Goal: Task Accomplishment & Management: Complete application form

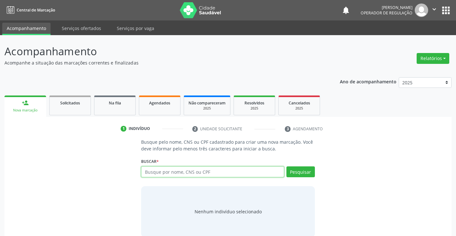
click at [198, 173] on input "text" at bounding box center [212, 172] width 143 height 11
type input "700507182976455"
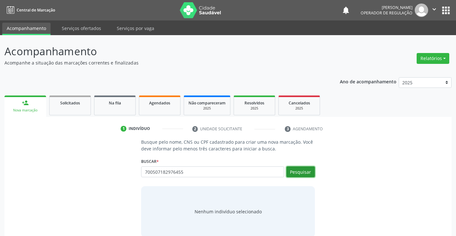
click at [304, 170] on button "Pesquisar" at bounding box center [300, 172] width 28 height 11
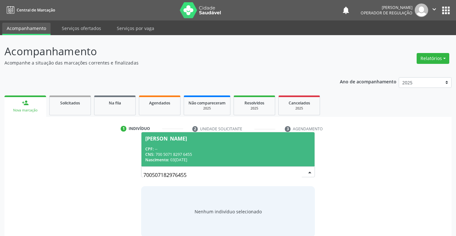
click at [253, 153] on div "CNS: 700 5071 8297 6455" at bounding box center [227, 154] width 165 height 5
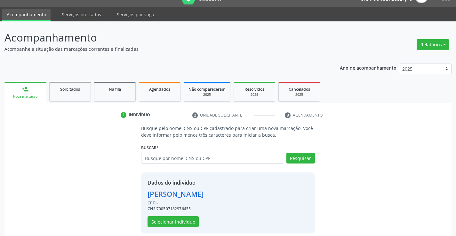
scroll to position [20, 0]
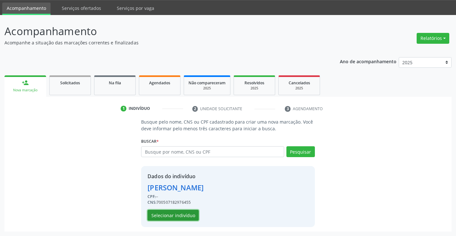
click at [184, 214] on button "Selecionar indivíduo" at bounding box center [172, 215] width 51 height 11
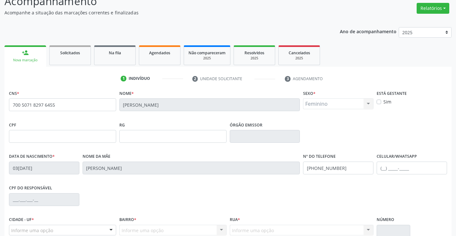
scroll to position [110, 0]
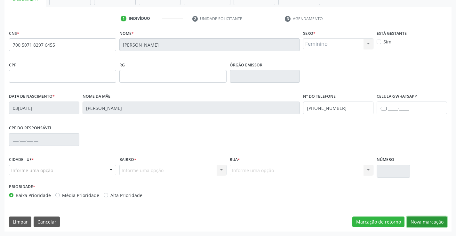
click at [421, 221] on button "Nova marcação" at bounding box center [427, 222] width 40 height 11
click at [421, 221] on div "CNS * 700 5071 8297 6455 Nome * Maria de Lourdes Borges de Araujo Sexo * Femini…" at bounding box center [227, 129] width 447 height 203
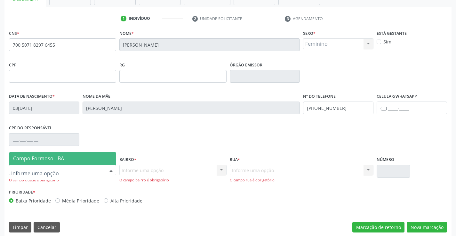
click at [70, 171] on div at bounding box center [62, 170] width 107 height 11
drag, startPoint x: 73, startPoint y: 156, endPoint x: 76, endPoint y: 157, distance: 3.6
click at [76, 157] on span "Campo Formoso - BA" at bounding box center [62, 158] width 107 height 13
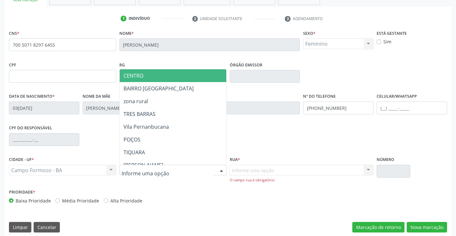
click at [143, 72] on span "CENTRO" at bounding box center [133, 75] width 20 height 7
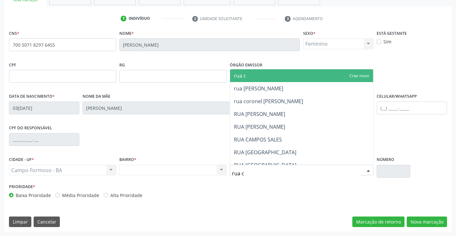
type input "rua co"
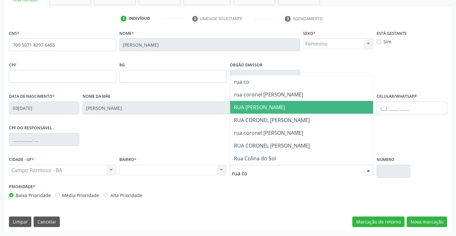
click at [285, 108] on span "RUA CORNEL ANIBAL DE OLIVEIRA" at bounding box center [259, 107] width 51 height 7
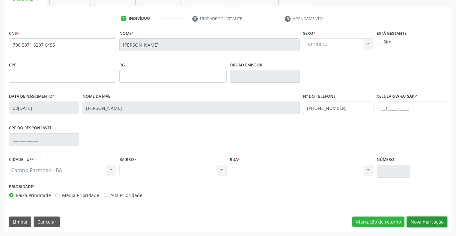
click at [424, 224] on button "Nova marcação" at bounding box center [427, 222] width 40 height 11
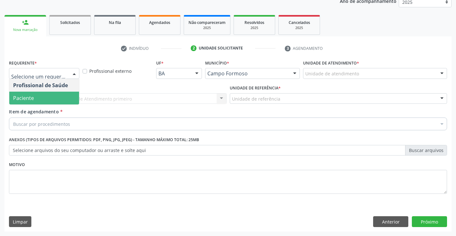
click at [53, 103] on span "Paciente" at bounding box center [44, 98] width 70 height 13
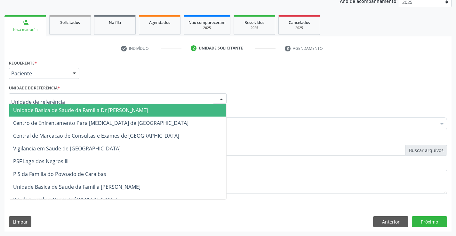
click at [56, 99] on input "text" at bounding box center [112, 102] width 202 height 13
click at [54, 109] on span "Unidade Basica de Saude da Familia Dr [PERSON_NAME]" at bounding box center [80, 110] width 135 height 7
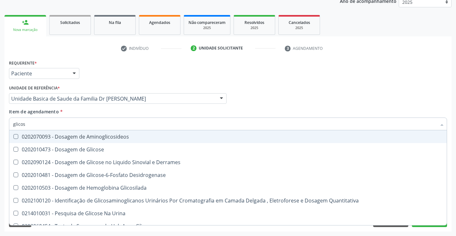
type input "glicose"
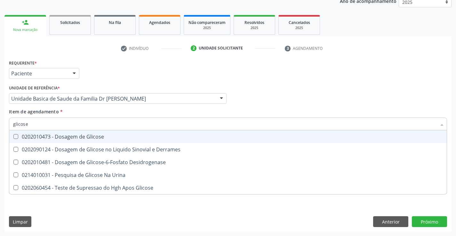
click at [89, 134] on div "0202010473 - Dosagem de Glicose" at bounding box center [228, 136] width 430 height 5
checkbox Glicose "true"
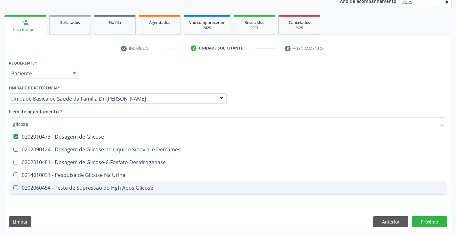
type input "glicose"
click at [74, 208] on div "Requerente * Paciente Profissional de Saúde Paciente Nenhum resultado encontrad…" at bounding box center [227, 145] width 447 height 174
checkbox Derrames "true"
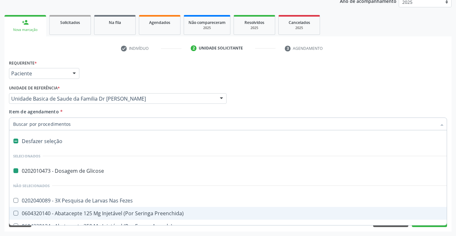
type input "f"
checkbox Glicose "false"
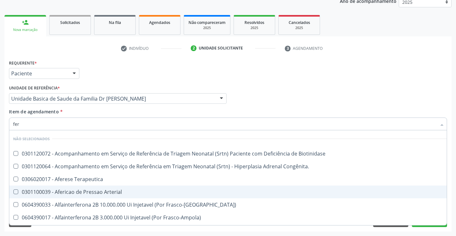
type input "ferr"
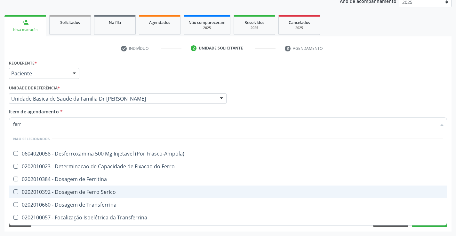
click at [93, 192] on div "0202010392 - Dosagem de Ferro Serico" at bounding box center [228, 192] width 430 height 5
checkbox Serico "true"
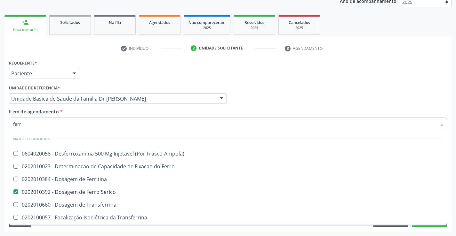
type input "ferr"
click at [78, 230] on div "Requerente * Paciente Profissional de Saúde Paciente Nenhum resultado encontrad…" at bounding box center [227, 145] width 447 height 174
checkbox Frasco-Ampola\) "true"
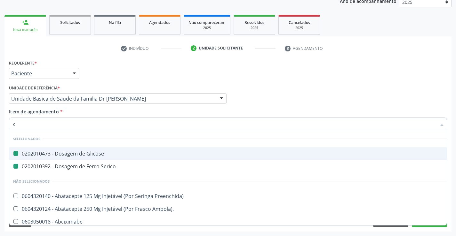
type input "ca"
checkbox Glicose "false"
checkbox Serico "false"
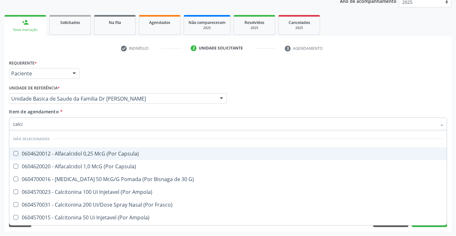
type input "calcio"
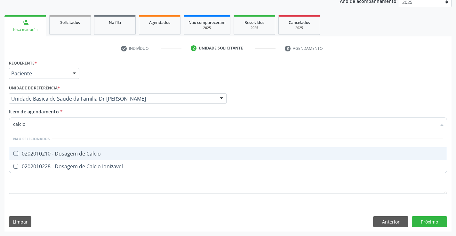
click at [80, 151] on div "0202010210 - Dosagem de Calcio" at bounding box center [228, 153] width 430 height 5
checkbox Calcio "true"
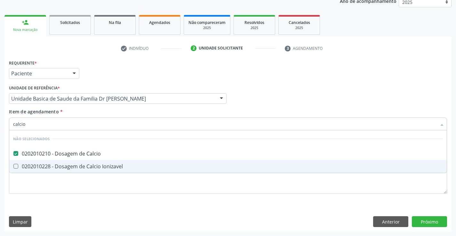
type input "calcio"
click at [73, 193] on div "Requerente * Paciente Profissional de Saúde Paciente Nenhum resultado encontrad…" at bounding box center [228, 130] width 438 height 145
checkbox Ionizavel "true"
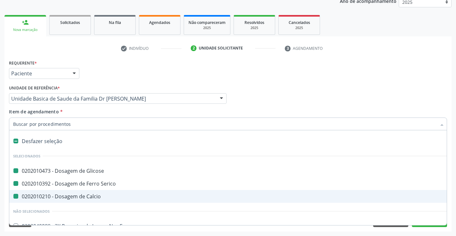
type input "h"
checkbox Glicose "false"
checkbox Serico "false"
checkbox Calcio "false"
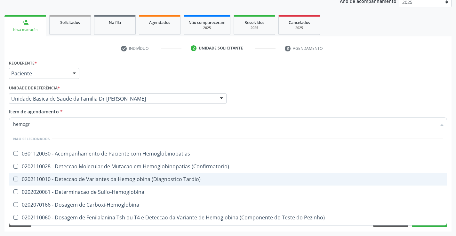
type input "hemogra"
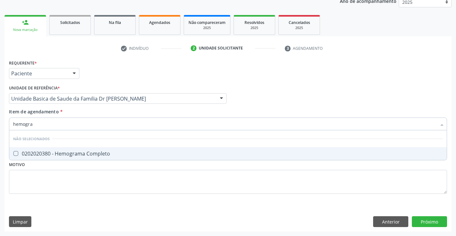
click at [66, 153] on div "0202020380 - Hemograma Completo" at bounding box center [228, 153] width 430 height 5
checkbox Completo "true"
click at [57, 210] on div "Requerente * Paciente Profissional de Saúde Paciente Nenhum resultado encontrad…" at bounding box center [227, 145] width 447 height 174
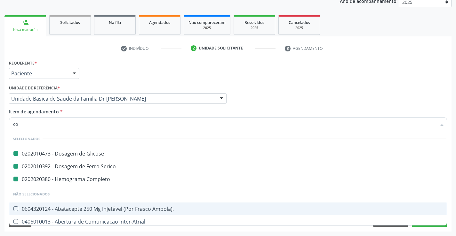
type input "col"
checkbox Glicose "false"
checkbox Serico "false"
checkbox Completo "false"
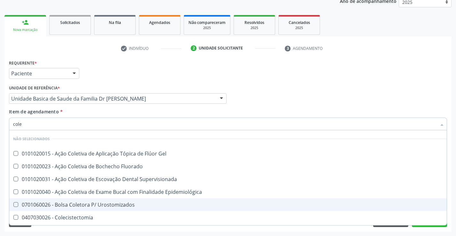
type input "coles"
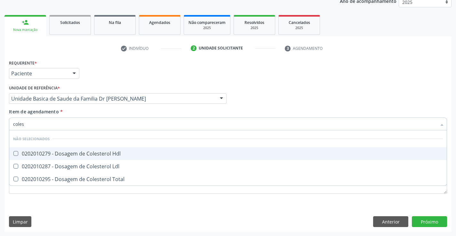
click at [74, 154] on div "0202010279 - Dosagem de Colesterol Hdl" at bounding box center [228, 153] width 430 height 5
checkbox Hdl "true"
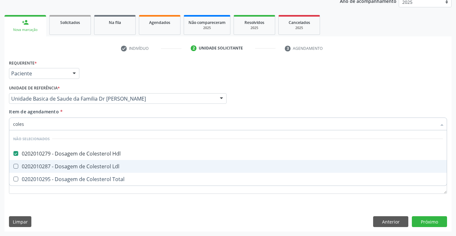
click at [75, 167] on div "0202010287 - Dosagem de Colesterol Ldl" at bounding box center [228, 166] width 430 height 5
click at [74, 166] on div "0202010287 - Dosagem de Colesterol Ldl" at bounding box center [228, 166] width 430 height 5
checkbox Ldl "true"
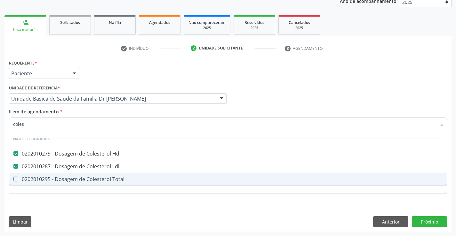
click at [73, 178] on div "0202010295 - Dosagem de Colesterol Total" at bounding box center [228, 179] width 430 height 5
click at [64, 182] on div "0202010295 - Dosagem de Colesterol Total" at bounding box center [228, 179] width 430 height 5
click at [39, 180] on div "0202010295 - Dosagem de Colesterol Total" at bounding box center [228, 179] width 430 height 5
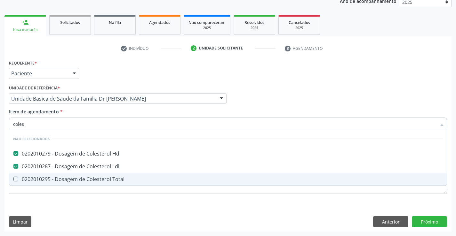
click at [39, 180] on div "0202010295 - Dosagem de Colesterol Total" at bounding box center [228, 179] width 430 height 5
click at [14, 178] on Total at bounding box center [15, 179] width 5 height 5
click at [13, 178] on Total "checkbox" at bounding box center [11, 179] width 4 height 4
click at [14, 178] on Total at bounding box center [15, 179] width 5 height 5
click at [13, 178] on Total "checkbox" at bounding box center [11, 179] width 4 height 4
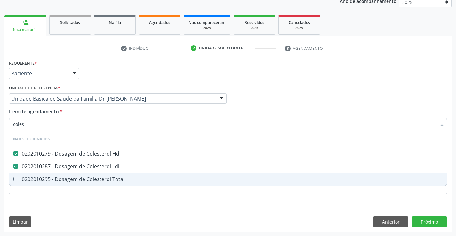
click at [73, 181] on div "0202010295 - Dosagem de Colesterol Total" at bounding box center [228, 179] width 430 height 5
checkbox Total "true"
click at [65, 203] on div "Requerente * Paciente Profissional de Saúde Paciente Nenhum resultado encontrad…" at bounding box center [228, 130] width 438 height 145
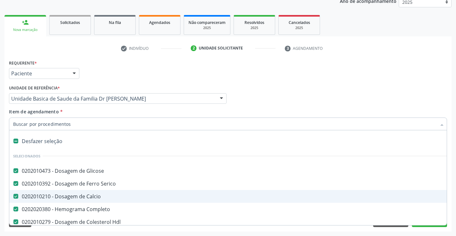
type input "t"
checkbox Ldl "false"
checkbox Total "false"
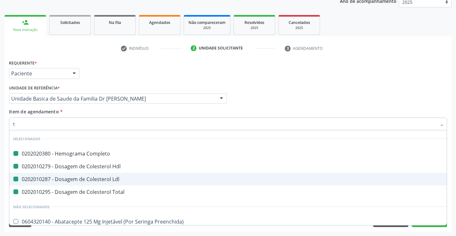
type input "tr"
checkbox Completo "false"
checkbox Hdl "false"
checkbox Ldl "false"
checkbox Total "false"
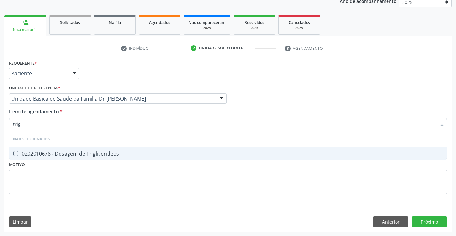
type input "trigli"
click at [68, 154] on div "0202010678 - Dosagem de Triglicerideos" at bounding box center [228, 153] width 430 height 5
checkbox Triglicerideos "true"
click at [63, 194] on div "Requerente * Paciente Profissional de Saúde Paciente Nenhum resultado encontrad…" at bounding box center [228, 130] width 438 height 145
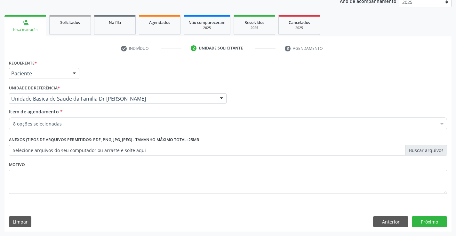
click at [58, 119] on div "8 opções selecionadas" at bounding box center [228, 124] width 438 height 13
click at [13, 119] on input "Item de agendamento *" at bounding box center [13, 124] width 0 height 13
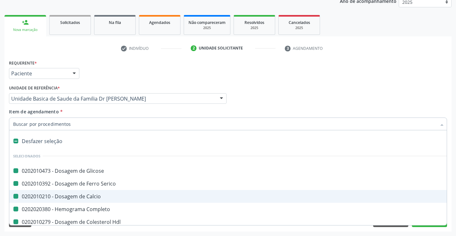
type input "u"
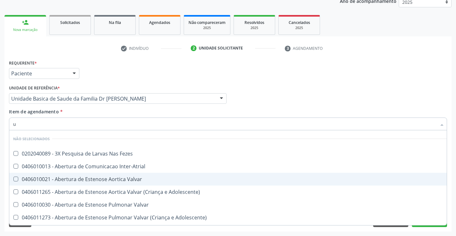
checkbox Fezes "false"
checkbox Inter-Atrial "false"
checkbox Valvar "false"
checkbox Adolescente\) "false"
checkbox Valvar "false"
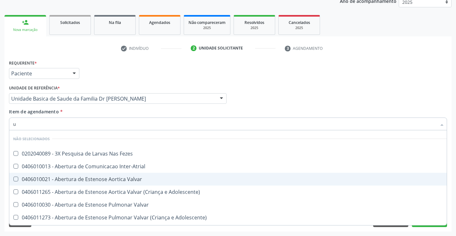
checkbox Adolescente\) "false"
checkbox Paciente\) "false"
checkbox \(Dornic\) "false"
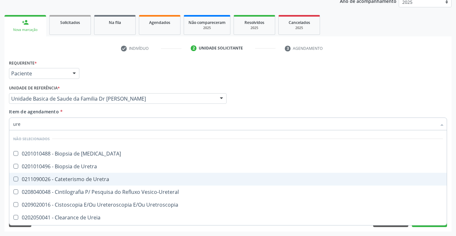
type input "urei"
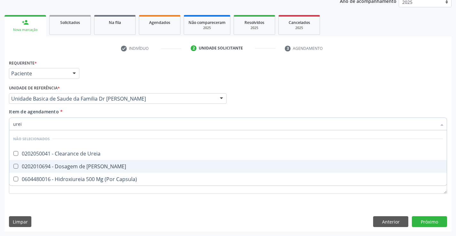
click at [65, 166] on div "0202010694 - Dosagem de [PERSON_NAME]" at bounding box center [228, 166] width 430 height 5
checkbox Ureia "true"
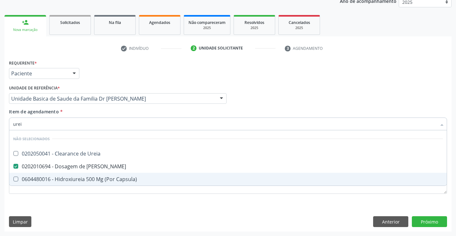
click at [62, 208] on div "Requerente * Paciente Profissional de Saúde Paciente Nenhum resultado encontrad…" at bounding box center [227, 145] width 447 height 174
checkbox Ureia "true"
checkbox Capsula\) "true"
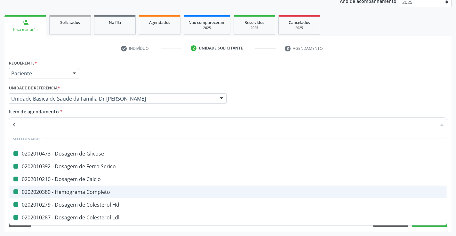
type input "cr"
checkbox Glicose "false"
checkbox Serico "false"
checkbox Calcio "false"
checkbox Completo "false"
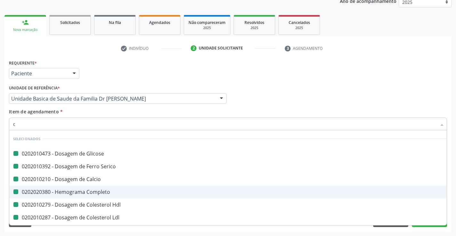
checkbox Hdl "false"
checkbox Ldl "false"
checkbox Total "false"
checkbox Triglicerideos "false"
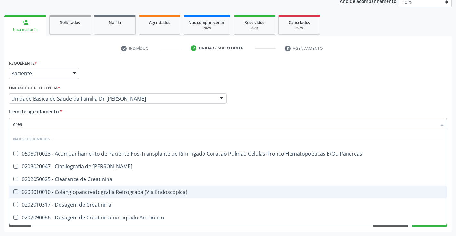
type input "creat"
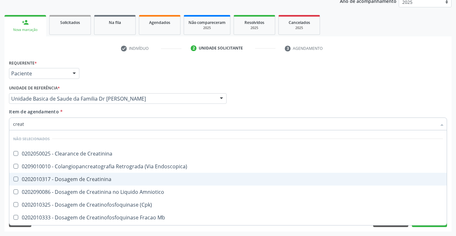
click at [81, 179] on div "0202010317 - Dosagem de Creatinina" at bounding box center [228, 179] width 430 height 5
checkbox Creatinina "true"
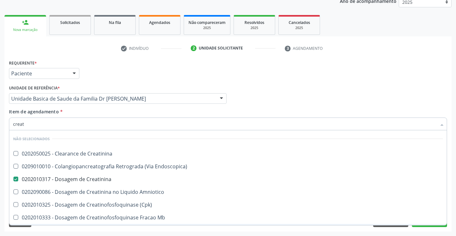
click at [72, 229] on div "Requerente * Paciente Profissional de Saúde Paciente Nenhum resultado encontrad…" at bounding box center [227, 145] width 447 height 174
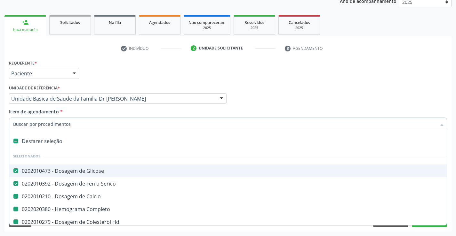
type input "u"
checkbox Calcio "false"
checkbox Completo "false"
checkbox Hdl "false"
checkbox Ldl "false"
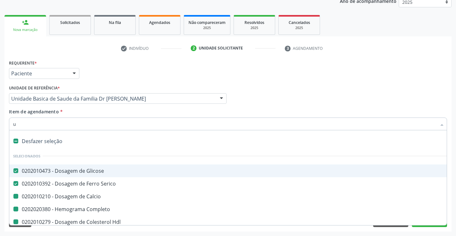
checkbox Total "false"
checkbox Triglicerideos "false"
checkbox Creatinina "false"
checkbox Ureia "false"
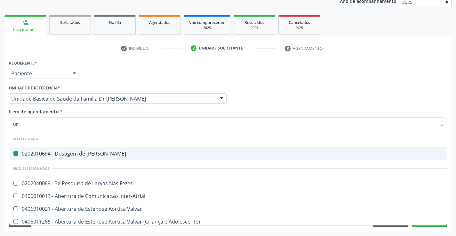
type input "uri"
checkbox Ureia "false"
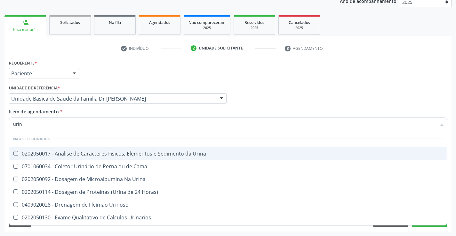
type input "urina"
click at [76, 153] on div "0202050017 - Analise de Caracteres Fisicos, Elementos e Sedimento da Urina" at bounding box center [228, 153] width 430 height 5
checkbox Urina "true"
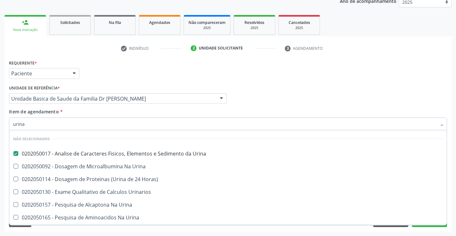
click at [72, 233] on div "Acompanhamento Acompanhe a situação das marcações correntes e finalizadas Relat…" at bounding box center [228, 96] width 456 height 282
checkbox Horas\) "true"
checkbox Urinarios "true"
checkbox Urina "true"
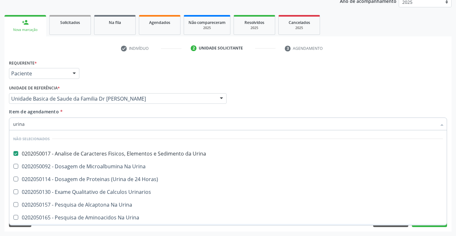
checkbox Urina "true"
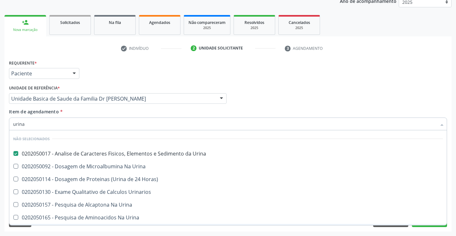
checkbox Urina "true"
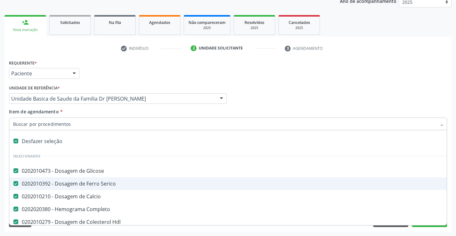
type input "t"
checkbox Creatinina "false"
checkbox Ureia "false"
checkbox Urina "false"
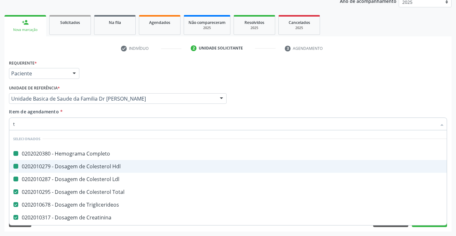
type input "tg"
checkbox Completo "false"
checkbox Ldl "false"
checkbox Hdl "false"
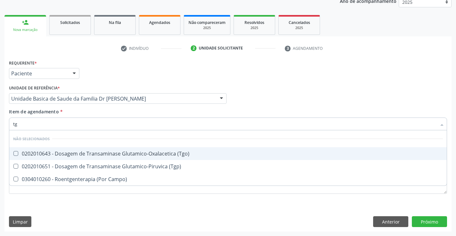
click at [67, 154] on div "0202010643 - Dosagem de Transaminase Glutamico-Oxalacetica (Tgo)" at bounding box center [228, 153] width 430 height 5
checkbox \(Tgo\) "true"
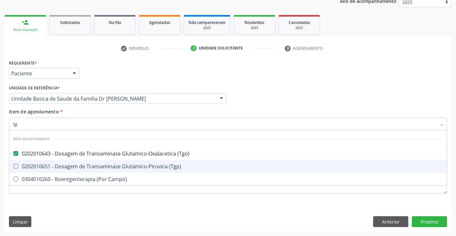
click at [67, 165] on div "0202010651 - Dosagem de Transaminase Glutamico-Piruvica (Tgp)" at bounding box center [228, 166] width 430 height 5
checkbox \(Tgp\) "true"
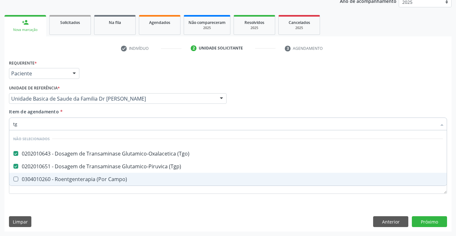
click at [62, 203] on div "Requerente * Paciente Profissional de Saúde Paciente Nenhum resultado encontrad…" at bounding box center [227, 145] width 447 height 174
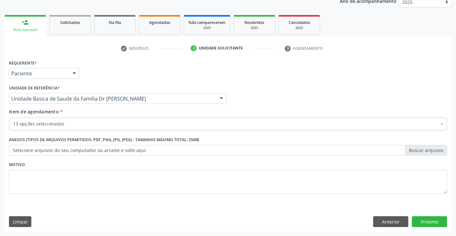
checkbox Calcio "true"
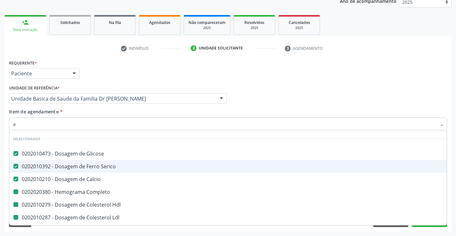
type input "ac"
checkbox Completo "false"
checkbox Hdl "false"
checkbox Ldl "false"
checkbox Total "false"
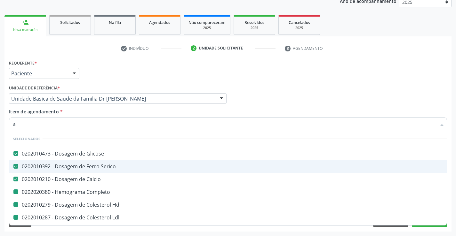
checkbox Triglicerideos "false"
checkbox Ureia "false"
checkbox Creatinina "false"
checkbox Urina "false"
checkbox \(Tgo\) "false"
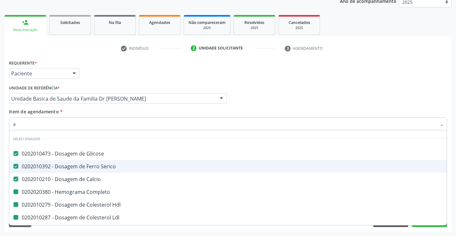
checkbox \(Tgp\) "false"
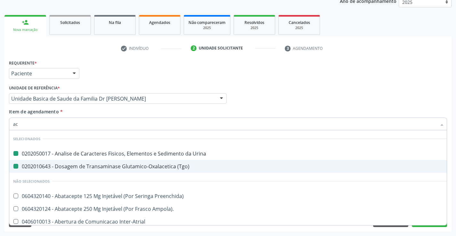
type input "aci"
checkbox Urina "false"
checkbox \(Tgo\) "false"
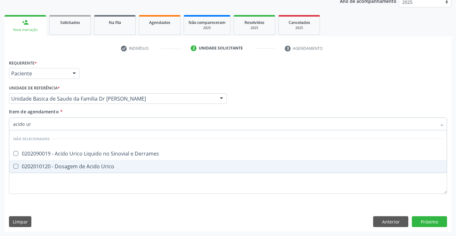
type input "acido uri"
click at [77, 166] on div "0202010120 - Dosagem de Acido Urico" at bounding box center [228, 166] width 430 height 5
checkbox Urico "true"
click at [75, 211] on div "Requerente * Paciente Profissional de Saúde Paciente Nenhum resultado encontrad…" at bounding box center [227, 145] width 447 height 174
checkbox Derrames "true"
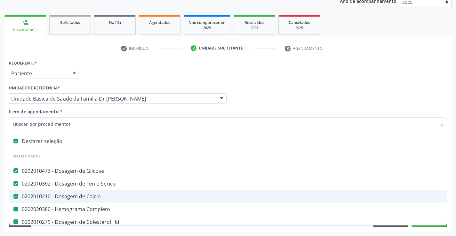
type input "p"
checkbox Completo "false"
checkbox Hdl "false"
checkbox Ldl "false"
checkbox Total "false"
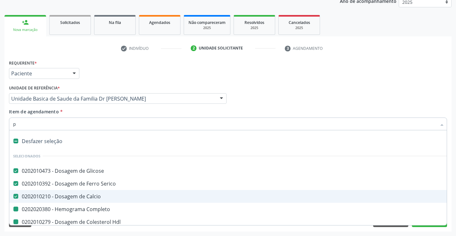
checkbox Triglicerideos "false"
checkbox Ureia "false"
checkbox Creatinina "false"
checkbox Urina "false"
checkbox \(Tgo\) "false"
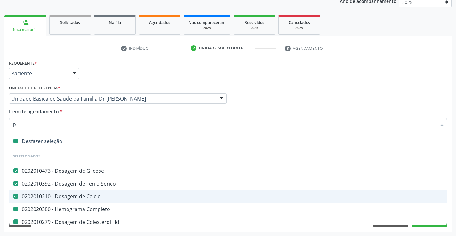
checkbox \(Tgp\) "false"
checkbox Urico "false"
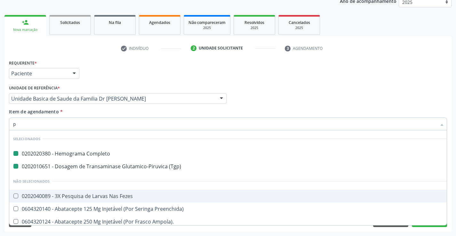
type input "po"
checkbox Completo "false"
checkbox \(Tgp\) "false"
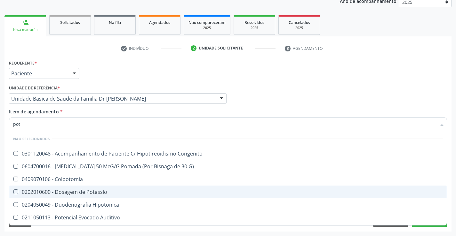
type input "pota"
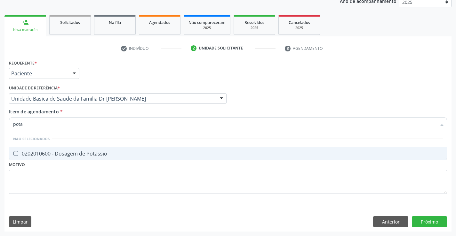
click at [109, 153] on div "0202010600 - Dosagem de Potassio" at bounding box center [228, 153] width 430 height 5
checkbox Potassio "true"
click at [434, 221] on div "Requerente * Paciente Profissional de Saúde Paciente Nenhum resultado encontrad…" at bounding box center [227, 145] width 447 height 174
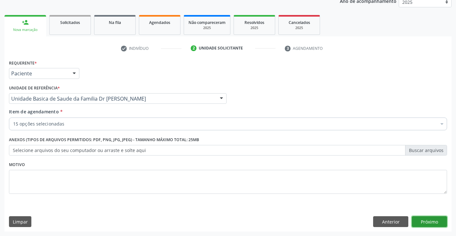
click at [430, 222] on button "Próximo" at bounding box center [429, 222] width 35 height 11
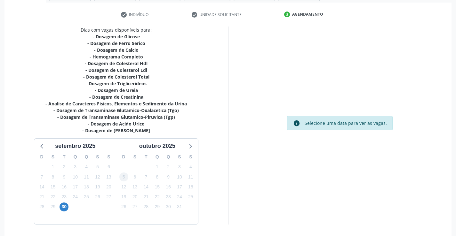
scroll to position [136, 0]
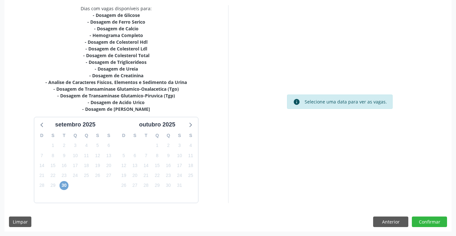
click at [62, 186] on span "30" at bounding box center [63, 185] width 9 height 9
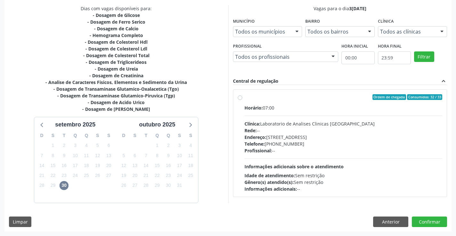
click at [244, 98] on label "Ordem de chegada Consumidos: 32 / 33 Horário: 07:00 Clínica: Laboratorio de Ana…" at bounding box center [343, 143] width 198 height 98
click at [241, 98] on input "Ordem de chegada Consumidos: 32 / 33 Horário: 07:00 Clínica: Laboratorio de Ana…" at bounding box center [240, 97] width 4 height 6
radio input "true"
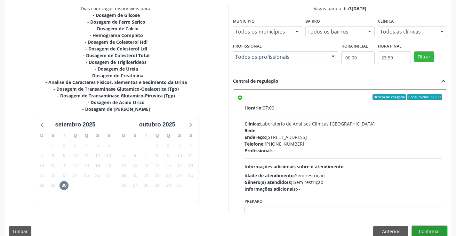
click at [435, 231] on button "Confirmar" at bounding box center [429, 231] width 35 height 11
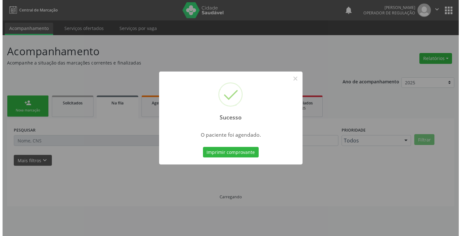
scroll to position [0, 0]
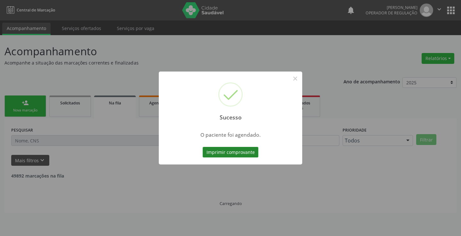
click at [234, 150] on button "Imprimir comprovante" at bounding box center [230, 152] width 56 height 11
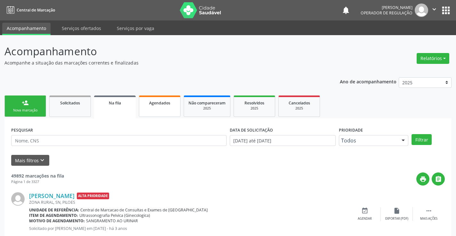
click at [162, 104] on span "Agendados" at bounding box center [159, 102] width 21 height 5
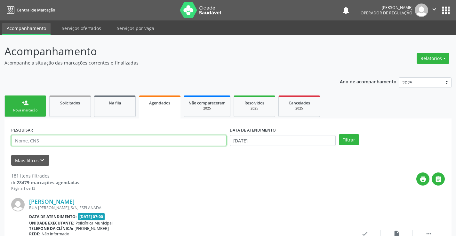
click at [68, 140] on input "text" at bounding box center [118, 140] width 215 height 11
type input "700507182976455"
click at [345, 141] on button "Filtrar" at bounding box center [349, 139] width 20 height 11
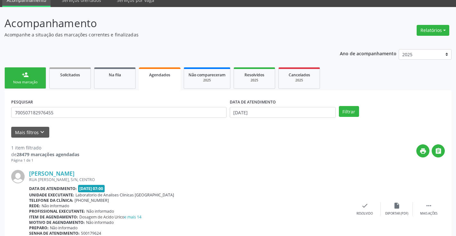
scroll to position [58, 0]
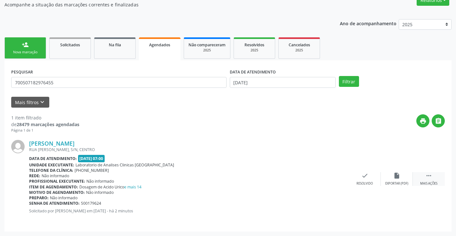
click at [429, 180] on div " Mais ações" at bounding box center [429, 179] width 32 height 14
click at [400, 178] on icon "edit" at bounding box center [396, 175] width 7 height 7
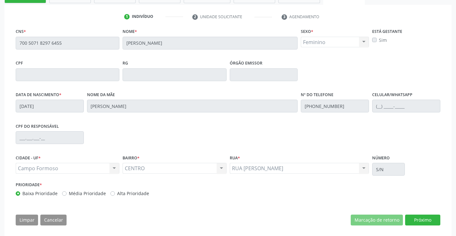
scroll to position [119, 0]
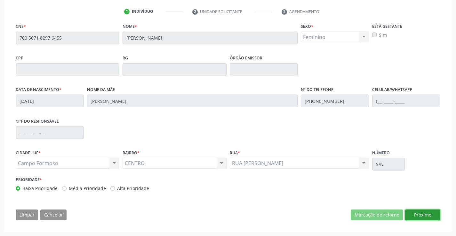
click at [429, 215] on button "Próximo" at bounding box center [422, 215] width 35 height 11
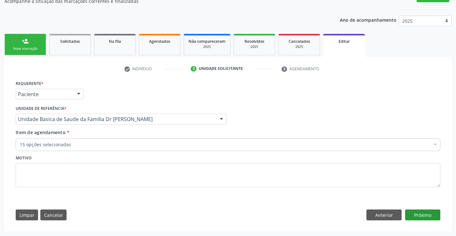
scroll to position [62, 0]
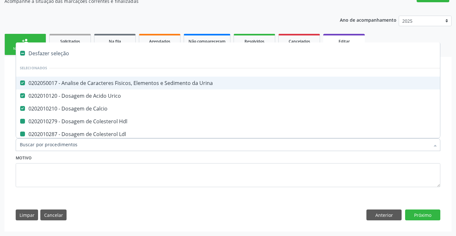
type input "f"
checkbox Hdl "false"
checkbox Ldl "false"
checkbox Total "false"
checkbox Creatinina "false"
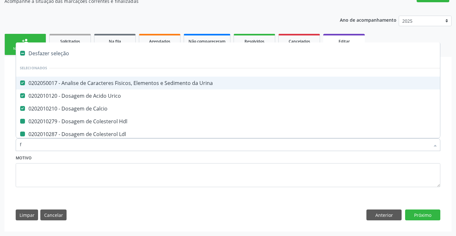
checkbox Serico "false"
checkbox Glicose "false"
checkbox Potassio "false"
checkbox \(Tgo\) "false"
checkbox \(Tgp\) "false"
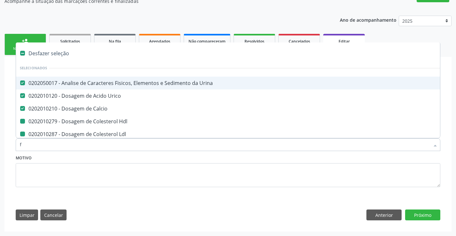
checkbox Triglicerideos "false"
checkbox Ureia "false"
checkbox Completo "false"
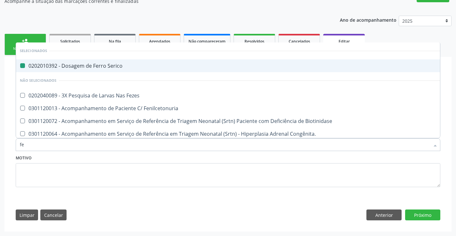
type input "fez"
checkbox Serico "false"
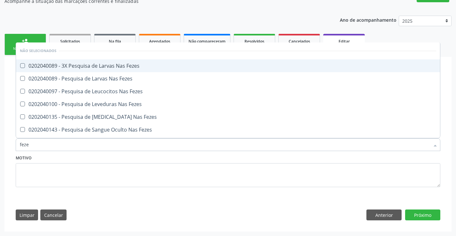
type input "fezes"
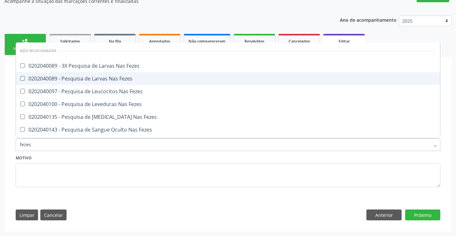
click at [136, 79] on div "0202040089 - Pesquisa de Larvas Nas Fezes" at bounding box center [228, 78] width 416 height 5
checkbox Fezes "true"
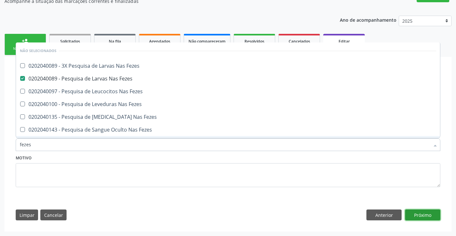
click at [426, 217] on button "Próximo" at bounding box center [422, 215] width 35 height 11
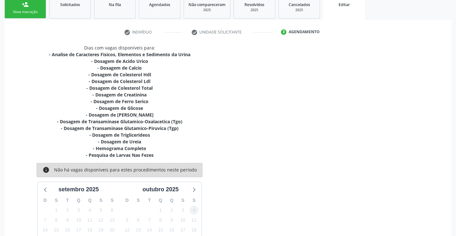
scroll to position [170, 0]
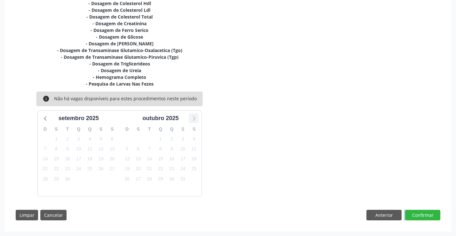
click at [193, 117] on icon at bounding box center [193, 118] width 8 height 8
click at [46, 120] on icon at bounding box center [46, 118] width 8 height 8
click at [378, 215] on button "Anterior" at bounding box center [383, 215] width 35 height 11
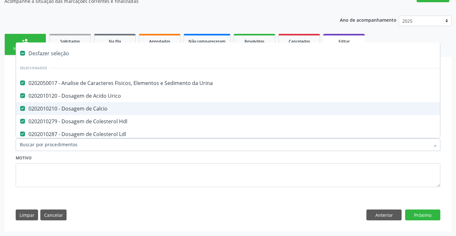
scroll to position [32, 0]
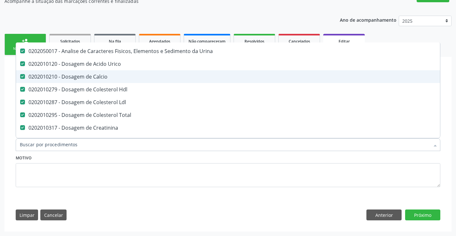
click at [113, 78] on div "0202010210 - Dosagem de Calcio" at bounding box center [269, 76] width 498 height 5
checkbox Calcio "false"
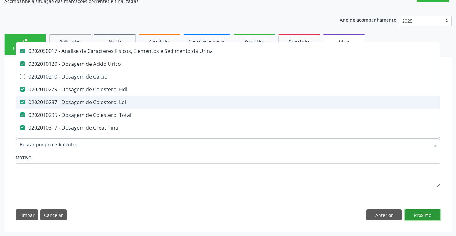
click at [425, 214] on button "Próximo" at bounding box center [422, 215] width 35 height 11
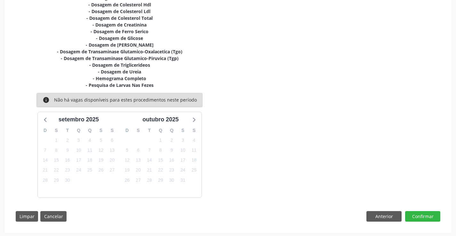
scroll to position [163, 0]
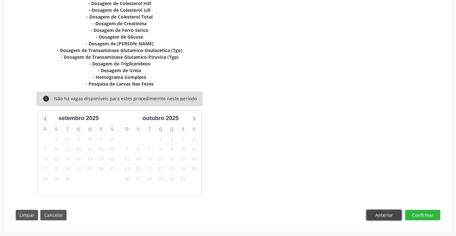
click at [384, 217] on button "Anterior" at bounding box center [383, 215] width 35 height 11
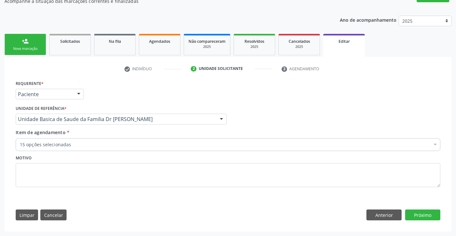
scroll to position [62, 0]
click at [20, 143] on input "Item de agendamento *" at bounding box center [20, 145] width 0 height 13
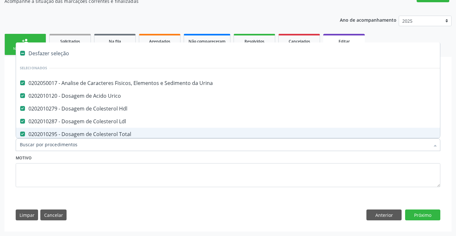
type input "c"
checkbox Completo "false"
checkbox Fezes "false"
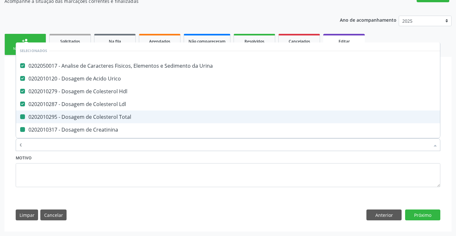
type input "ca"
checkbox Total "false"
checkbox Creatinina "false"
checkbox Serico "false"
checkbox Glicose "false"
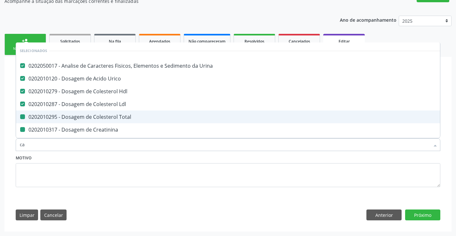
checkbox \(Tgo\) "false"
checkbox \(Tgp\) "false"
checkbox Triglicerideos "false"
checkbox Completo "false"
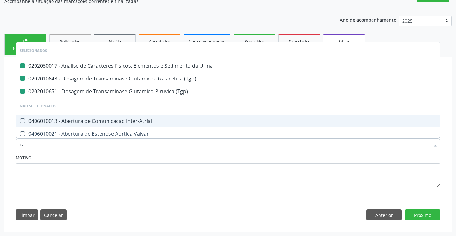
type input "cal"
checkbox Urina "false"
checkbox \(Tgp\) "false"
checkbox \(Tgo\) "false"
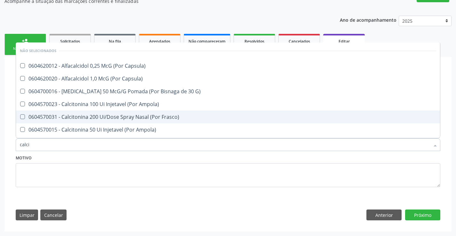
type input "calcio"
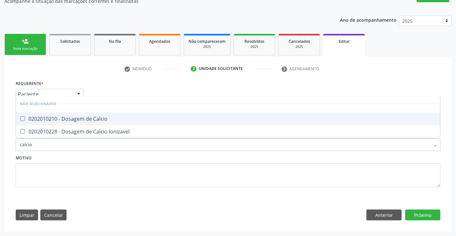
click at [91, 116] on div "0202010210 - Dosagem de Calcio" at bounding box center [228, 118] width 416 height 5
checkbox Calcio "true"
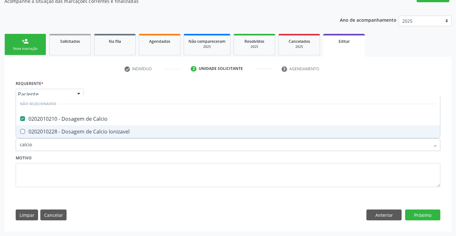
click at [116, 197] on div "Requerente * Paciente Profissional de Saúde Paciente Nenhum resultado encontrad…" at bounding box center [227, 152] width 433 height 146
checkbox Ionizavel "true"
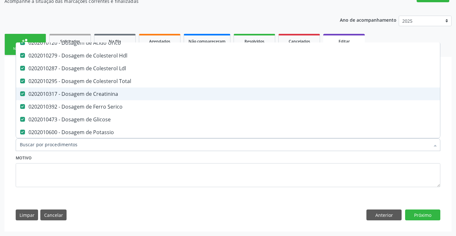
scroll to position [64, 0]
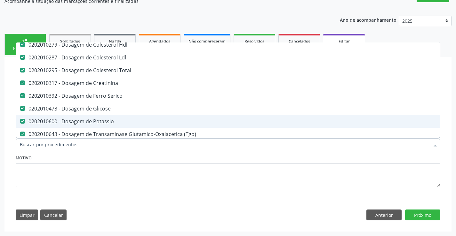
click at [112, 124] on div "0202010600 - Dosagem de Potassio" at bounding box center [269, 121] width 498 height 5
checkbox Potassio "false"
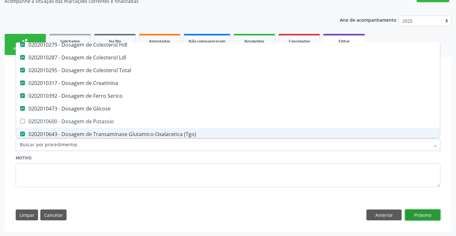
click at [426, 213] on button "Próximo" at bounding box center [422, 215] width 35 height 11
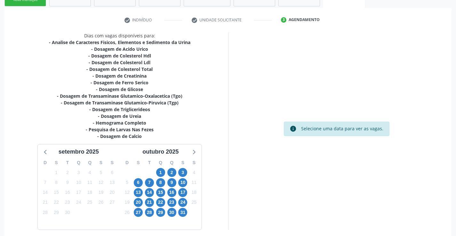
scroll to position [144, 0]
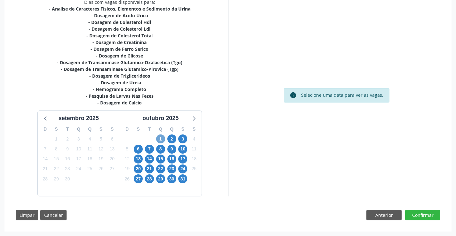
click at [160, 137] on span "1" at bounding box center [160, 139] width 9 height 9
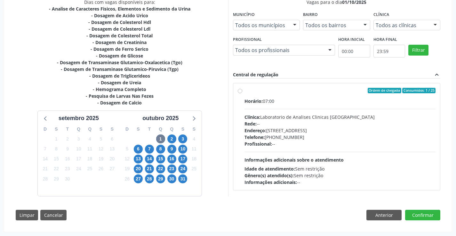
click at [244, 93] on label "Ordem de chegada Consumidos: 1 / 25 Horário: 07:00 Clínica: Laboratorio de Anal…" at bounding box center [339, 137] width 191 height 98
click at [241, 93] on input "Ordem de chegada Consumidos: 1 / 25 Horário: 07:00 Clínica: Laboratorio de Anal…" at bounding box center [240, 91] width 4 height 6
radio input "true"
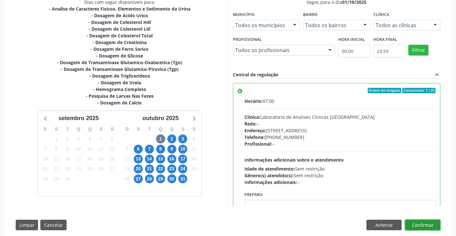
click at [416, 223] on button "Confirmar" at bounding box center [422, 225] width 35 height 11
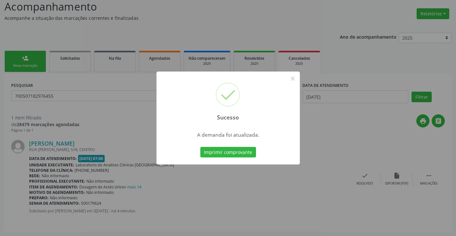
scroll to position [0, 0]
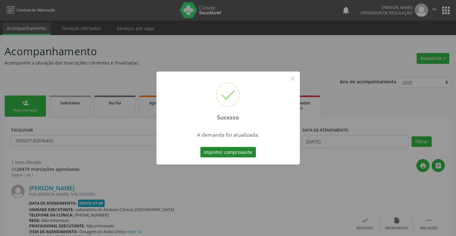
click at [229, 154] on button "Imprimir comprovante" at bounding box center [228, 152] width 56 height 11
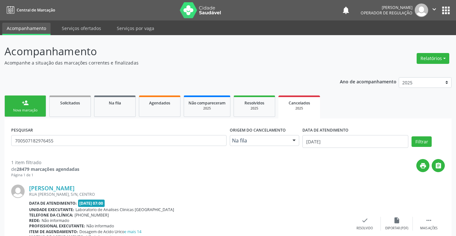
click at [35, 111] on div "Nova marcação" at bounding box center [25, 110] width 32 height 5
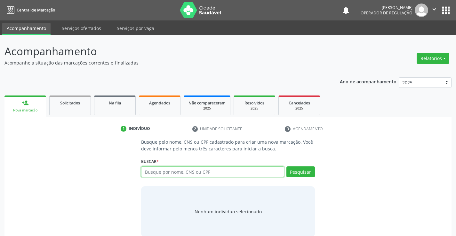
click at [201, 171] on input "text" at bounding box center [212, 172] width 143 height 11
type input "702803666347561"
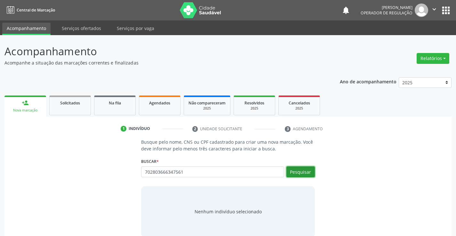
click at [300, 170] on button "Pesquisar" at bounding box center [300, 172] width 28 height 11
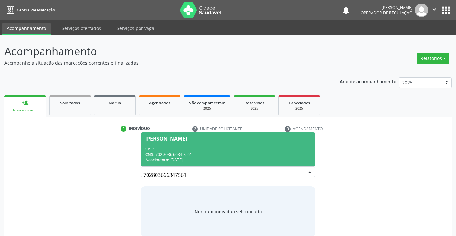
click at [187, 148] on div "CPF: --" at bounding box center [227, 148] width 165 height 5
click at [187, 148] on p "Busque pelo nome, CNS ou CPF cadastrado para criar uma nova marcação. Você deve…" at bounding box center [227, 145] width 173 height 13
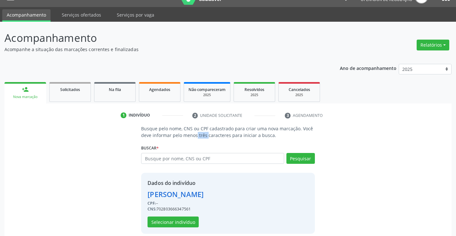
scroll to position [20, 0]
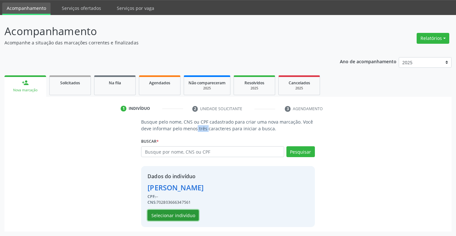
click at [167, 214] on button "Selecionar indivíduo" at bounding box center [172, 215] width 51 height 11
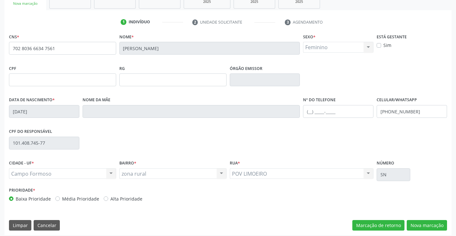
scroll to position [110, 0]
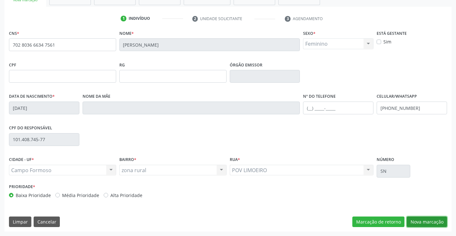
click at [426, 224] on button "Nova marcação" at bounding box center [427, 222] width 40 height 11
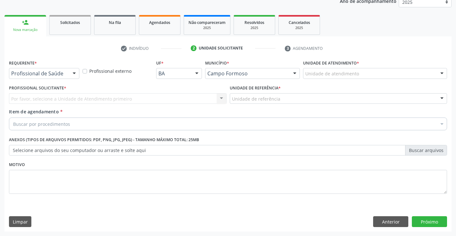
scroll to position [81, 0]
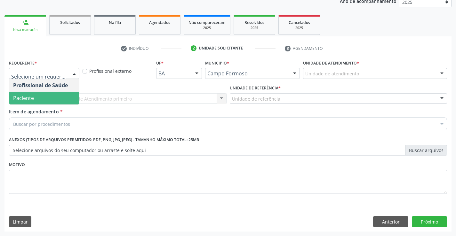
click at [47, 100] on span "Paciente" at bounding box center [44, 98] width 70 height 13
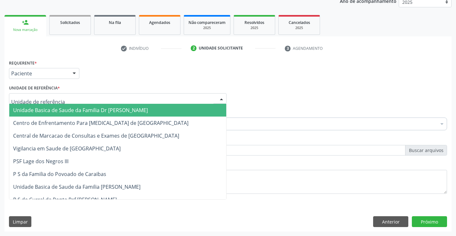
click at [50, 110] on span "Unidade Basica de Saude da Familia Dr [PERSON_NAME]" at bounding box center [80, 110] width 135 height 7
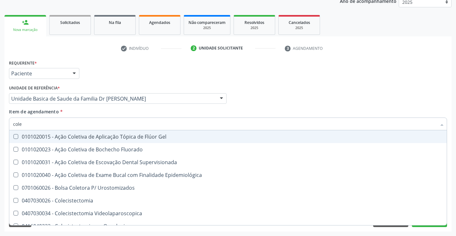
type input "coles"
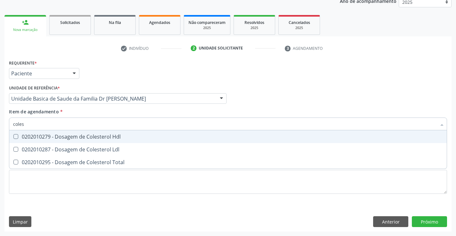
click at [43, 137] on div "0202010279 - Dosagem de Colesterol Hdl" at bounding box center [228, 136] width 430 height 5
checkbox Hdl "true"
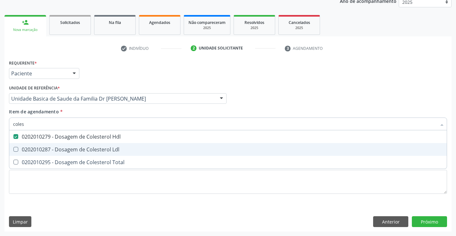
click at [42, 148] on div "0202010287 - Dosagem de Colesterol Ldl" at bounding box center [228, 149] width 430 height 5
checkbox Ldl "true"
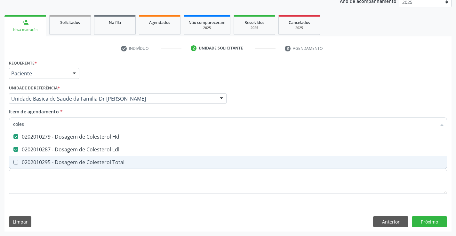
click at [44, 163] on div "0202010295 - Dosagem de Colesterol Total" at bounding box center [228, 162] width 430 height 5
checkbox Total "false"
type input "coles"
click at [40, 200] on div "Requerente * Paciente Profissional de Saúde Paciente Nenhum resultado encontrad…" at bounding box center [228, 130] width 438 height 145
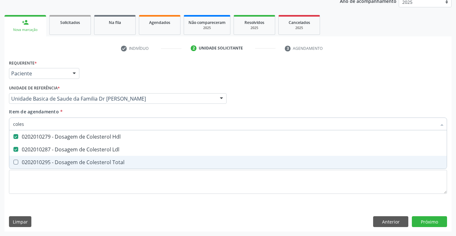
checkbox Total "true"
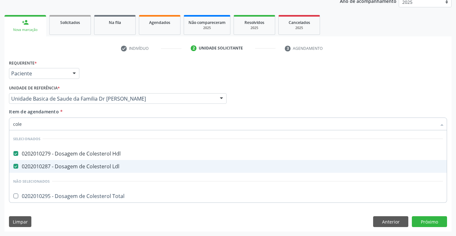
type input "coles"
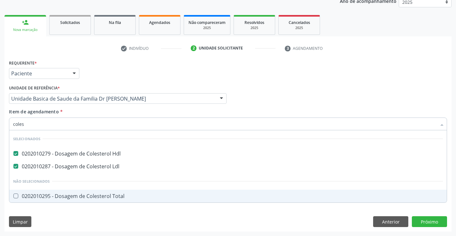
click at [84, 197] on div "0202010295 - Dosagem de Colesterol Total" at bounding box center [228, 196] width 430 height 5
checkbox Total "true"
click at [77, 225] on div "Requerente * Paciente Profissional de Saúde Paciente Nenhum resultado encontrad…" at bounding box center [227, 145] width 447 height 174
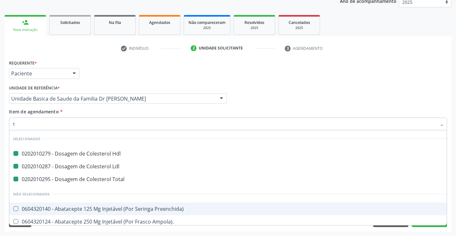
type input "tr"
checkbox Hdl "false"
checkbox Ldl "false"
checkbox Total "false"
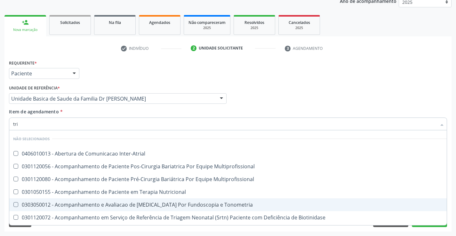
type input "trig"
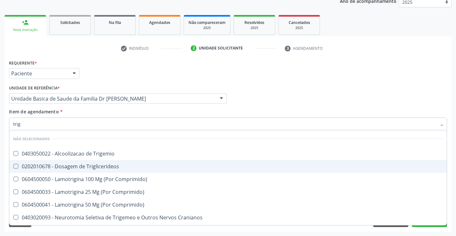
click at [95, 165] on div "0202010678 - Dosagem de Triglicerideos" at bounding box center [228, 166] width 430 height 5
checkbox Triglicerideos "true"
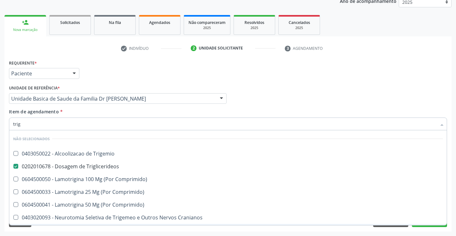
type input "trig"
click at [70, 228] on div "Requerente * Paciente Profissional de Saúde Paciente Nenhum resultado encontrad…" at bounding box center [227, 145] width 447 height 174
checkbox Trigemio "true"
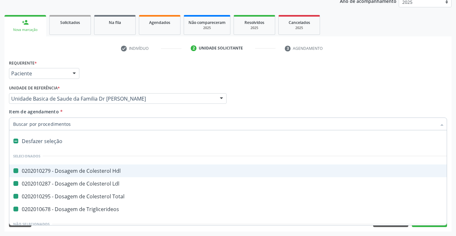
type input "u"
checkbox Hdl "false"
checkbox Ldl "false"
checkbox Total "false"
checkbox Triglicerideos "false"
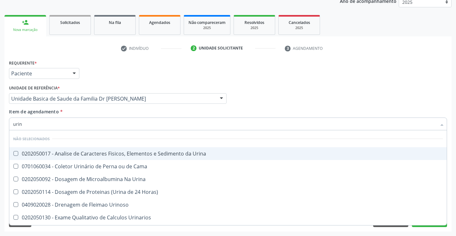
type input "urina"
click at [87, 152] on div "0202050017 - Analise de Caracteres Fisicos, Elementos e Sedimento da Urina" at bounding box center [228, 153] width 430 height 5
checkbox Urina "true"
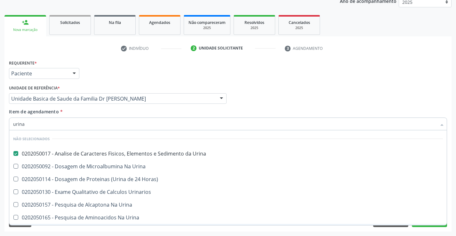
type input "urina"
click at [82, 229] on div "Requerente * Paciente Profissional de Saúde Paciente Nenhum resultado encontrad…" at bounding box center [227, 145] width 447 height 174
checkbox Urina "true"
checkbox Horas\) "true"
checkbox Urinarios "true"
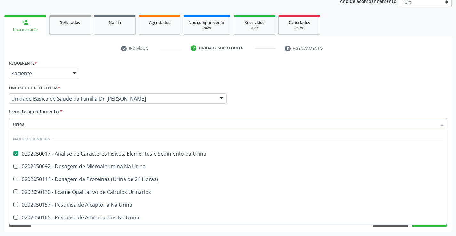
checkbox Urina "true"
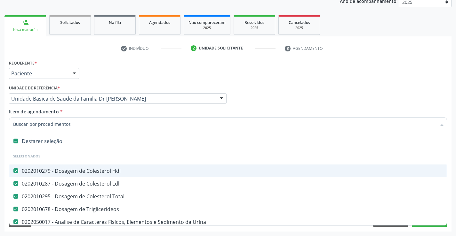
type input "g"
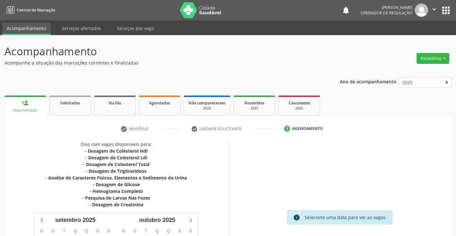
scroll to position [81, 0]
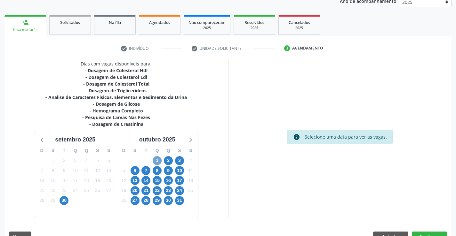
click at [158, 163] on span "1" at bounding box center [157, 160] width 9 height 9
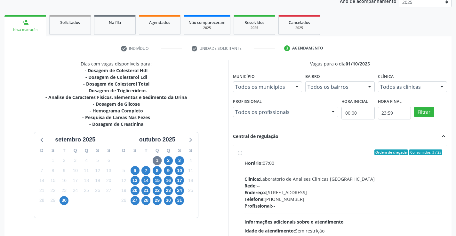
click at [244, 152] on label "Ordem de chegada Consumidos: 3 / 25 Horário: 07:00 Clínica: Laboratorio de Anal…" at bounding box center [343, 199] width 198 height 98
click at [240, 152] on input "Ordem de chegada Consumidos: 3 / 25 Horário: 07:00 Clínica: Laboratorio de Anal…" at bounding box center [240, 153] width 4 height 6
radio input "true"
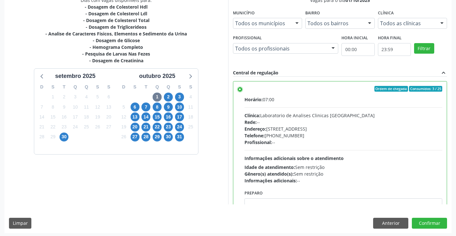
scroll to position [146, 0]
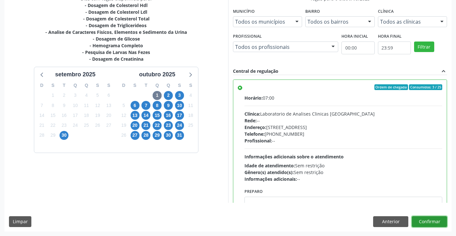
click at [435, 223] on button "Confirmar" at bounding box center [429, 222] width 35 height 11
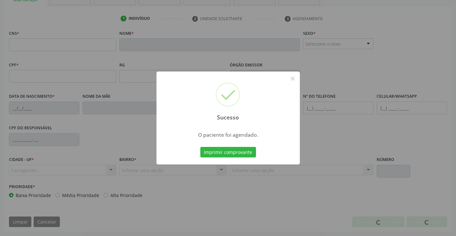
scroll to position [110, 0]
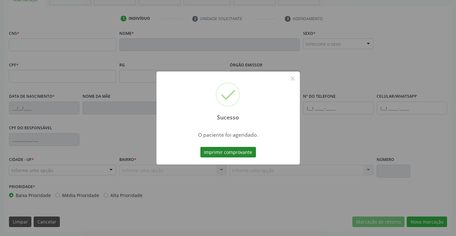
click at [224, 154] on button "Imprimir comprovante" at bounding box center [228, 152] width 56 height 11
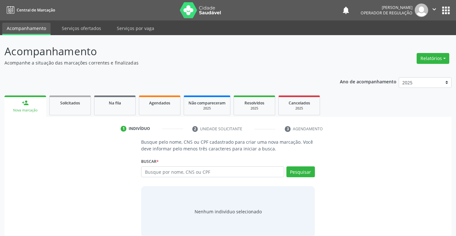
click at [195, 174] on input "text" at bounding box center [212, 172] width 143 height 11
type input "705002273685659"
click at [302, 171] on button "Pesquisar" at bounding box center [300, 172] width 28 height 11
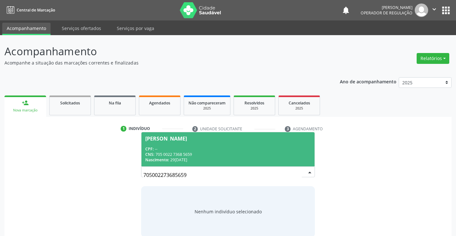
click at [270, 145] on span "Felipe Gabriel França dos Santos CPF: -- CNS: 705 0022 7368 5659 Nascimento: 29…" at bounding box center [227, 149] width 173 height 34
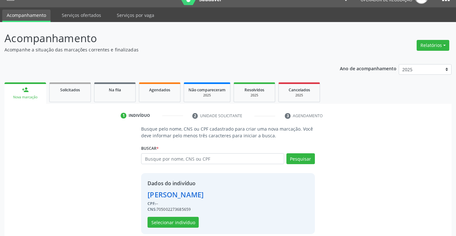
scroll to position [20, 0]
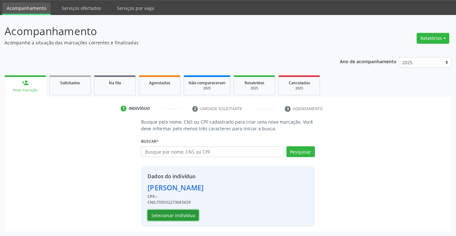
click at [181, 214] on button "Selecionar indivíduo" at bounding box center [172, 215] width 51 height 11
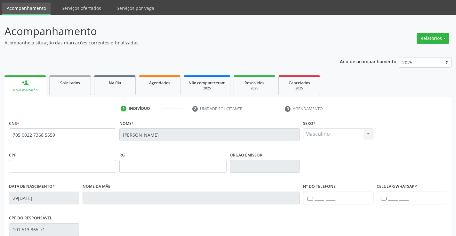
scroll to position [110, 0]
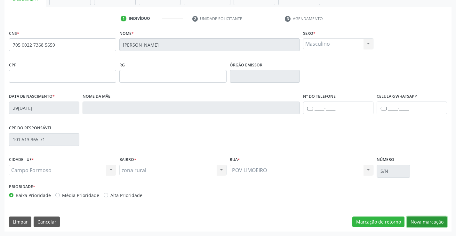
click at [428, 225] on button "Nova marcação" at bounding box center [427, 222] width 40 height 11
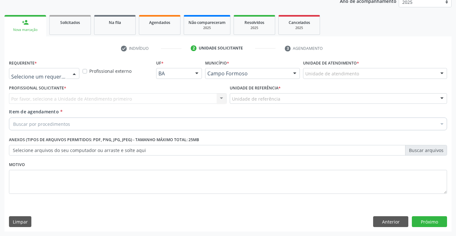
click at [67, 75] on div at bounding box center [44, 73] width 70 height 11
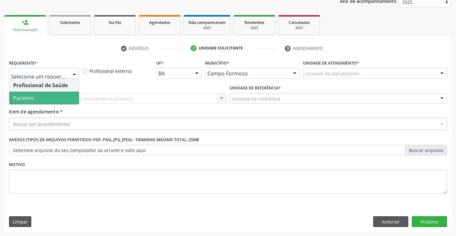
click at [62, 95] on span "Paciente" at bounding box center [44, 98] width 70 height 13
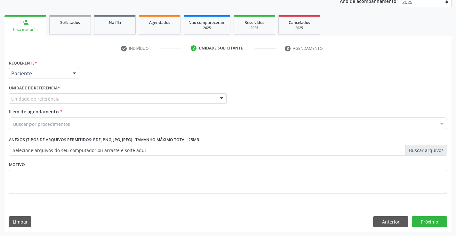
click at [62, 98] on div "Unidade de referência" at bounding box center [118, 98] width 218 height 11
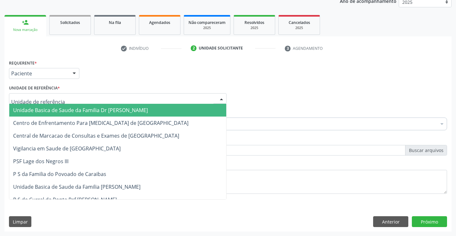
click at [61, 108] on span "Unidade Basica de Saude da Familia Dr [PERSON_NAME]" at bounding box center [80, 110] width 135 height 7
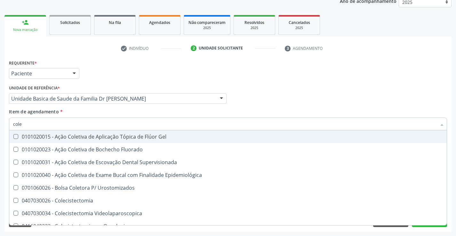
type input "coles"
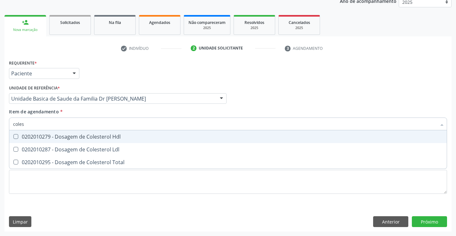
click at [97, 138] on div "0202010279 - Dosagem de Colesterol Hdl" at bounding box center [228, 136] width 430 height 5
checkbox Hdl "true"
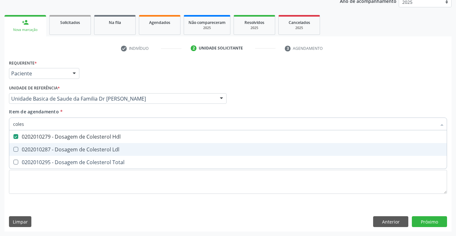
click at [97, 148] on div "0202010287 - Dosagem de Colesterol Ldl" at bounding box center [228, 149] width 430 height 5
checkbox Ldl "true"
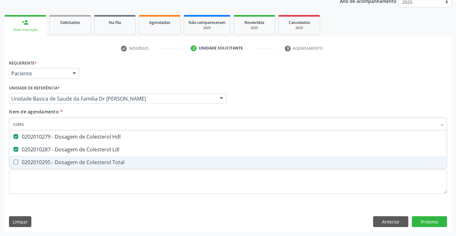
click at [97, 162] on div "0202010295 - Dosagem de Colesterol Total" at bounding box center [228, 162] width 430 height 5
checkbox Total "true"
click at [79, 206] on div "Requerente * Paciente Profissional de Saúde Paciente Nenhum resultado encontrad…" at bounding box center [227, 145] width 447 height 174
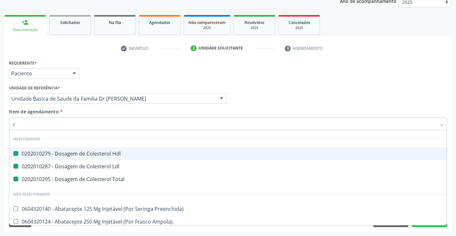
type input "cr"
checkbox Hdl "false"
checkbox Ldl "false"
checkbox Total "false"
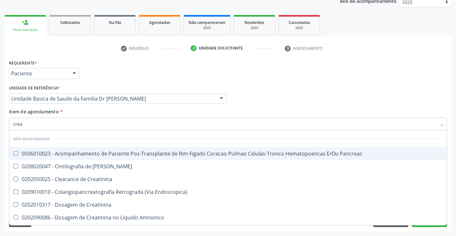
type input "creat"
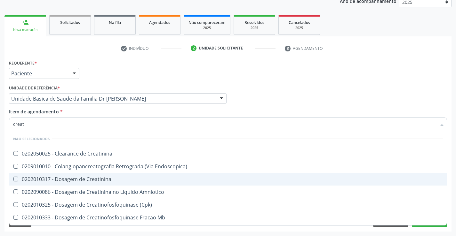
click at [105, 179] on div "0202010317 - Dosagem de Creatinina" at bounding box center [228, 179] width 430 height 5
checkbox Creatinina "true"
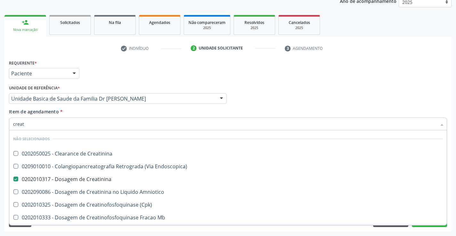
click at [81, 230] on div "Requerente * Paciente Profissional de Saúde Paciente Nenhum resultado encontrad…" at bounding box center [227, 145] width 447 height 174
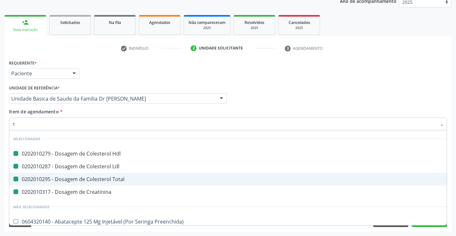
type input "tr"
checkbox Hdl "false"
checkbox Ldl "false"
checkbox Total "false"
checkbox Creatinina "false"
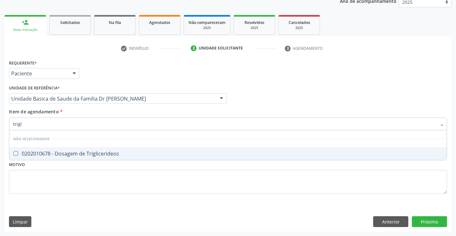
type input "trigli"
click at [85, 152] on div "0202010678 - Dosagem de Triglicerideos" at bounding box center [228, 153] width 430 height 5
checkbox Triglicerideos "true"
click at [77, 205] on div "Requerente * Paciente Profissional de Saúde Paciente Nenhum resultado encontrad…" at bounding box center [227, 145] width 447 height 174
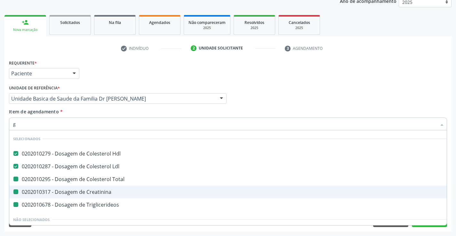
type input "gl"
checkbox Total "false"
checkbox Creatinina "false"
checkbox Triglicerideos "false"
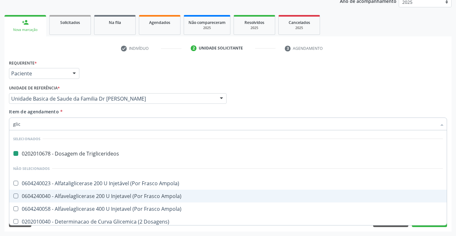
type input "glico"
checkbox Triglicerideos "false"
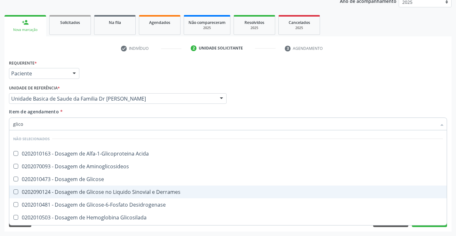
type input "glicos"
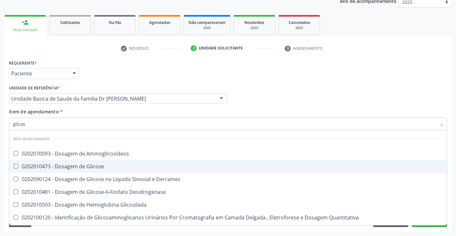
click at [79, 162] on span "0202010473 - Dosagem de Glicose" at bounding box center [227, 166] width 437 height 13
checkbox Glicose "true"
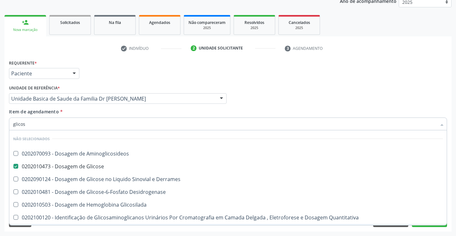
click at [60, 228] on div "Requerente * Paciente Profissional de Saúde Paciente Nenhum resultado encontrad…" at bounding box center [227, 145] width 447 height 174
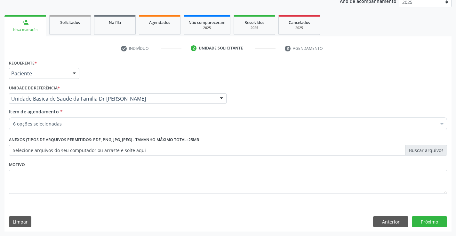
scroll to position [0, 0]
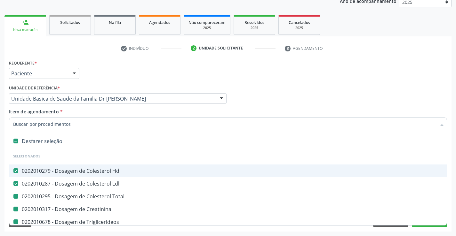
type input "h"
checkbox Total "false"
checkbox Creatinina "false"
checkbox Triglicerideos "false"
checkbox Glicose "false"
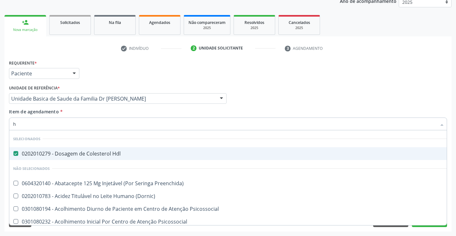
scroll to position [20, 0]
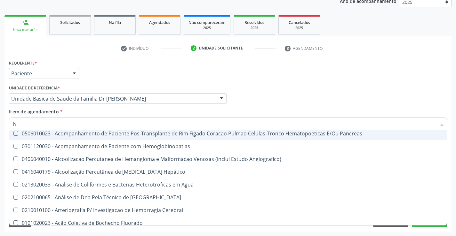
type input "he"
checkbox Pancreas "false"
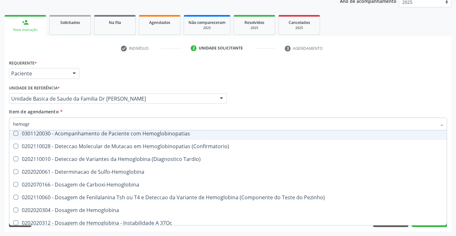
scroll to position [0, 0]
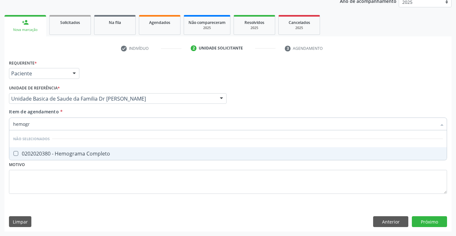
type input "hemogra"
click at [78, 154] on div "0202020380 - Hemograma Completo" at bounding box center [228, 153] width 430 height 5
click at [43, 154] on div "0202020380 - Hemograma Completo" at bounding box center [228, 153] width 430 height 5
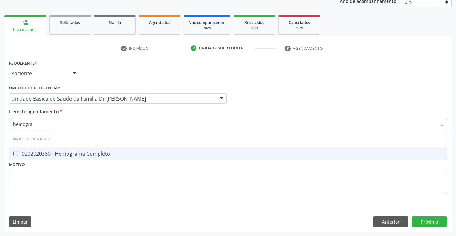
click at [42, 154] on div "0202020380 - Hemograma Completo" at bounding box center [228, 153] width 430 height 5
click at [17, 154] on Completo at bounding box center [15, 153] width 5 height 5
click at [13, 154] on Completo "checkbox" at bounding box center [11, 154] width 4 height 4
checkbox Completo "true"
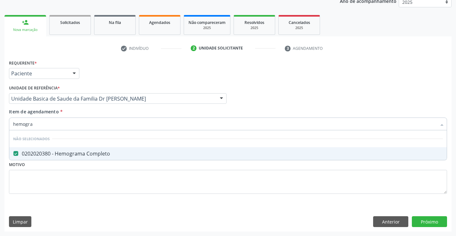
click at [36, 207] on div "Requerente * Paciente Profissional de Saúde Paciente Nenhum resultado encontrad…" at bounding box center [227, 145] width 447 height 174
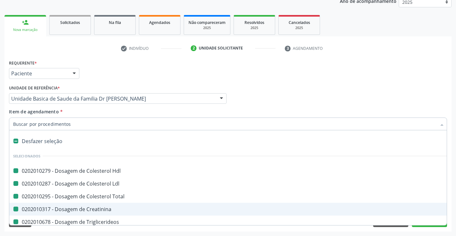
type input "f"
checkbox Hdl "false"
checkbox Ldl "false"
checkbox Total "false"
checkbox Creatinina "false"
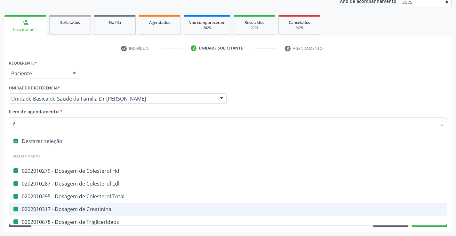
checkbox Triglicerideos "false"
checkbox Glicose "false"
checkbox Completo "false"
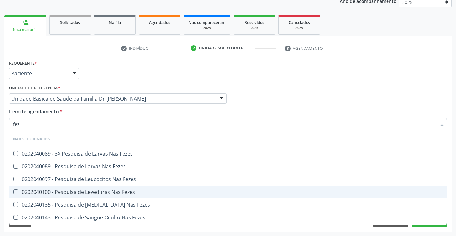
type input "feze"
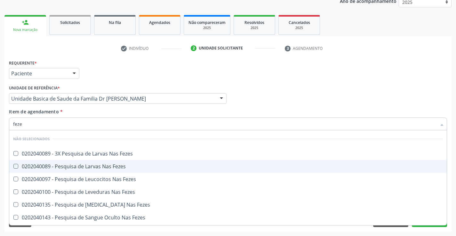
click at [84, 164] on div "0202040089 - Pesquisa de Larvas Nas Fezes" at bounding box center [228, 166] width 430 height 5
checkbox Fezes "true"
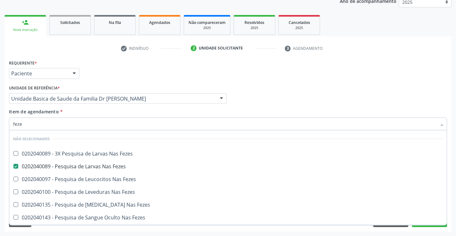
click at [72, 228] on div "Requerente * Paciente Profissional de Saúde Paciente Nenhum resultado encontrad…" at bounding box center [227, 145] width 447 height 174
checkbox Fezes "true"
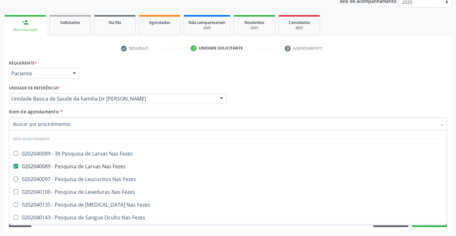
checkbox Fezes "true"
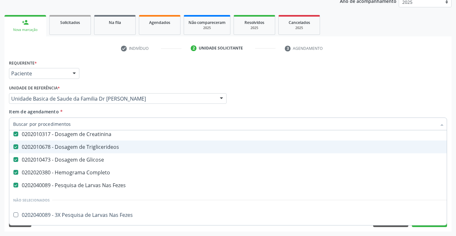
scroll to position [64, 0]
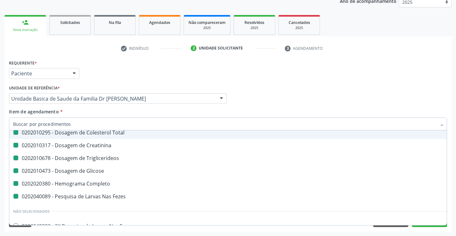
type input "u"
checkbox Total "false"
checkbox Creatinina "false"
checkbox Triglicerideos "false"
checkbox Glicose "false"
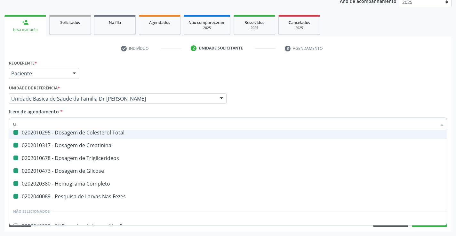
checkbox Completo "false"
checkbox Fezes "false"
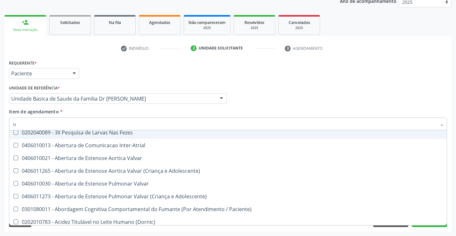
type input "ur"
checkbox Fezes "false"
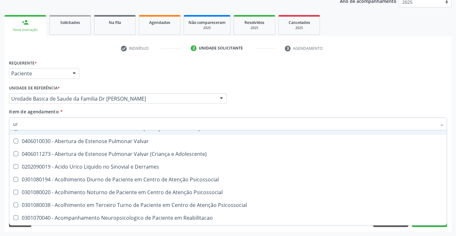
scroll to position [47, 0]
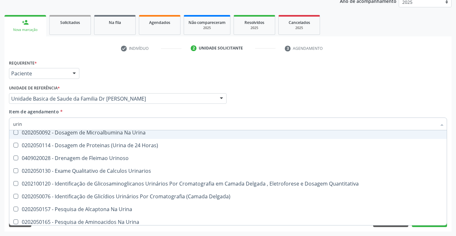
type input "urina"
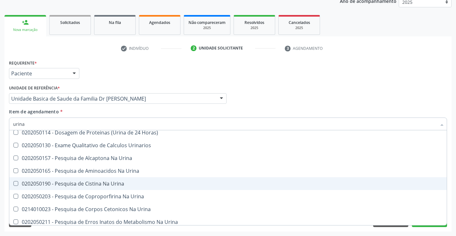
scroll to position [0, 0]
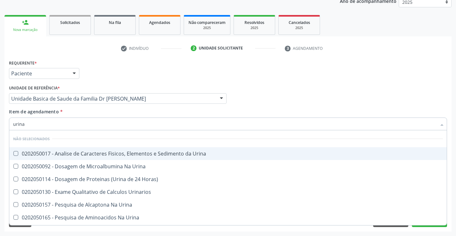
click at [174, 151] on div "0202050017 - Analise de Caracteres Fisicos, Elementos e Sedimento da Urina" at bounding box center [228, 153] width 430 height 5
checkbox Urina "true"
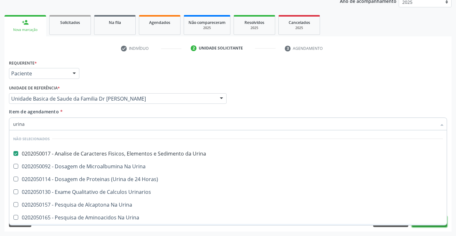
click at [428, 226] on button "Próximo" at bounding box center [429, 222] width 35 height 11
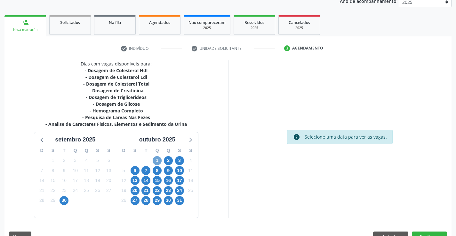
click at [158, 162] on span "1" at bounding box center [157, 160] width 9 height 9
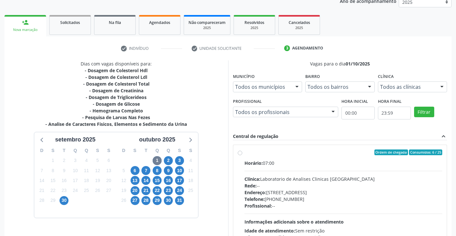
click at [244, 155] on label "Ordem de chegada Consumidos: 6 / 25 Horário: 07:00 Clínica: Laboratorio de Anal…" at bounding box center [343, 199] width 198 height 98
click at [241, 155] on input "Ordem de chegada Consumidos: 6 / 25 Horário: 07:00 Clínica: Laboratorio de Anal…" at bounding box center [240, 153] width 4 height 6
radio input "true"
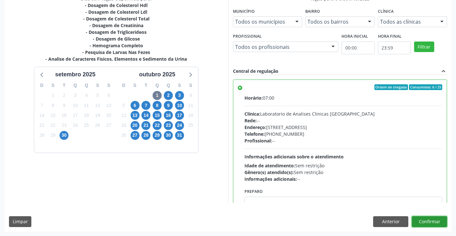
click at [427, 218] on button "Confirmar" at bounding box center [429, 222] width 35 height 11
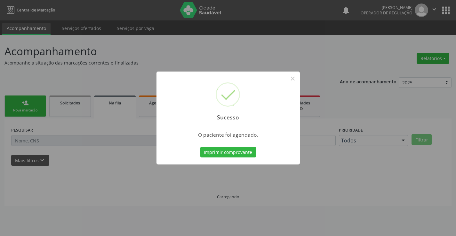
scroll to position [0, 0]
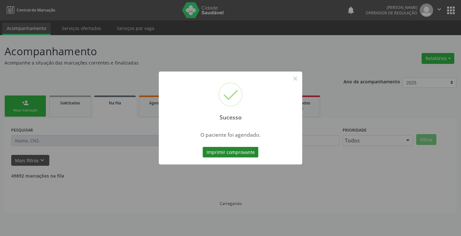
click at [230, 152] on button "Imprimir comprovante" at bounding box center [230, 152] width 56 height 11
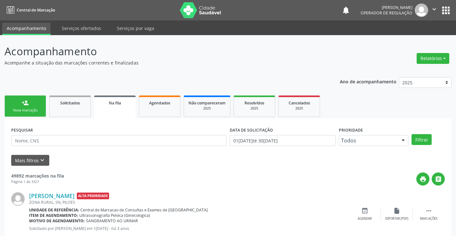
click at [27, 108] on div "Nova marcação" at bounding box center [25, 110] width 32 height 5
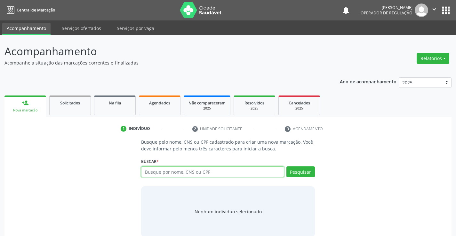
click at [165, 172] on input "text" at bounding box center [212, 172] width 143 height 11
type input "704203790483589"
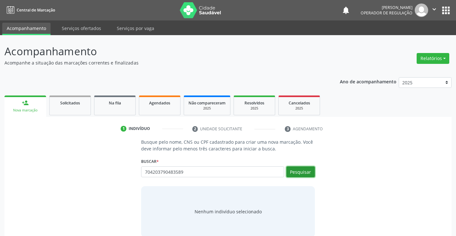
click at [297, 174] on button "Pesquisar" at bounding box center [300, 172] width 28 height 11
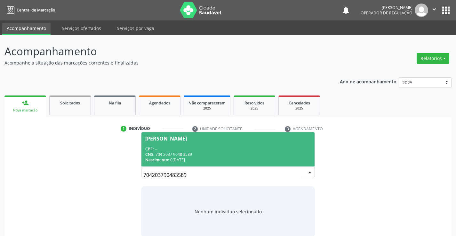
click at [195, 145] on span "Livia Sophia Santos Oliveira CPF: -- CNS: 704 2037 9048 3589 Nascimento: 03/04/…" at bounding box center [227, 149] width 173 height 34
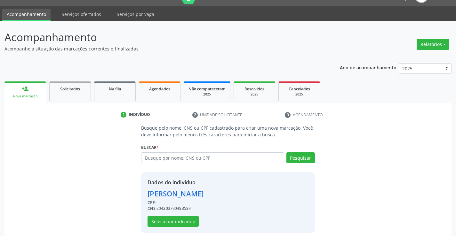
scroll to position [20, 0]
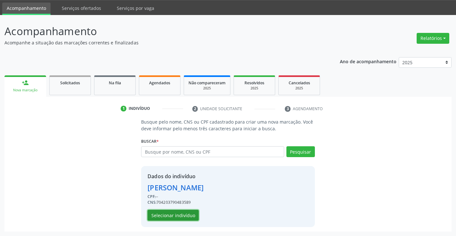
click at [183, 216] on button "Selecionar indivíduo" at bounding box center [172, 215] width 51 height 11
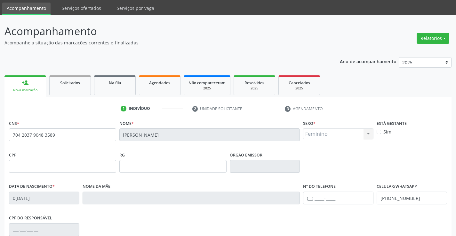
scroll to position [110, 0]
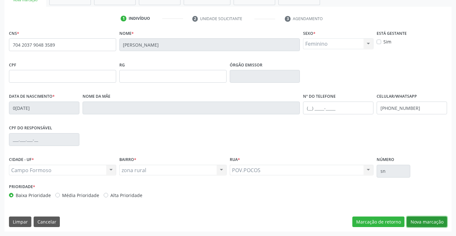
click at [428, 223] on button "Nova marcação" at bounding box center [427, 222] width 40 height 11
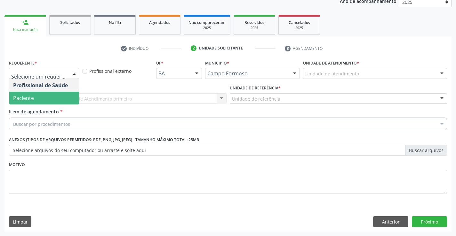
click at [45, 96] on span "Paciente" at bounding box center [44, 98] width 70 height 13
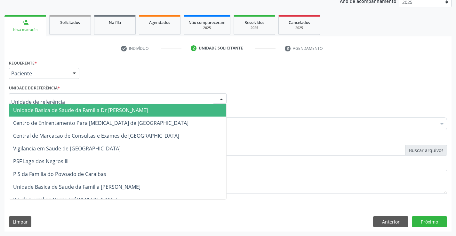
click at [51, 108] on span "Unidade Basica de Saude da Familia Dr [PERSON_NAME]" at bounding box center [80, 110] width 135 height 7
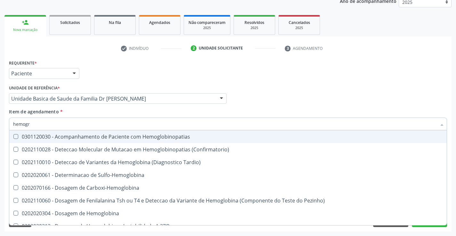
type input "hemogra"
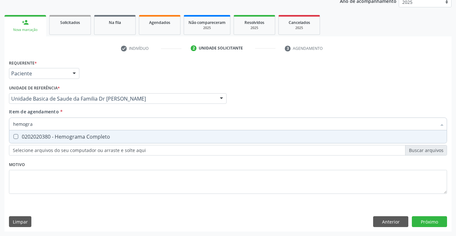
click at [59, 138] on div "0202020380 - Hemograma Completo" at bounding box center [228, 136] width 430 height 5
checkbox Completo "true"
click at [63, 199] on div "Requerente * Paciente Profissional de Saúde Paciente Nenhum resultado encontrad…" at bounding box center [228, 130] width 438 height 145
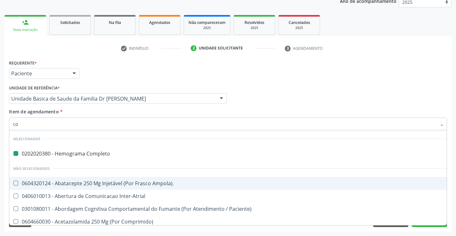
type input "col"
checkbox Completo "false"
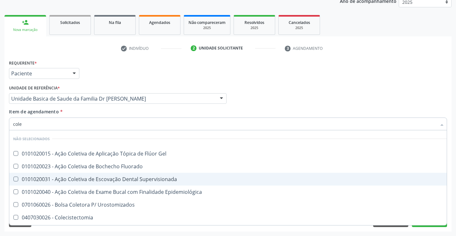
type input "coles"
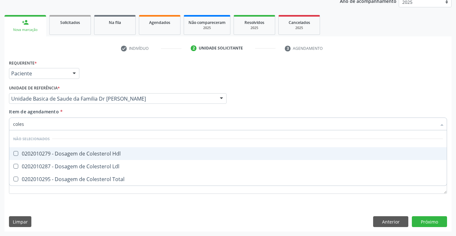
click at [80, 153] on div "0202010279 - Dosagem de Colesterol Hdl" at bounding box center [228, 153] width 430 height 5
checkbox Hdl "true"
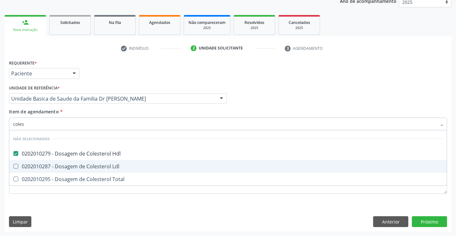
click at [75, 166] on div "0202010287 - Dosagem de Colesterol Ldl" at bounding box center [228, 166] width 430 height 5
checkbox Ldl "true"
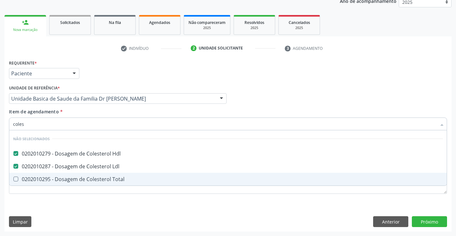
click at [75, 179] on div "0202010295 - Dosagem de Colesterol Total" at bounding box center [228, 179] width 430 height 5
checkbox Total "true"
type input "coles"
click at [64, 212] on div "Requerente * Paciente Profissional de Saúde Paciente Nenhum resultado encontrad…" at bounding box center [227, 145] width 447 height 174
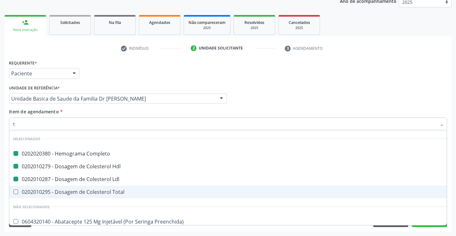
type input "tr"
checkbox Completo "false"
checkbox Ldl "false"
checkbox Hdl "false"
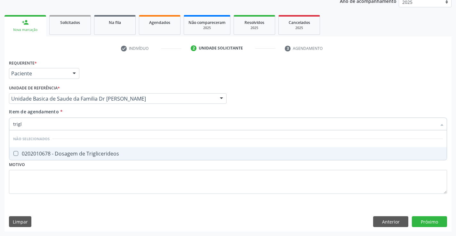
type input "trigli"
click at [87, 151] on div "0202010678 - Dosagem de Triglicerideos" at bounding box center [228, 153] width 430 height 5
checkbox Triglicerideos "true"
click at [78, 196] on div "Requerente * Paciente Profissional de Saúde Paciente Nenhum resultado encontrad…" at bounding box center [228, 130] width 438 height 145
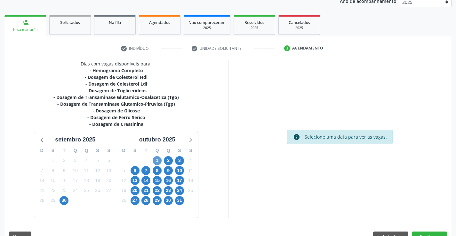
scroll to position [81, 0]
click at [156, 161] on span "1" at bounding box center [157, 160] width 9 height 9
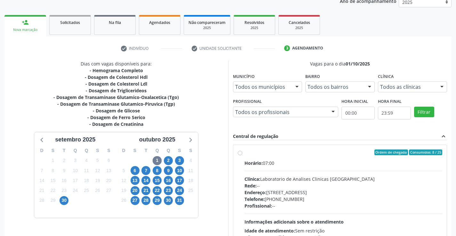
click at [244, 154] on label "Ordem de chegada Consumidos: 8 / 25 Horário: 07:00 Clínica: Laboratorio de Anal…" at bounding box center [343, 199] width 198 height 98
click at [241, 154] on input "Ordem de chegada Consumidos: 8 / 25 Horário: 07:00 Clínica: Laboratorio de Anal…" at bounding box center [240, 153] width 4 height 6
radio input "true"
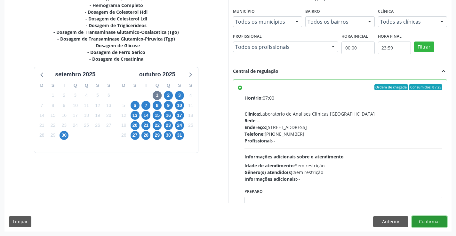
click at [434, 221] on button "Confirmar" at bounding box center [429, 222] width 35 height 11
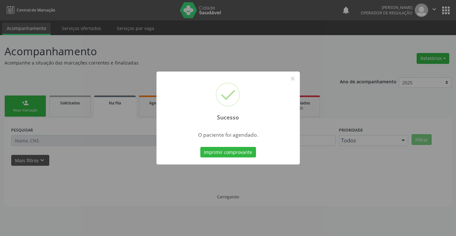
scroll to position [0, 0]
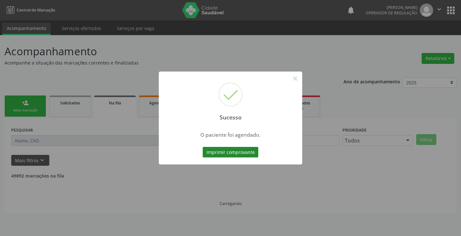
click at [220, 150] on button "Imprimir comprovante" at bounding box center [230, 152] width 56 height 11
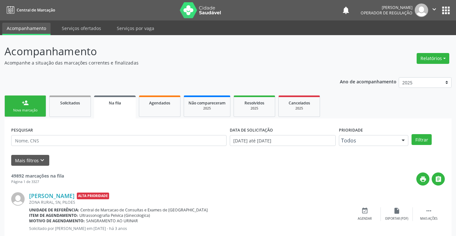
click at [33, 102] on link "person_add Nova marcação" at bounding box center [25, 106] width 42 height 21
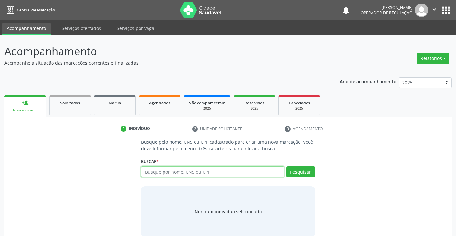
click at [162, 172] on input "text" at bounding box center [212, 172] width 143 height 11
type input "704800503891541"
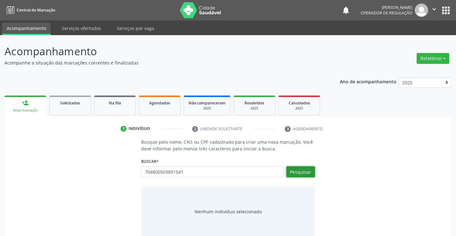
click at [302, 171] on button "Pesquisar" at bounding box center [300, 172] width 28 height 11
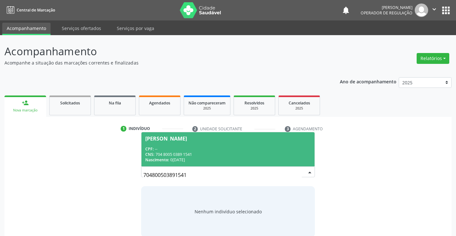
click at [220, 150] on div "CPF: --" at bounding box center [227, 148] width 165 height 5
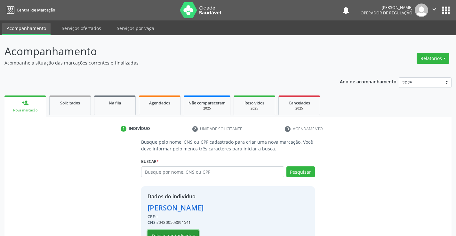
click at [171, 233] on button "Selecionar indivíduo" at bounding box center [172, 235] width 51 height 11
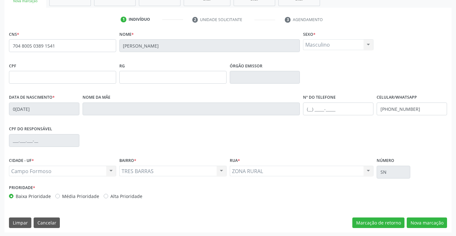
scroll to position [110, 0]
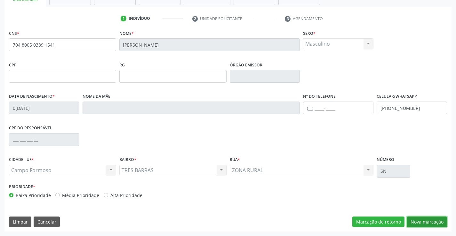
click at [423, 225] on button "Nova marcação" at bounding box center [427, 222] width 40 height 11
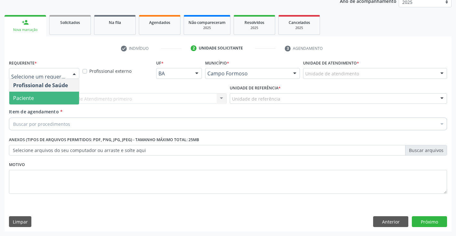
click at [50, 99] on span "Paciente" at bounding box center [44, 98] width 70 height 13
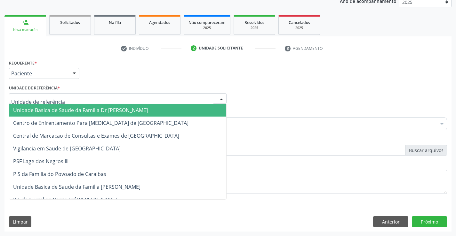
click at [56, 110] on span "Unidade Basica de Saude da Familia Dr [PERSON_NAME]" at bounding box center [80, 110] width 135 height 7
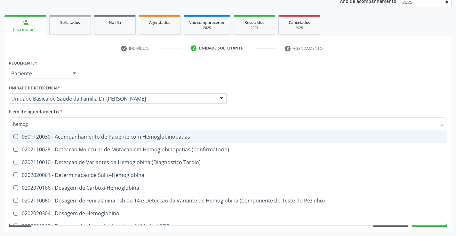
type input "hemogr"
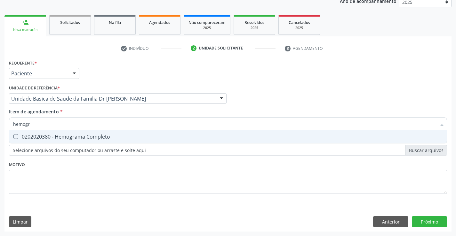
click at [83, 137] on div "0202020380 - Hemograma Completo" at bounding box center [228, 136] width 430 height 5
checkbox Completo "true"
click at [62, 177] on div "Requerente * Paciente Profissional de Saúde Paciente Nenhum resultado encontrad…" at bounding box center [228, 130] width 438 height 145
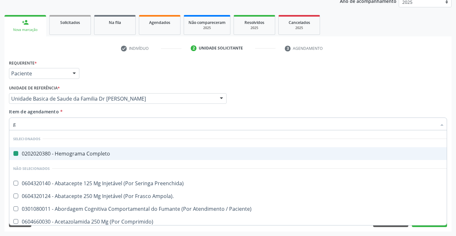
type input "gl"
checkbox Completo "false"
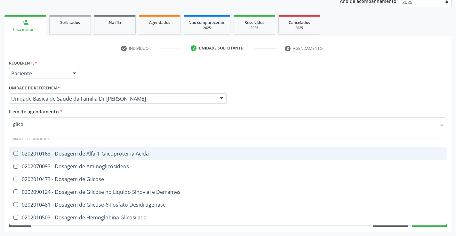
type input "glicos"
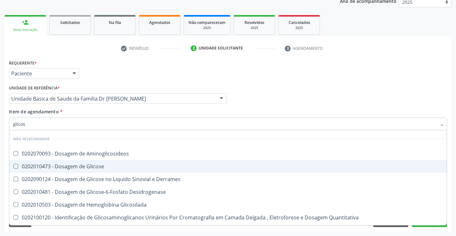
drag, startPoint x: 83, startPoint y: 163, endPoint x: 75, endPoint y: 175, distance: 14.0
click at [82, 163] on span "0202010473 - Dosagem de Glicose" at bounding box center [227, 166] width 437 height 13
checkbox Glicose "true"
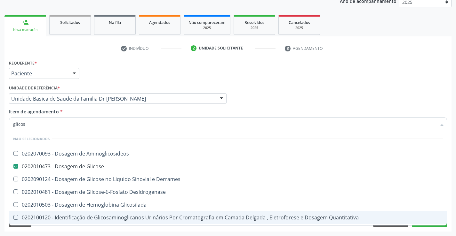
type input "glicos"
click at [68, 231] on div "Requerente * Paciente Profissional de Saúde Paciente Nenhum resultado encontrad…" at bounding box center [227, 145] width 447 height 174
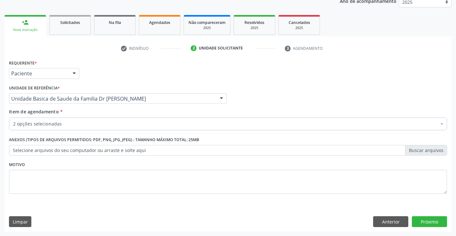
checkbox Completo "true"
click at [79, 116] on div "Item de agendamento * 2 opções selecionadas Desfazer seleção Selecionados 02020…" at bounding box center [228, 118] width 438 height 20
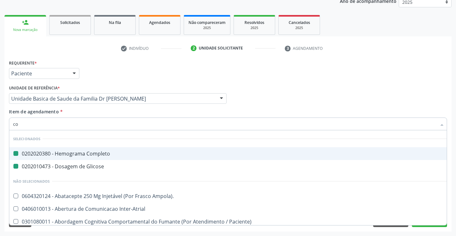
type input "col"
checkbox Completo "false"
checkbox Glicose "false"
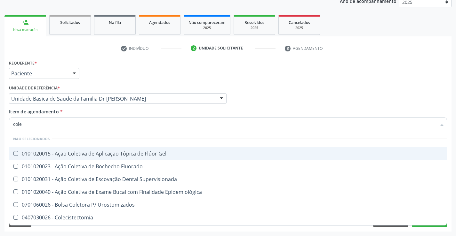
type input "coles"
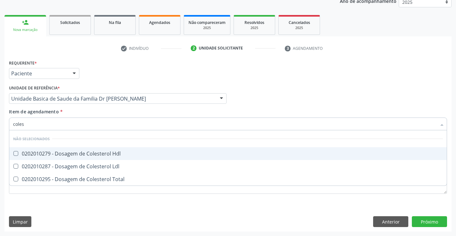
click at [75, 151] on div "0202010279 - Dosagem de Colesterol Hdl" at bounding box center [228, 153] width 430 height 5
checkbox Hdl "true"
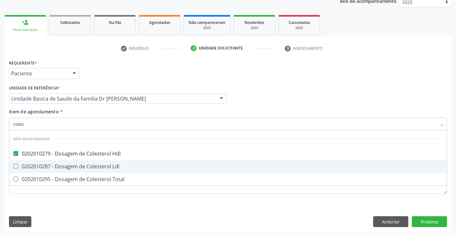
click at [75, 165] on div "0202010287 - Dosagem de Colesterol Ldl" at bounding box center [228, 166] width 430 height 5
checkbox Ldl "true"
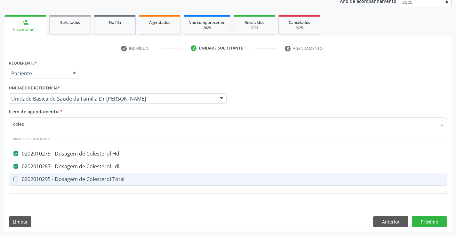
click at [74, 179] on div "0202010295 - Dosagem de Colesterol Total" at bounding box center [228, 179] width 430 height 5
checkbox Total "true"
click at [66, 203] on div "Requerente * Paciente Profissional de Saúde Paciente Nenhum resultado encontrad…" at bounding box center [227, 145] width 447 height 174
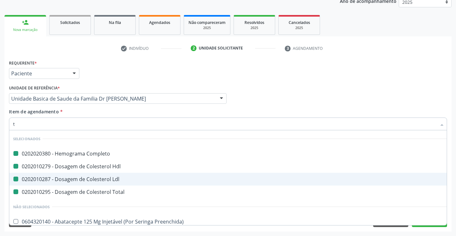
type input "tr"
checkbox Completo "false"
checkbox Hdl "false"
checkbox Ldl "false"
checkbox Total "false"
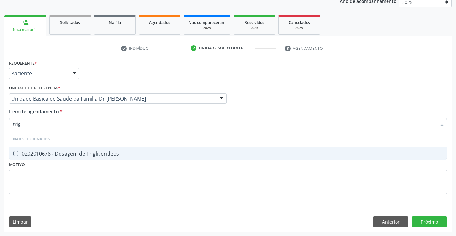
type input "trigli"
click at [68, 152] on div "0202010678 - Dosagem de Triglicerideos" at bounding box center [228, 153] width 430 height 5
checkbox Triglicerideos "true"
click at [62, 182] on div "Requerente * Paciente Profissional de Saúde Paciente Nenhum resultado encontrad…" at bounding box center [228, 130] width 438 height 145
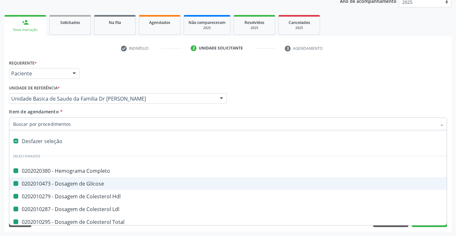
type input "u"
checkbox Completo "false"
checkbox Glicose "false"
checkbox Hdl "false"
checkbox Ldl "false"
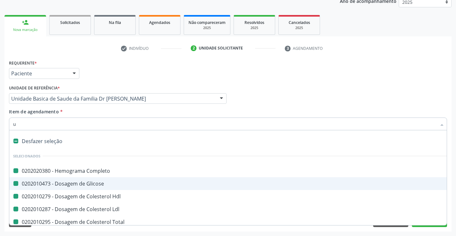
checkbox Total "false"
checkbox Triglicerideos "false"
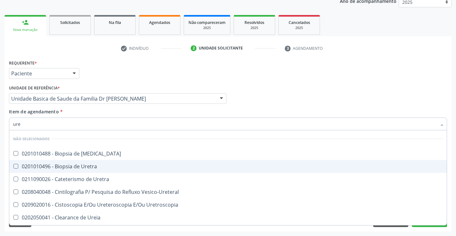
type input "urei"
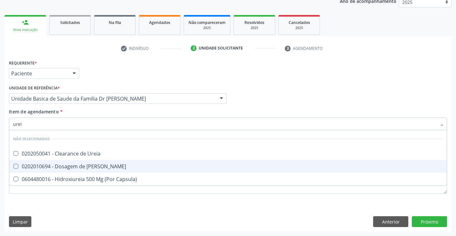
click at [67, 167] on div "0202010694 - Dosagem de [PERSON_NAME]" at bounding box center [228, 166] width 430 height 5
checkbox Ureia "true"
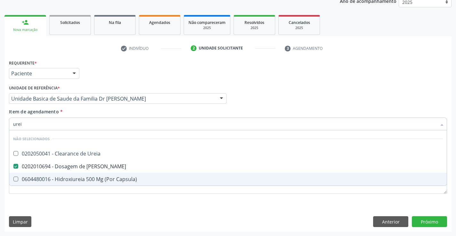
type input "urei"
click at [64, 210] on div "Requerente * Paciente Profissional de Saúde Paciente Nenhum resultado encontrad…" at bounding box center [227, 145] width 447 height 174
checkbox Ureia "true"
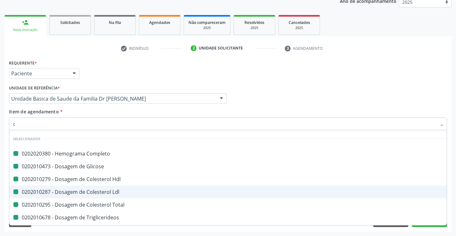
type input "cr"
checkbox Completo "false"
checkbox Glicose "false"
checkbox Hdl "false"
checkbox Ldl "false"
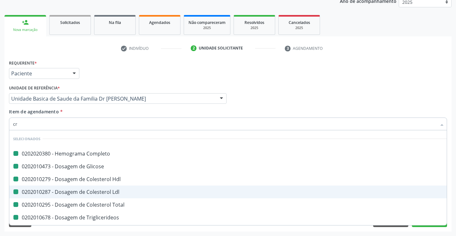
checkbox Total "false"
checkbox Triglicerideos "false"
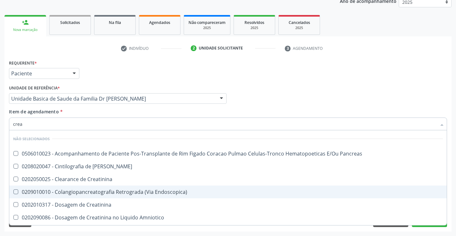
type input "creat"
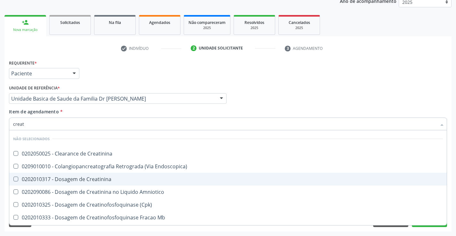
click at [75, 177] on div "0202010317 - Dosagem de Creatinina" at bounding box center [228, 179] width 430 height 5
checkbox Creatinina "true"
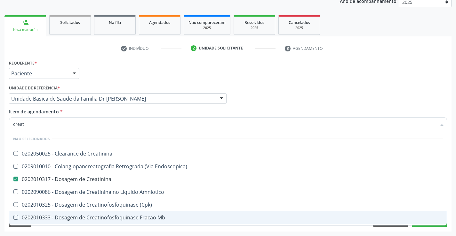
drag, startPoint x: 68, startPoint y: 230, endPoint x: 63, endPoint y: 163, distance: 67.0
click at [68, 230] on div "Requerente * Paciente Profissional de Saúde Paciente Nenhum resultado encontrad…" at bounding box center [227, 145] width 447 height 174
checkbox Creatinina "true"
checkbox Endoscopica\) "true"
checkbox Amniotico "true"
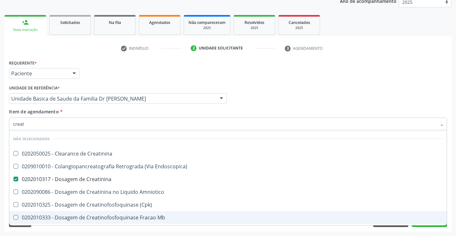
checkbox \(Cpk\) "true"
checkbox Mb "true"
checkbox Parcial "true"
checkbox Oncologia "true"
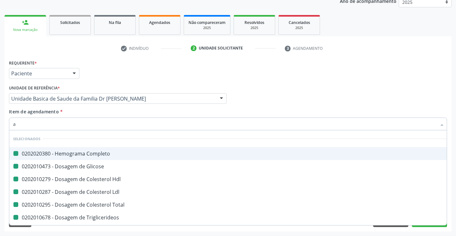
type input "ac"
checkbox Completo "false"
checkbox Glicose "false"
checkbox Hdl "false"
checkbox Ldl "false"
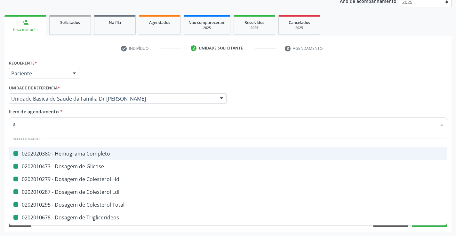
checkbox Total "false"
checkbox Triglicerideos "false"
checkbox Creatinina "false"
checkbox Ureia "false"
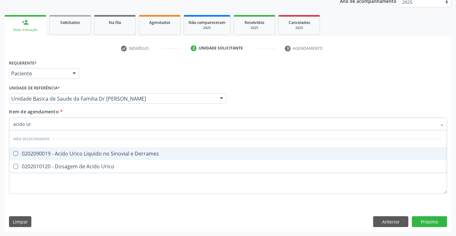
type input "acido uri"
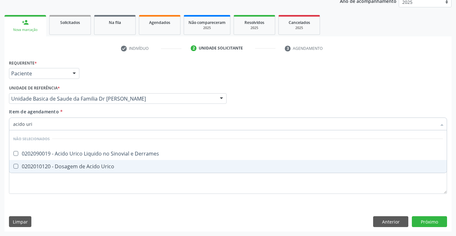
click at [89, 167] on div "0202010120 - Dosagem de Acido Urico" at bounding box center [228, 166] width 430 height 5
checkbox Urico "true"
click at [67, 208] on div "Requerente * Paciente Profissional de Saúde Paciente Nenhum resultado encontrad…" at bounding box center [227, 145] width 447 height 174
checkbox Derrames "true"
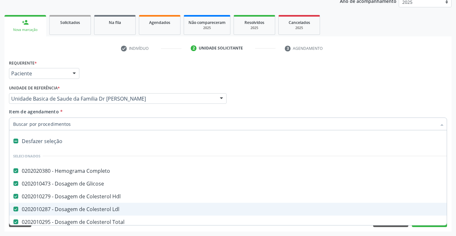
type input "t"
checkbox Creatinina "false"
checkbox Urico "false"
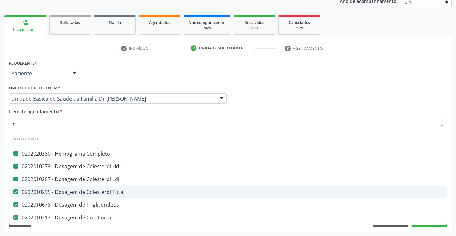
type input "tg"
checkbox Completo "false"
checkbox Hdl "false"
checkbox Ldl "false"
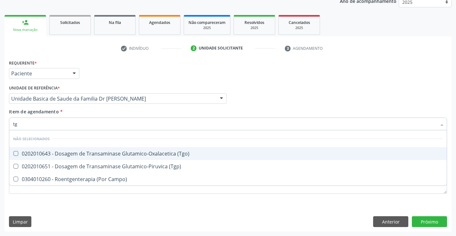
click at [83, 151] on div "0202010643 - Dosagem de Transaminase Glutamico-Oxalacetica (Tgo)" at bounding box center [228, 153] width 430 height 5
checkbox \(Tgo\) "true"
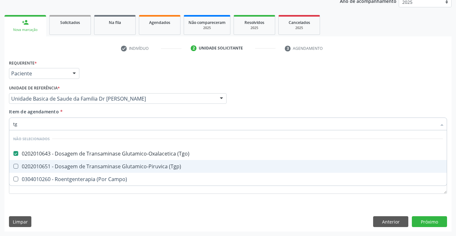
click at [80, 165] on div "0202010651 - Dosagem de Transaminase Glutamico-Piruvica (Tgp)" at bounding box center [228, 166] width 430 height 5
checkbox \(Tgp\) "true"
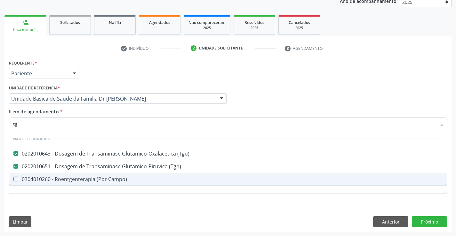
click at [62, 209] on div "Requerente * Paciente Profissional de Saúde Paciente Nenhum resultado encontrad…" at bounding box center [227, 145] width 447 height 174
checkbox Campo\) "true"
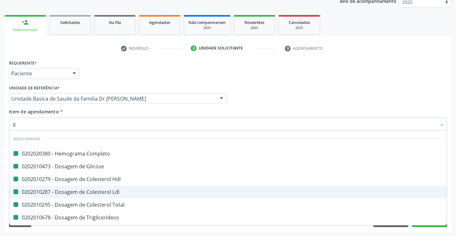
type input "ga"
checkbox Completo "false"
checkbox Glicose "false"
checkbox Hdl "false"
checkbox Ldl "false"
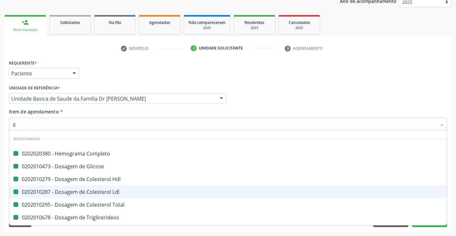
checkbox Total "false"
checkbox Triglicerideos "false"
checkbox Ureia "false"
checkbox Creatinina "false"
checkbox Urico "false"
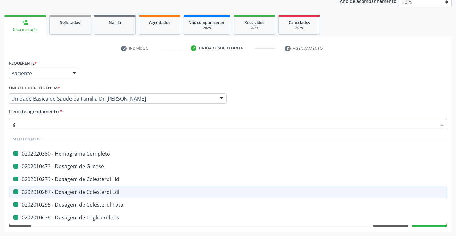
checkbox \(Tgo\) "false"
checkbox \(Tgp\) "false"
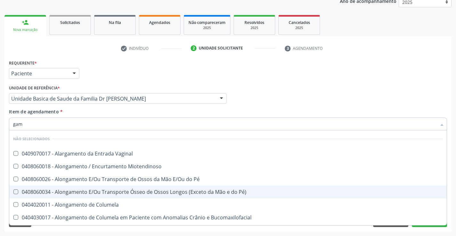
type input "gama"
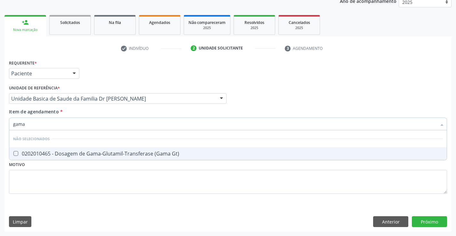
click at [73, 153] on div "0202010465 - Dosagem de Gama-Glutamil-Transferase (Gama Gt)" at bounding box center [228, 153] width 430 height 5
checkbox Gt\) "true"
click at [63, 207] on div "Requerente * Paciente Profissional de Saúde Paciente Nenhum resultado encontrad…" at bounding box center [227, 145] width 447 height 174
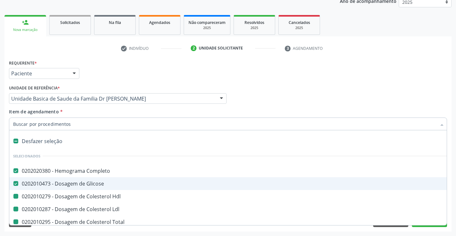
type input "f"
checkbox Hdl "false"
checkbox Ldl "false"
checkbox Total "false"
checkbox Triglicerideos "false"
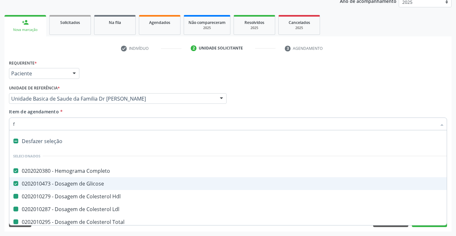
checkbox Ureia "false"
checkbox Creatinina "false"
checkbox Urico "false"
checkbox \(Tgo\) "false"
checkbox \(Tgp\) "false"
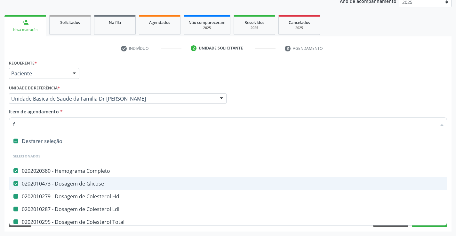
checkbox Gt\) "false"
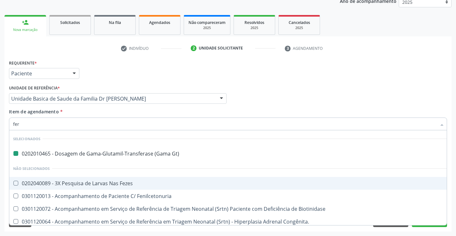
type input "ferr"
checkbox Gt\) "false"
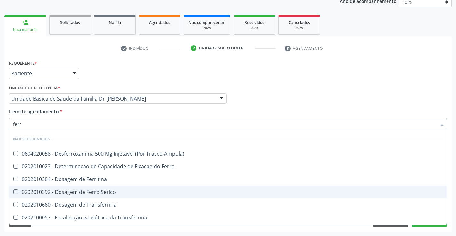
click at [71, 192] on div "0202010392 - Dosagem de Ferro Serico" at bounding box center [228, 192] width 430 height 5
checkbox Serico "true"
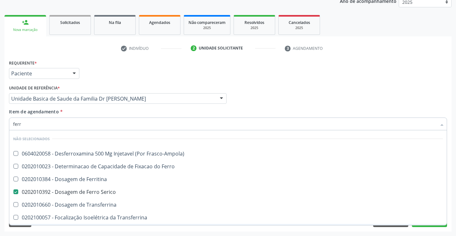
click at [60, 230] on div "Requerente * Paciente Profissional de Saúde Paciente Nenhum resultado encontrad…" at bounding box center [227, 145] width 447 height 174
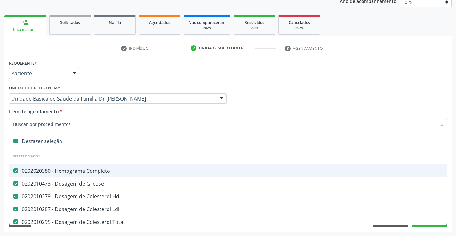
type input "u"
checkbox Ureia "false"
checkbox Creatinina "false"
checkbox Urico "false"
checkbox \(Tgo\) "false"
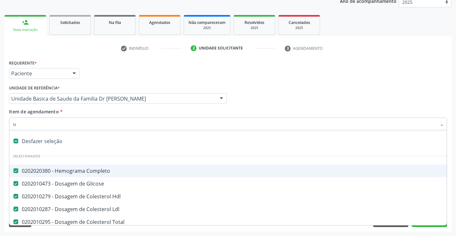
checkbox \(Tgp\) "false"
checkbox Gt\) "false"
checkbox Serico "false"
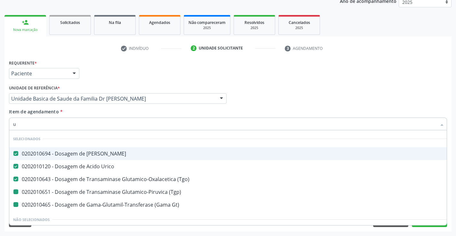
type input "ur"
checkbox \(Tgp\) "false"
checkbox Gt\) "false"
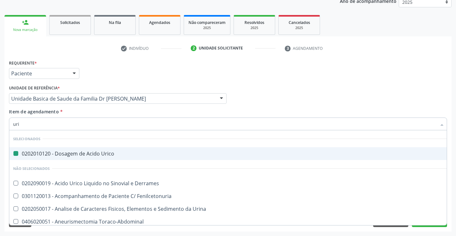
type input "urin"
checkbox Urico "false"
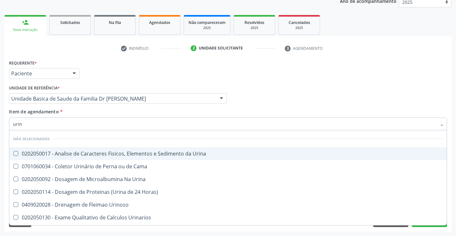
type input "urina"
click at [77, 154] on div "0202050017 - Analise de Caracteres Fisicos, Elementos e Sedimento da Urina" at bounding box center [228, 153] width 430 height 5
checkbox Urina "true"
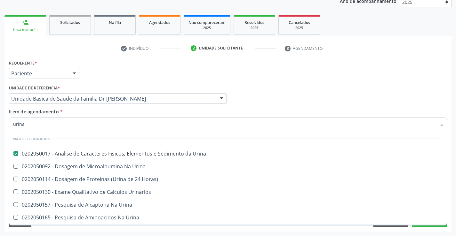
click at [58, 230] on div "Requerente * Paciente Profissional de Saúde Paciente Nenhum resultado encontrad…" at bounding box center [227, 145] width 447 height 174
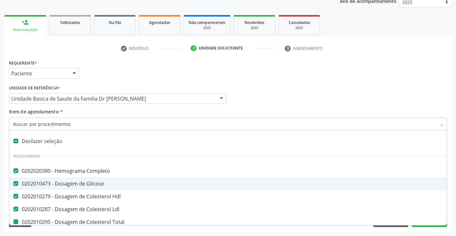
type input "f"
checkbox Total "false"
checkbox Ureia "false"
checkbox Creatinina "false"
checkbox Urico "false"
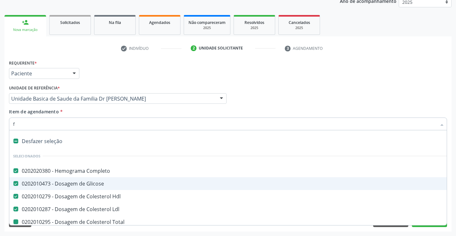
checkbox \(Tgo\) "false"
checkbox \(Tgp\) "false"
checkbox Gt\) "false"
checkbox Serico "false"
checkbox Urina "false"
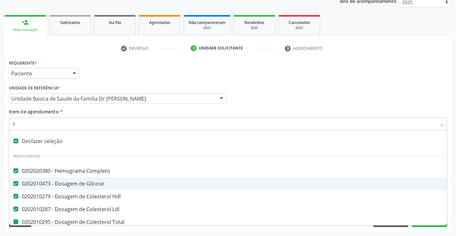
checkbox Triglicerideos "false"
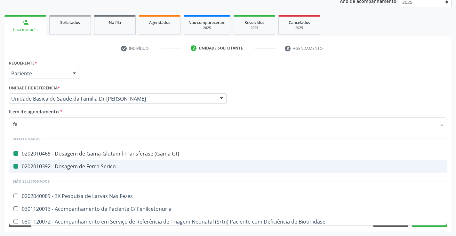
type input "fez"
checkbox Gt\) "false"
checkbox Serico "false"
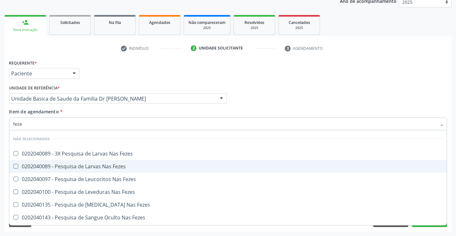
type input "fezes"
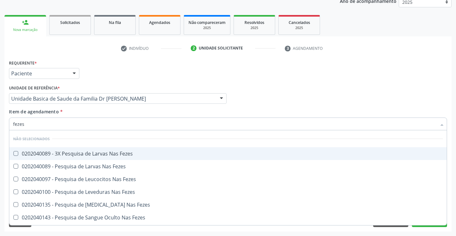
click at [103, 155] on div "0202040089 - 3X Pesquisa de Larvas Nas Fezes" at bounding box center [228, 153] width 430 height 5
checkbox Fezes "true"
type input "f"
checkbox Fezes "true"
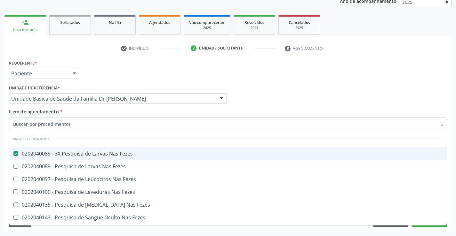
checkbox Fezes "true"
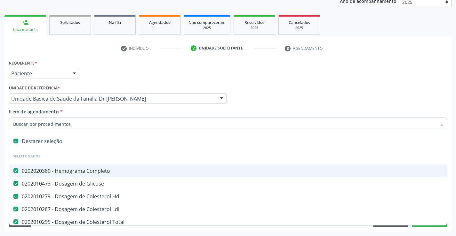
type input "c"
checkbox Urina "false"
checkbox Fezes "false"
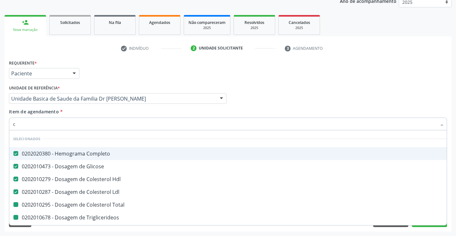
type input "ca"
checkbox Total "false"
checkbox Creatinina "false"
checkbox Urico "false"
checkbox \(Tgo\) "false"
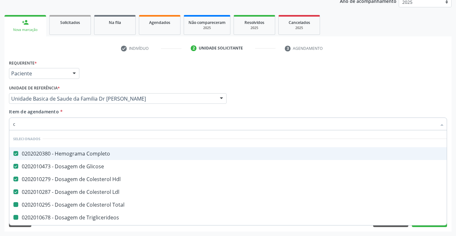
checkbox Triglicerideos "false"
checkbox \(Tgp\) "false"
checkbox Serico "false"
checkbox Urina "false"
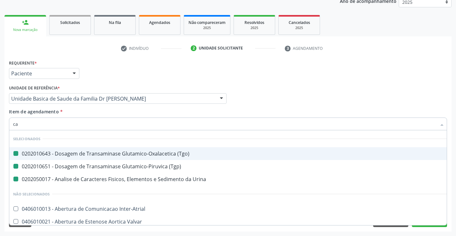
type input "cal"
checkbox \(Tgo\) "false"
checkbox \(Tgp\) "false"
checkbox Urina "false"
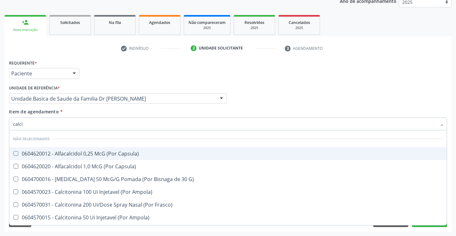
type input "calcio"
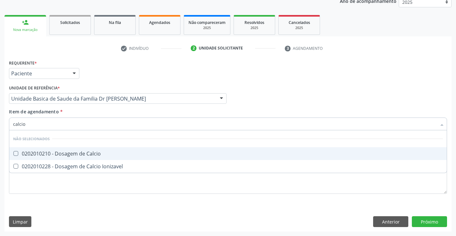
click at [99, 153] on div "0202010210 - Dosagem de Calcio" at bounding box center [228, 153] width 430 height 5
checkbox Calcio "true"
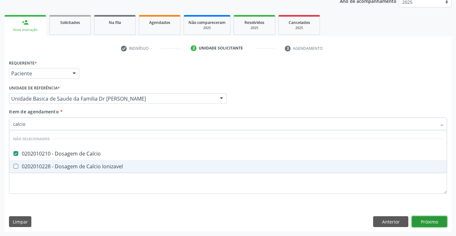
click at [433, 221] on div "Requerente * Paciente Profissional de Saúde Paciente Nenhum resultado encontrad…" at bounding box center [227, 145] width 447 height 174
checkbox Ionizavel "true"
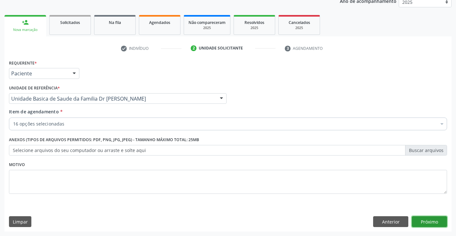
click at [431, 222] on button "Próximo" at bounding box center [429, 222] width 35 height 11
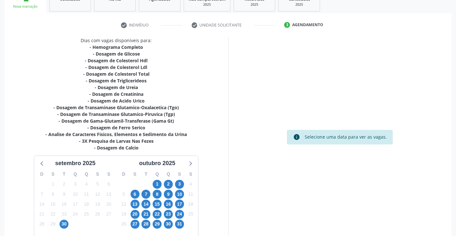
scroll to position [143, 0]
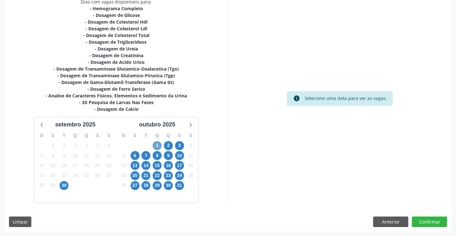
click at [158, 146] on span "1" at bounding box center [157, 145] width 9 height 9
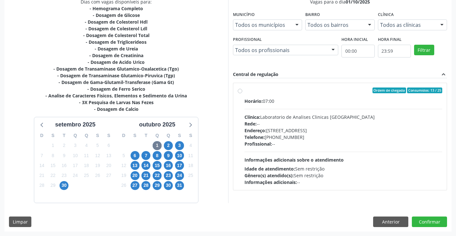
click at [244, 91] on label "Ordem de chegada Consumidos: 13 / 25 Horário: 07:00 Clínica: Laboratorio de Ana…" at bounding box center [343, 137] width 198 height 98
click at [241, 91] on input "Ordem de chegada Consumidos: 13 / 25 Horário: 07:00 Clínica: Laboratorio de Ana…" at bounding box center [240, 91] width 4 height 6
radio input "true"
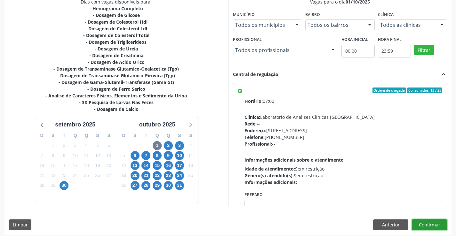
click at [431, 228] on button "Confirmar" at bounding box center [429, 225] width 35 height 11
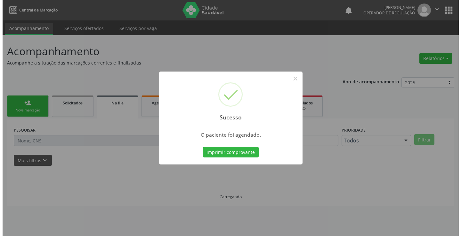
scroll to position [0, 0]
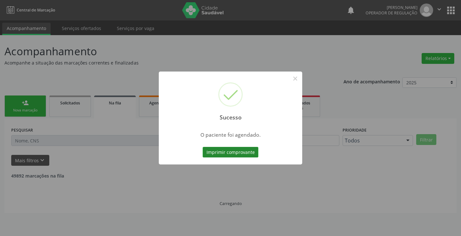
click at [245, 153] on button "Imprimir comprovante" at bounding box center [230, 152] width 56 height 11
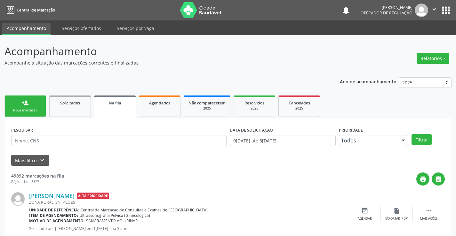
click at [27, 109] on div "Nova marcação" at bounding box center [25, 110] width 32 height 5
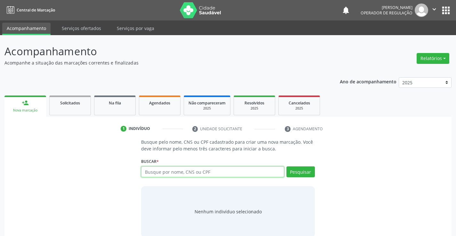
click at [172, 172] on input "text" at bounding box center [212, 172] width 143 height 11
type input "706903185225630"
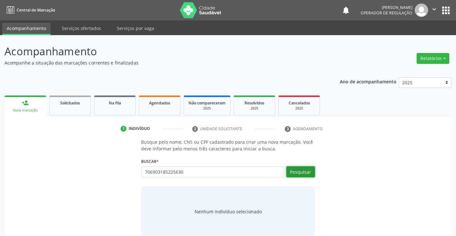
click at [306, 170] on button "Pesquisar" at bounding box center [300, 172] width 28 height 11
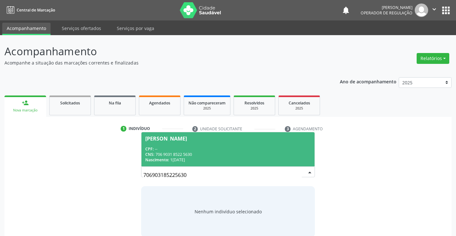
click at [235, 154] on div "CNS: 706 9031 8522 5630" at bounding box center [227, 154] width 165 height 5
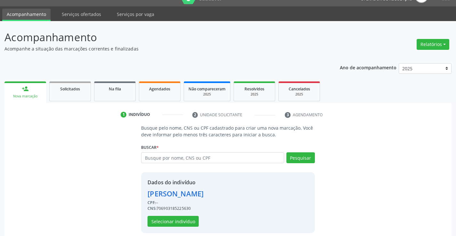
scroll to position [20, 0]
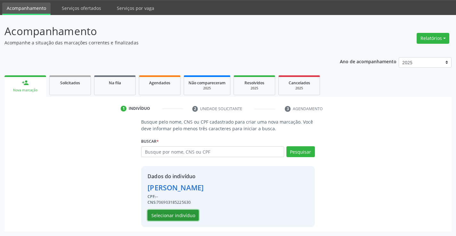
click at [171, 219] on button "Selecionar indivíduo" at bounding box center [172, 215] width 51 height 11
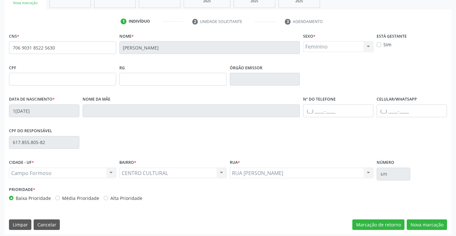
scroll to position [110, 0]
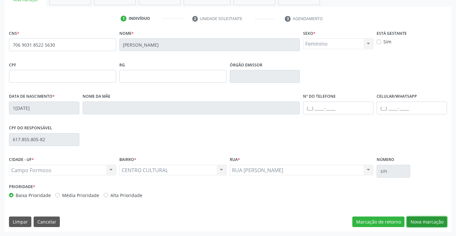
click at [429, 224] on button "Nova marcação" at bounding box center [427, 222] width 40 height 11
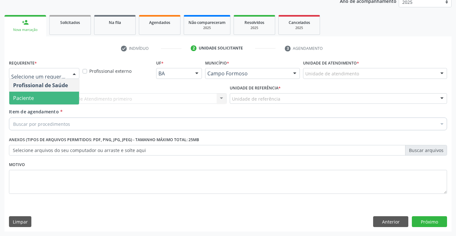
click at [44, 98] on span "Paciente" at bounding box center [44, 98] width 70 height 13
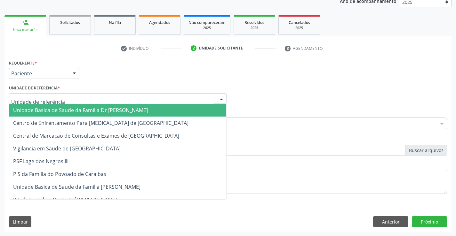
click at [41, 110] on span "Unidade Basica de Saude da Familia Dr [PERSON_NAME]" at bounding box center [80, 110] width 135 height 7
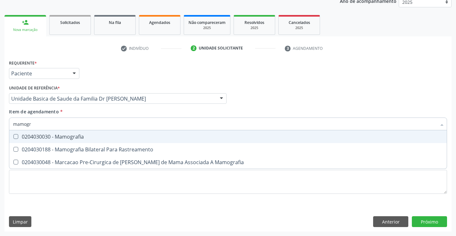
type input "mamogra"
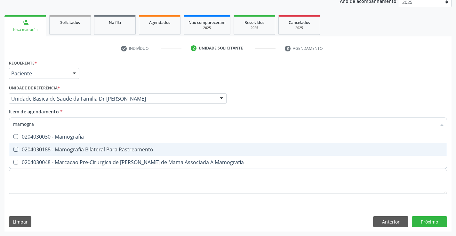
click at [90, 147] on div "0204030188 - Mamografia Bilateral Para Rastreamento" at bounding box center [228, 149] width 430 height 5
checkbox Rastreamento "true"
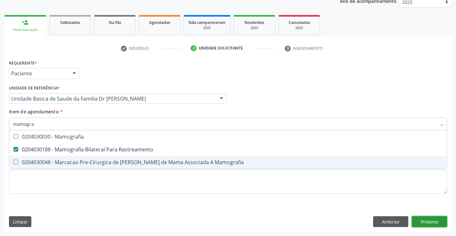
click at [428, 219] on div "Requerente * Paciente Profissional de Saúde Paciente Nenhum resultado encontrad…" at bounding box center [227, 145] width 447 height 174
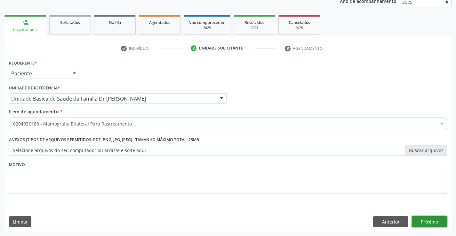
click at [434, 224] on button "Próximo" at bounding box center [429, 222] width 35 height 11
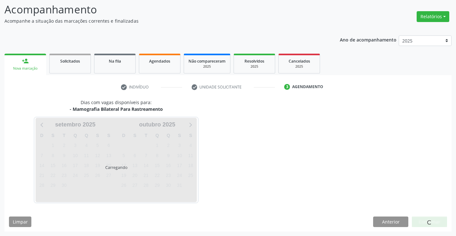
scroll to position [42, 0]
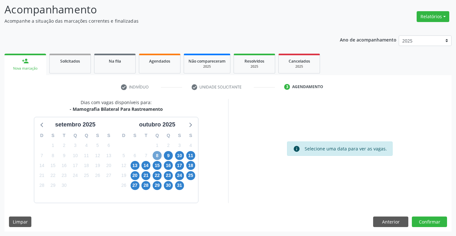
click at [157, 156] on span "8" at bounding box center [157, 155] width 9 height 9
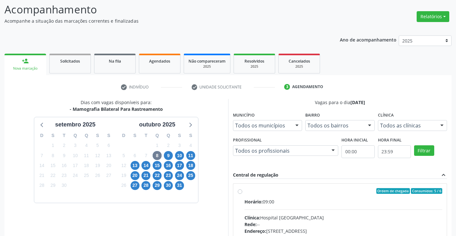
click at [244, 190] on label "Ordem de chegada Consumidos: 5 / 6 Horário: 09:00 Clínica: Hospital [GEOGRAPHIC…" at bounding box center [343, 237] width 198 height 98
click at [240, 190] on input "Ordem de chegada Consumidos: 5 / 6 Horário: 09:00 Clínica: Hospital [GEOGRAPHIC…" at bounding box center [240, 191] width 4 height 6
radio input "true"
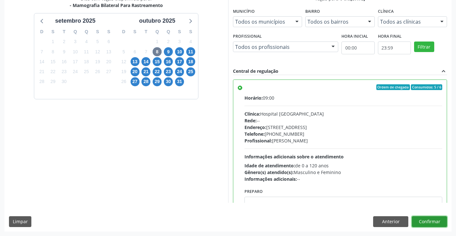
click at [435, 223] on button "Confirmar" at bounding box center [429, 222] width 35 height 11
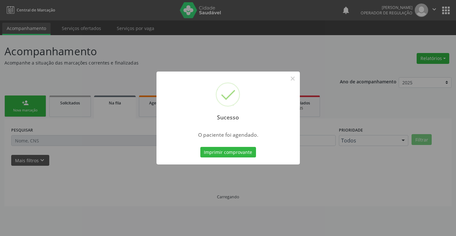
scroll to position [0, 0]
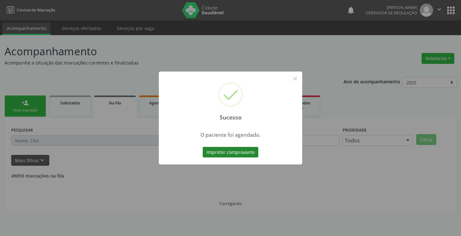
click at [238, 151] on button "Imprimir comprovante" at bounding box center [230, 152] width 56 height 11
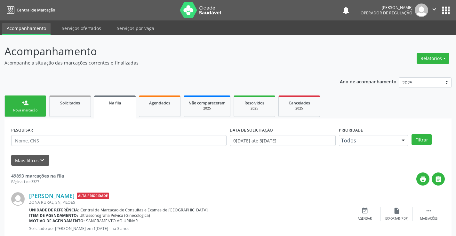
click at [25, 106] on div "person_add" at bounding box center [25, 102] width 7 height 7
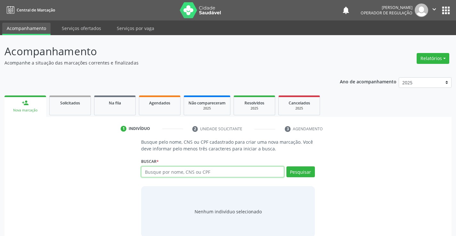
click at [165, 174] on input "text" at bounding box center [212, 172] width 143 height 11
type input "702001726146090"
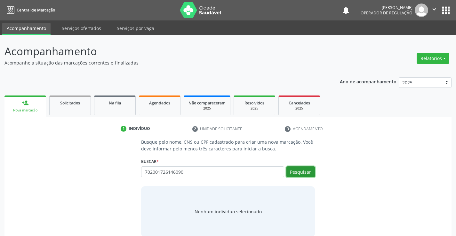
click at [308, 174] on button "Pesquisar" at bounding box center [300, 172] width 28 height 11
type input "702001726146090"
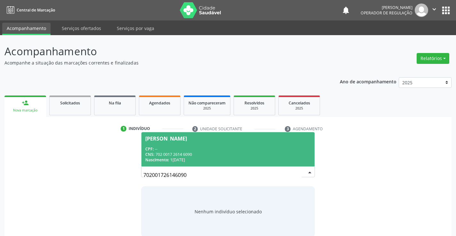
click at [265, 143] on span "[PERSON_NAME] CPF: -- CNS: 702 0017 2614 6090 Nascimento: 1[DATE]" at bounding box center [227, 149] width 173 height 34
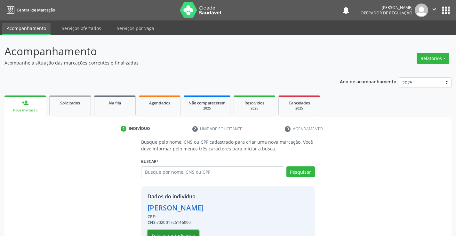
click at [166, 233] on button "Selecionar indivíduo" at bounding box center [172, 235] width 51 height 11
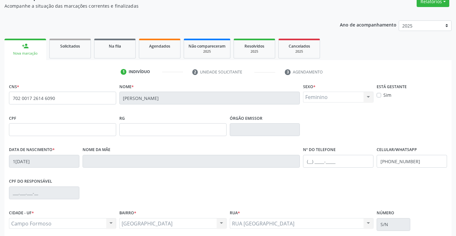
scroll to position [110, 0]
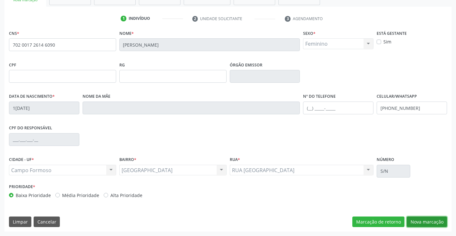
click at [424, 224] on button "Nova marcação" at bounding box center [427, 222] width 40 height 11
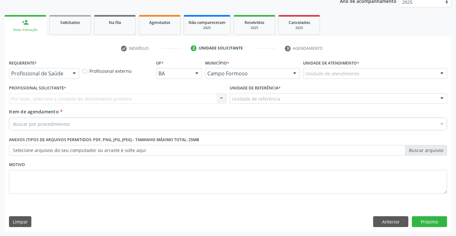
scroll to position [81, 0]
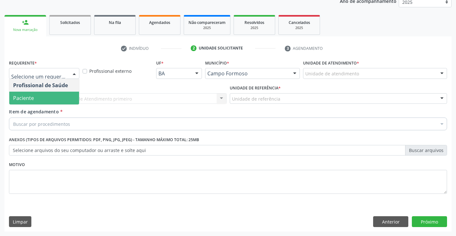
click at [44, 101] on span "Paciente" at bounding box center [44, 98] width 70 height 13
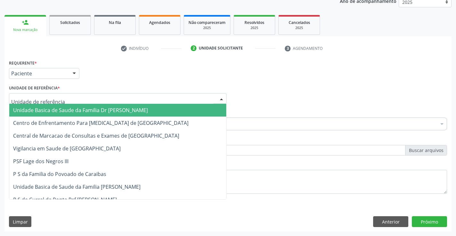
click at [50, 106] on span "Unidade Basica de Saude da Familia Dr [PERSON_NAME]" at bounding box center [117, 110] width 217 height 13
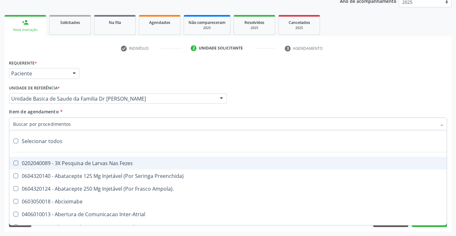
click at [50, 123] on input "Item de agendamento *" at bounding box center [224, 124] width 423 height 13
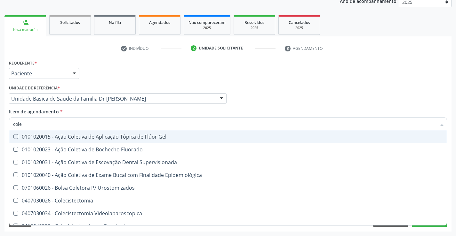
type input "coles"
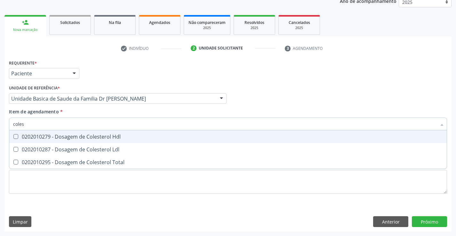
click at [73, 134] on div "0202010279 - Dosagem de Colesterol Hdl" at bounding box center [228, 136] width 430 height 5
checkbox Hdl "true"
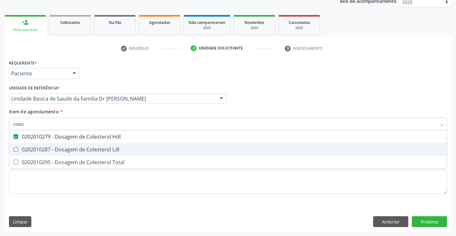
click at [71, 148] on div "0202010287 - Dosagem de Colesterol Ldl" at bounding box center [228, 149] width 430 height 5
checkbox Ldl "true"
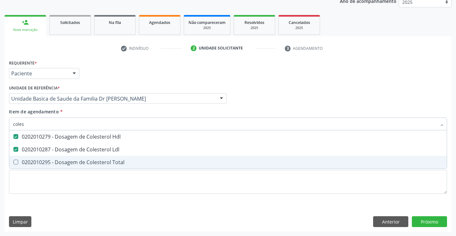
click at [66, 162] on div "0202010295 - Dosagem de Colesterol Total" at bounding box center [228, 162] width 430 height 5
checkbox Total "true"
type input "coles"
click at [52, 217] on div "Requerente * Paciente Profissional de Saúde Paciente Nenhum resultado encontrad…" at bounding box center [227, 145] width 447 height 174
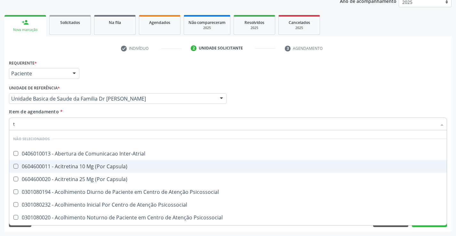
type input "tr"
checkbox Inter-Atrial "false"
checkbox Capsula\) "false"
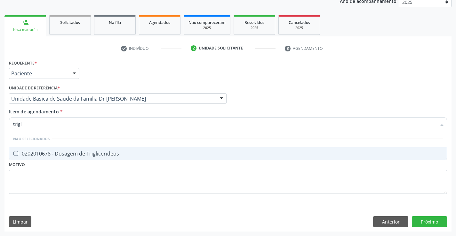
type input "trigli"
click at [68, 154] on div "0202010678 - Dosagem de Triglicerideos" at bounding box center [228, 153] width 430 height 5
checkbox Triglicerideos "true"
click at [62, 205] on div "Requerente * Paciente Profissional de Saúde Paciente Nenhum resultado encontrad…" at bounding box center [227, 145] width 447 height 174
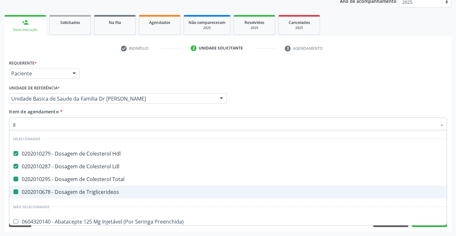
type input "gl"
checkbox Total "false"
checkbox Triglicerideos "false"
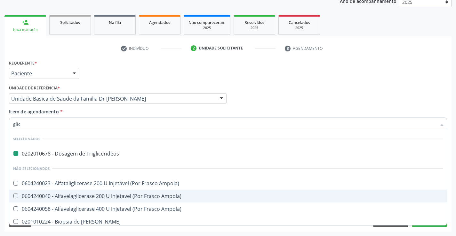
type input "glico"
checkbox Triglicerideos "false"
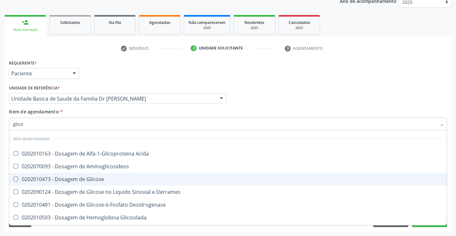
click at [74, 177] on div "0202010473 - Dosagem de Glicose" at bounding box center [228, 179] width 430 height 5
checkbox Glicose "true"
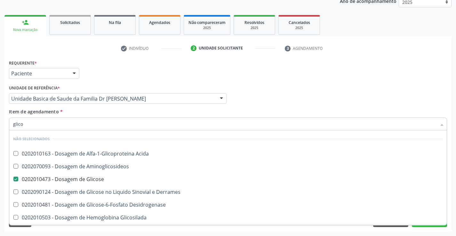
click at [63, 234] on div "Acompanhamento Acompanhe a situação das marcações correntes e finalizadas Relat…" at bounding box center [228, 96] width 456 height 282
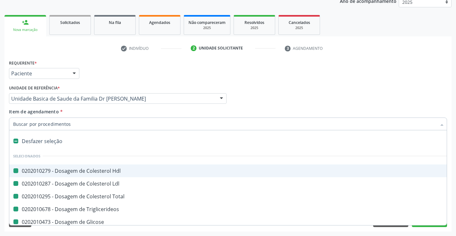
type input "u"
checkbox Hdl "false"
checkbox Total "false"
checkbox Triglicerideos "false"
checkbox Glicose "false"
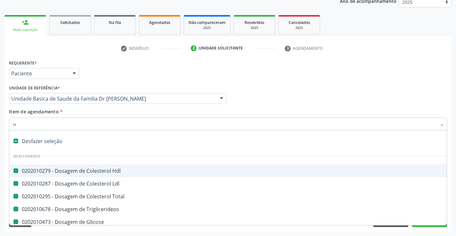
checkbox Ldl "false"
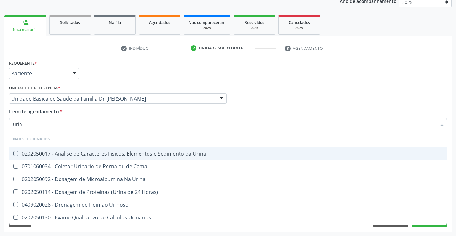
type input "urina"
click at [76, 152] on div "0202050017 - Analise de Caracteres Fisicos, Elementos e Sedimento da Urina" at bounding box center [228, 153] width 430 height 5
checkbox Urina "true"
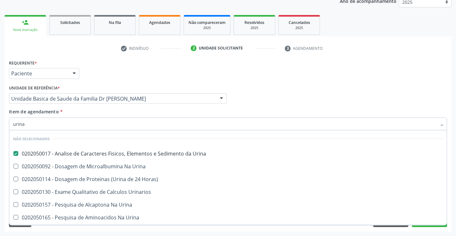
click at [65, 226] on div "Limpar Anterior Próximo" at bounding box center [228, 222] width 438 height 11
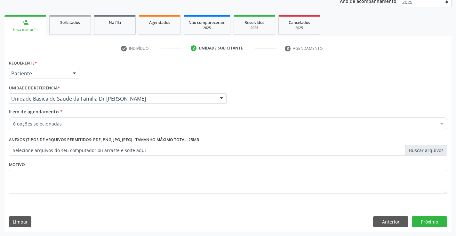
scroll to position [0, 0]
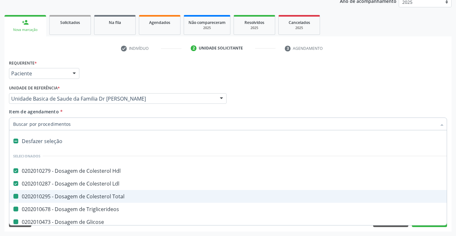
type input "h"
checkbox Total "false"
checkbox Triglicerideos "false"
checkbox Glicose "false"
checkbox Urina "false"
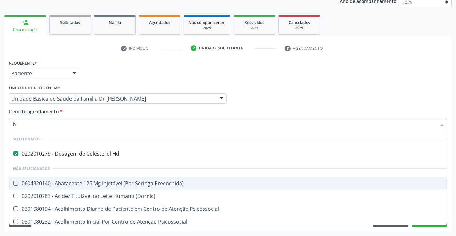
scroll to position [20, 0]
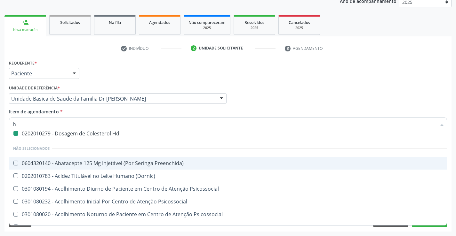
type input "he"
checkbox Hdl "false"
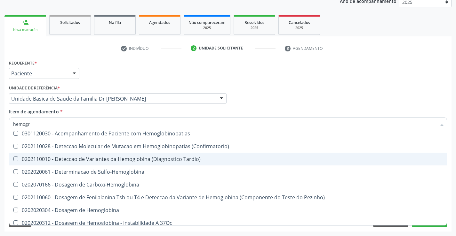
scroll to position [0, 0]
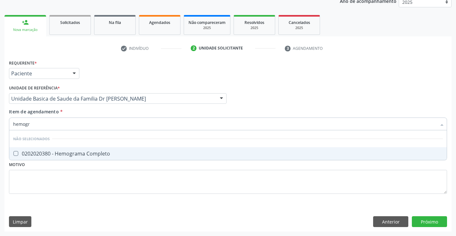
type input "hemogra"
click at [68, 153] on div "0202020380 - Hemograma Completo" at bounding box center [228, 153] width 430 height 5
checkbox Completo "true"
click at [62, 206] on div "Requerente * Paciente Profissional de Saúde Paciente Nenhum resultado encontrad…" at bounding box center [227, 145] width 447 height 174
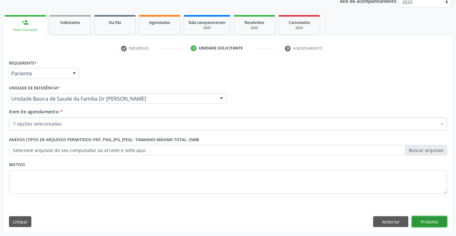
click at [424, 221] on button "Próximo" at bounding box center [429, 222] width 35 height 11
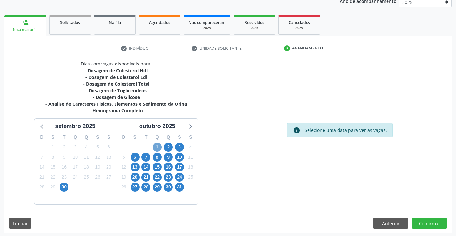
click at [159, 150] on span "1" at bounding box center [157, 147] width 9 height 9
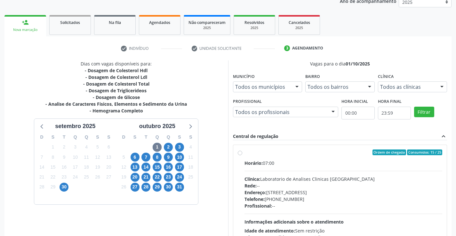
click at [244, 154] on label "Ordem de chegada Consumidos: 15 / 25 Horário: 07:00 Clínica: Laboratorio de Ana…" at bounding box center [343, 199] width 198 height 98
click at [241, 154] on input "Ordem de chegada Consumidos: 15 / 25 Horário: 07:00 Clínica: Laboratorio de Ana…" at bounding box center [240, 153] width 4 height 6
radio input "true"
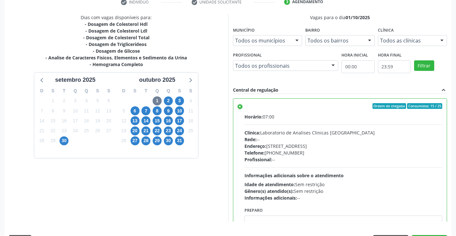
scroll to position [146, 0]
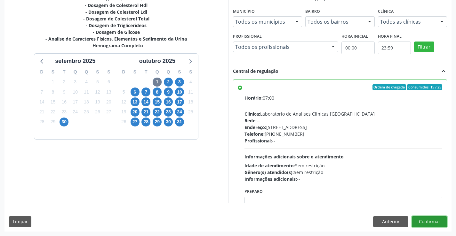
click at [434, 219] on button "Confirmar" at bounding box center [429, 222] width 35 height 11
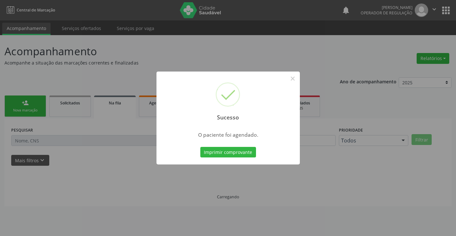
scroll to position [0, 0]
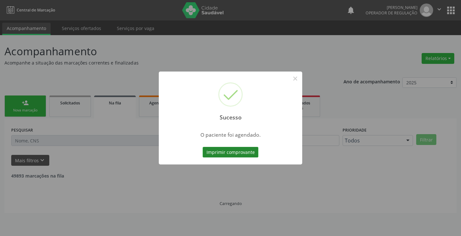
click at [241, 148] on button "Imprimir comprovante" at bounding box center [230, 152] width 56 height 11
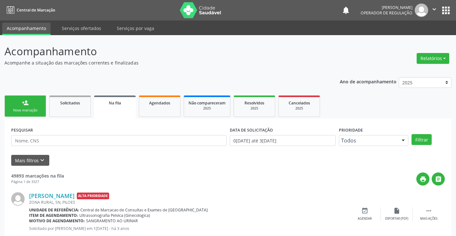
click at [23, 102] on div "person_add" at bounding box center [25, 102] width 7 height 7
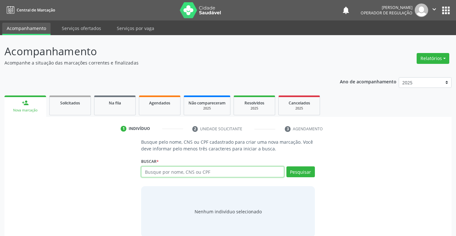
click at [190, 169] on input "text" at bounding box center [212, 172] width 143 height 11
type input "700003182716306"
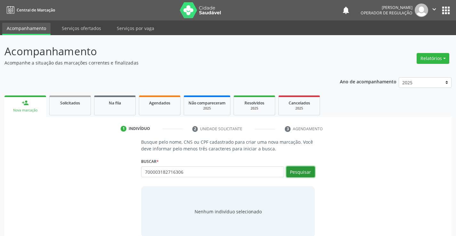
click at [302, 172] on button "Pesquisar" at bounding box center [300, 172] width 28 height 11
type input "700003182716306"
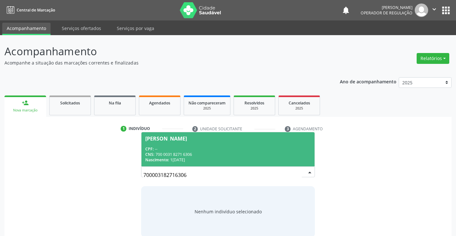
click at [239, 157] on div "Nascimento: 11/01/1964" at bounding box center [227, 159] width 165 height 5
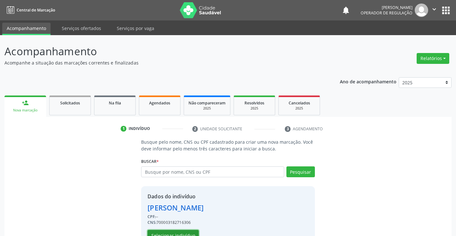
click at [184, 233] on button "Selecionar indivíduo" at bounding box center [172, 235] width 51 height 11
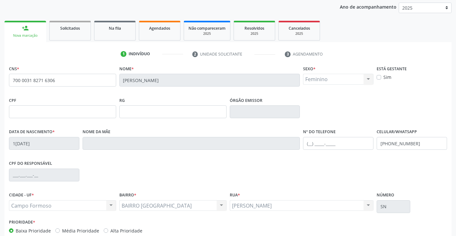
scroll to position [110, 0]
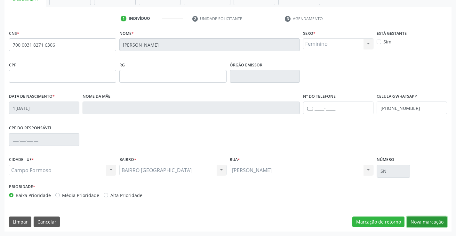
click at [416, 218] on button "Nova marcação" at bounding box center [427, 222] width 40 height 11
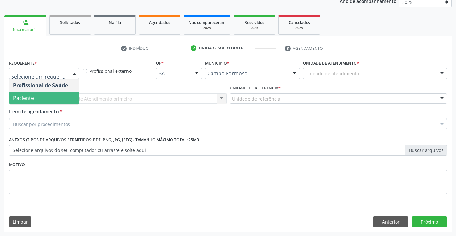
click at [42, 100] on span "Paciente" at bounding box center [44, 98] width 70 height 13
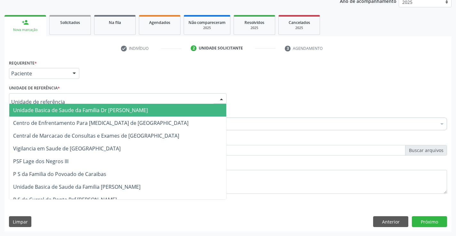
click at [55, 108] on span "Unidade Basica de Saude da Familia Dr [PERSON_NAME]" at bounding box center [80, 110] width 135 height 7
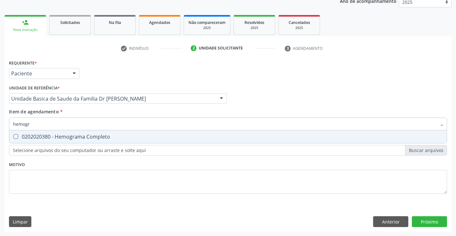
type input "hemogra"
click at [61, 135] on div "0202020380 - Hemograma Completo" at bounding box center [228, 136] width 430 height 5
checkbox Completo "true"
type input "hemogra"
click at [71, 179] on div "Requerente * Paciente Profissional de Saúde Paciente Nenhum resultado encontrad…" at bounding box center [228, 130] width 438 height 145
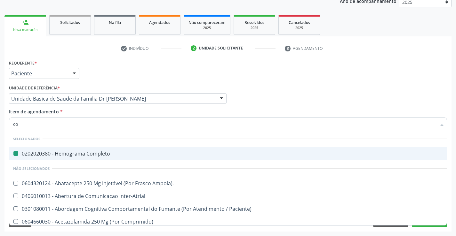
type input "col"
checkbox Completo "false"
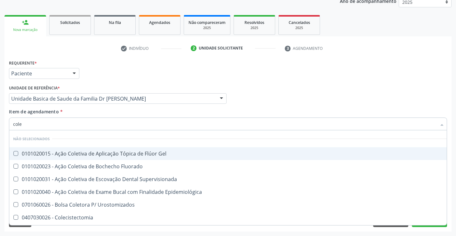
type input "coles"
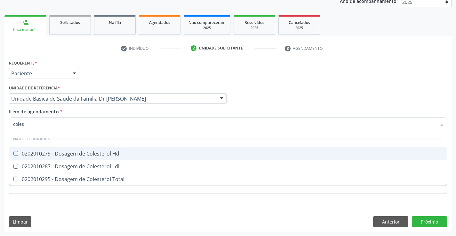
click at [80, 152] on div "0202010279 - Dosagem de Colesterol Hdl" at bounding box center [228, 153] width 430 height 5
checkbox Hdl "true"
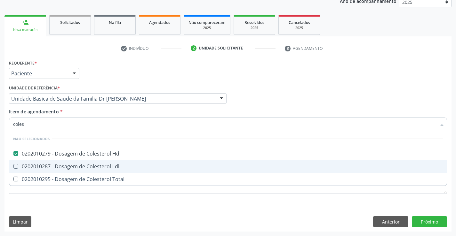
click at [77, 165] on div "0202010287 - Dosagem de Colesterol Ldl" at bounding box center [228, 166] width 430 height 5
checkbox Ldl "true"
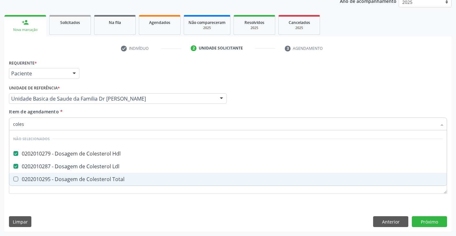
click at [75, 180] on div "0202010295 - Dosagem de Colesterol Total" at bounding box center [228, 179] width 430 height 5
checkbox Total "true"
type input "coles"
click at [70, 206] on div "Requerente * Paciente Profissional de Saúde Paciente Nenhum resultado encontrad…" at bounding box center [227, 145] width 447 height 174
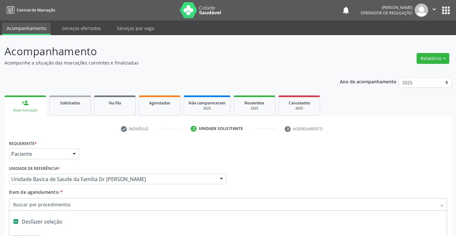
scroll to position [81, 0]
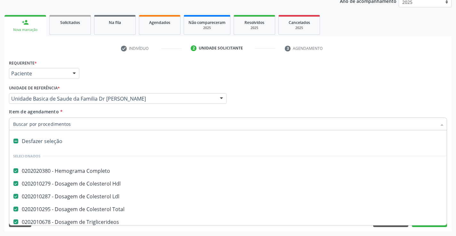
type input "t"
checkbox Glicose "false"
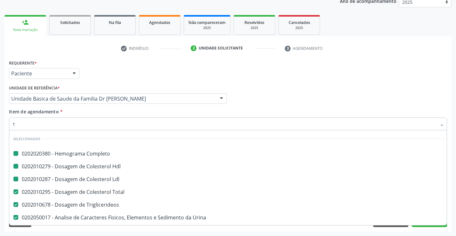
type input "tg"
checkbox Completo "false"
checkbox Hdl "false"
checkbox Ldl "false"
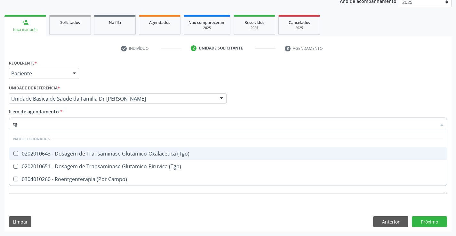
click at [79, 152] on div "0202010643 - Dosagem de Transaminase Glutamico-Oxalacetica (Tgo)" at bounding box center [228, 153] width 430 height 5
checkbox \(Tgo\) "true"
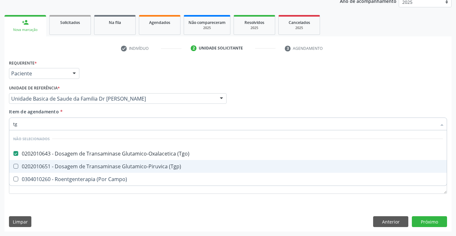
click at [75, 165] on div "0202010651 - Dosagem de Transaminase Glutamico-Piruvica (Tgp)" at bounding box center [228, 166] width 430 height 5
checkbox \(Tgp\) "true"
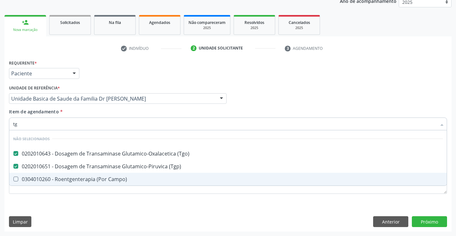
type input "tg"
click at [59, 212] on div "Requerente * Paciente Profissional de Saúde Paciente Nenhum resultado encontrad…" at bounding box center [227, 145] width 447 height 174
checkbox Campo\) "true"
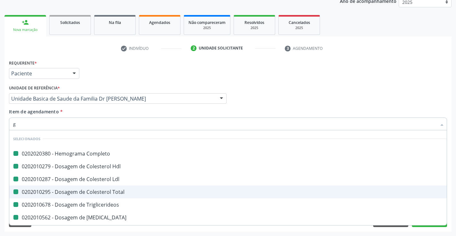
type input "ga"
checkbox Completo "false"
checkbox Hdl "false"
checkbox Ldl "false"
checkbox Total "false"
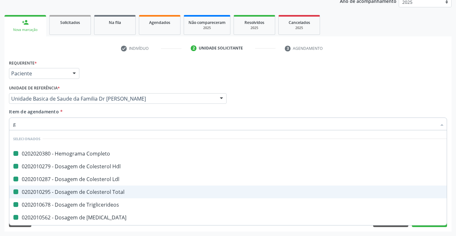
checkbox Triglicerideos "false"
checkbox Magnesio "false"
checkbox Glicose "false"
checkbox \(Tgo\) "false"
checkbox \(Tgp\) "false"
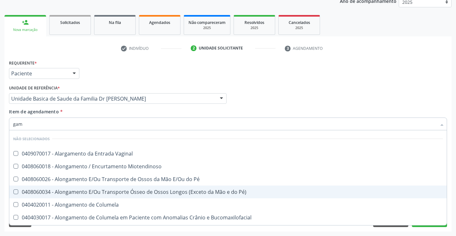
type input "gama"
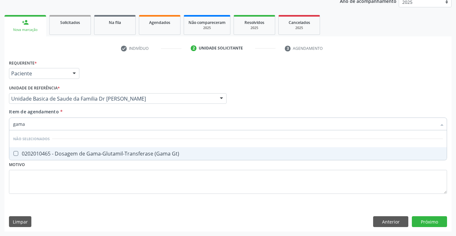
click at [76, 154] on div "0202010465 - Dosagem de Gama-Glutamil-Transferase (Gama Gt)" at bounding box center [228, 153] width 430 height 5
checkbox Gt\) "true"
type input "gama"
click at [70, 190] on div "Requerente * Paciente Profissional de Saúde Paciente Nenhum resultado encontrad…" at bounding box center [228, 130] width 438 height 145
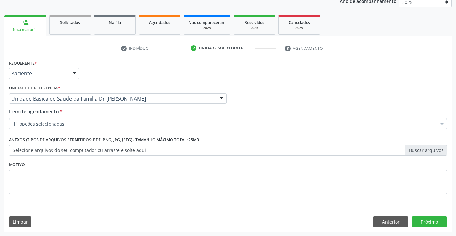
click at [81, 128] on div "11 opções selecionadas" at bounding box center [228, 124] width 438 height 13
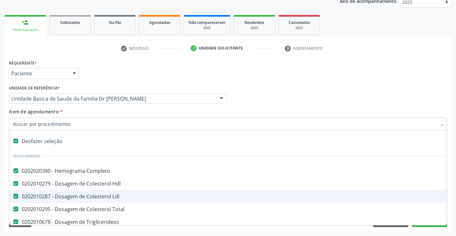
type input "u"
checkbox Magnesio "false"
checkbox Urina "false"
checkbox Glicose "false"
checkbox \(Tgo\) "false"
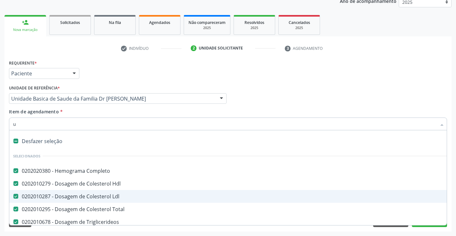
checkbox \(Tgp\) "false"
checkbox Gt\) "false"
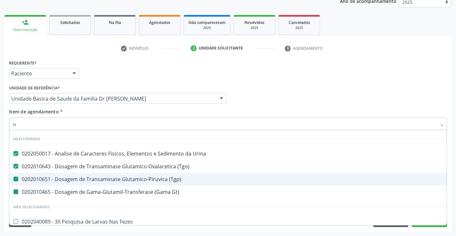
type input "ur"
checkbox \(Tgp\) "false"
checkbox Gt\) "false"
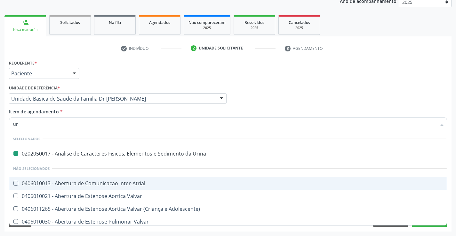
type input "ure"
checkbox Urina "false"
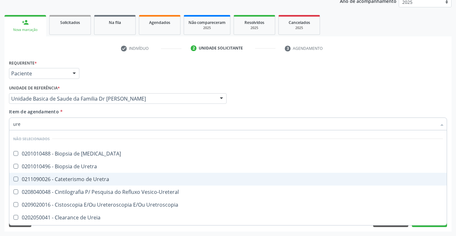
type input "urei"
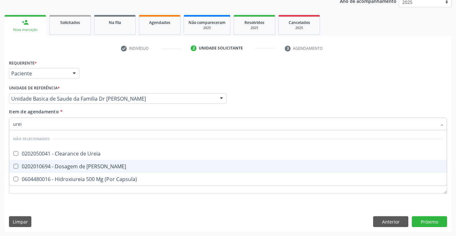
click at [81, 165] on div "0202010694 - Dosagem de [PERSON_NAME]" at bounding box center [228, 166] width 430 height 5
checkbox Ureia "true"
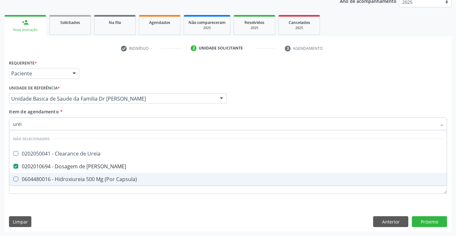
click at [65, 219] on div "Requerente * Paciente Profissional de Saúde Paciente Nenhum resultado encontrad…" at bounding box center [227, 145] width 447 height 174
checkbox Ureia "true"
checkbox Capsula\) "true"
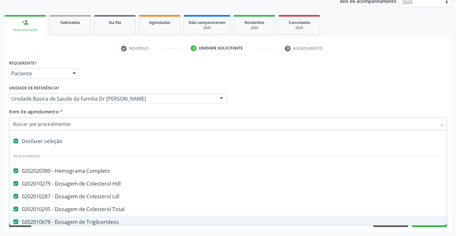
type input "c"
checkbox Gt\) "false"
checkbox Ureia "false"
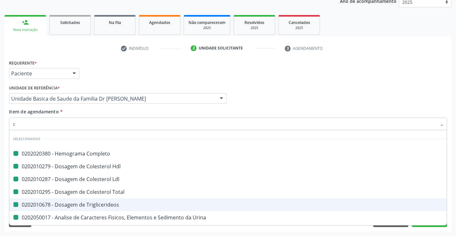
type input "cr"
checkbox Completo "false"
checkbox Ldl "false"
checkbox Hdl "false"
checkbox Total "false"
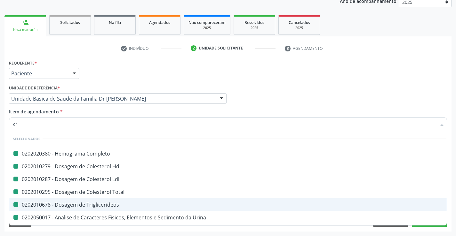
checkbox Triglicerideos "false"
checkbox Urina "false"
checkbox Glicose "false"
checkbox \(Tgo\) "false"
checkbox \(Tgp\) "false"
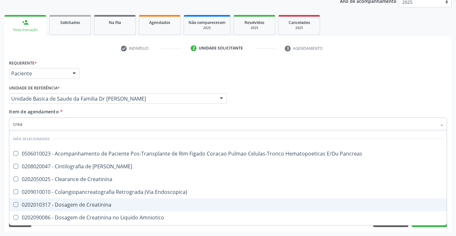
type input "creat"
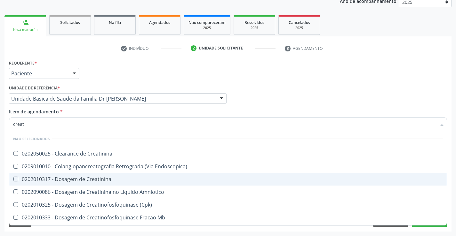
click at [70, 178] on div "0202010317 - Dosagem de Creatinina" at bounding box center [228, 179] width 430 height 5
checkbox Creatinina "true"
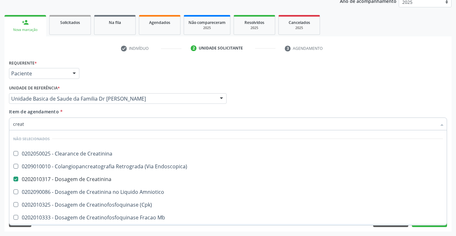
click at [62, 225] on span "0416040128 - Duodenopancreatectomia em Oncologia" at bounding box center [227, 230] width 437 height 13
checkbox Oncologia "true"
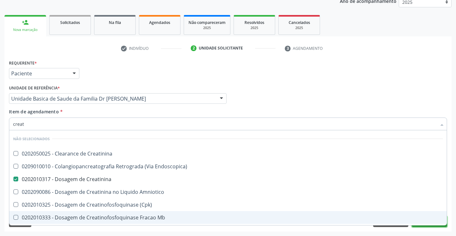
click at [427, 227] on button "Próximo" at bounding box center [429, 222] width 35 height 11
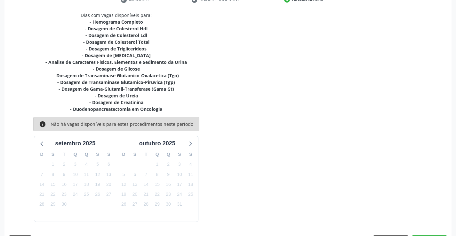
scroll to position [148, 0]
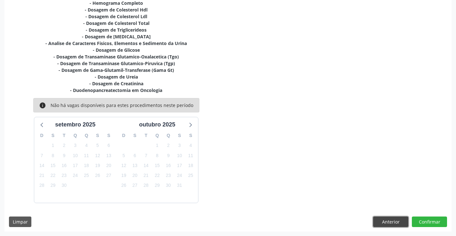
click at [400, 224] on button "Anterior" at bounding box center [390, 222] width 35 height 11
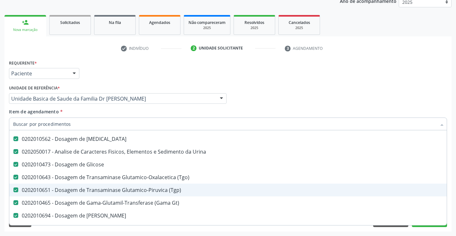
scroll to position [192, 0]
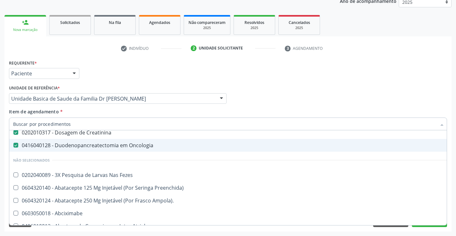
click at [138, 148] on div "0416040128 - Duodenopancreatectomia em Oncologia" at bounding box center [262, 145] width 498 height 5
checkbox Oncologia "false"
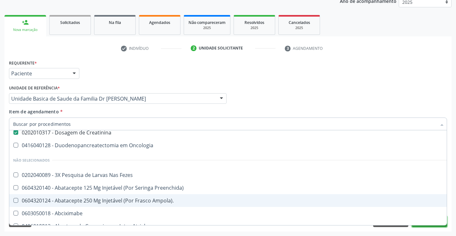
click at [428, 227] on button "Próximo" at bounding box center [429, 222] width 35 height 11
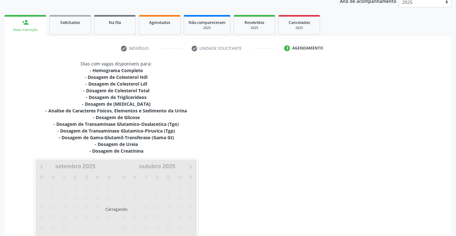
scroll to position [0, 0]
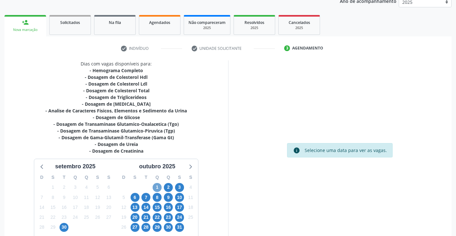
click at [156, 189] on span "1" at bounding box center [157, 187] width 9 height 9
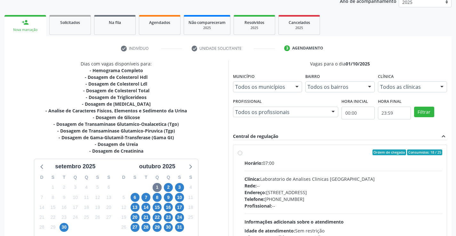
click at [244, 154] on label "Ordem de chegada Consumidos: 18 / 25 Horário: 07:00 Clínica: Laboratorio de Ana…" at bounding box center [343, 199] width 198 height 98
click at [240, 154] on input "Ordem de chegada Consumidos: 18 / 25 Horário: 07:00 Clínica: Laboratorio de Ana…" at bounding box center [240, 153] width 4 height 6
radio input "true"
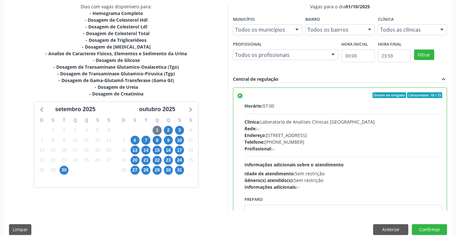
scroll to position [146, 0]
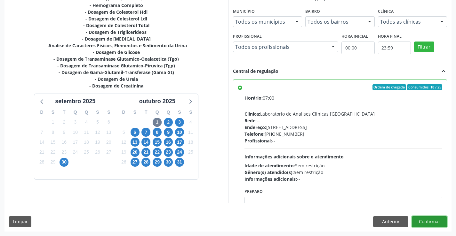
click at [423, 221] on button "Confirmar" at bounding box center [429, 222] width 35 height 11
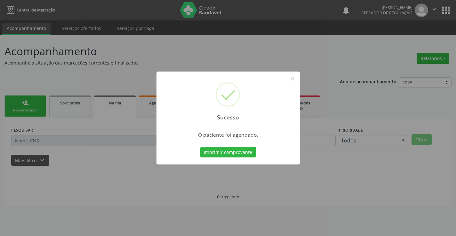
scroll to position [0, 0]
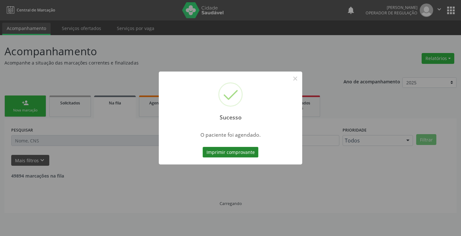
click at [219, 152] on button "Imprimir comprovante" at bounding box center [230, 152] width 56 height 11
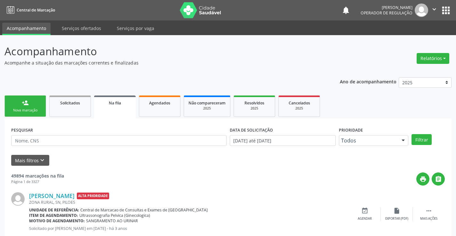
drag, startPoint x: 4, startPoint y: 102, endPoint x: 22, endPoint y: 105, distance: 18.1
click at [37, 106] on link "person_add Nova marcação" at bounding box center [25, 106] width 42 height 21
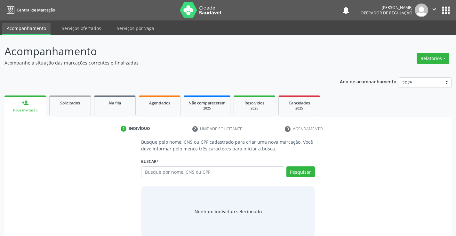
click at [27, 107] on link "person_add Nova marcação" at bounding box center [25, 106] width 42 height 21
click at [191, 171] on input "text" at bounding box center [212, 172] width 143 height 11
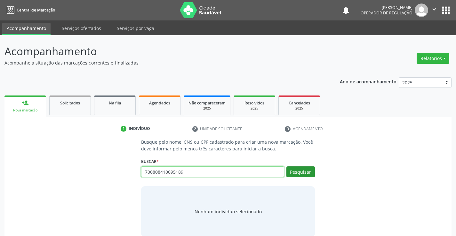
type input "700808410095189"
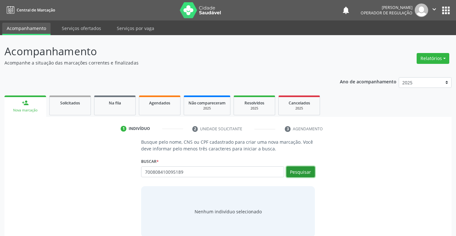
click at [311, 167] on button "Pesquisar" at bounding box center [300, 172] width 28 height 11
type input "700808410095189"
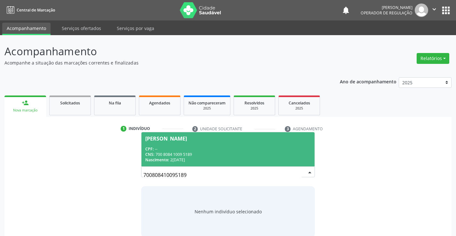
click at [238, 147] on div "CPF: --" at bounding box center [227, 148] width 165 height 5
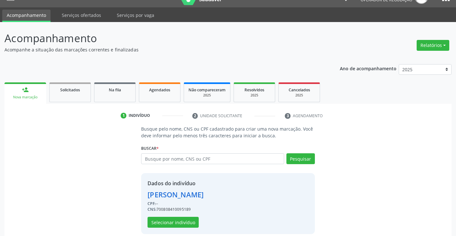
scroll to position [20, 0]
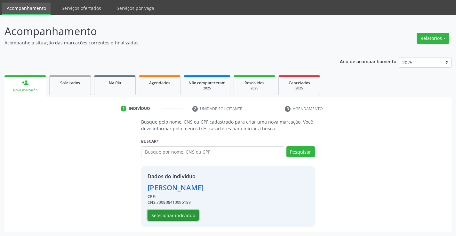
click at [179, 213] on button "Selecionar indivíduo" at bounding box center [172, 215] width 51 height 11
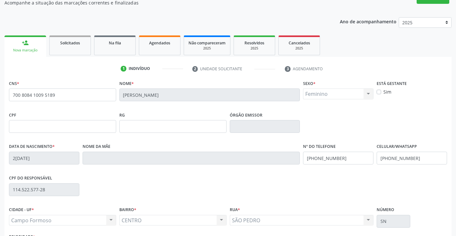
scroll to position [110, 0]
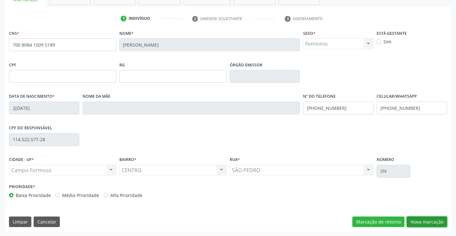
click at [429, 224] on button "Nova marcação" at bounding box center [427, 222] width 40 height 11
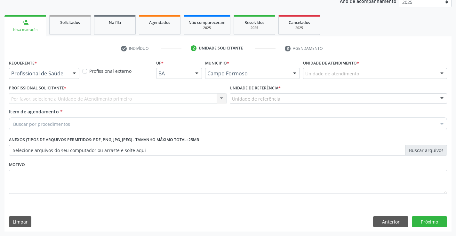
scroll to position [81, 0]
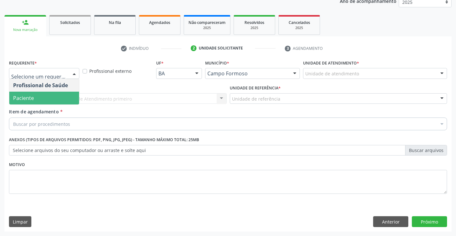
click at [53, 99] on span "Paciente" at bounding box center [44, 98] width 70 height 13
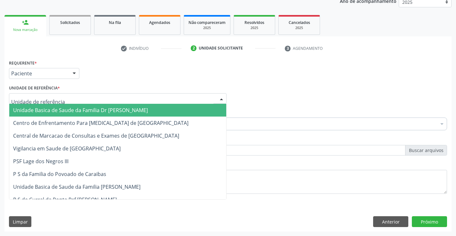
click at [58, 108] on span "Unidade Basica de Saude da Familia Dr [PERSON_NAME]" at bounding box center [80, 110] width 135 height 7
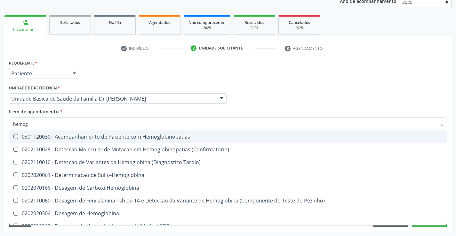
type input "hemogr"
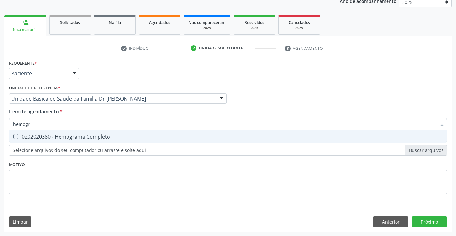
click at [78, 138] on div "0202020380 - Hemograma Completo" at bounding box center [228, 136] width 430 height 5
checkbox Completo "true"
type input "hemogr"
click at [63, 191] on div "Requerente * Paciente Profissional de Saúde Paciente Nenhum resultado encontrad…" at bounding box center [228, 130] width 438 height 145
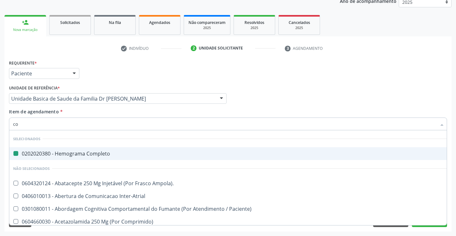
type input "col"
checkbox Completo "false"
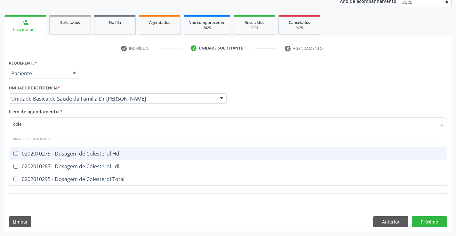
type input "coles"
click at [90, 152] on div "0202010279 - Dosagem de Colesterol Hdl" at bounding box center [228, 153] width 430 height 5
checkbox Hdl "true"
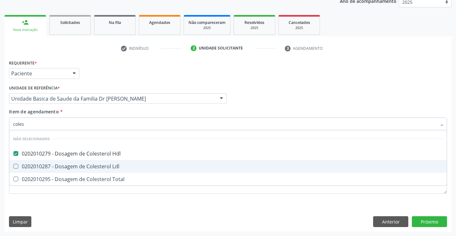
click at [89, 166] on div "0202010287 - Dosagem de Colesterol Ldl" at bounding box center [228, 166] width 430 height 5
checkbox Ldl "true"
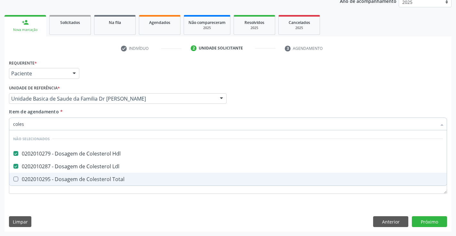
click at [84, 182] on div "0202010295 - Dosagem de Colesterol Total" at bounding box center [228, 179] width 430 height 5
checkbox Total "true"
type input "coles"
click at [74, 215] on div "Requerente * Paciente Profissional de Saúde Paciente Nenhum resultado encontrad…" at bounding box center [227, 145] width 447 height 174
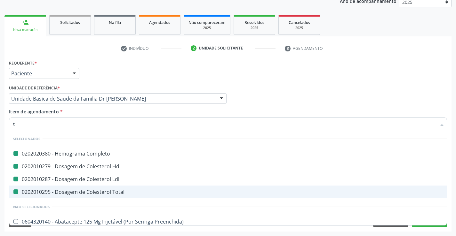
type input "tr"
checkbox Completo "false"
checkbox Ldl "false"
checkbox Hdl "false"
checkbox Total "false"
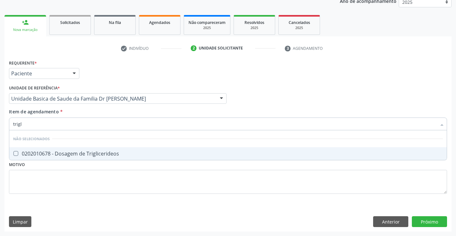
type input "trigli"
click at [90, 153] on div "0202010678 - Dosagem de Triglicerideos" at bounding box center [228, 153] width 430 height 5
checkbox Triglicerideos "true"
type input "trigli"
click at [73, 196] on div "Requerente * Paciente Profissional de Saúde Paciente Nenhum resultado encontrad…" at bounding box center [228, 130] width 438 height 145
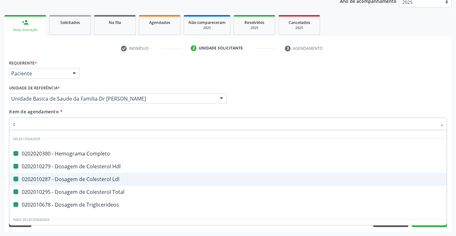
type input "cr"
checkbox Completo "false"
checkbox Hdl "false"
checkbox Ldl "false"
checkbox Total "false"
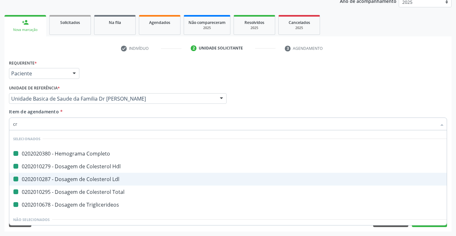
checkbox Triglicerideos "false"
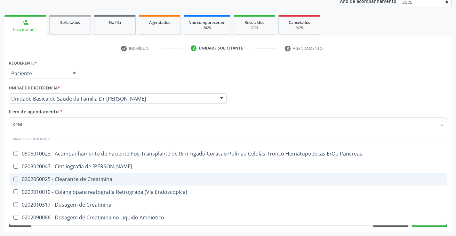
type input "creat"
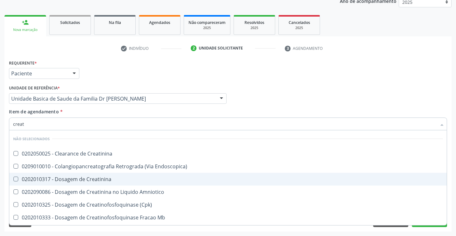
click at [98, 179] on div "0202010317 - Dosagem de Creatinina" at bounding box center [228, 179] width 430 height 5
checkbox Creatinina "true"
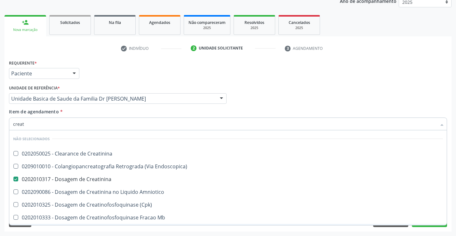
click at [78, 227] on div "Requerente * Paciente Profissional de Saúde Paciente Nenhum resultado encontrad…" at bounding box center [227, 145] width 447 height 174
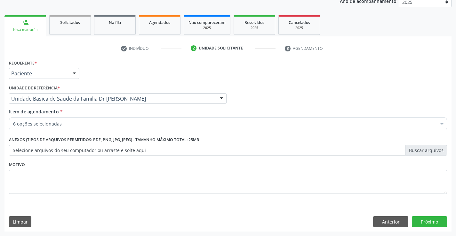
scroll to position [0, 0]
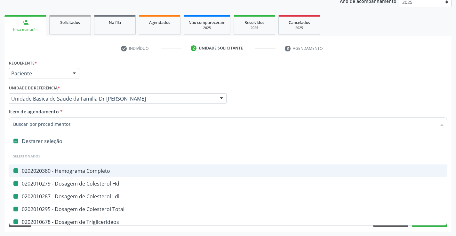
type input "u"
checkbox Completo "false"
checkbox Hdl "false"
checkbox Ldl "false"
checkbox Total "false"
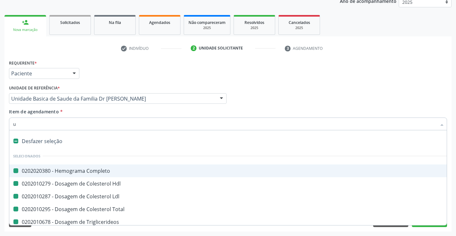
checkbox Triglicerideos "false"
checkbox Creatinina "false"
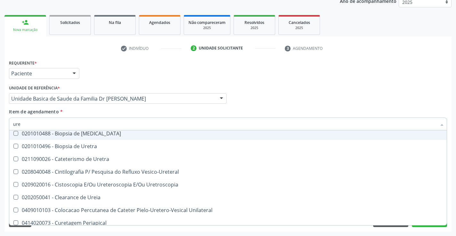
type input "urei"
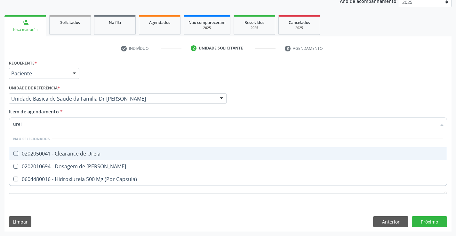
scroll to position [0, 0]
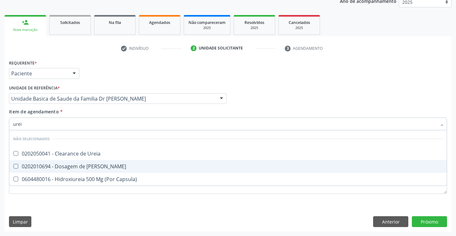
click at [74, 169] on div "0202010694 - Dosagem de [PERSON_NAME]" at bounding box center [228, 166] width 430 height 5
checkbox Ureia "true"
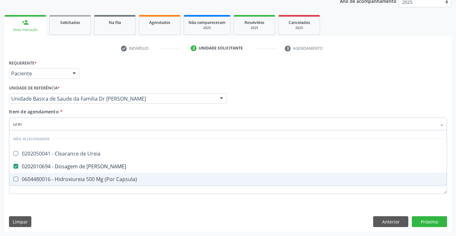
click at [68, 209] on div "Requerente * Paciente Profissional de Saúde Paciente Nenhum resultado encontrad…" at bounding box center [227, 145] width 447 height 174
checkbox Ureia "true"
checkbox Capsula\) "true"
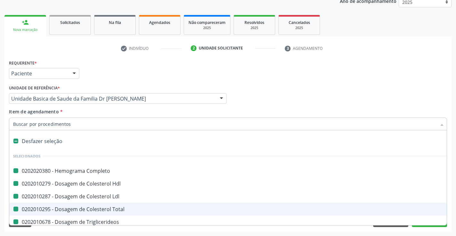
type input "f"
checkbox Completo "false"
checkbox Hdl "false"
checkbox Ldl "false"
checkbox Total "false"
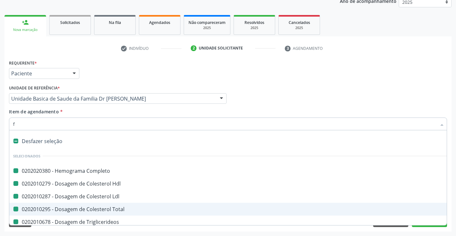
checkbox Triglicerideos "false"
checkbox Creatinina "false"
checkbox Ureia "false"
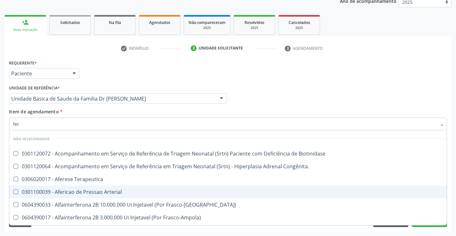
type input "ferr"
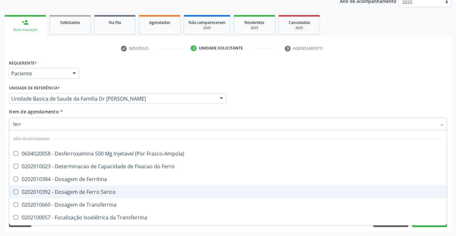
click at [90, 193] on div "0202010392 - Dosagem de Ferro Serico" at bounding box center [228, 192] width 430 height 5
checkbox Serico "true"
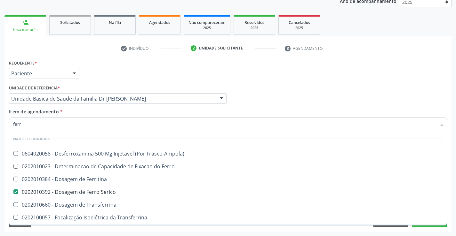
click at [76, 224] on span "0604260016 - Sacarato de Hidroxido Ferrico 100 Mg Injetavel (Por Frasco de 5 Ml)" at bounding box center [227, 230] width 437 height 13
checkbox Ml\) "true"
click at [69, 233] on div "Acompanhamento Acompanhe a situação das marcações correntes e finalizadas Relat…" at bounding box center [228, 96] width 456 height 282
checkbox Frasco-Ampola\) "true"
checkbox Ferro "true"
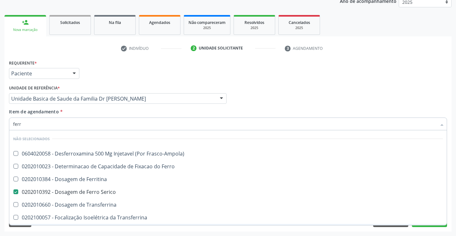
checkbox Ferritina "true"
checkbox Transferrina "true"
checkbox \(Nefroplastia\) "true"
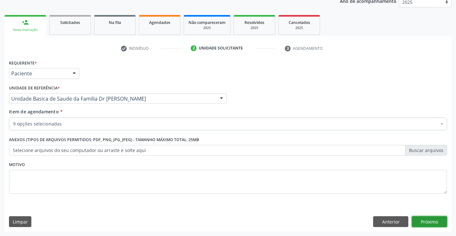
click at [426, 226] on button "Próximo" at bounding box center [429, 222] width 35 height 11
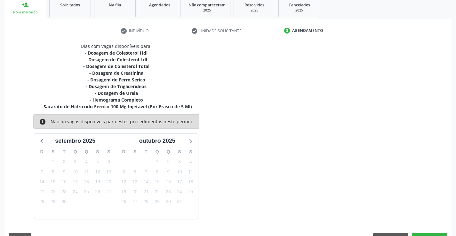
scroll to position [115, 0]
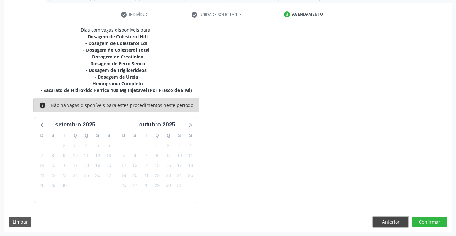
click at [391, 223] on button "Anterior" at bounding box center [390, 222] width 35 height 11
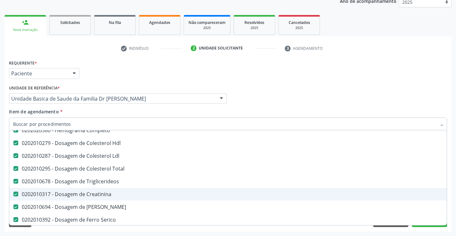
scroll to position [96, 0]
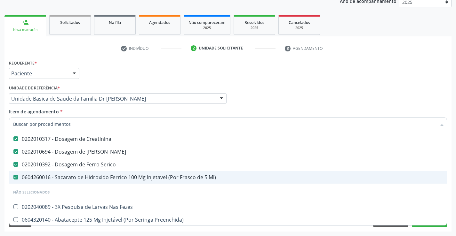
click at [96, 178] on div "0604260016 - Sacarato de Hidroxido Ferrico 100 Mg Injetavel (Por Frasco de 5 Ml)" at bounding box center [262, 177] width 498 height 5
checkbox Ml\) "false"
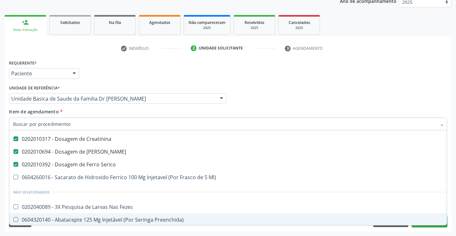
click at [427, 226] on button "Próximo" at bounding box center [429, 222] width 35 height 11
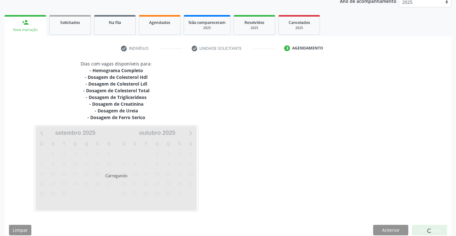
scroll to position [0, 0]
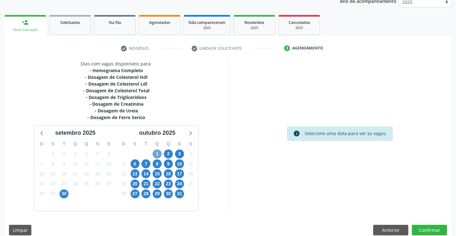
click at [159, 155] on span "1" at bounding box center [157, 154] width 9 height 9
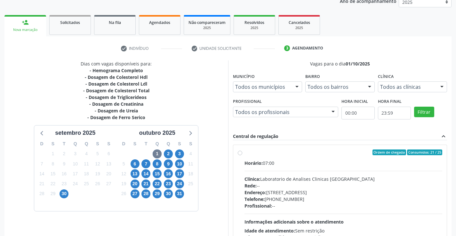
click at [244, 154] on label "Ordem de chegada Consumidos: 21 / 25 Horário: 07:00 Clínica: Laboratorio de Ana…" at bounding box center [343, 199] width 198 height 98
click at [239, 154] on input "Ordem de chegada Consumidos: 21 / 25 Horário: 07:00 Clínica: Laboratorio de Ana…" at bounding box center [240, 153] width 4 height 6
radio input "true"
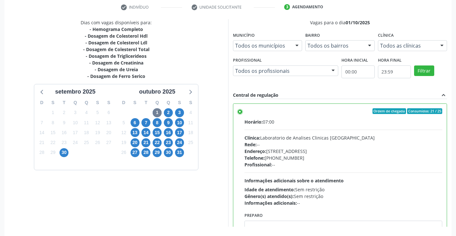
scroll to position [146, 0]
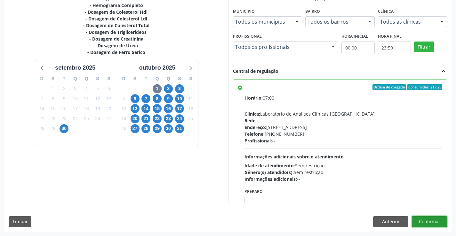
click at [434, 221] on button "Confirmar" at bounding box center [429, 222] width 35 height 11
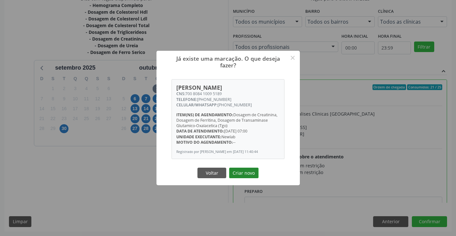
click at [247, 172] on button "Criar novo" at bounding box center [243, 173] width 29 height 11
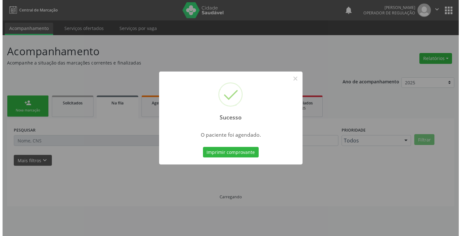
scroll to position [0, 0]
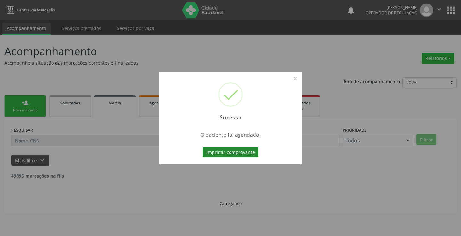
click at [239, 152] on button "Imprimir comprovante" at bounding box center [230, 152] width 56 height 11
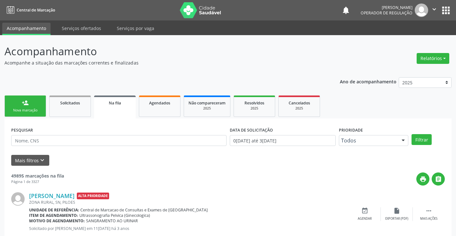
click at [33, 109] on div "Nova marcação" at bounding box center [25, 110] width 32 height 5
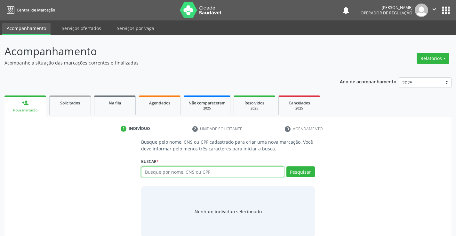
click at [196, 171] on input "text" at bounding box center [212, 172] width 143 height 11
type input "708606569612187"
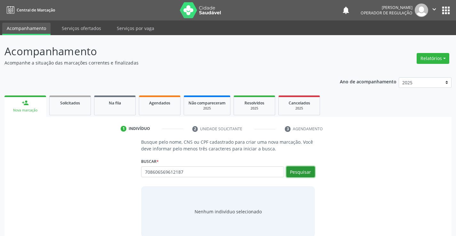
click at [300, 169] on button "Pesquisar" at bounding box center [300, 172] width 28 height 11
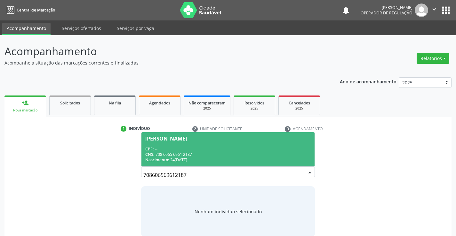
drag, startPoint x: 230, startPoint y: 138, endPoint x: 230, endPoint y: 146, distance: 7.4
click at [230, 141] on span "[PERSON_NAME] CPF: -- CNS: 708 6065 6961 2187 Nascimento: 2[DATE]" at bounding box center [227, 149] width 173 height 34
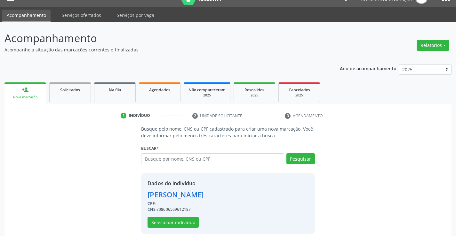
scroll to position [20, 0]
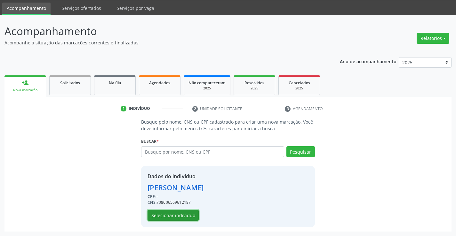
click at [172, 214] on button "Selecionar indivíduo" at bounding box center [172, 215] width 51 height 11
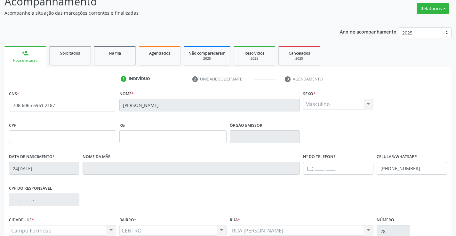
scroll to position [110, 0]
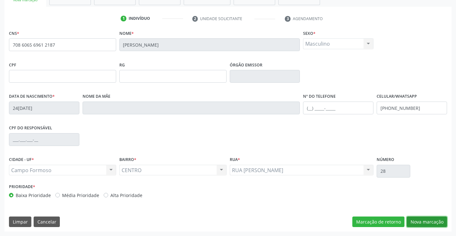
click at [426, 222] on button "Nova marcação" at bounding box center [427, 222] width 40 height 11
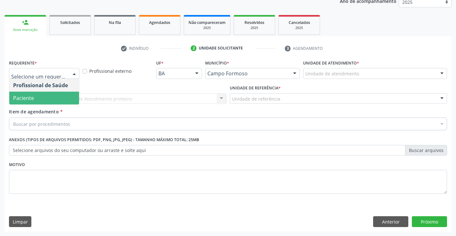
click at [36, 98] on span "Paciente" at bounding box center [44, 98] width 70 height 13
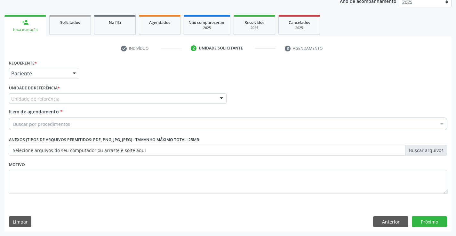
click at [62, 98] on div "Unidade de referência" at bounding box center [118, 98] width 218 height 11
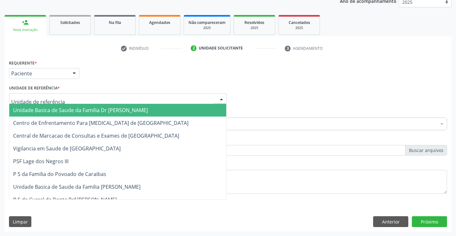
click at [67, 109] on span "Unidade Basica de Saude da Familia Dr [PERSON_NAME]" at bounding box center [80, 110] width 135 height 7
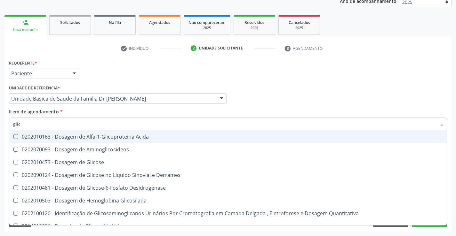
type input "glico"
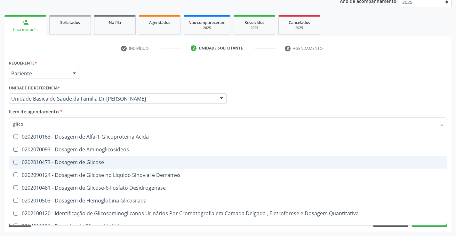
click at [78, 163] on div "0202010473 - Dosagem de Glicose" at bounding box center [228, 162] width 430 height 5
checkbox Glicose "true"
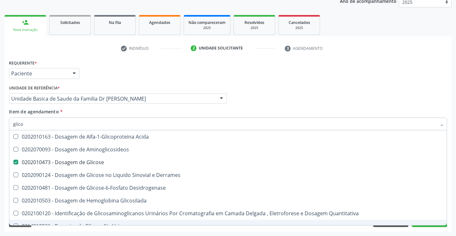
type input "glico"
click at [60, 232] on div "Acompanhamento Acompanhe a situação das marcações correntes e finalizadas Relat…" at bounding box center [228, 96] width 456 height 282
checkbox Aminoglicosideos "true"
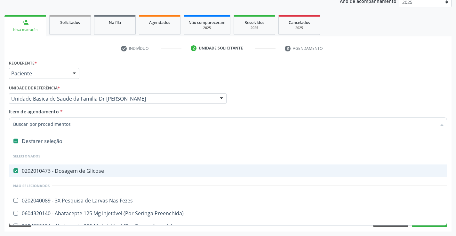
click at [85, 123] on input "Item de agendamento *" at bounding box center [224, 124] width 423 height 13
type input "f"
checkbox Glicose "false"
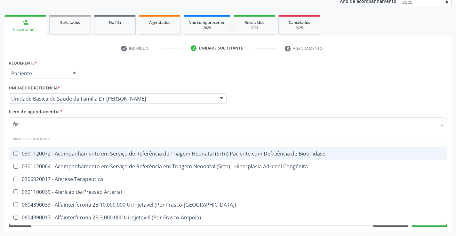
type input "ferr"
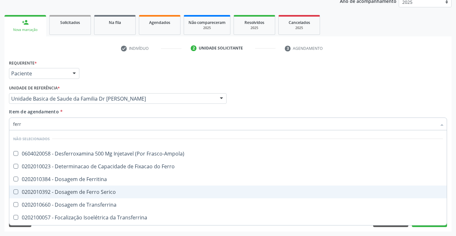
click at [105, 190] on div "0202010392 - Dosagem de Ferro Serico" at bounding box center [228, 192] width 430 height 5
checkbox Serico "true"
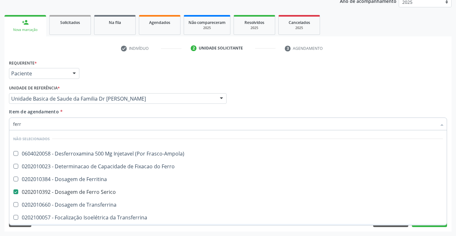
type input "ferr"
click at [75, 229] on div "Requerente * Paciente Profissional de Saúde Paciente Nenhum resultado encontrad…" at bounding box center [227, 145] width 447 height 174
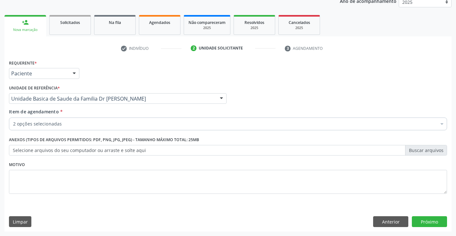
checkbox Glicose "true"
checkbox Fezes "false"
checkbox Serico "true"
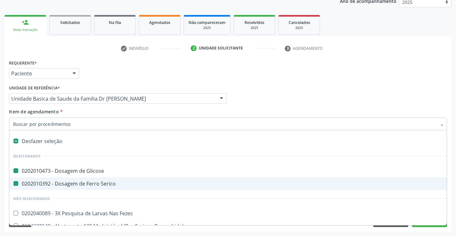
type input "h"
checkbox Glicose "false"
checkbox Serico "false"
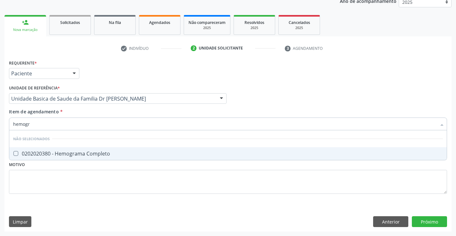
type input "hemogra"
click at [80, 155] on div "0202020380 - Hemograma Completo" at bounding box center [228, 153] width 430 height 5
checkbox Completo "true"
type input "hemogra"
click at [68, 208] on div "Requerente * Paciente Profissional de Saúde Paciente Nenhum resultado encontrad…" at bounding box center [227, 145] width 447 height 174
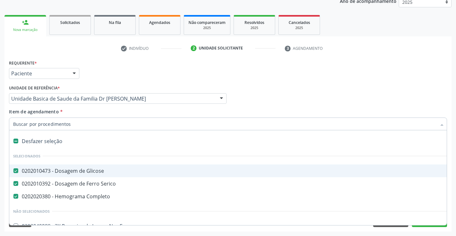
click at [78, 128] on div at bounding box center [228, 124] width 438 height 13
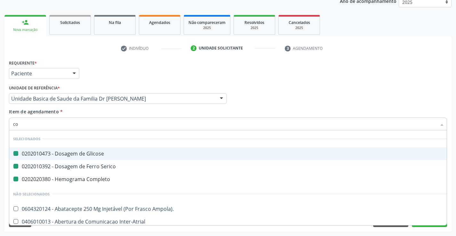
type input "col"
checkbox Glicose "false"
checkbox Serico "false"
checkbox Completo "false"
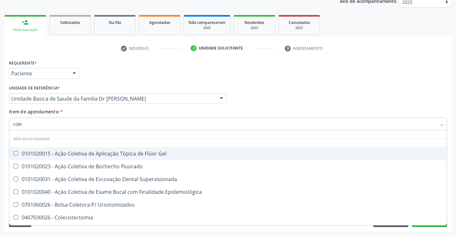
type input "coles"
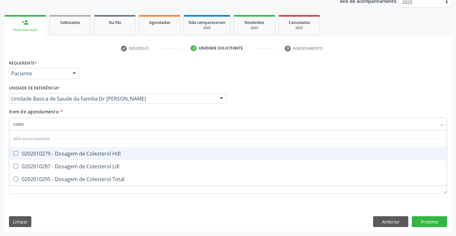
click at [87, 154] on div "0202010279 - Dosagem de Colesterol Hdl" at bounding box center [228, 153] width 430 height 5
checkbox Hdl "true"
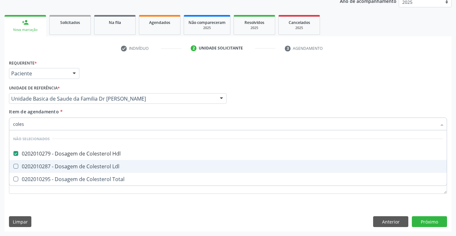
click at [86, 164] on div "0202010287 - Dosagem de Colesterol Ldl" at bounding box center [228, 166] width 430 height 5
checkbox Ldl "true"
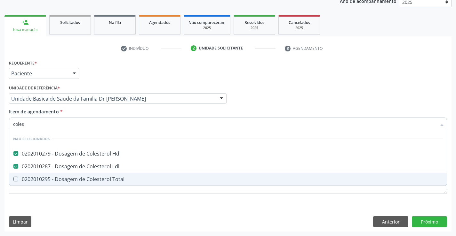
click at [85, 178] on div "0202010295 - Dosagem de Colesterol Total" at bounding box center [228, 179] width 430 height 5
checkbox Total "true"
click at [78, 197] on div "Requerente * Paciente Profissional de Saúde Paciente Nenhum resultado encontrad…" at bounding box center [228, 130] width 438 height 145
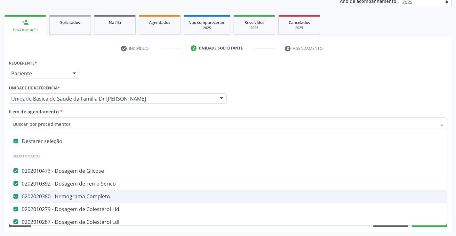
type input "t"
checkbox Total "false"
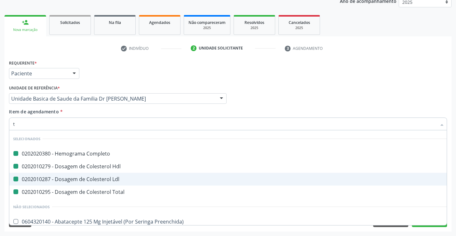
type input "tr"
checkbox Completo "false"
checkbox Hdl "false"
checkbox Ldl "false"
checkbox Total "false"
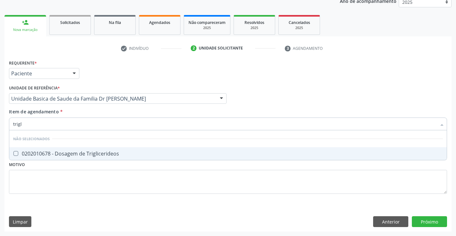
type input "trigli"
click at [74, 151] on div "0202010678 - Dosagem de Triglicerideos" at bounding box center [228, 153] width 430 height 5
checkbox Triglicerideos "true"
click at [68, 192] on div "Requerente * Paciente Profissional de Saúde Paciente Nenhum resultado encontrad…" at bounding box center [228, 130] width 438 height 145
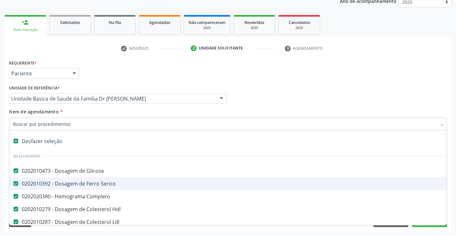
click at [72, 125] on input "Item de agendamento *" at bounding box center [224, 124] width 423 height 13
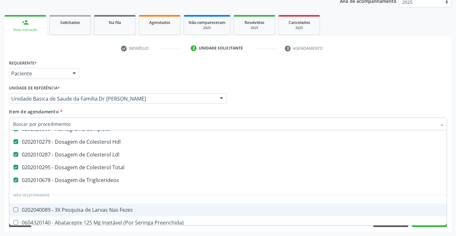
scroll to position [64, 0]
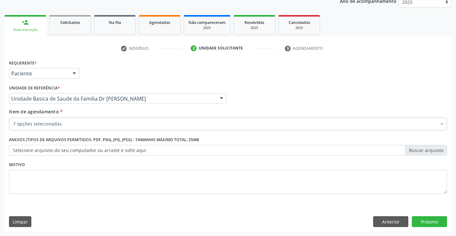
click at [71, 112] on div "Item de agendamento * 7 opções selecionadas Desfazer seleção Selecionados 02020…" at bounding box center [228, 118] width 438 height 20
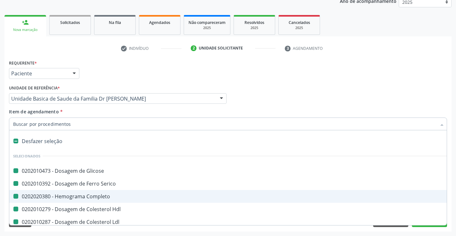
type input "u"
checkbox Glicose "false"
checkbox Serico "false"
checkbox Completo "false"
checkbox Hdl "false"
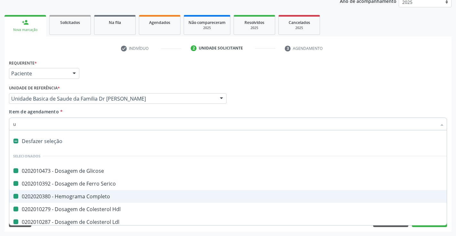
checkbox Ldl "false"
checkbox Total "false"
checkbox Triglicerideos "false"
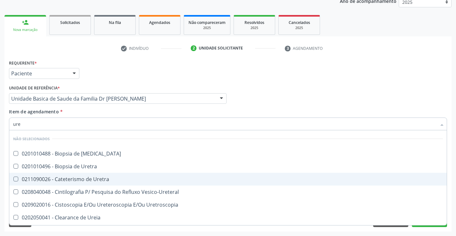
type input "urei"
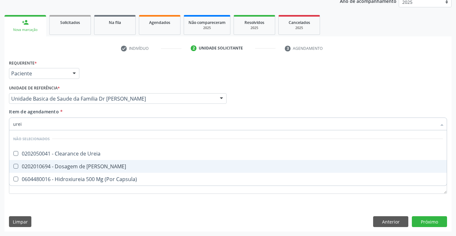
click at [64, 163] on span "0202010694 - Dosagem de [PERSON_NAME]" at bounding box center [227, 166] width 437 height 13
click at [44, 164] on div "0202010694 - Dosagem de [PERSON_NAME]" at bounding box center [228, 166] width 430 height 5
checkbox Ureia "true"
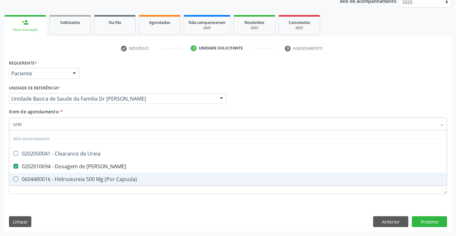
click at [48, 199] on div "Requerente * Paciente Profissional de Saúde Paciente Nenhum resultado encontrad…" at bounding box center [228, 130] width 438 height 145
checkbox Ureia "true"
checkbox Capsula\) "true"
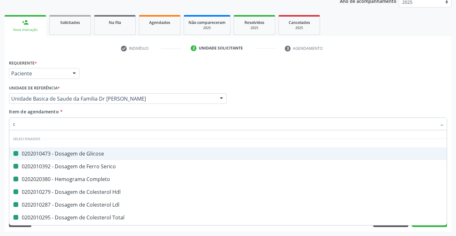
type input "cr"
checkbox Glicose "false"
checkbox Serico "false"
checkbox Completo "false"
checkbox Hdl "false"
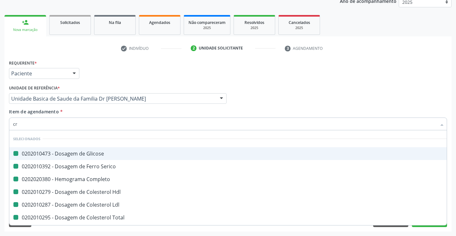
checkbox Ldl "false"
checkbox Total "false"
checkbox Triglicerideos "false"
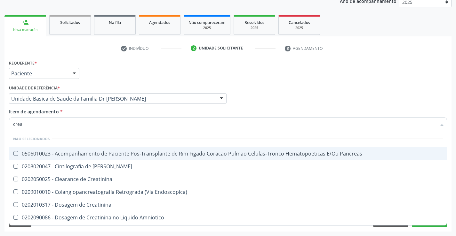
type input "creat"
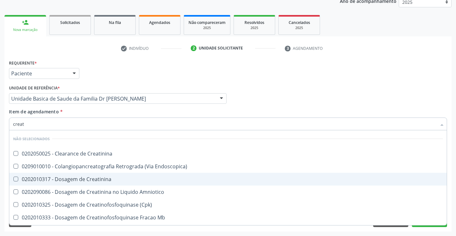
click at [77, 176] on span "0202010317 - Dosagem de Creatinina" at bounding box center [227, 179] width 437 height 13
click at [75, 180] on div "0202010317 - Dosagem de Creatinina" at bounding box center [228, 179] width 430 height 5
click at [70, 180] on div "0202010317 - Dosagem de Creatinina" at bounding box center [228, 179] width 430 height 5
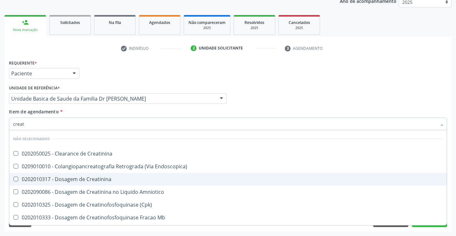
click at [70, 180] on div "0202010317 - Dosagem de Creatinina" at bounding box center [228, 179] width 430 height 5
click at [46, 179] on div "0202010317 - Dosagem de Creatinina" at bounding box center [228, 179] width 430 height 5
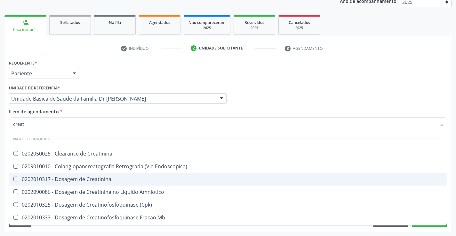
click at [90, 179] on div "0202010317 - Dosagem de Creatinina" at bounding box center [228, 179] width 430 height 5
click at [15, 178] on Creatinina at bounding box center [15, 179] width 5 height 5
click at [13, 178] on Creatinina "checkbox" at bounding box center [11, 179] width 4 height 4
click at [15, 178] on Creatinina at bounding box center [15, 179] width 5 height 5
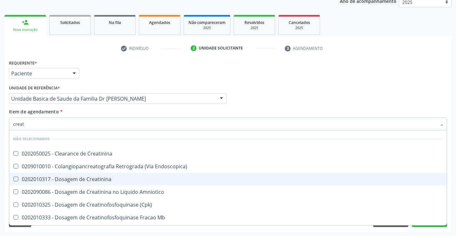
click at [13, 178] on Creatinina "checkbox" at bounding box center [11, 179] width 4 height 4
click at [16, 180] on Creatinina at bounding box center [15, 179] width 5 height 5
click at [13, 180] on Creatinina "checkbox" at bounding box center [11, 179] width 4 height 4
click at [16, 180] on Creatinina at bounding box center [15, 179] width 5 height 5
click at [13, 180] on Creatinina "checkbox" at bounding box center [11, 179] width 4 height 4
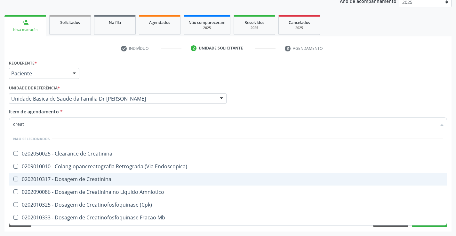
click at [16, 180] on Creatinina at bounding box center [15, 179] width 5 height 5
click at [13, 180] on Creatinina "checkbox" at bounding box center [11, 179] width 4 height 4
click at [16, 180] on Creatinina at bounding box center [15, 179] width 5 height 5
click at [13, 180] on Creatinina "checkbox" at bounding box center [11, 179] width 4 height 4
click at [16, 180] on Creatinina at bounding box center [15, 179] width 5 height 5
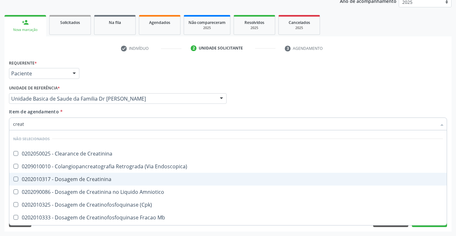
click at [13, 180] on Creatinina "checkbox" at bounding box center [11, 179] width 4 height 4
click at [16, 180] on Creatinina at bounding box center [15, 179] width 5 height 5
click at [13, 180] on Creatinina "checkbox" at bounding box center [11, 179] width 4 height 4
click at [35, 178] on div "0202010317 - Dosagem de Creatinina" at bounding box center [228, 179] width 430 height 5
checkbox Creatinina "true"
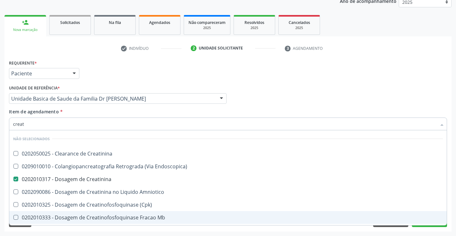
click at [47, 228] on div "Requerente * Paciente Profissional de Saúde Paciente Nenhum resultado encontrad…" at bounding box center [227, 145] width 447 height 174
checkbox Creatinina "true"
checkbox Endoscopica\) "true"
checkbox Amniotico "true"
checkbox \(Cpk\) "true"
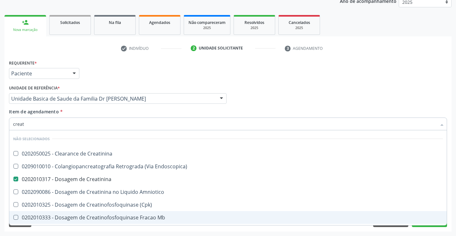
checkbox Mb "true"
checkbox Oncologia "true"
checkbox Parcial "true"
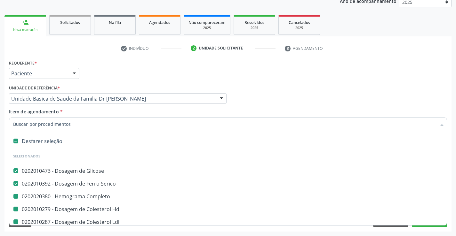
type input "u"
checkbox Completo "false"
checkbox Hdl "false"
checkbox Ldl "false"
checkbox Total "false"
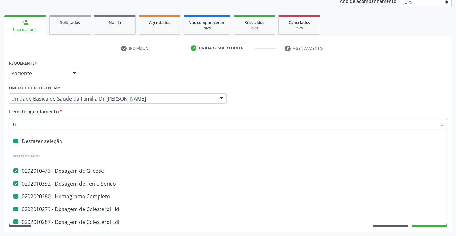
checkbox Triglicerideos "false"
checkbox Creatinina "false"
checkbox Ureia "false"
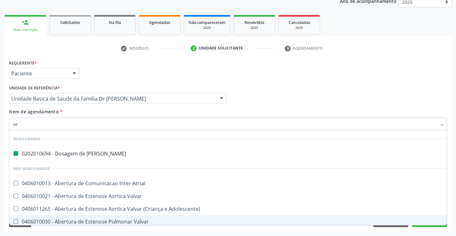
type input "uri"
checkbox Ureia "false"
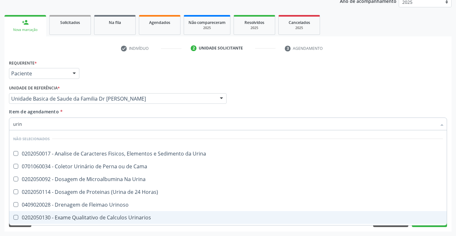
type input "urina"
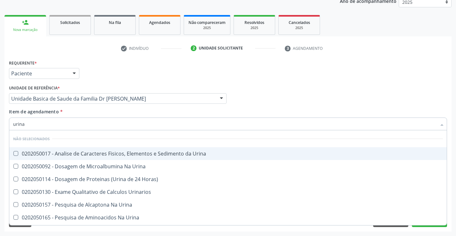
click at [86, 151] on div "0202050017 - Analise de Caracteres Fisicos, Elementos e Sedimento da Urina" at bounding box center [228, 153] width 430 height 5
checkbox Urina "true"
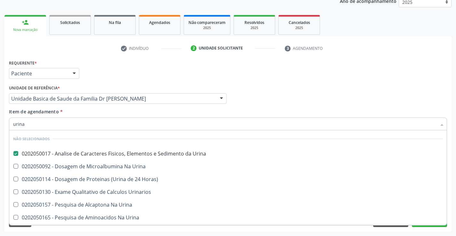
click at [77, 228] on div "Requerente * Paciente Profissional de Saúde Paciente Nenhum resultado encontrad…" at bounding box center [227, 145] width 447 height 174
checkbox Horas\) "true"
checkbox Urinarios "true"
checkbox Urina "true"
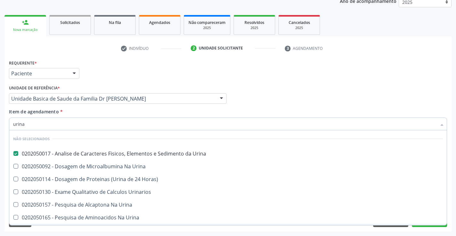
checkbox Urina "true"
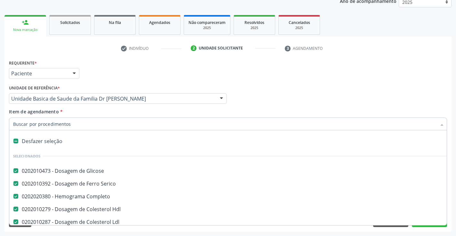
type input "t"
checkbox Creatinina "false"
checkbox Urina "false"
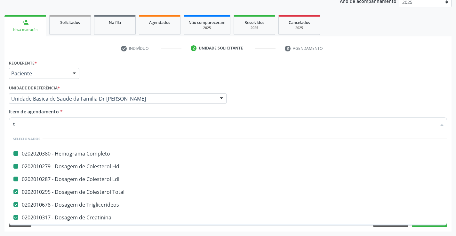
type input "tg"
checkbox Completo "false"
checkbox Ldl "false"
checkbox Hdl "false"
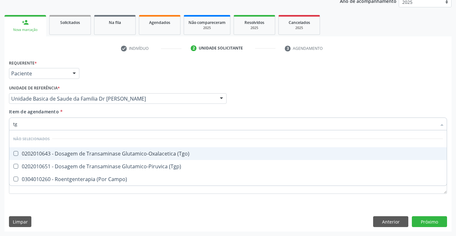
click at [93, 154] on div "0202010643 - Dosagem de Transaminase Glutamico-Oxalacetica (Tgo)" at bounding box center [228, 153] width 430 height 5
checkbox \(Tgo\) "true"
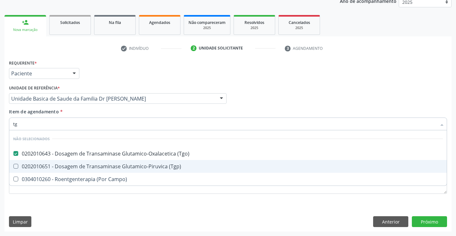
click at [94, 165] on div "0202010651 - Dosagem de Transaminase Glutamico-Piruvica (Tgp)" at bounding box center [228, 166] width 430 height 5
checkbox \(Tgp\) "true"
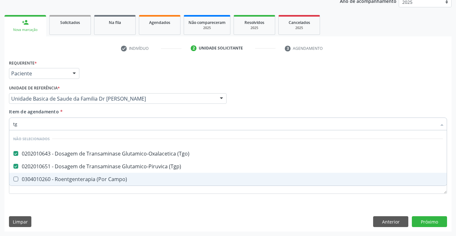
click at [75, 212] on div "Requerente * Paciente Profissional de Saúde Paciente Nenhum resultado encontrad…" at bounding box center [227, 145] width 447 height 174
checkbox Campo\) "true"
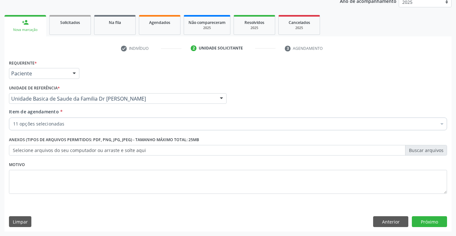
click at [13, 123] on input "Item de agendamento *" at bounding box center [13, 124] width 0 height 13
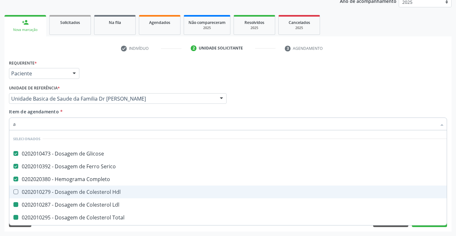
type input "ac"
checkbox Ldl "false"
checkbox Total "false"
checkbox Triglicerideos "false"
checkbox Ureia "false"
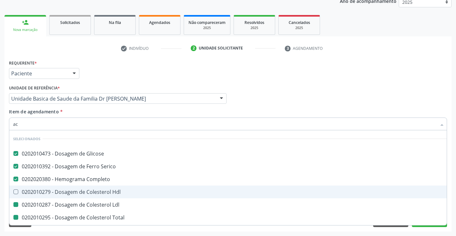
checkbox Creatinina "false"
checkbox Urina "false"
checkbox \(Tgo\) "false"
checkbox \(Tgp\) "false"
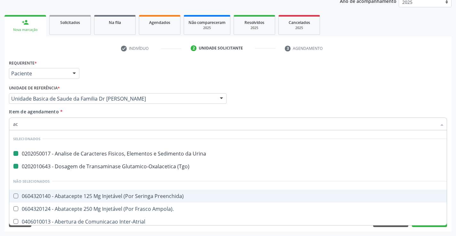
type input "aci"
checkbox Urina "false"
checkbox \(Tgo\) "false"
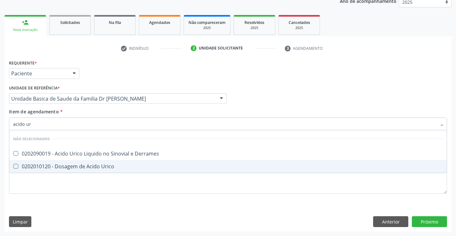
type input "acido uri"
click at [86, 166] on div "0202010120 - Dosagem de Acido Urico" at bounding box center [228, 166] width 430 height 5
checkbox Urico "true"
click at [82, 210] on div "Requerente * Paciente Profissional de Saúde Paciente Nenhum resultado encontrad…" at bounding box center [227, 145] width 447 height 174
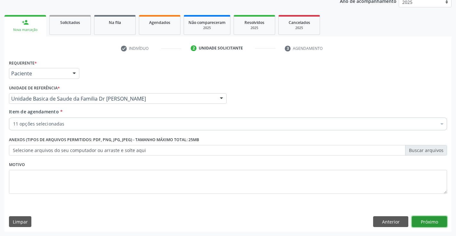
click at [430, 222] on button "Próximo" at bounding box center [429, 222] width 35 height 11
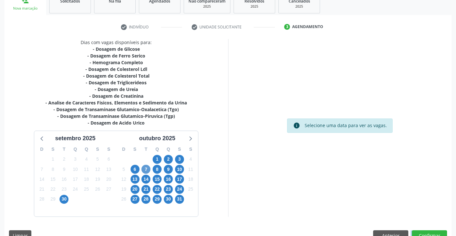
scroll to position [113, 0]
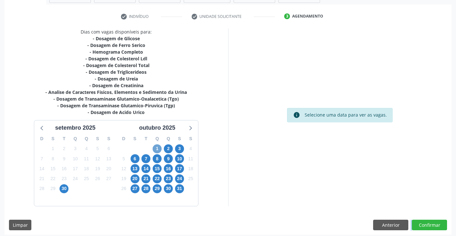
click at [156, 149] on span "1" at bounding box center [157, 149] width 9 height 9
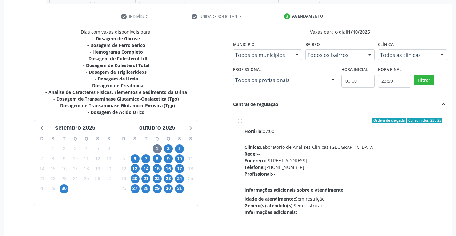
click at [244, 121] on label "Ordem de chegada Consumidos: 23 / 25 Horário: 07:00 Clínica: Laboratorio de Ana…" at bounding box center [343, 167] width 198 height 98
click at [241, 121] on input "Ordem de chegada Consumidos: 23 / 25 Horário: 07:00 Clínica: Laboratorio de Ana…" at bounding box center [240, 121] width 4 height 6
radio input "true"
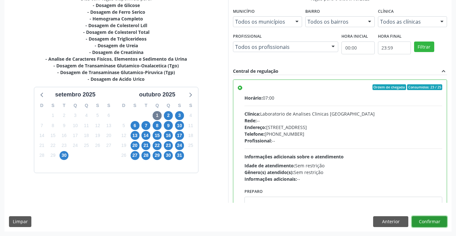
click at [427, 220] on button "Confirmar" at bounding box center [429, 222] width 35 height 11
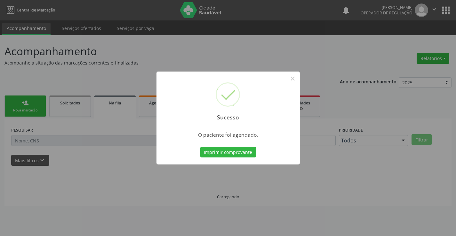
scroll to position [0, 0]
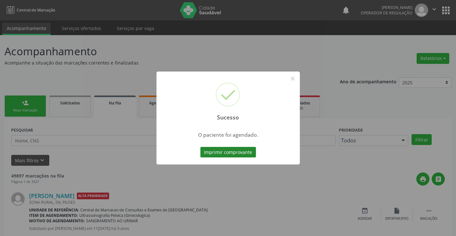
click at [233, 151] on button "Imprimir comprovante" at bounding box center [228, 152] width 56 height 11
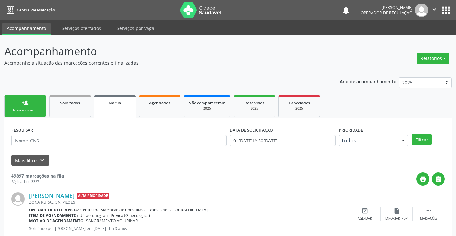
click at [37, 102] on link "person_add Nova marcação" at bounding box center [25, 106] width 42 height 21
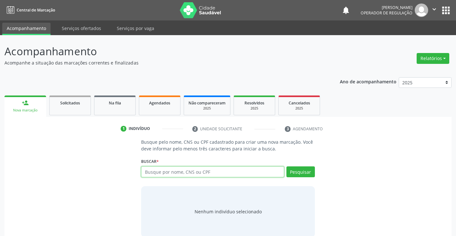
click at [178, 172] on input "text" at bounding box center [212, 172] width 143 height 11
type input "708606569612187"
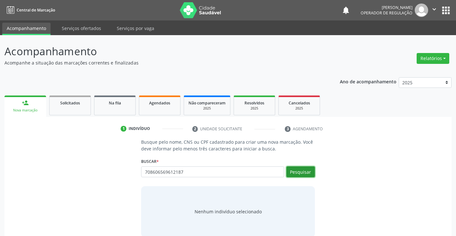
click at [300, 171] on button "Pesquisar" at bounding box center [300, 172] width 28 height 11
type input "708606569612187"
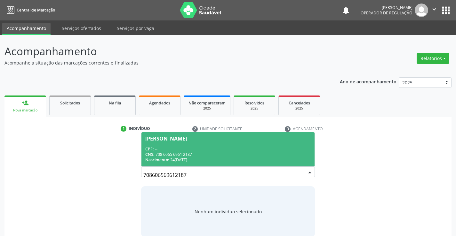
click at [260, 152] on div "CNS: 708 6065 6961 2187" at bounding box center [227, 154] width 165 height 5
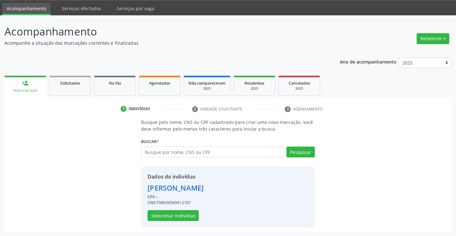
scroll to position [20, 0]
click at [179, 214] on button "Selecionar indivíduo" at bounding box center [172, 215] width 51 height 11
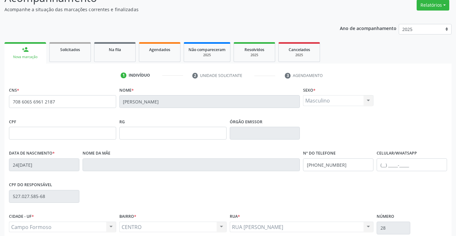
scroll to position [110, 0]
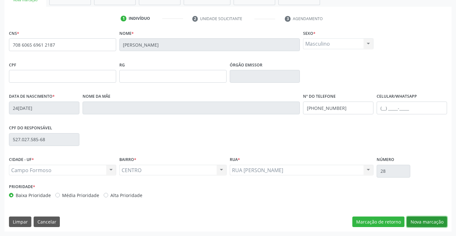
click at [427, 223] on button "Nova marcação" at bounding box center [427, 222] width 40 height 11
click at [0, 0] on button "Próximo" at bounding box center [0, 0] width 0 height 0
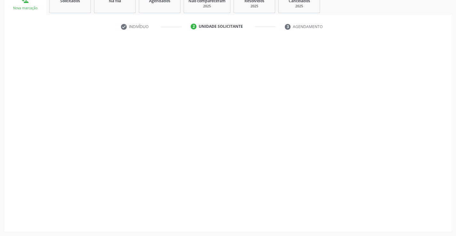
scroll to position [81, 0]
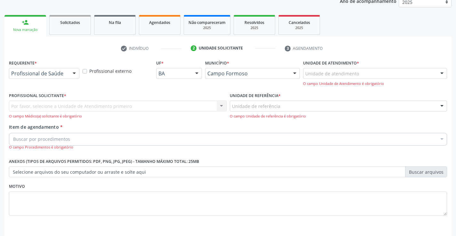
click at [11, 71] on input "text" at bounding box center [11, 76] width 0 height 13
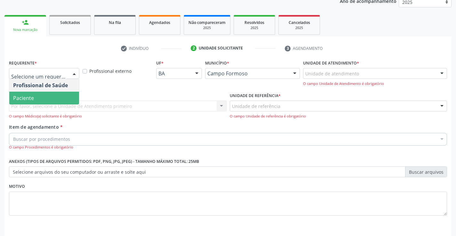
click at [40, 98] on span "Paciente" at bounding box center [44, 98] width 70 height 13
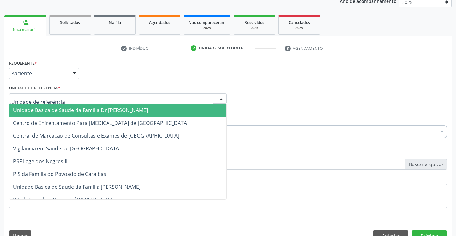
click at [50, 111] on span "Unidade Basica de Saude da Familia Dr [PERSON_NAME]" at bounding box center [80, 110] width 135 height 7
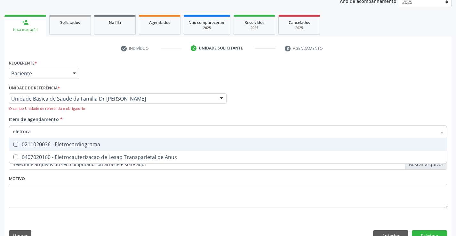
type input "eletrocar"
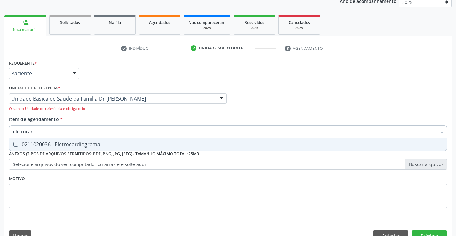
click at [90, 144] on div "0211020036 - Eletrocardiograma" at bounding box center [228, 144] width 430 height 5
click at [14, 144] on Eletrocardiograma at bounding box center [15, 144] width 5 height 5
click at [13, 144] on Eletrocardiograma "checkbox" at bounding box center [11, 144] width 4 height 4
click at [14, 144] on Eletrocardiograma at bounding box center [15, 144] width 5 height 5
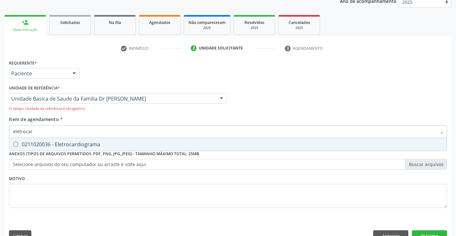
click at [13, 144] on Eletrocardiograma "checkbox" at bounding box center [11, 144] width 4 height 4
click at [16, 144] on Eletrocardiograma at bounding box center [15, 144] width 5 height 5
click at [13, 144] on Eletrocardiograma "checkbox" at bounding box center [11, 144] width 4 height 4
click at [16, 144] on Eletrocardiograma at bounding box center [15, 144] width 5 height 5
click at [13, 144] on Eletrocardiograma "checkbox" at bounding box center [11, 144] width 4 height 4
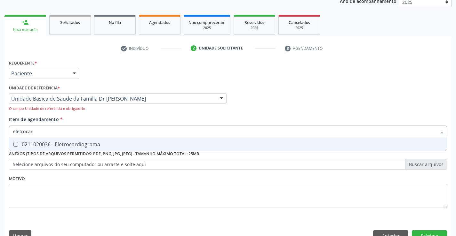
click at [59, 146] on div "0211020036 - Eletrocardiograma" at bounding box center [228, 144] width 430 height 5
click at [62, 145] on div "0211020036 - Eletrocardiograma" at bounding box center [228, 144] width 430 height 5
checkbox Eletrocardiograma "true"
click at [419, 233] on button "Próximo" at bounding box center [429, 236] width 35 height 11
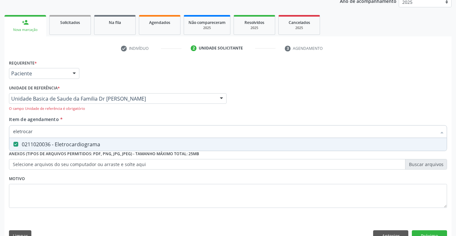
click at [419, 233] on div "Acompanhamento Acompanhe a situação das marcações correntes e finalizadas Relat…" at bounding box center [228, 103] width 456 height 296
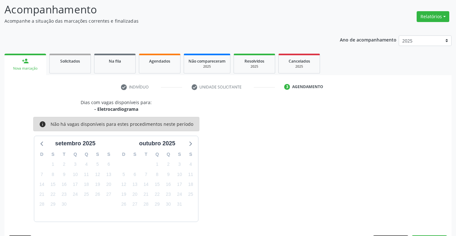
scroll to position [61, 0]
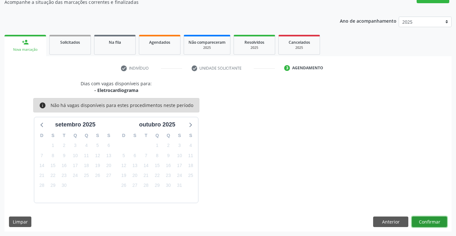
click at [421, 221] on button "Confirmar" at bounding box center [429, 222] width 35 height 11
click at [432, 222] on button "Confirmar" at bounding box center [429, 222] width 35 height 11
click at [424, 218] on button "Confirmar" at bounding box center [429, 222] width 35 height 11
click at [424, 220] on button "Confirmar" at bounding box center [429, 222] width 35 height 11
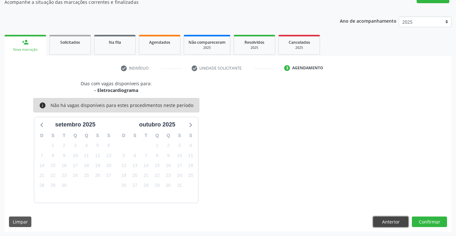
click at [393, 222] on button "Anterior" at bounding box center [390, 222] width 35 height 11
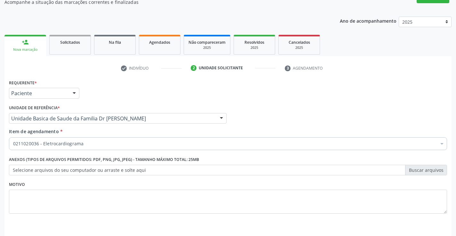
scroll to position [81, 0]
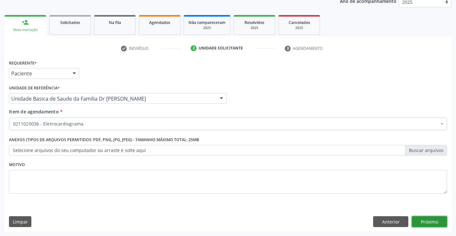
click at [425, 222] on button "Próximo" at bounding box center [429, 222] width 35 height 11
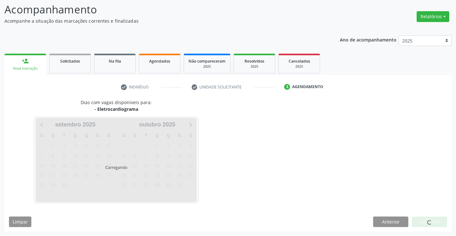
scroll to position [61, 0]
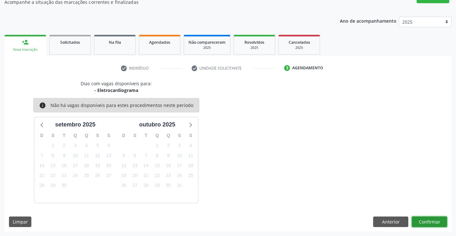
click at [425, 222] on button "Confirmar" at bounding box center [429, 222] width 35 height 11
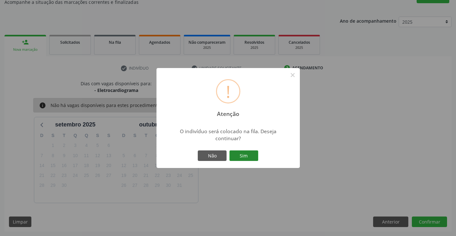
click at [249, 157] on button "Sim" at bounding box center [243, 156] width 29 height 11
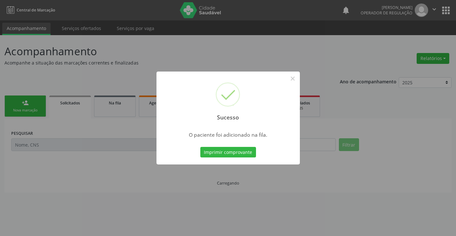
scroll to position [0, 0]
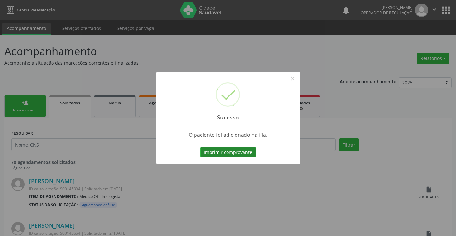
click at [249, 151] on button "Imprimir comprovante" at bounding box center [228, 152] width 56 height 11
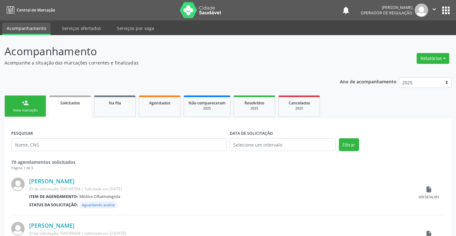
click at [27, 107] on link "person_add Nova marcação" at bounding box center [25, 106] width 42 height 21
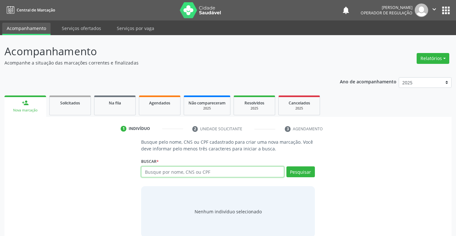
click at [188, 176] on input "text" at bounding box center [212, 172] width 143 height 11
type input "706400104778989"
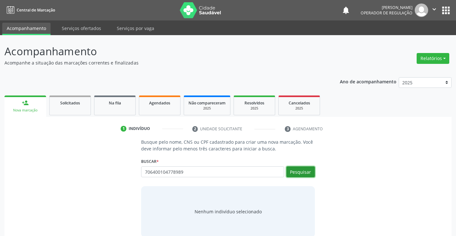
click at [305, 172] on button "Pesquisar" at bounding box center [300, 172] width 28 height 11
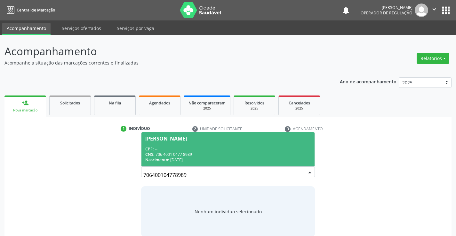
click at [246, 151] on div "CPF: --" at bounding box center [227, 148] width 165 height 5
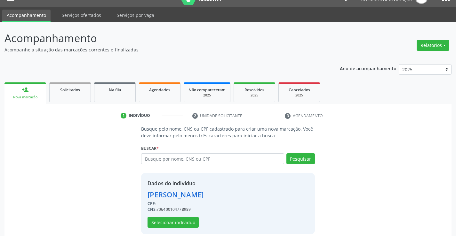
scroll to position [20, 0]
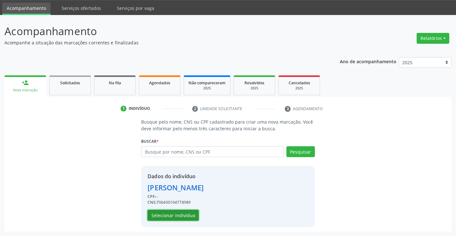
click at [185, 213] on button "Selecionar indivíduo" at bounding box center [172, 215] width 51 height 11
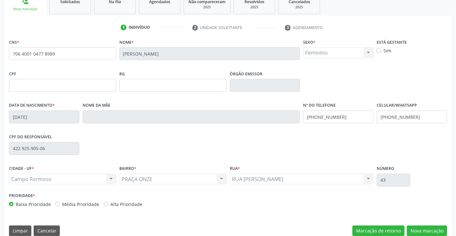
scroll to position [110, 0]
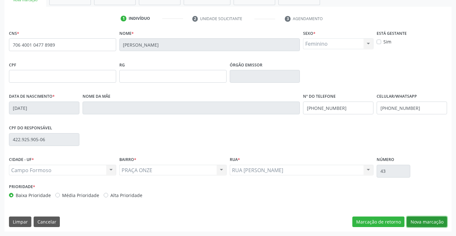
click at [422, 224] on button "Nova marcação" at bounding box center [427, 222] width 40 height 11
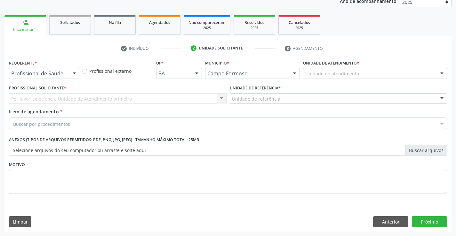
scroll to position [81, 0]
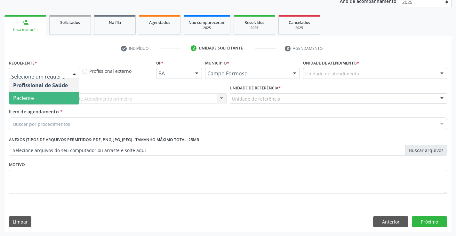
click at [47, 95] on span "Paciente" at bounding box center [44, 98] width 70 height 13
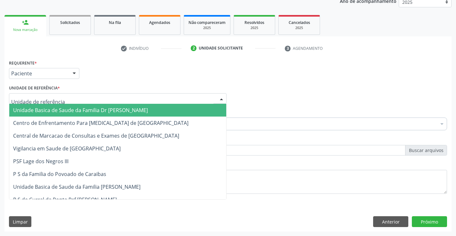
click at [56, 104] on span "Unidade Basica de Saude da Familia Dr [PERSON_NAME]" at bounding box center [117, 110] width 217 height 13
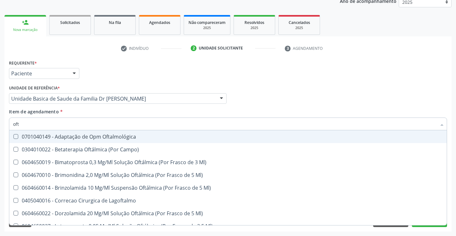
type input "ofta"
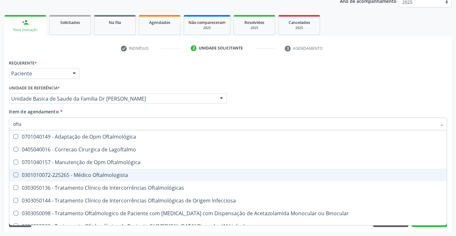
click at [129, 174] on div "0301010072-225265 - Médico Oftalmologista" at bounding box center [228, 175] width 430 height 5
checkbox Oftalmologista "true"
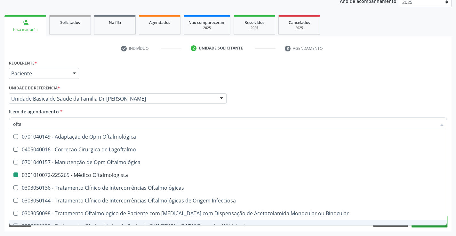
click at [420, 227] on button "Próximo" at bounding box center [429, 222] width 35 height 11
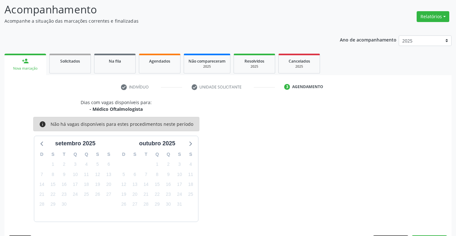
scroll to position [61, 0]
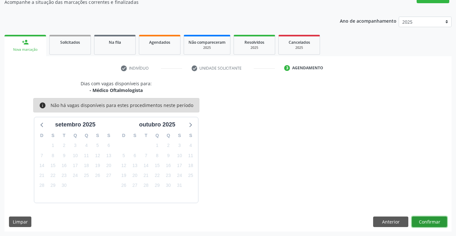
click at [424, 223] on button "Confirmar" at bounding box center [429, 222] width 35 height 11
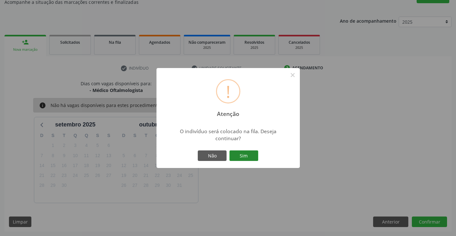
click at [250, 156] on button "Sim" at bounding box center [243, 156] width 29 height 11
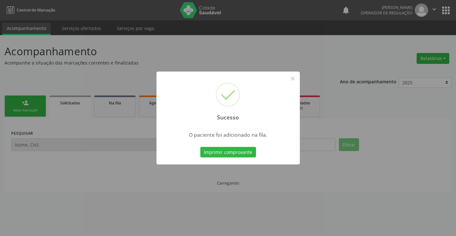
scroll to position [0, 0]
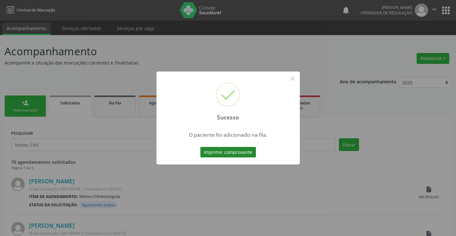
click at [216, 149] on button "Imprimir comprovante" at bounding box center [228, 152] width 56 height 11
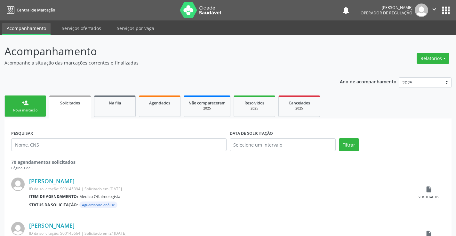
click at [38, 102] on link "person_add Nova marcação" at bounding box center [25, 106] width 42 height 21
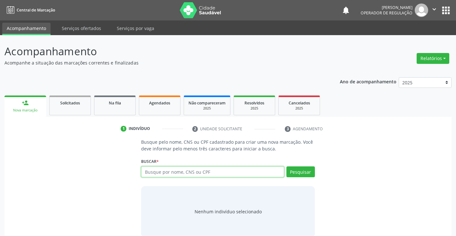
click at [175, 171] on input "text" at bounding box center [212, 172] width 143 height 11
type input "708500326308070"
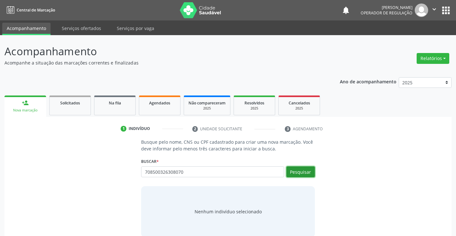
click at [305, 173] on button "Pesquisar" at bounding box center [300, 172] width 28 height 11
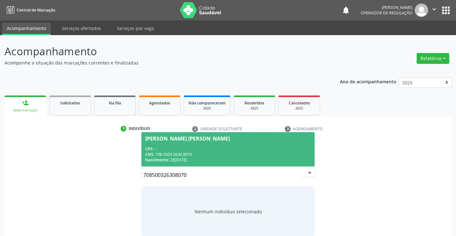
click at [251, 151] on div "CPF: --" at bounding box center [227, 148] width 165 height 5
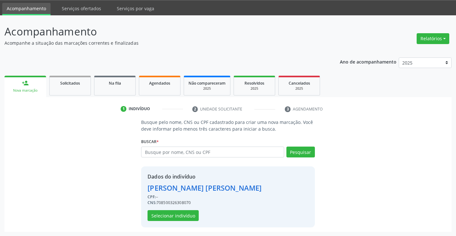
scroll to position [20, 0]
click at [173, 214] on button "Selecionar indivíduo" at bounding box center [172, 215] width 51 height 11
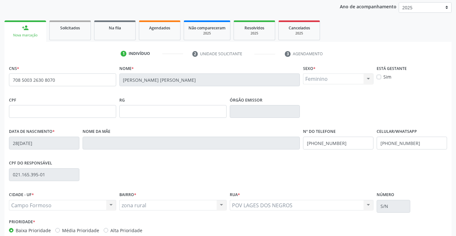
scroll to position [110, 0]
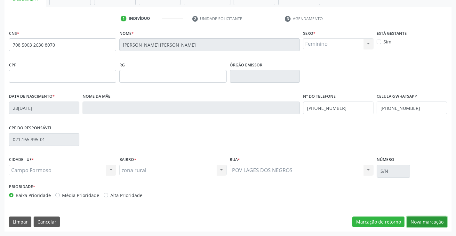
click at [423, 222] on button "Nova marcação" at bounding box center [427, 222] width 40 height 11
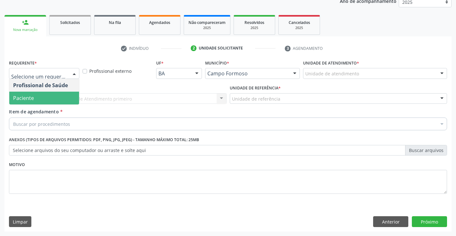
click at [39, 97] on span "Paciente" at bounding box center [44, 98] width 70 height 13
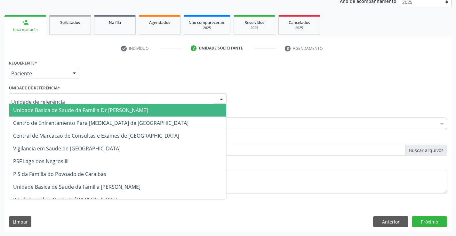
click at [50, 105] on span "Unidade Basica de Saude da Familia Dr [PERSON_NAME]" at bounding box center [117, 110] width 217 height 13
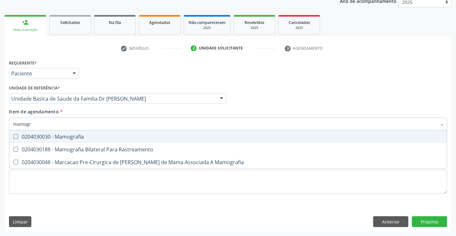
type input "mamogra"
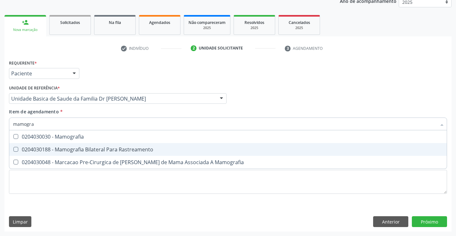
click at [59, 148] on div "0204030188 - Mamografia Bilateral Para Rastreamento" at bounding box center [228, 149] width 430 height 5
checkbox Rastreamento "true"
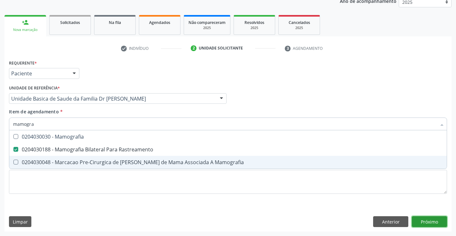
click at [422, 222] on div "Requerente * Paciente Profissional de Saúde Paciente Nenhum resultado encontrad…" at bounding box center [227, 145] width 447 height 174
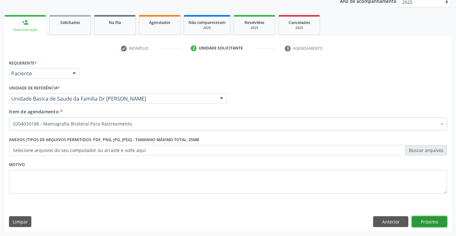
click at [422, 222] on button "Próximo" at bounding box center [429, 222] width 35 height 11
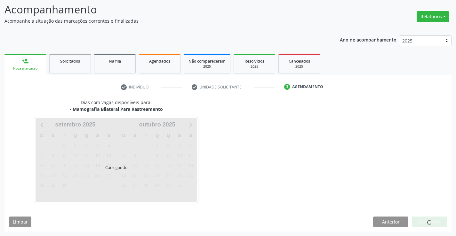
scroll to position [42, 0]
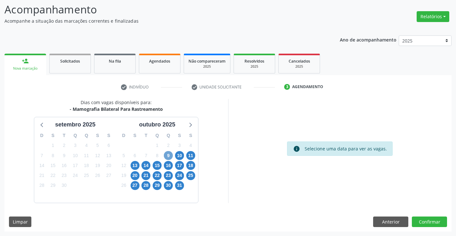
click at [167, 157] on span "9" at bounding box center [168, 155] width 9 height 9
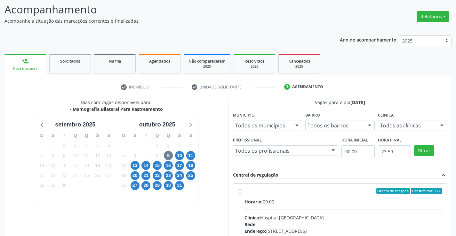
click at [244, 193] on label "Ordem de chegada Consumidos: 2 / 6 Horário: 09:00 Clínica: Hospital Sao Francis…" at bounding box center [343, 237] width 198 height 98
click at [241, 193] on input "Ordem de chegada Consumidos: 2 / 6 Horário: 09:00 Clínica: Hospital Sao Francis…" at bounding box center [240, 191] width 4 height 6
radio input "true"
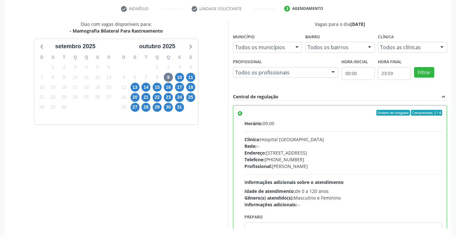
click at [453, 172] on div "Acompanhamento Acompanhe a situação das marcações correntes e finalizadas Relat…" at bounding box center [228, 88] width 456 height 347
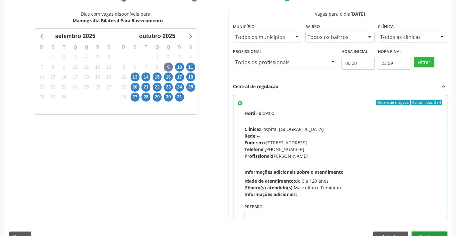
click at [422, 234] on button "Confirmar" at bounding box center [429, 237] width 35 height 11
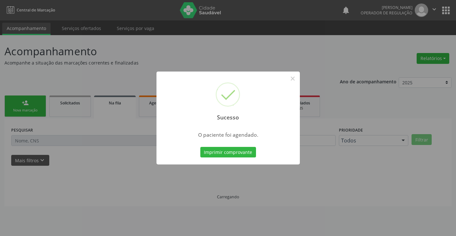
scroll to position [0, 0]
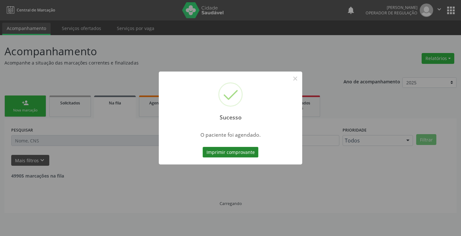
click at [237, 152] on button "Imprimir comprovante" at bounding box center [230, 152] width 56 height 11
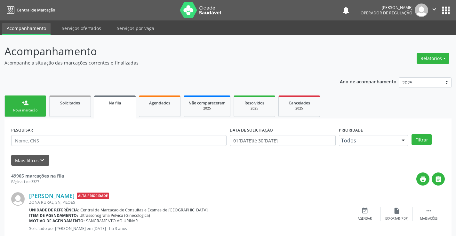
click at [27, 104] on div "person_add" at bounding box center [25, 102] width 7 height 7
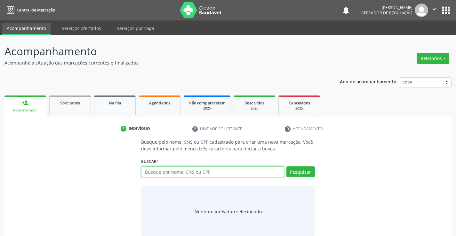
click at [186, 172] on input "text" at bounding box center [212, 172] width 143 height 11
type input "700807929784689"
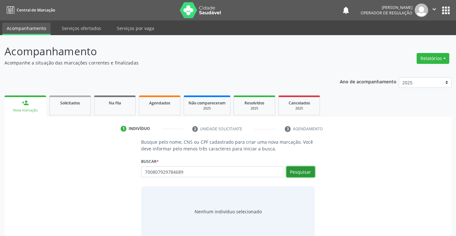
click at [299, 170] on button "Pesquisar" at bounding box center [300, 172] width 28 height 11
type input "700807929784689"
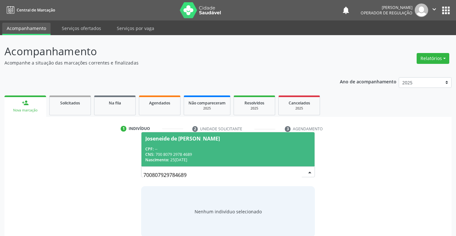
click at [219, 157] on div "CNS: 700 8079 2978 4689" at bounding box center [227, 154] width 165 height 5
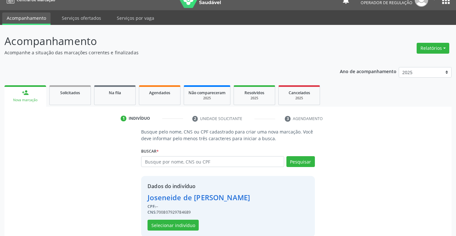
scroll to position [20, 0]
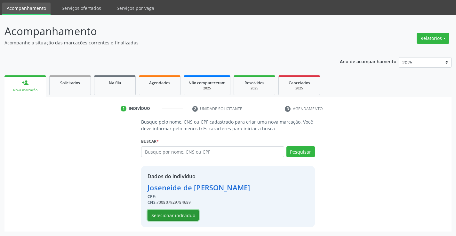
click at [182, 218] on button "Selecionar indivíduo" at bounding box center [172, 215] width 51 height 11
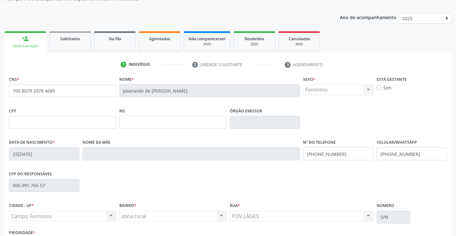
scroll to position [110, 0]
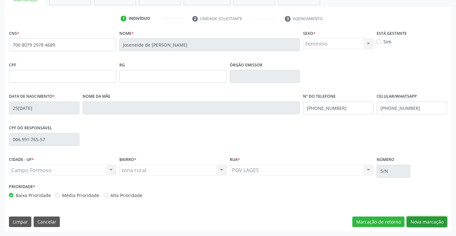
click at [414, 223] on button "Nova marcação" at bounding box center [427, 222] width 40 height 11
click at [0, 0] on button "Próximo" at bounding box center [0, 0] width 0 height 0
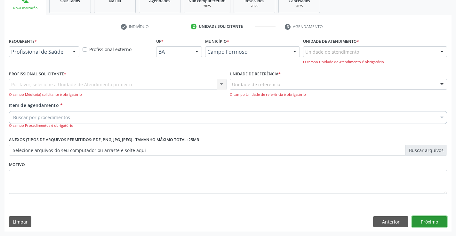
scroll to position [81, 0]
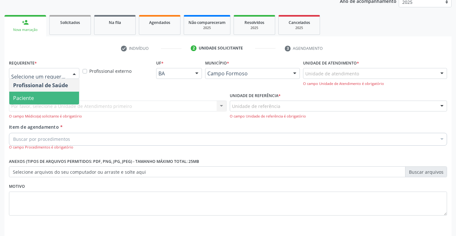
click at [43, 99] on span "Paciente" at bounding box center [44, 98] width 70 height 13
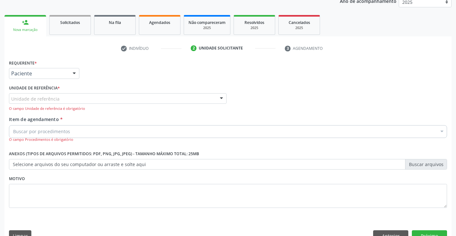
click at [63, 99] on div "Unidade de referência" at bounding box center [118, 98] width 218 height 11
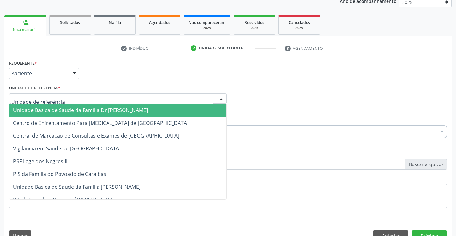
click at [69, 107] on span "Unidade Basica de Saude da Familia Dr [PERSON_NAME]" at bounding box center [80, 110] width 135 height 7
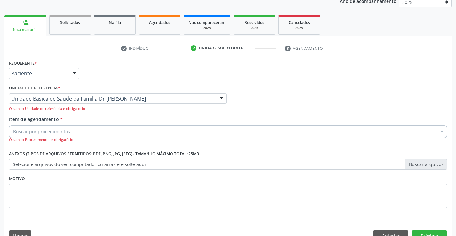
click at [60, 120] on span "*" at bounding box center [61, 119] width 3 height 6
click at [13, 125] on input "Item de agendamento *" at bounding box center [13, 131] width 0 height 13
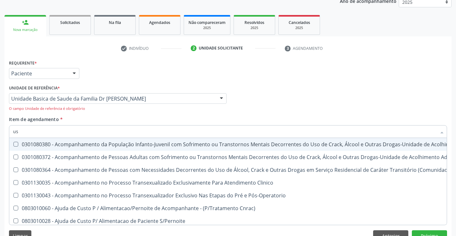
type input "usg"
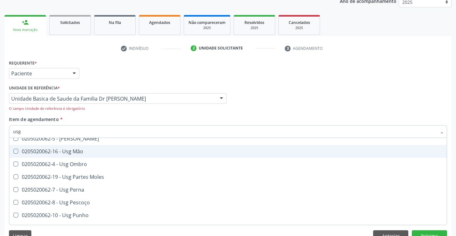
scroll to position [96, 0]
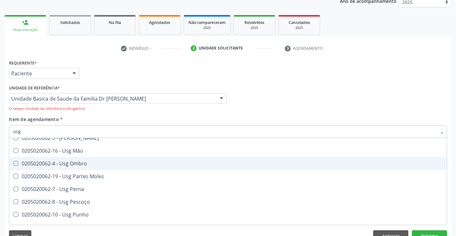
click at [99, 167] on span "0205020062-4 - Usg Ombro" at bounding box center [227, 163] width 437 height 13
checkbox Ombro "true"
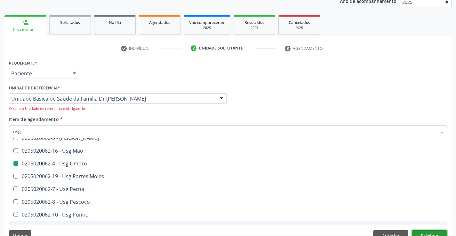
click at [425, 234] on button "Próximo" at bounding box center [429, 236] width 35 height 11
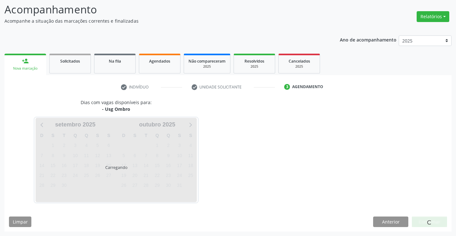
scroll to position [0, 0]
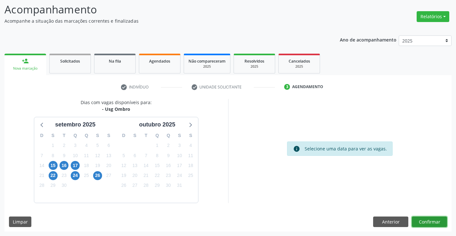
click at [426, 222] on button "Confirmar" at bounding box center [429, 222] width 35 height 11
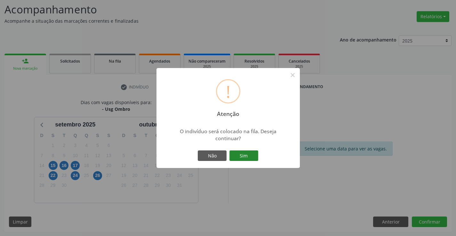
click at [243, 154] on button "Sim" at bounding box center [243, 156] width 29 height 11
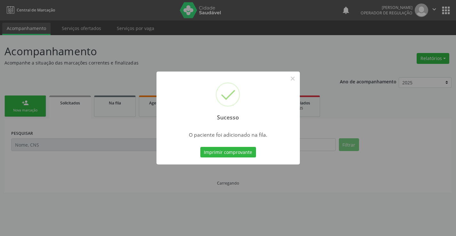
click at [243, 154] on button "Imprimir comprovante" at bounding box center [228, 152] width 56 height 11
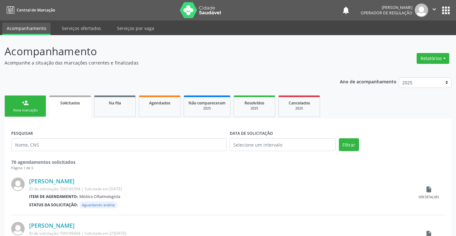
click at [25, 101] on div "person_add" at bounding box center [25, 102] width 7 height 7
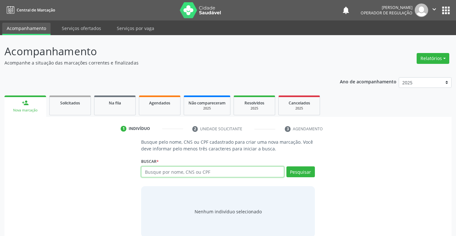
click at [218, 170] on input "text" at bounding box center [212, 172] width 143 height 11
type input "7700807929784689"
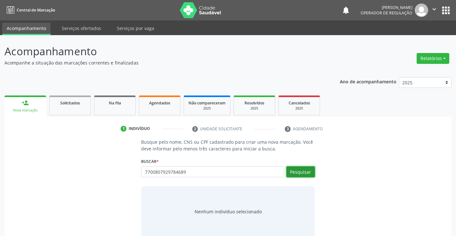
click at [302, 170] on button "Pesquisar" at bounding box center [300, 172] width 28 height 11
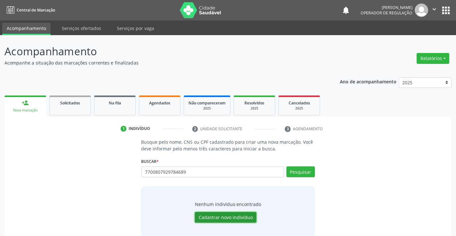
click at [230, 216] on button "Cadastrar novo indivíduo" at bounding box center [225, 217] width 61 height 11
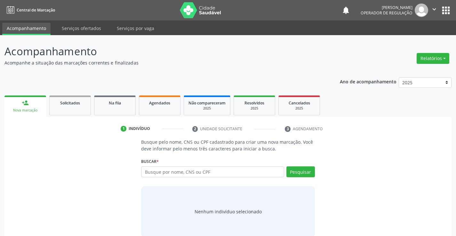
click at [217, 176] on input "text" at bounding box center [212, 172] width 143 height 11
type input "1"
type input "00699176557"
click at [311, 170] on button "Pesquisar" at bounding box center [300, 172] width 28 height 11
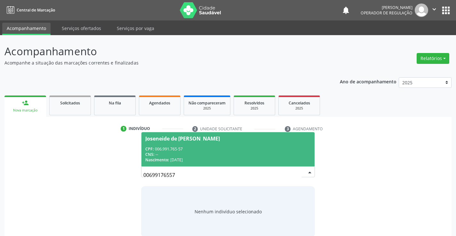
click at [239, 143] on span "Joseneide de Jesus Celestino CPF: 006.991.765-57 CNS: -- Nascimento: 25/09/1983" at bounding box center [227, 149] width 173 height 34
click at [239, 143] on p "Busque pelo nome, CNS ou CPF cadastrado para criar uma nova marcação. Você deve…" at bounding box center [227, 145] width 173 height 13
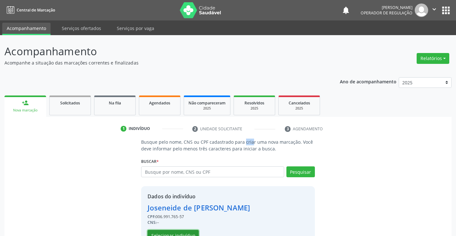
click at [178, 234] on button "Selecionar indivíduo" at bounding box center [172, 235] width 51 height 11
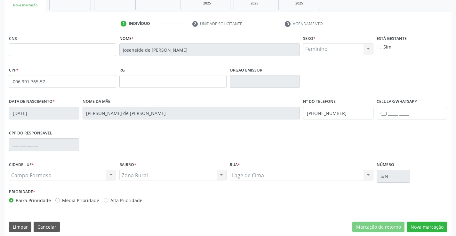
scroll to position [110, 0]
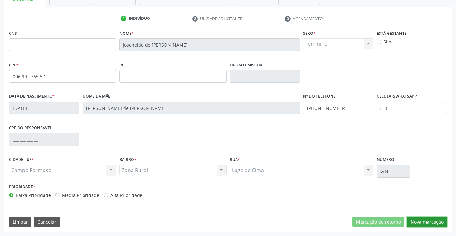
click at [422, 223] on button "Nova marcação" at bounding box center [427, 222] width 40 height 11
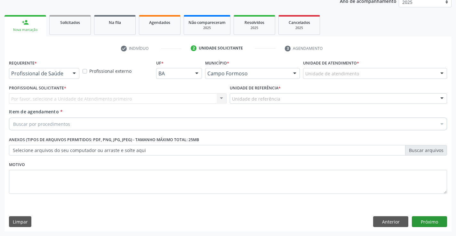
scroll to position [81, 0]
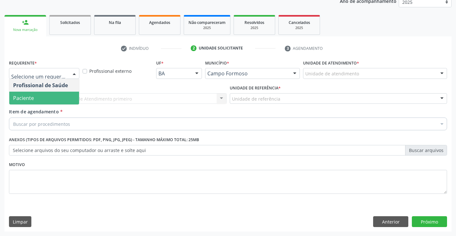
click at [34, 100] on span "Paciente" at bounding box center [44, 98] width 70 height 13
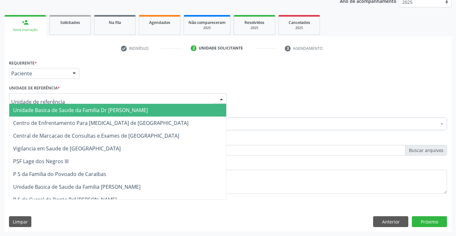
click at [44, 107] on span "Unidade Basica de Saude da Familia Dr [PERSON_NAME]" at bounding box center [80, 110] width 135 height 7
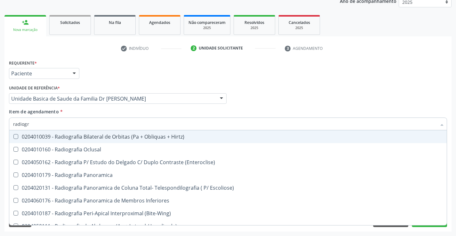
type input "radiogra"
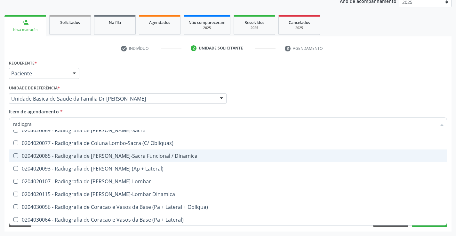
scroll to position [320, 0]
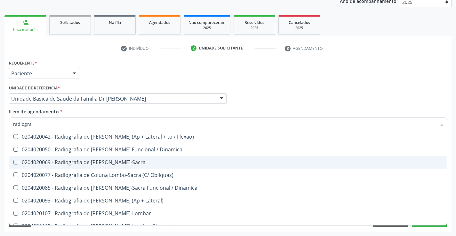
click at [139, 165] on div "0204020069 - Radiografia de [PERSON_NAME]-Sacra" at bounding box center [228, 162] width 430 height 5
checkbox Lombo-Sacra "true"
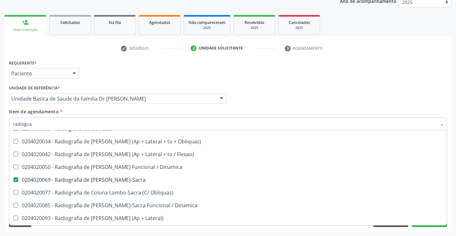
scroll to position [288, 0]
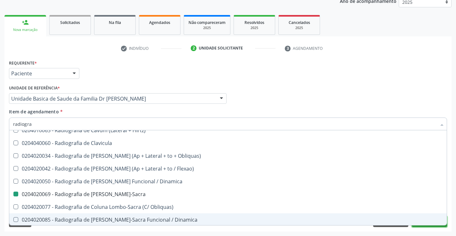
click at [428, 226] on button "Próximo" at bounding box center [429, 222] width 35 height 11
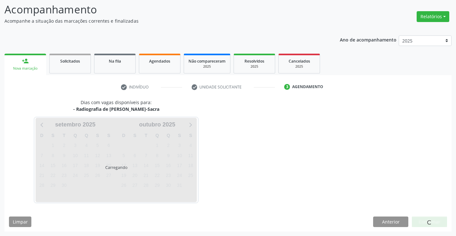
scroll to position [0, 0]
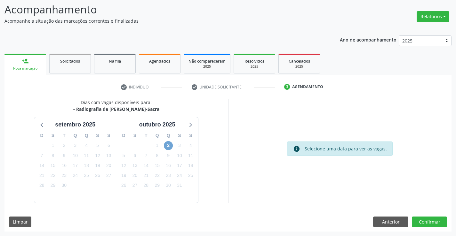
click at [170, 146] on span "2" at bounding box center [168, 145] width 9 height 9
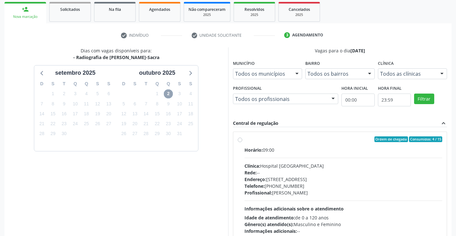
scroll to position [110, 0]
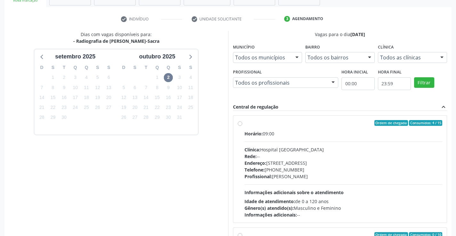
click at [244, 122] on label "Ordem de chegada Consumidos: 4 / 15 Horário: 09:00 Clínica: Hospital Sao Franci…" at bounding box center [343, 169] width 198 height 98
click at [239, 122] on input "Ordem de chegada Consumidos: 4 / 15 Horário: 09:00 Clínica: Hospital Sao Franci…" at bounding box center [240, 123] width 4 height 6
radio input "true"
click at [244, 122] on label "Ordem de chegada Consumidos: 4 / 15 Horário: 09:00 Clínica: Hospital Sao Franci…" at bounding box center [343, 169] width 198 height 98
click at [239, 122] on input "Ordem de chegada Consumidos: 4 / 15 Horário: 09:00 Clínica: Hospital Sao Franci…" at bounding box center [240, 123] width 4 height 6
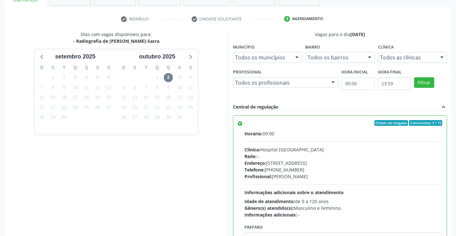
scroll to position [146, 0]
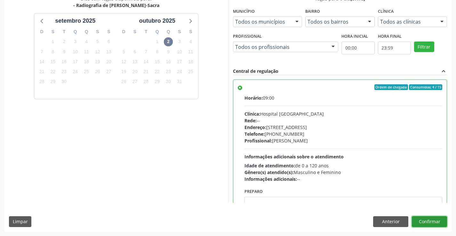
click at [431, 222] on button "Confirmar" at bounding box center [429, 222] width 35 height 11
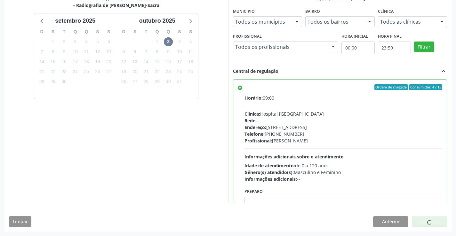
scroll to position [0, 0]
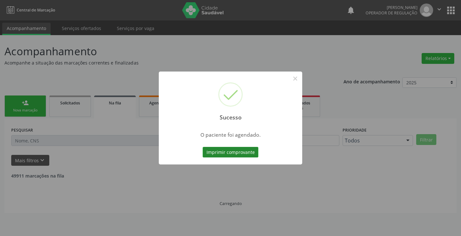
click at [226, 151] on button "Imprimir comprovante" at bounding box center [230, 152] width 56 height 11
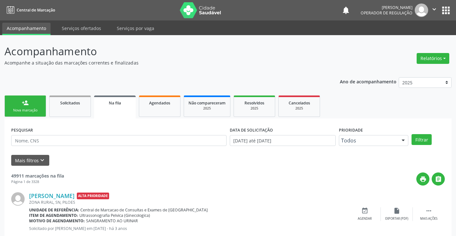
click at [36, 115] on link "person_add Nova marcação" at bounding box center [25, 106] width 42 height 21
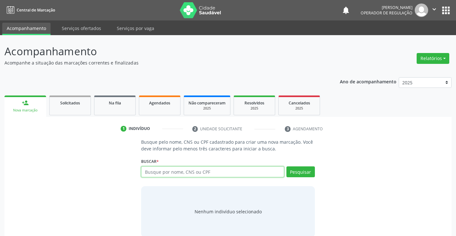
click at [175, 171] on input "text" at bounding box center [212, 172] width 143 height 11
type input "00699176557"
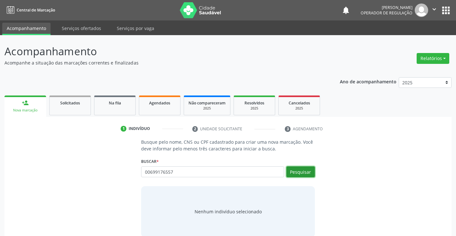
click at [302, 170] on button "Pesquisar" at bounding box center [300, 172] width 28 height 11
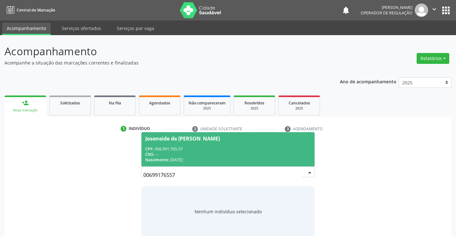
click at [267, 149] on div "CPF: 006.991.765-57" at bounding box center [227, 148] width 165 height 5
click at [267, 149] on p "Busque pelo nome, CNS ou CPF cadastrado para criar uma nova marcação. Você deve…" at bounding box center [227, 145] width 173 height 13
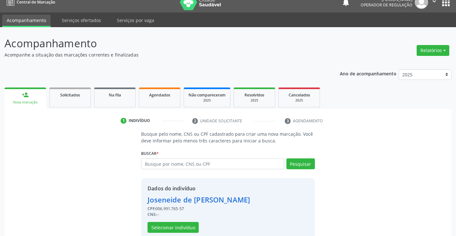
scroll to position [20, 0]
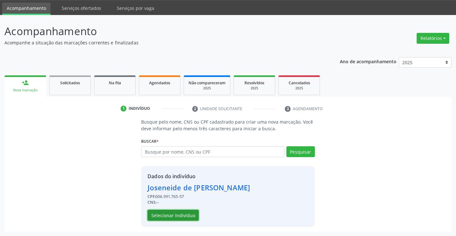
click at [178, 214] on button "Selecionar indivíduo" at bounding box center [172, 215] width 51 height 11
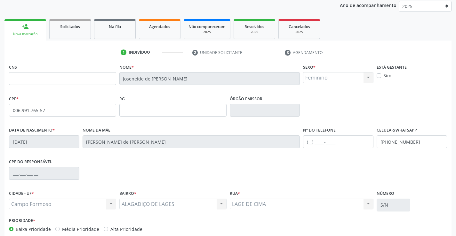
scroll to position [110, 0]
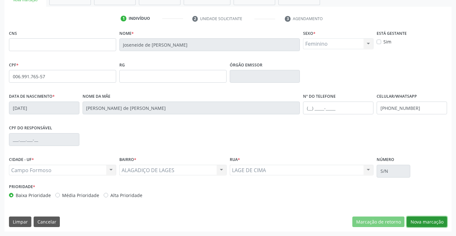
click at [426, 222] on button "Nova marcação" at bounding box center [427, 222] width 40 height 11
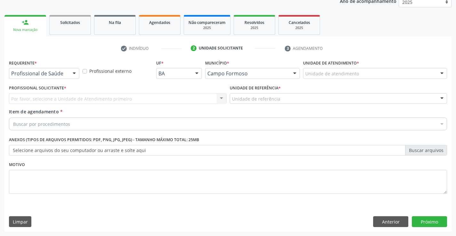
scroll to position [81, 0]
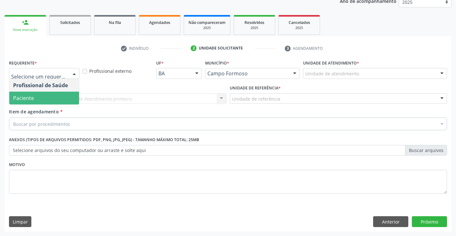
click at [43, 100] on span "Paciente" at bounding box center [44, 98] width 70 height 13
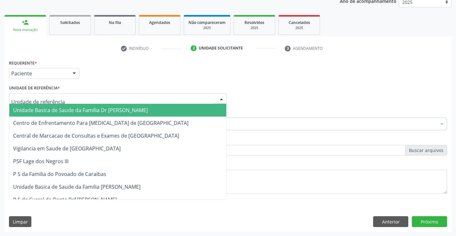
click at [74, 111] on span "Unidade Basica de Saude da Familia Dr [PERSON_NAME]" at bounding box center [80, 110] width 135 height 7
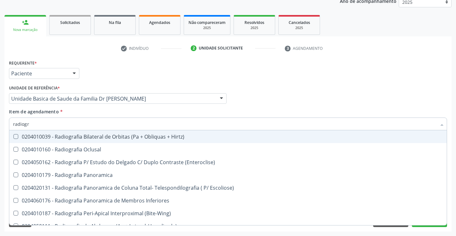
type input "radiogra"
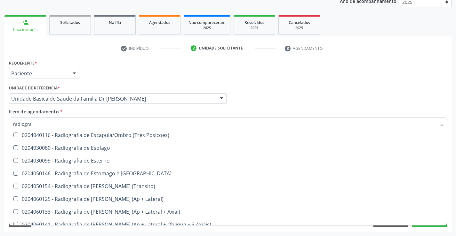
scroll to position [526, 0]
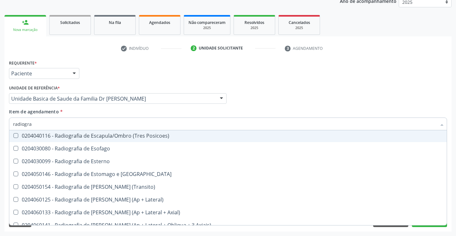
click at [142, 137] on div "0204040116 - Radiografia de Escapula/Ombro (Tres Posicoes)" at bounding box center [228, 135] width 430 height 5
checkbox Posicoes\) "true"
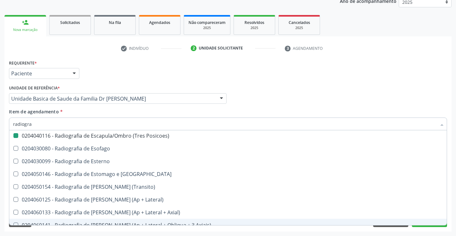
click at [428, 227] on div "Requerente * Paciente Profissional de Saúde Paciente Nenhum resultado encontrad…" at bounding box center [227, 145] width 447 height 174
checkbox Oclusal "true"
checkbox Posicoes\) "false"
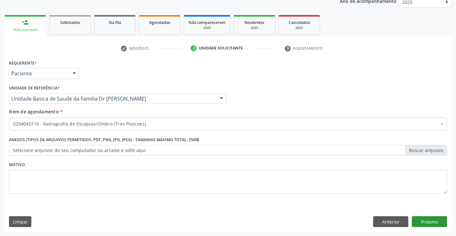
scroll to position [0, 0]
click at [428, 221] on button "Próximo" at bounding box center [429, 222] width 35 height 11
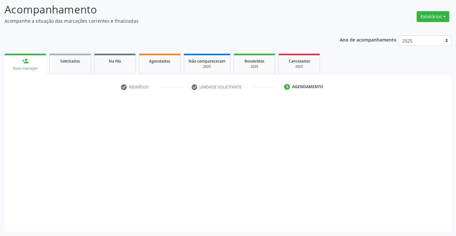
scroll to position [42, 0]
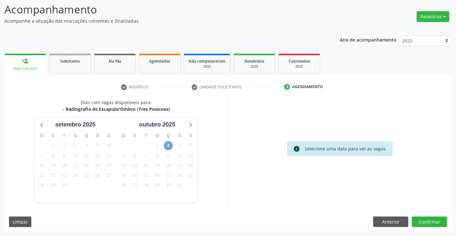
click at [170, 146] on span "2" at bounding box center [168, 145] width 9 height 9
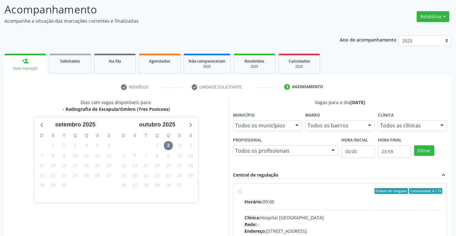
click at [244, 190] on label "Ordem de chegada Consumidos: 6 / 15 Horário: 09:00 Clínica: Hospital Sao Franci…" at bounding box center [343, 237] width 198 height 98
click at [240, 190] on input "Ordem de chegada Consumidos: 6 / 15 Horário: 09:00 Clínica: Hospital Sao Franci…" at bounding box center [240, 191] width 4 height 6
radio input "true"
click at [244, 190] on label "Ordem de chegada Consumidos: 6 / 15 Horário: 09:00 Clínica: Hospital Sao Franci…" at bounding box center [343, 237] width 198 height 98
click at [240, 190] on input "Ordem de chegada Consumidos: 6 / 15 Horário: 09:00 Clínica: Hospital Sao Franci…" at bounding box center [240, 191] width 4 height 6
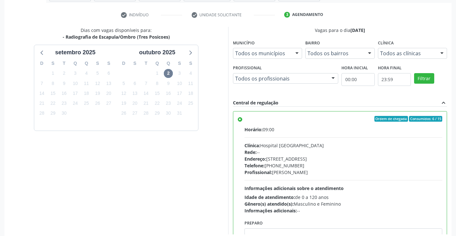
scroll to position [146, 0]
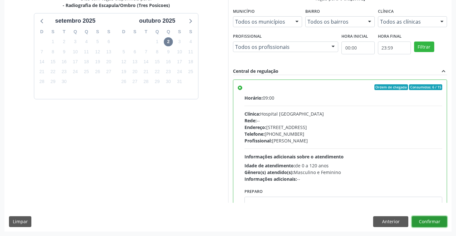
click at [426, 223] on button "Confirmar" at bounding box center [429, 222] width 35 height 11
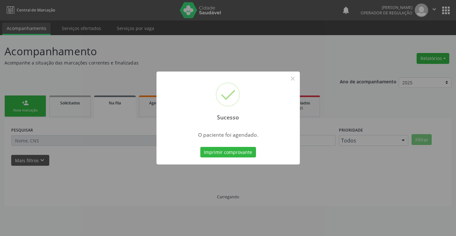
scroll to position [0, 0]
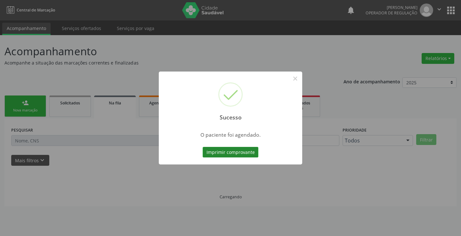
click at [235, 152] on button "Imprimir comprovante" at bounding box center [230, 152] width 56 height 11
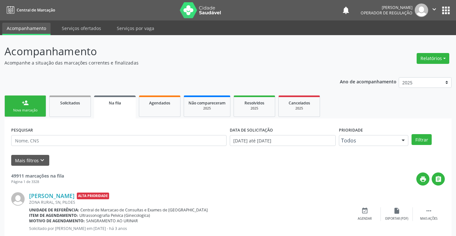
click at [39, 110] on div "Nova marcação" at bounding box center [25, 110] width 32 height 5
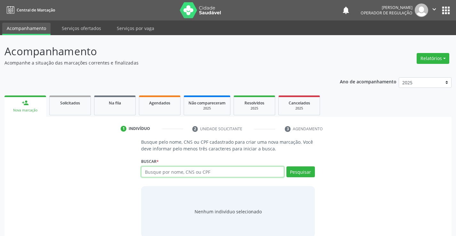
click at [213, 171] on input "text" at bounding box center [212, 172] width 143 height 11
type input "708400317911070"
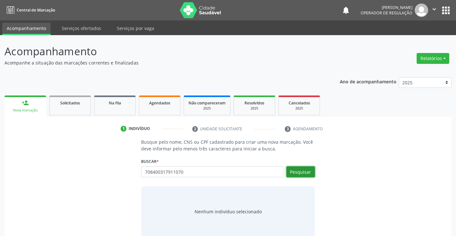
click at [299, 176] on button "Pesquisar" at bounding box center [300, 172] width 28 height 11
type input "708400317911070"
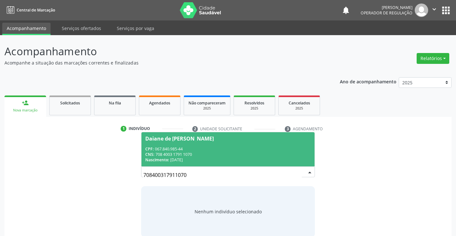
click at [272, 156] on div "CNS: 708 4003 1791 1070" at bounding box center [227, 154] width 165 height 5
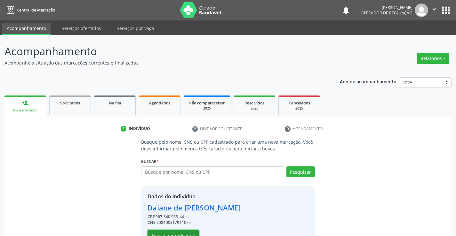
click at [178, 232] on button "Selecionar indivíduo" at bounding box center [172, 235] width 51 height 11
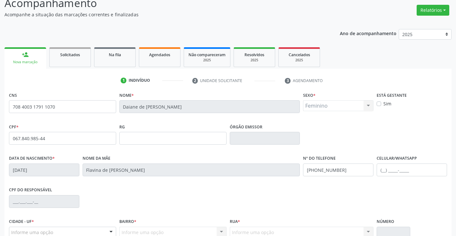
scroll to position [110, 0]
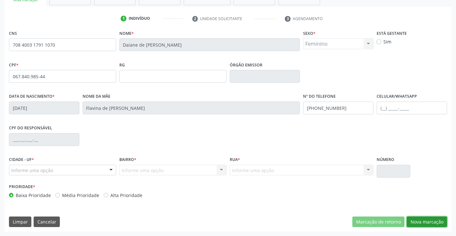
click at [423, 223] on button "Nova marcação" at bounding box center [427, 222] width 40 height 11
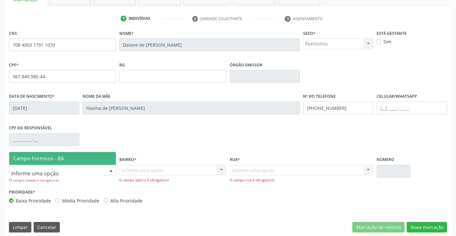
click at [58, 159] on span "Campo Formoso - BA" at bounding box center [38, 158] width 51 height 7
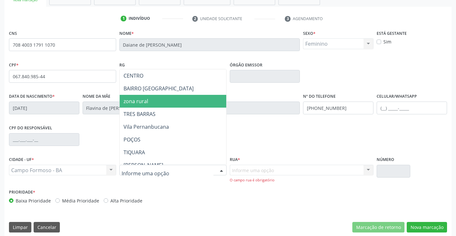
click at [147, 103] on span "zona rural" at bounding box center [135, 101] width 25 height 7
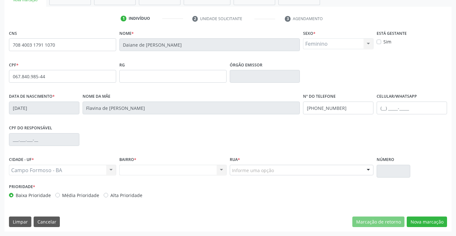
click at [232, 169] on input "text" at bounding box center [232, 173] width 0 height 13
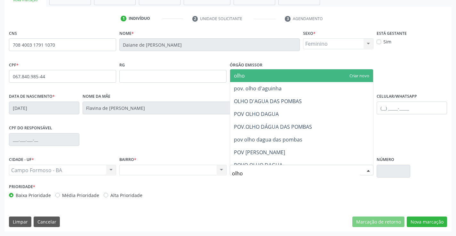
type input "olho"
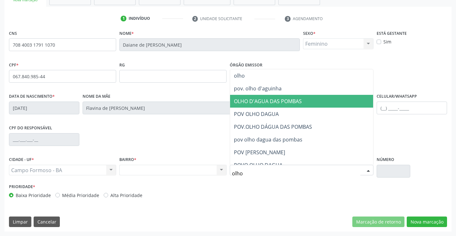
click at [278, 100] on span "OLHO D'AGUA DAS POMBAS" at bounding box center [268, 101] width 68 height 7
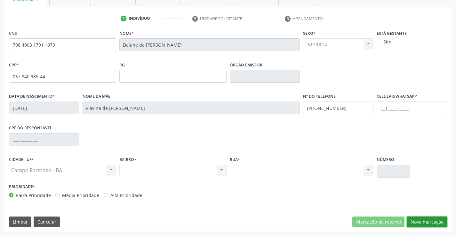
click at [428, 224] on button "Nova marcação" at bounding box center [427, 222] width 40 height 11
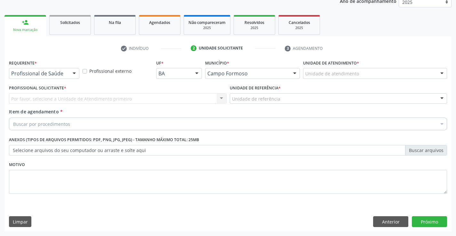
scroll to position [81, 0]
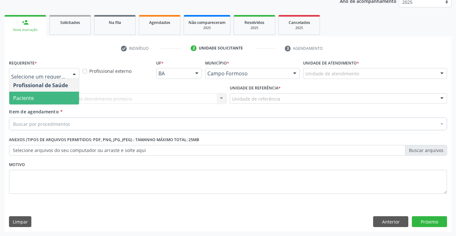
click at [42, 97] on span "Paciente" at bounding box center [44, 98] width 70 height 13
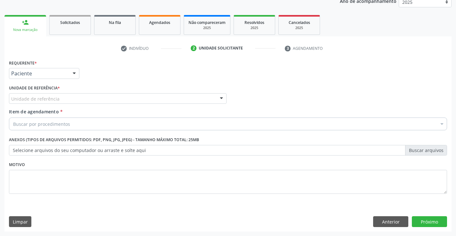
click at [61, 101] on div "Unidade de referência" at bounding box center [118, 98] width 218 height 11
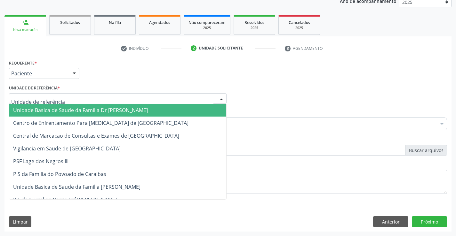
click at [60, 107] on span "Unidade Basica de Saude da Familia Dr [PERSON_NAME]" at bounding box center [80, 110] width 135 height 7
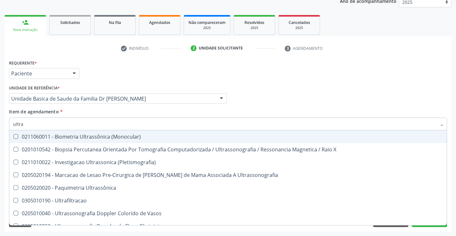
type input "ultras"
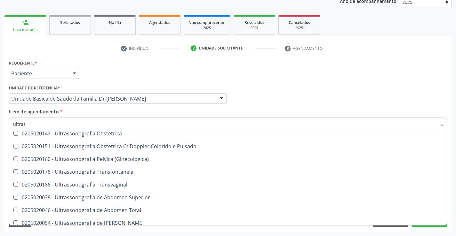
scroll to position [128, 0]
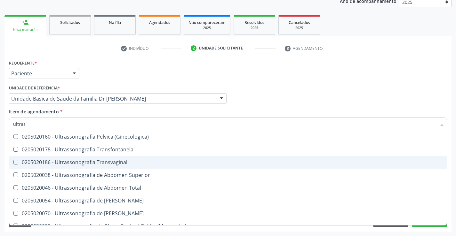
click at [130, 161] on div "0205020186 - Ultrassonografia Transvaginal" at bounding box center [228, 162] width 430 height 5
click at [37, 162] on div "0205020186 - Ultrassonografia Transvaginal" at bounding box center [228, 162] width 430 height 5
checkbox Transvaginal "true"
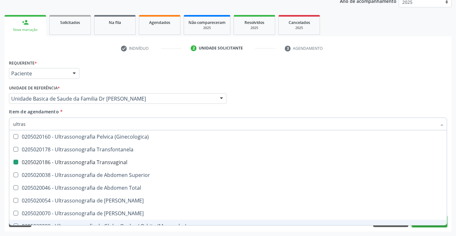
click at [421, 226] on button "Próximo" at bounding box center [429, 222] width 35 height 11
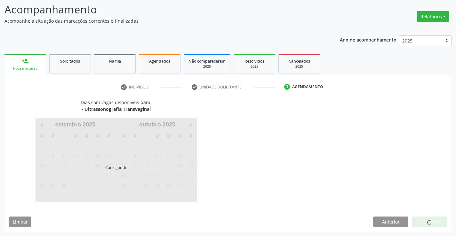
scroll to position [0, 0]
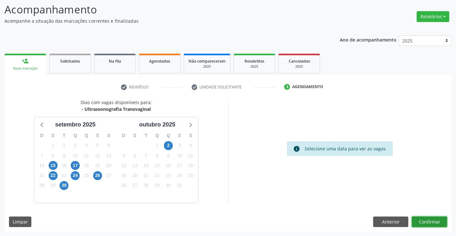
click at [437, 222] on button "Confirmar" at bounding box center [429, 222] width 35 height 11
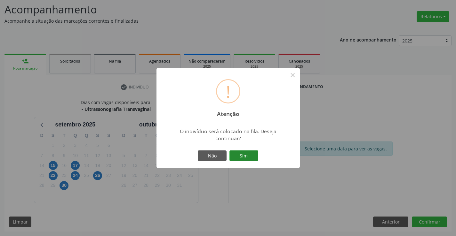
click at [245, 157] on button "Sim" at bounding box center [243, 156] width 29 height 11
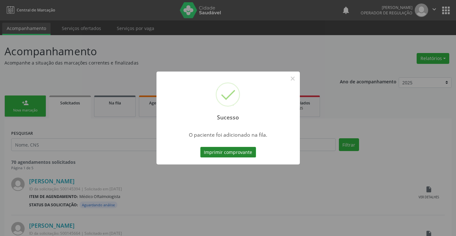
click at [235, 153] on button "Imprimir comprovante" at bounding box center [228, 152] width 56 height 11
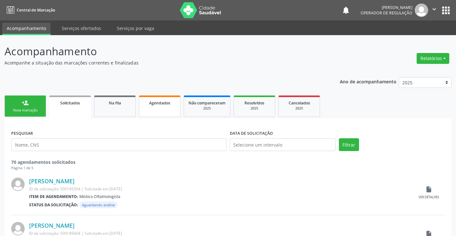
click at [168, 106] on span "Agendados" at bounding box center [159, 102] width 21 height 5
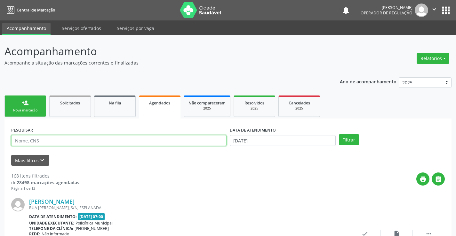
click at [115, 140] on input "text" at bounding box center [118, 140] width 215 height 11
type input "joseneide de jesus celestino"
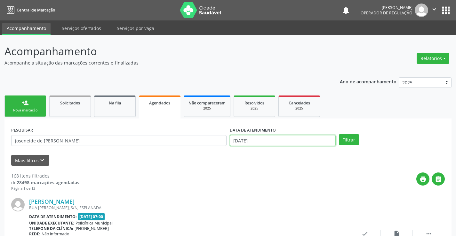
click at [280, 142] on input "30/09/2025" at bounding box center [283, 140] width 106 height 11
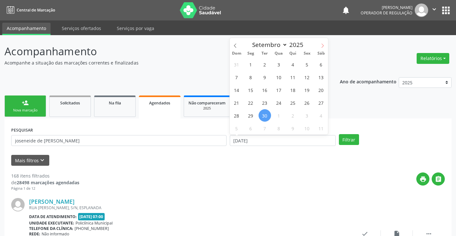
click at [324, 45] on icon at bounding box center [322, 46] width 4 height 4
select select "9"
click at [291, 66] on span "2" at bounding box center [293, 64] width 12 height 12
type input "02/10/2025"
click at [291, 66] on span "2" at bounding box center [293, 64] width 12 height 12
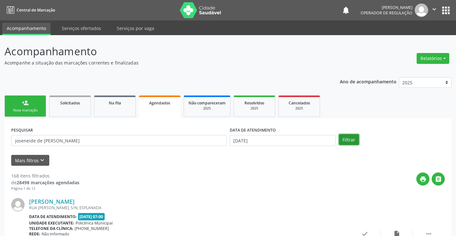
click at [351, 139] on button "Filtrar" at bounding box center [349, 139] width 20 height 11
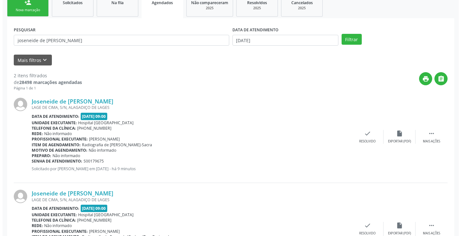
scroll to position [151, 0]
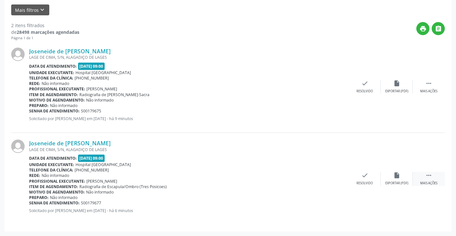
click at [428, 176] on icon "" at bounding box center [428, 175] width 7 height 7
click at [334, 179] on div "cancel Cancelar" at bounding box center [333, 179] width 32 height 14
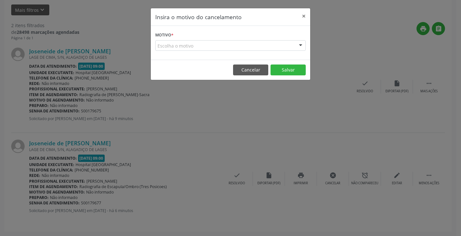
click at [218, 44] on div "Escolha o motivo" at bounding box center [230, 45] width 150 height 11
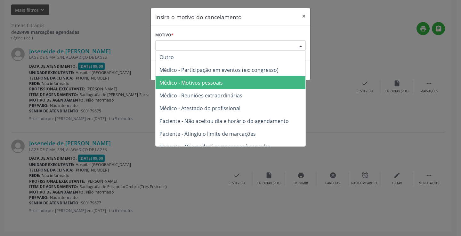
click at [195, 84] on span "Médico - Motivos pessoais" at bounding box center [190, 82] width 63 height 7
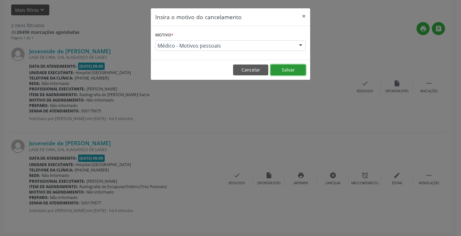
click at [285, 70] on button "Salvar" at bounding box center [287, 70] width 35 height 11
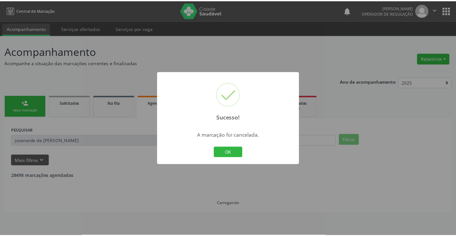
scroll to position [0, 0]
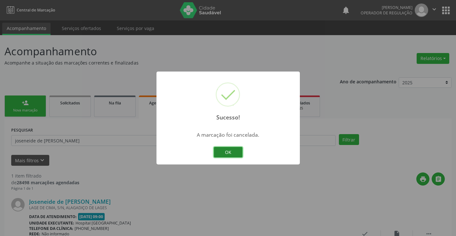
click at [227, 151] on button "OK" at bounding box center [228, 152] width 29 height 11
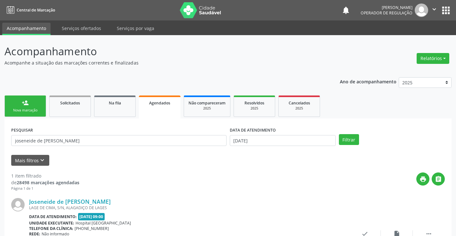
click at [34, 110] on div "Nova marcação" at bounding box center [25, 110] width 32 height 5
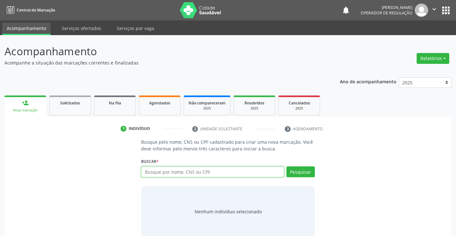
click at [184, 173] on input "text" at bounding box center [212, 172] width 143 height 11
type input "joseneide de jeusus celestino"
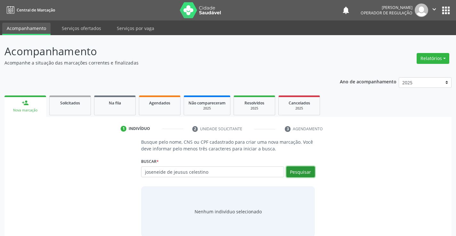
click at [295, 174] on button "Pesquisar" at bounding box center [300, 172] width 28 height 11
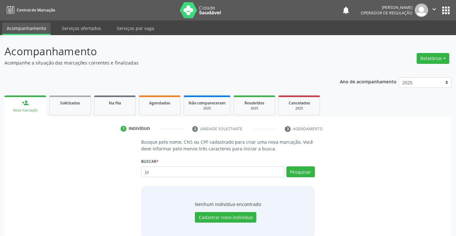
type input "j"
type input "00699176557"
click at [310, 172] on button "Pesquisar" at bounding box center [300, 172] width 28 height 11
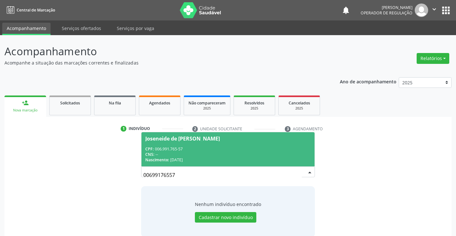
click at [220, 153] on div "CNS: --" at bounding box center [227, 154] width 165 height 5
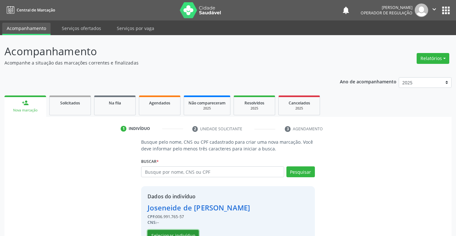
click at [186, 232] on button "Selecionar indivíduo" at bounding box center [172, 235] width 51 height 11
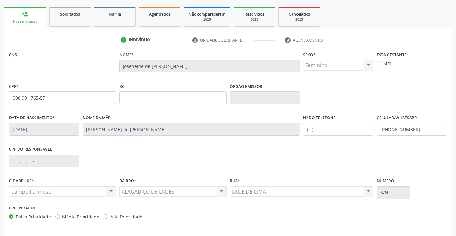
scroll to position [110, 0]
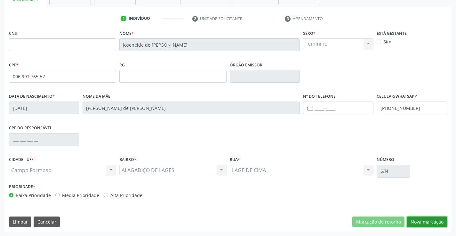
click at [433, 222] on button "Nova marcação" at bounding box center [427, 222] width 40 height 11
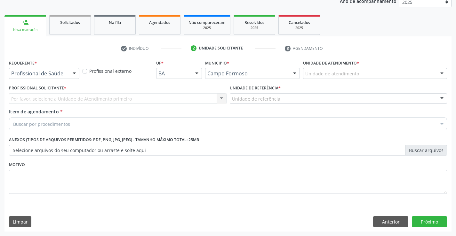
scroll to position [81, 0]
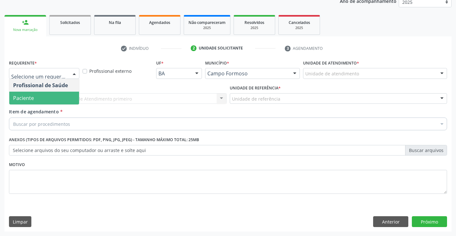
click at [34, 95] on span "Paciente" at bounding box center [44, 98] width 70 height 13
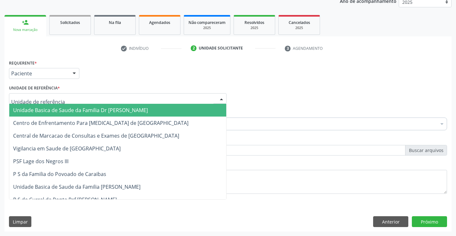
click at [47, 107] on span "Unidade Basica de Saude da Familia Dr [PERSON_NAME]" at bounding box center [80, 110] width 135 height 7
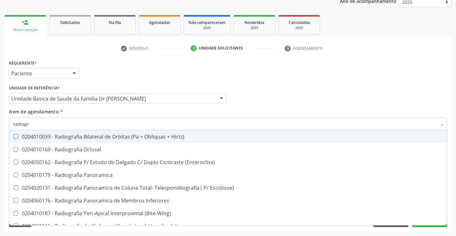
type input "radiogra"
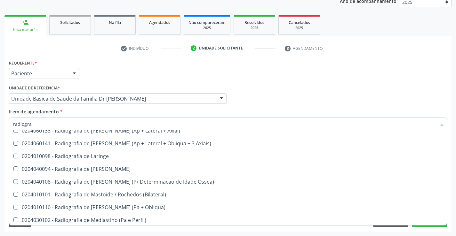
scroll to position [608, 0]
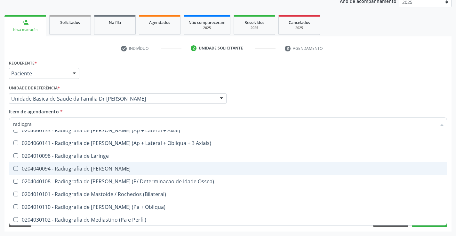
click at [97, 170] on div "0204040094 - Radiografia de Mao" at bounding box center [228, 168] width 430 height 5
checkbox Mao "true"
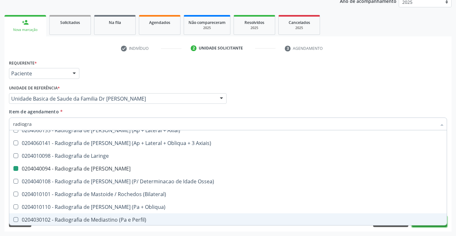
click at [428, 227] on button "Próximo" at bounding box center [429, 222] width 35 height 11
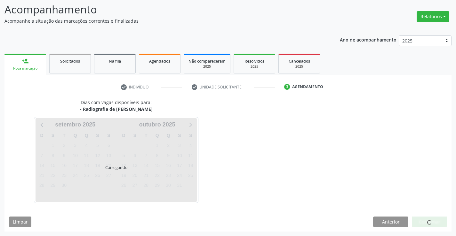
scroll to position [0, 0]
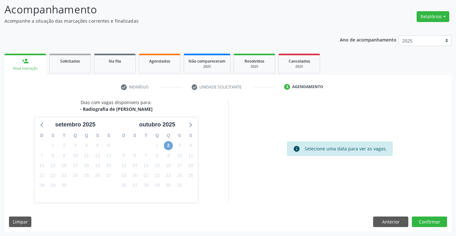
click at [167, 144] on span "2" at bounding box center [168, 145] width 9 height 9
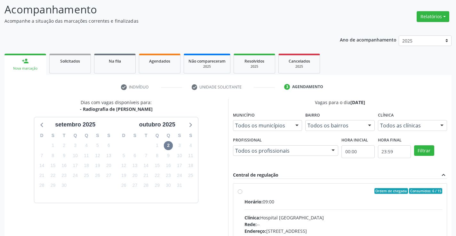
click at [244, 191] on label "Ordem de chegada Consumidos: 6 / 15 Horário: 09:00 Clínica: Hospital Sao Franci…" at bounding box center [343, 237] width 198 height 98
click at [241, 191] on input "Ordem de chegada Consumidos: 6 / 15 Horário: 09:00 Clínica: Hospital Sao Franci…" at bounding box center [240, 191] width 4 height 6
radio input "true"
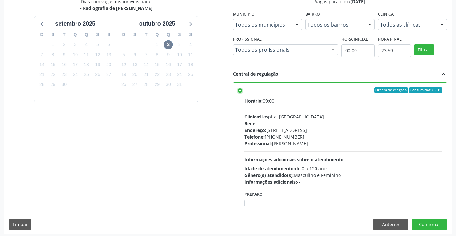
scroll to position [146, 0]
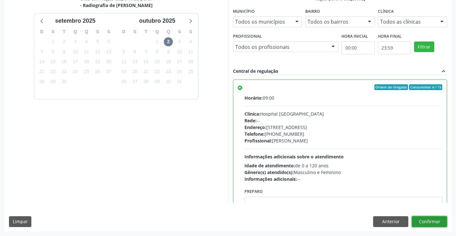
click at [427, 222] on button "Confirmar" at bounding box center [429, 222] width 35 height 11
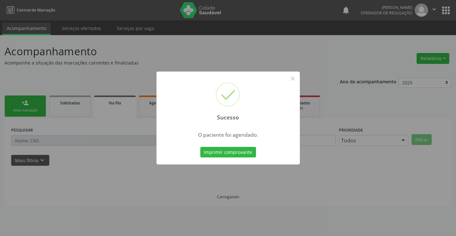
scroll to position [0, 0]
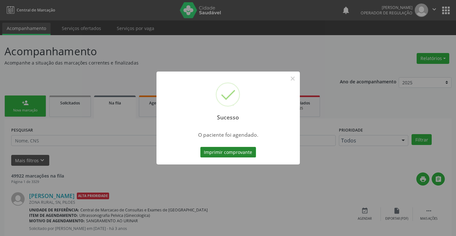
click at [229, 151] on button "Imprimir comprovante" at bounding box center [228, 152] width 56 height 11
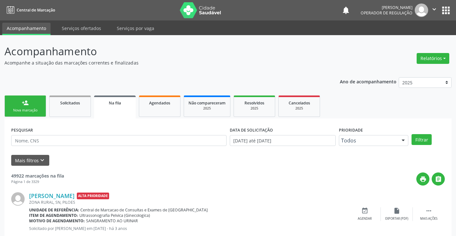
click at [38, 100] on link "person_add Nova marcação" at bounding box center [25, 106] width 42 height 21
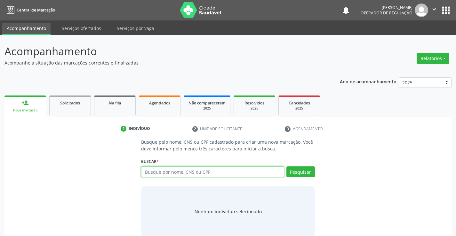
click at [203, 174] on input "text" at bounding box center [212, 172] width 143 height 11
type input "701808284551077"
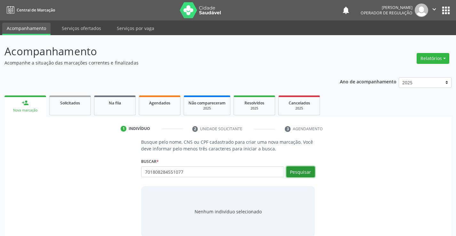
click at [308, 169] on button "Pesquisar" at bounding box center [300, 172] width 28 height 11
type input "701808284551077"
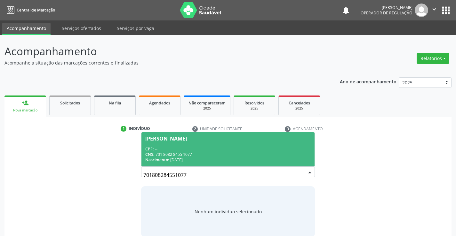
click at [244, 149] on div "CPF: --" at bounding box center [227, 148] width 165 height 5
click at [244, 149] on p "Busque pelo nome, CNS ou CPF cadastrado para criar uma nova marcação. Você deve…" at bounding box center [227, 145] width 173 height 13
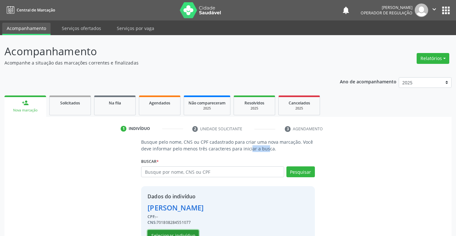
click at [184, 234] on button "Selecionar indivíduo" at bounding box center [172, 235] width 51 height 11
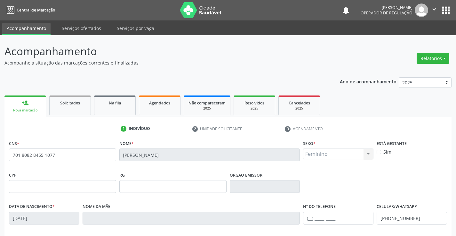
scroll to position [96, 0]
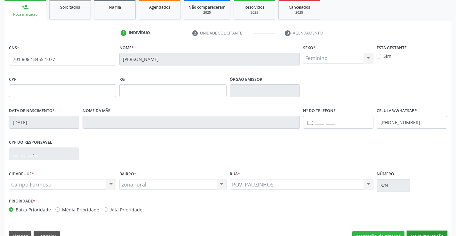
click at [419, 233] on button "Nova marcação" at bounding box center [427, 236] width 40 height 11
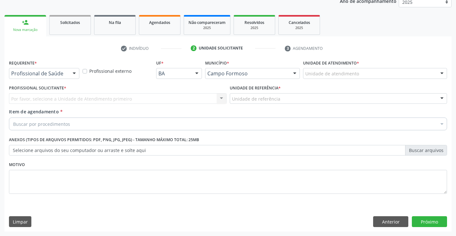
scroll to position [81, 0]
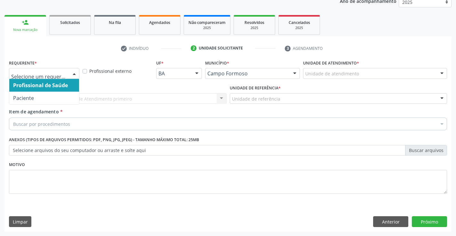
click at [67, 71] on div at bounding box center [44, 73] width 70 height 11
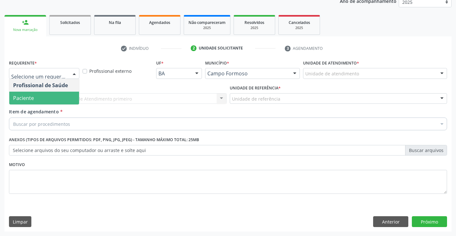
click at [59, 102] on span "Paciente" at bounding box center [44, 98] width 70 height 13
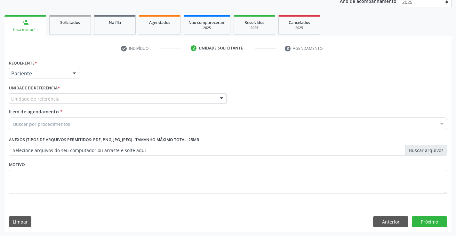
click at [59, 99] on div "Unidade de referência" at bounding box center [118, 98] width 218 height 11
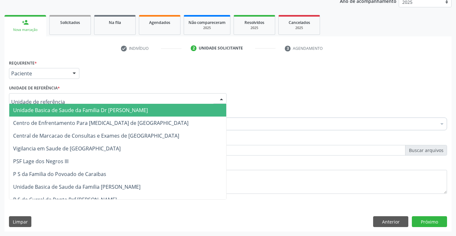
click at [59, 106] on span "Unidade Basica de Saude da Familia Dr [PERSON_NAME]" at bounding box center [117, 110] width 217 height 13
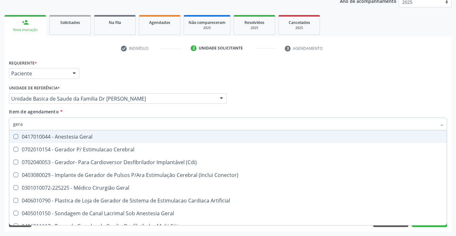
type input "geral"
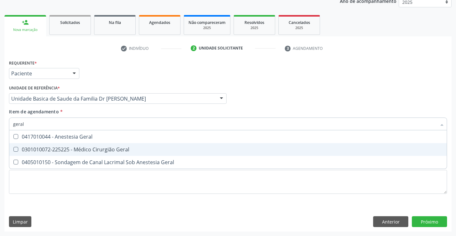
click at [134, 148] on div "0301010072-225225 - Médico Cirurgião Geral" at bounding box center [228, 149] width 430 height 5
checkbox Geral "true"
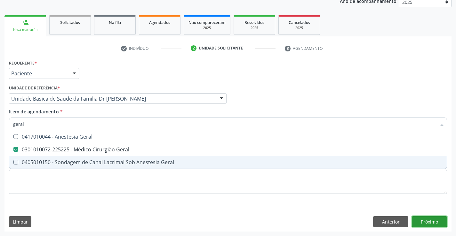
click at [435, 223] on div "Requerente * Paciente Profissional de Saúde Paciente Nenhum resultado encontrad…" at bounding box center [227, 145] width 447 height 174
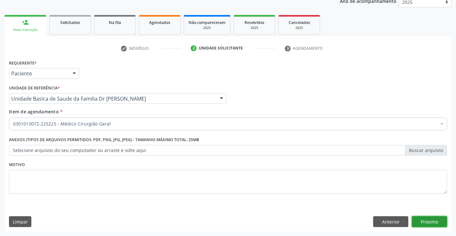
click at [429, 221] on button "Próximo" at bounding box center [429, 222] width 35 height 11
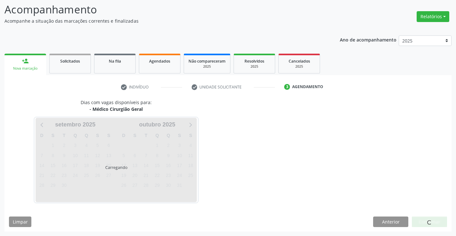
scroll to position [42, 0]
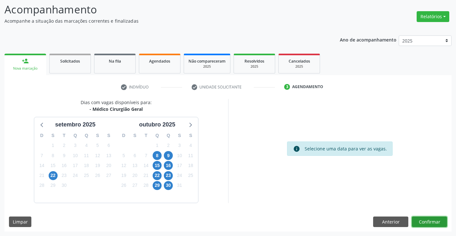
click at [431, 223] on button "Confirmar" at bounding box center [429, 222] width 35 height 11
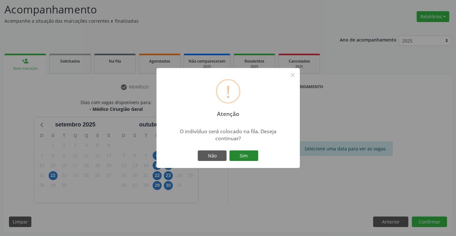
click at [245, 156] on button "Sim" at bounding box center [243, 156] width 29 height 11
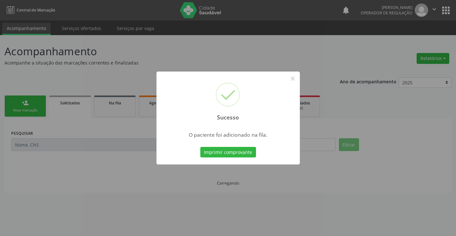
scroll to position [0, 0]
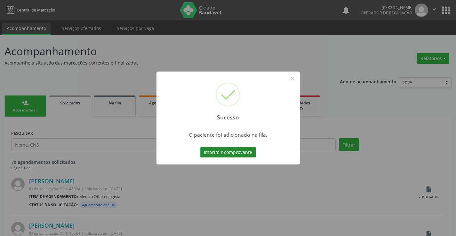
click at [246, 152] on button "Imprimir comprovante" at bounding box center [228, 152] width 56 height 11
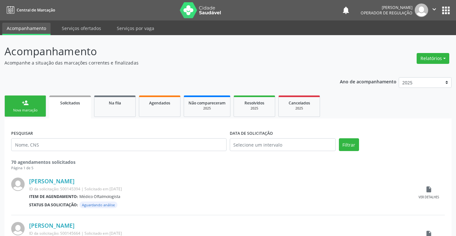
click at [35, 105] on link "person_add Nova marcação" at bounding box center [25, 106] width 42 height 21
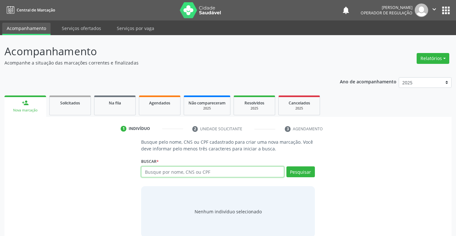
click at [186, 174] on input "text" at bounding box center [212, 172] width 143 height 11
type input "704503134954020"
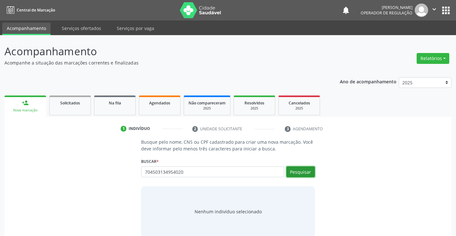
click at [303, 175] on button "Pesquisar" at bounding box center [300, 172] width 28 height 11
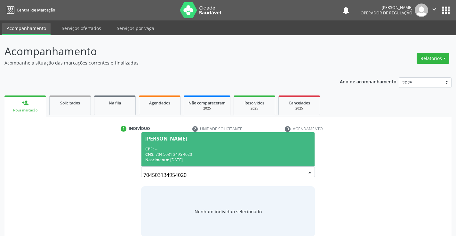
click at [236, 146] on div "CPF: --" at bounding box center [227, 148] width 165 height 5
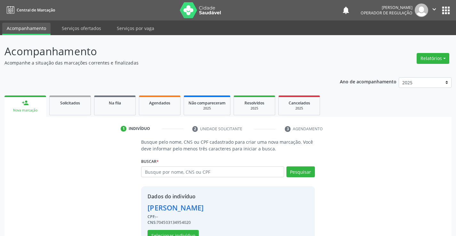
scroll to position [20, 0]
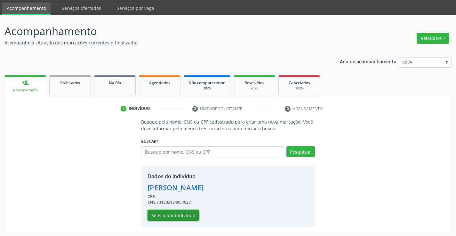
click at [185, 217] on button "Selecionar indivíduo" at bounding box center [172, 215] width 51 height 11
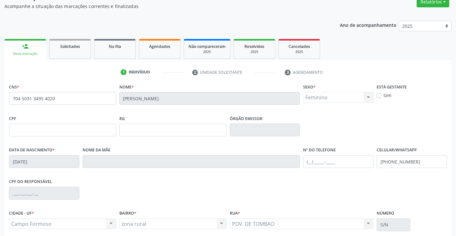
scroll to position [110, 0]
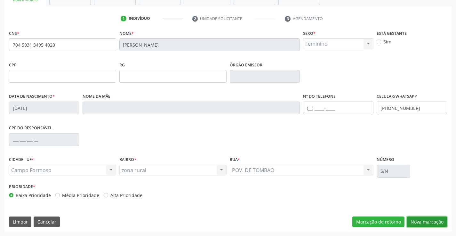
click at [430, 221] on button "Nova marcação" at bounding box center [427, 222] width 40 height 11
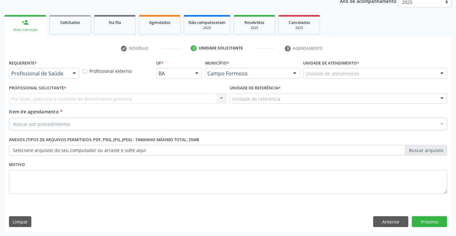
scroll to position [81, 0]
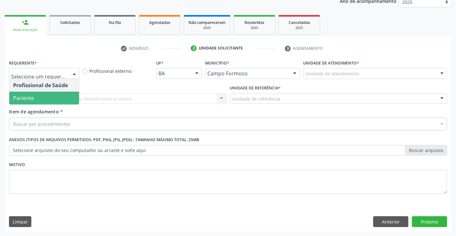
click at [45, 98] on span "Paciente" at bounding box center [44, 98] width 70 height 13
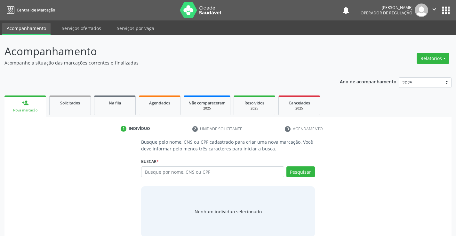
click at [201, 174] on input "text" at bounding box center [212, 172] width 143 height 11
type input "708208165635644"
click at [303, 172] on button "Pesquisar" at bounding box center [300, 172] width 28 height 11
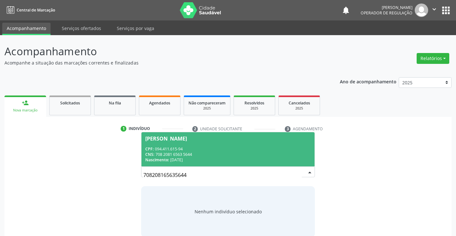
click at [227, 150] on div "CPF: 094.411.615-94" at bounding box center [227, 148] width 165 height 5
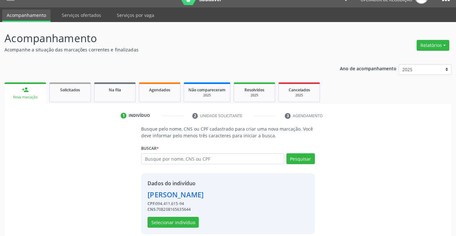
scroll to position [20, 0]
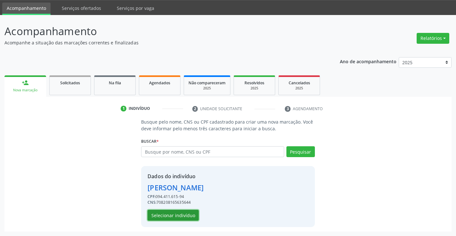
click at [180, 214] on button "Selecionar indivíduo" at bounding box center [172, 215] width 51 height 11
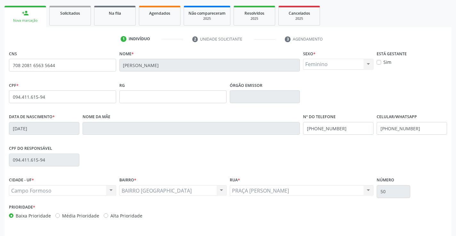
scroll to position [110, 0]
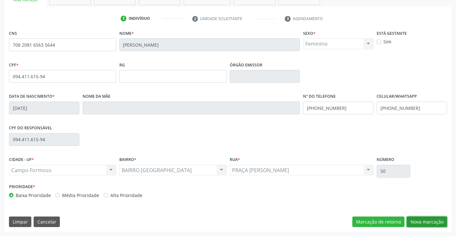
click at [426, 223] on button "Nova marcação" at bounding box center [427, 222] width 40 height 11
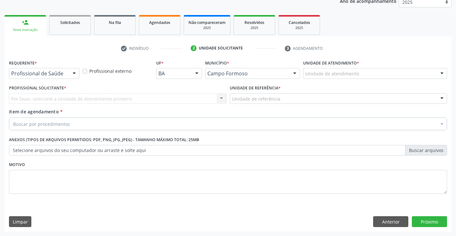
scroll to position [81, 0]
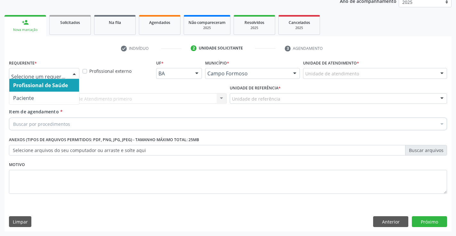
click at [71, 72] on div at bounding box center [74, 73] width 10 height 11
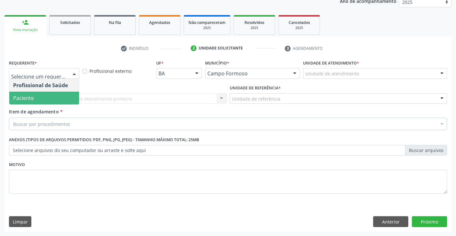
click at [53, 95] on span "Paciente" at bounding box center [44, 98] width 70 height 13
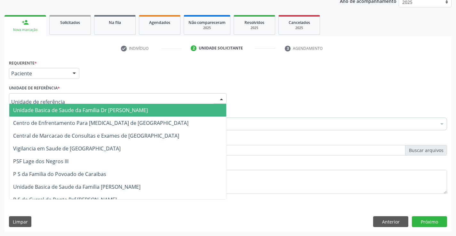
click at [59, 107] on span "Unidade Basica de Saude da Familia Dr [PERSON_NAME]" at bounding box center [80, 110] width 135 height 7
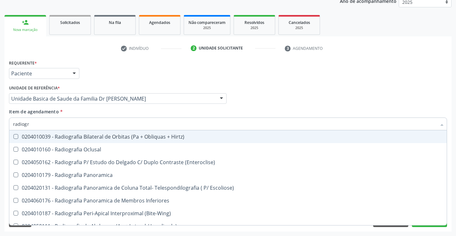
type input "radiogra"
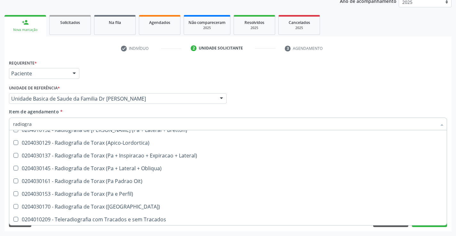
scroll to position [813, 0]
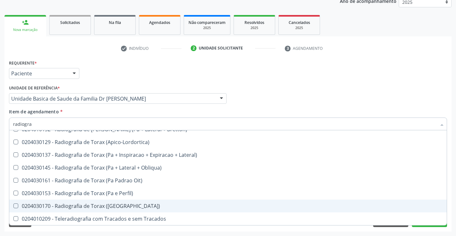
click at [115, 206] on div "0204030170 - Radiografia de Torax ([GEOGRAPHIC_DATA])" at bounding box center [228, 206] width 430 height 5
checkbox \(Pa\) "true"
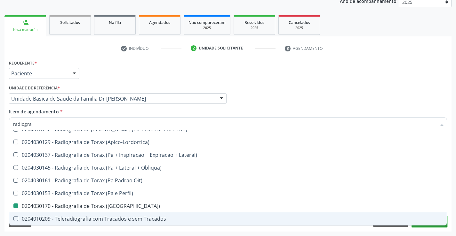
click at [422, 226] on button "Próximo" at bounding box center [429, 222] width 35 height 11
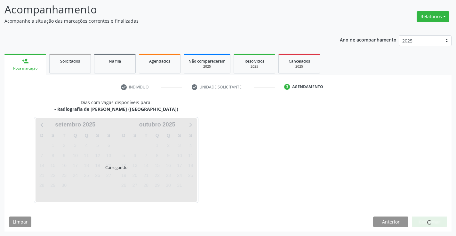
scroll to position [0, 0]
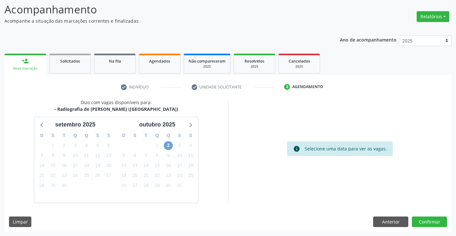
click at [168, 146] on span "2" at bounding box center [168, 145] width 9 height 9
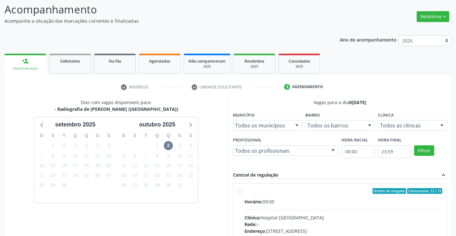
click at [244, 191] on label "Ordem de chegada Consumidos: 12 / 15 Horário: 09:00 Clínica: Hospital [GEOGRAPH…" at bounding box center [343, 237] width 198 height 98
click at [240, 191] on input "Ordem de chegada Consumidos: 12 / 15 Horário: 09:00 Clínica: Hospital [GEOGRAPH…" at bounding box center [240, 191] width 4 height 6
radio input "true"
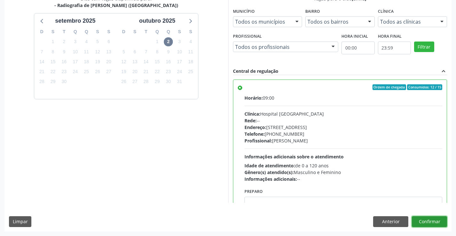
click at [421, 219] on button "Confirmar" at bounding box center [429, 222] width 35 height 11
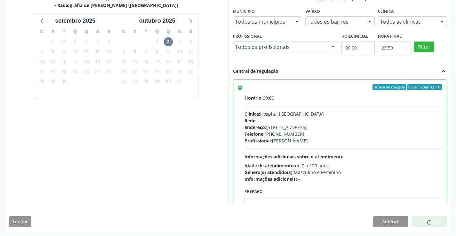
scroll to position [0, 0]
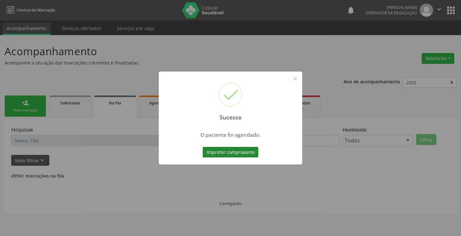
click at [225, 151] on button "Imprimir comprovante" at bounding box center [230, 152] width 56 height 11
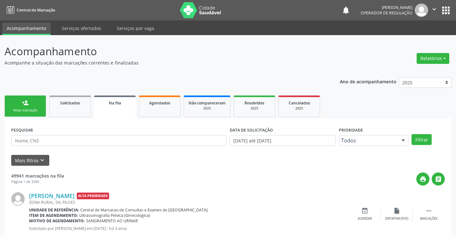
click at [41, 109] on div "Nova marcação" at bounding box center [25, 110] width 32 height 5
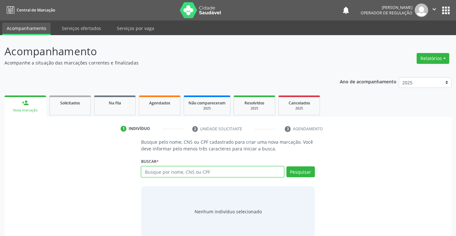
click at [171, 169] on input "text" at bounding box center [212, 172] width 143 height 11
type input "700006175133301"
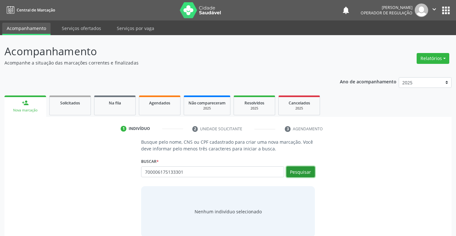
click at [305, 172] on button "Pesquisar" at bounding box center [300, 172] width 28 height 11
type input "700006175133301"
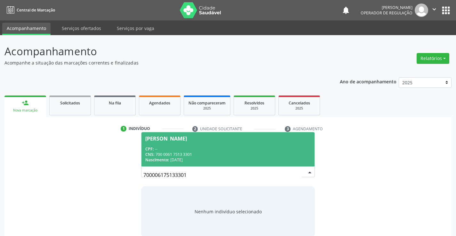
click at [251, 153] on div "CNS: 700 0061 7513 3301" at bounding box center [227, 154] width 165 height 5
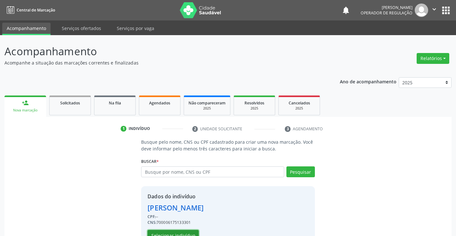
click at [187, 234] on button "Selecionar indivíduo" at bounding box center [172, 235] width 51 height 11
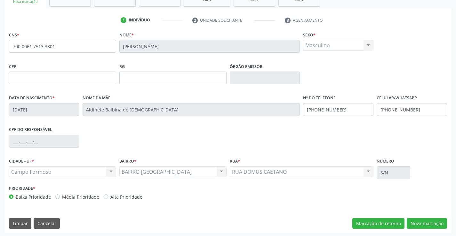
scroll to position [110, 0]
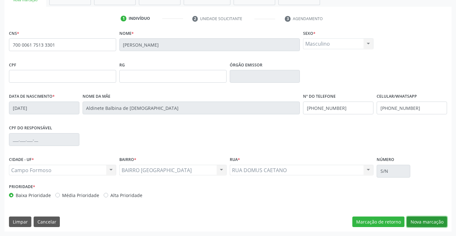
click at [425, 222] on button "Nova marcação" at bounding box center [427, 222] width 40 height 11
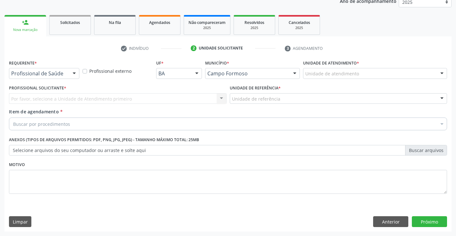
scroll to position [81, 0]
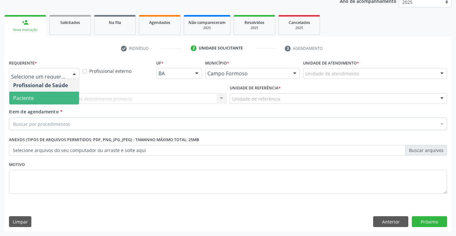
click at [51, 99] on span "Paciente" at bounding box center [44, 98] width 70 height 13
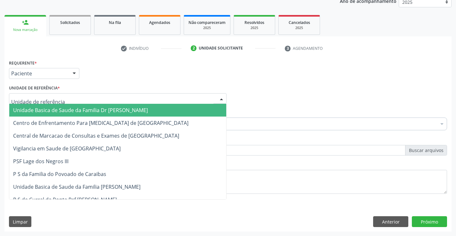
click at [59, 112] on span "Unidade Basica de Saude da Familia Dr [PERSON_NAME]" at bounding box center [80, 110] width 135 height 7
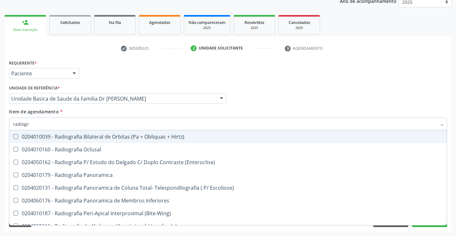
type input "radiogra"
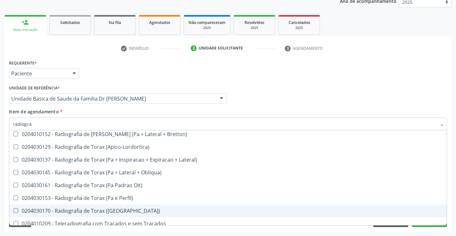
scroll to position [813, 0]
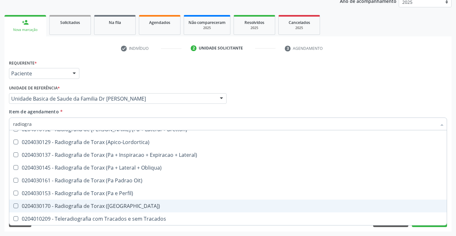
click at [114, 206] on div "0204030170 - Radiografia de Torax ([GEOGRAPHIC_DATA])" at bounding box center [228, 206] width 430 height 5
click at [99, 206] on div "0204030170 - Radiografia de Torax ([GEOGRAPHIC_DATA])" at bounding box center [228, 206] width 430 height 5
checkbox \(Pa\) "true"
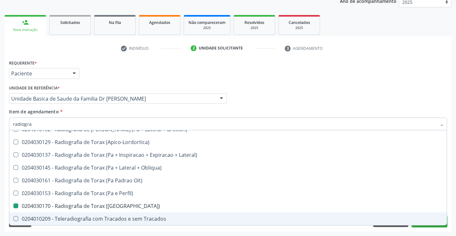
click at [431, 226] on button "Próximo" at bounding box center [429, 222] width 35 height 11
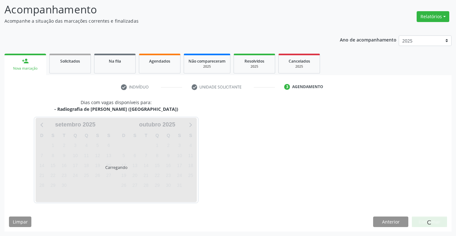
scroll to position [0, 0]
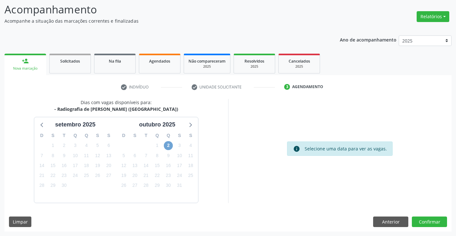
click at [167, 144] on span "2" at bounding box center [168, 145] width 9 height 9
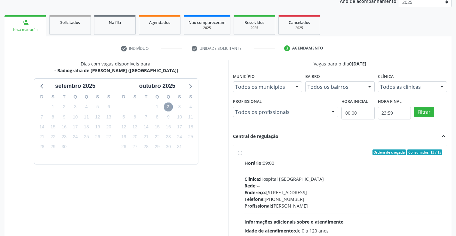
scroll to position [146, 0]
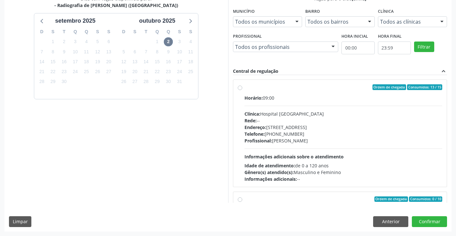
click at [244, 88] on label "Ordem de chegada Consumidos: 13 / 15 Horário: 09:00 Clínica: Hospital [GEOGRAPH…" at bounding box center [343, 133] width 198 height 98
click at [238, 88] on input "Ordem de chegada Consumidos: 13 / 15 Horário: 09:00 Clínica: Hospital [GEOGRAPH…" at bounding box center [240, 87] width 4 height 6
radio input "true"
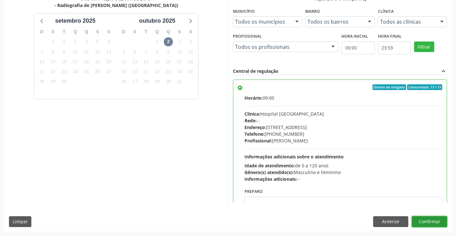
click at [423, 220] on button "Confirmar" at bounding box center [429, 222] width 35 height 11
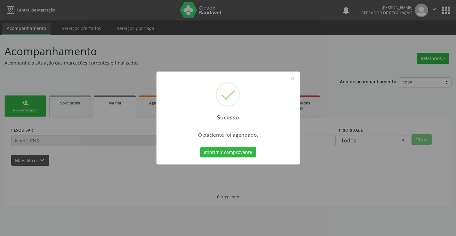
scroll to position [0, 0]
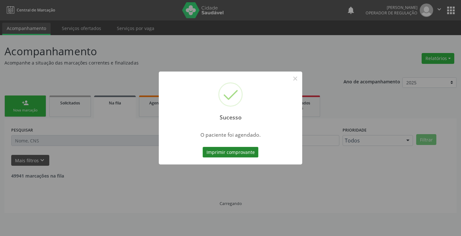
click at [232, 151] on button "Imprimir comprovante" at bounding box center [230, 152] width 56 height 11
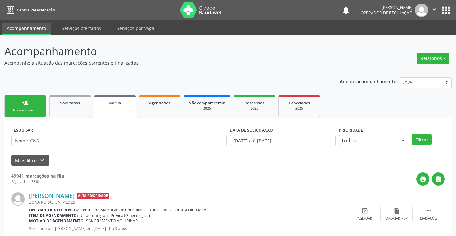
click at [33, 113] on div "Nova marcação" at bounding box center [25, 110] width 32 height 5
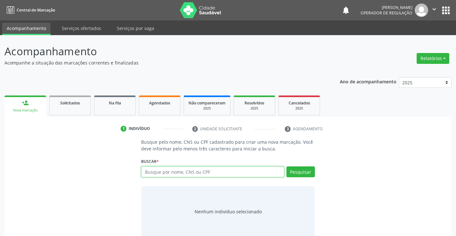
click at [205, 173] on input "text" at bounding box center [212, 172] width 143 height 11
type input "700007294567004"
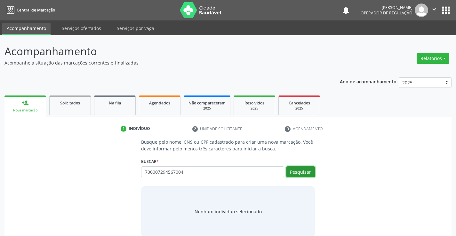
click at [301, 172] on button "Pesquisar" at bounding box center [300, 172] width 28 height 11
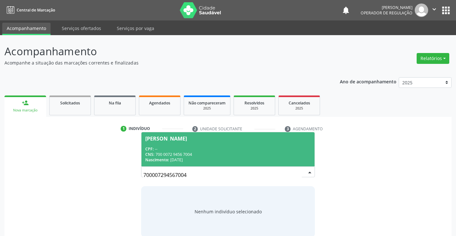
click at [197, 152] on div "CNS: 700 0072 9456 7004" at bounding box center [227, 154] width 165 height 5
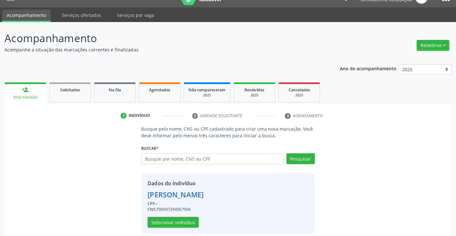
scroll to position [20, 0]
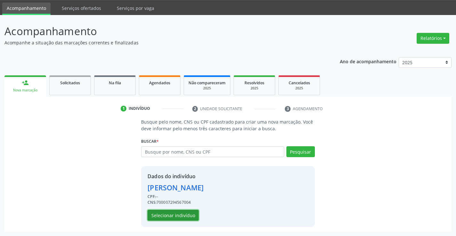
click at [178, 215] on button "Selecionar indivíduo" at bounding box center [172, 215] width 51 height 11
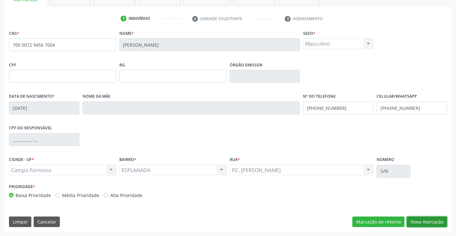
click at [424, 223] on button "Nova marcação" at bounding box center [427, 222] width 40 height 11
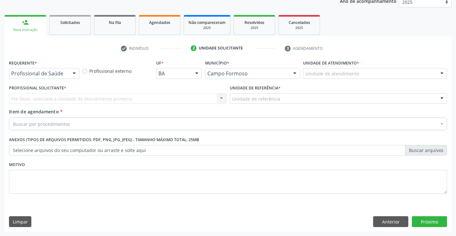
scroll to position [81, 0]
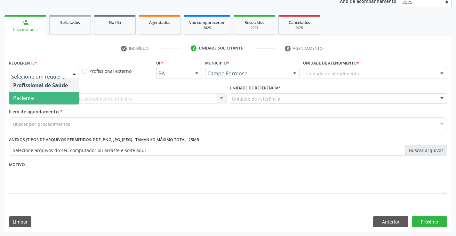
click at [30, 98] on span "Paciente" at bounding box center [23, 98] width 21 height 7
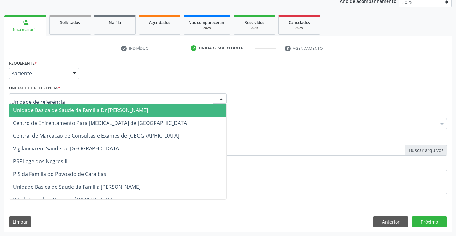
click at [41, 106] on span "Unidade Basica de Saude da Familia Dr [PERSON_NAME]" at bounding box center [117, 110] width 217 height 13
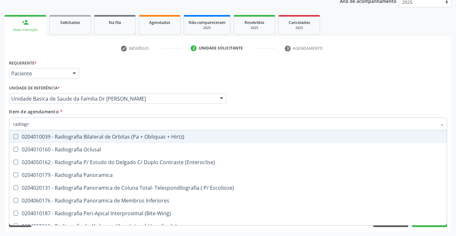
type input "radiogra"
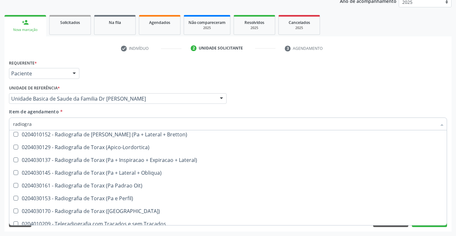
scroll to position [813, 0]
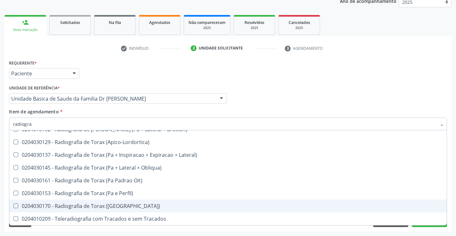
click at [119, 209] on div "0204030170 - Radiografia de Torax ([GEOGRAPHIC_DATA])" at bounding box center [228, 206] width 430 height 5
checkbox \(Pa\) "true"
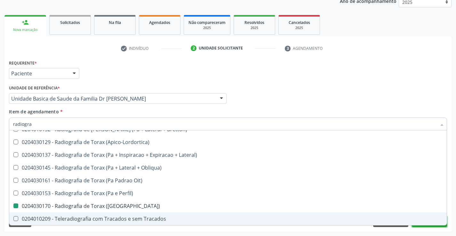
click at [426, 227] on button "Próximo" at bounding box center [429, 222] width 35 height 11
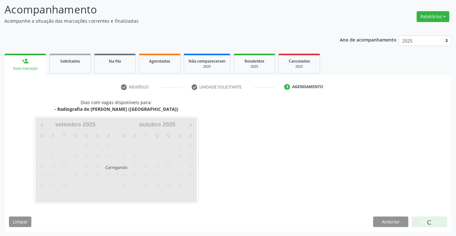
scroll to position [0, 0]
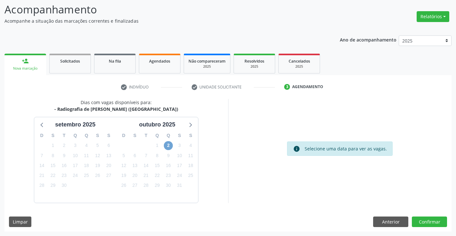
click at [166, 146] on span "2" at bounding box center [168, 145] width 9 height 9
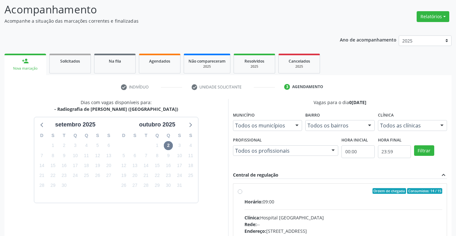
click at [244, 192] on label "Ordem de chegada Consumidos: 14 / 15 Horário: 09:00 Clínica: Hospital [GEOGRAPH…" at bounding box center [343, 237] width 198 height 98
click at [239, 192] on input "Ordem de chegada Consumidos: 14 / 15 Horário: 09:00 Clínica: Hospital [GEOGRAPH…" at bounding box center [240, 191] width 4 height 6
radio input "true"
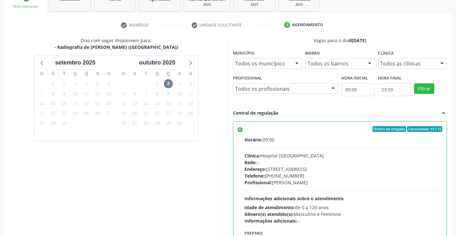
scroll to position [146, 0]
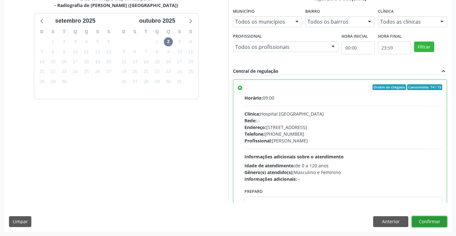
click at [429, 221] on button "Confirmar" at bounding box center [429, 222] width 35 height 11
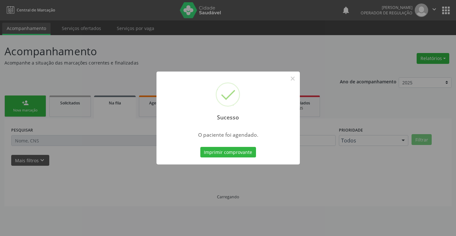
scroll to position [0, 0]
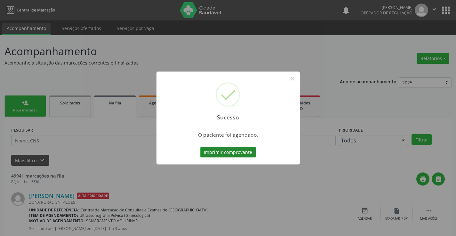
click at [233, 152] on button "Imprimir comprovante" at bounding box center [228, 152] width 56 height 11
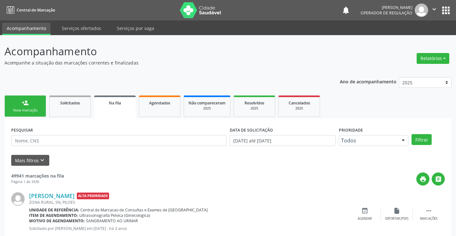
click at [24, 103] on div "person_add" at bounding box center [25, 102] width 7 height 7
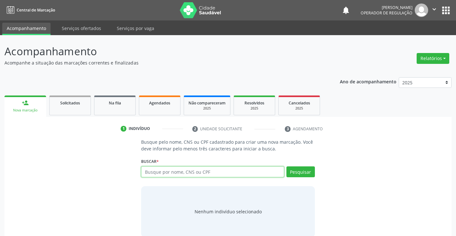
click at [154, 172] on input "text" at bounding box center [212, 172] width 143 height 11
type input "[PERSON_NAME]"
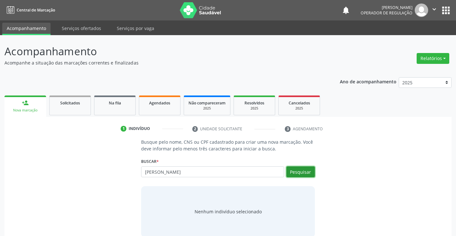
click at [303, 168] on button "Pesquisar" at bounding box center [300, 172] width 28 height 11
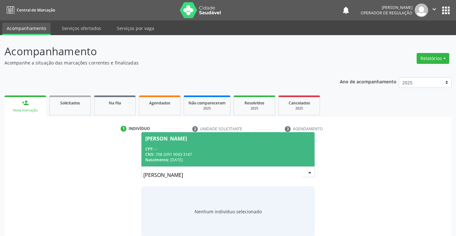
click at [187, 140] on div "[PERSON_NAME]" at bounding box center [166, 138] width 42 height 5
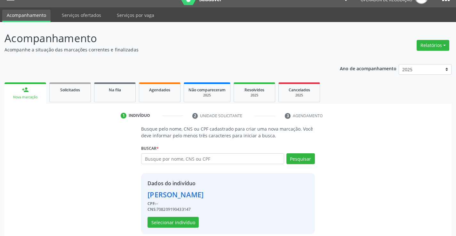
scroll to position [20, 0]
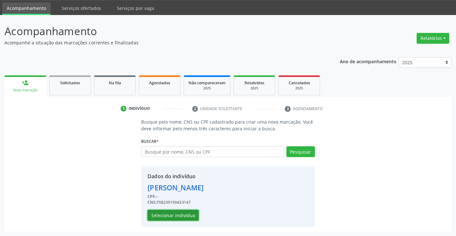
click at [175, 216] on button "Selecionar indivíduo" at bounding box center [172, 215] width 51 height 11
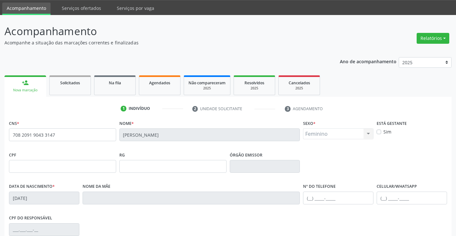
scroll to position [110, 0]
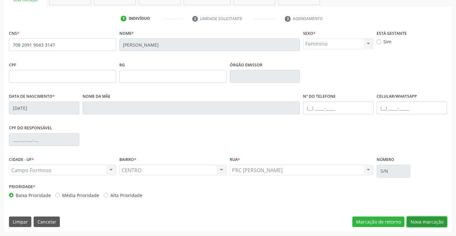
click at [419, 224] on button "Nova marcação" at bounding box center [427, 222] width 40 height 11
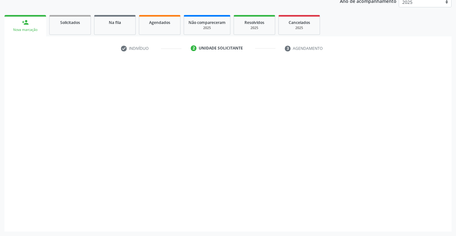
scroll to position [81, 0]
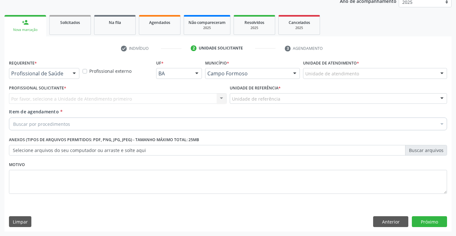
click at [72, 72] on div at bounding box center [74, 73] width 10 height 11
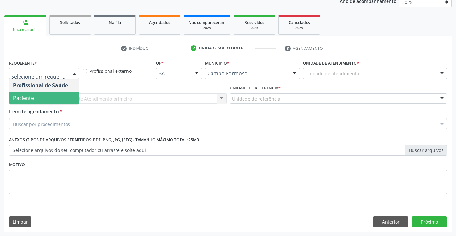
click at [60, 98] on span "Paciente" at bounding box center [44, 98] width 70 height 13
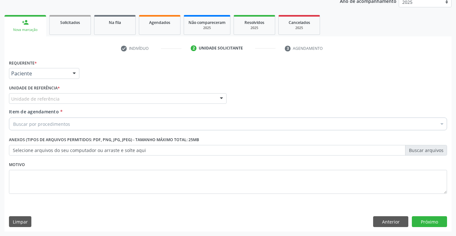
click at [221, 97] on div at bounding box center [222, 99] width 10 height 11
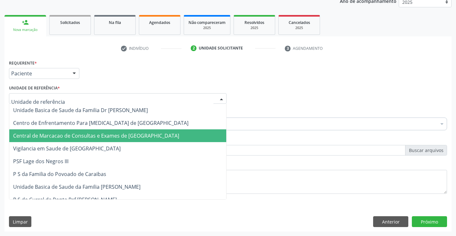
click at [200, 135] on span "Central de Marcacao de Consultas e Exames de [GEOGRAPHIC_DATA]" at bounding box center [117, 136] width 217 height 13
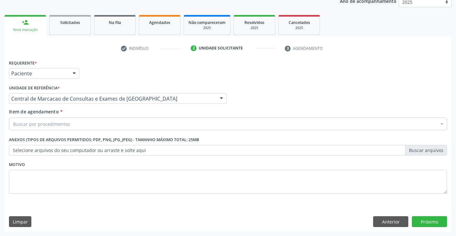
click at [202, 126] on div "Buscar por procedimentos" at bounding box center [228, 124] width 438 height 13
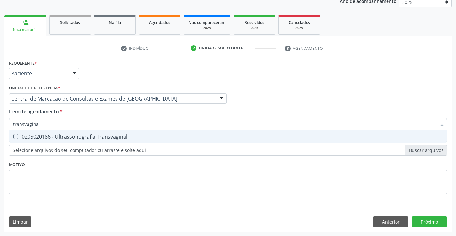
type input "transvaginal"
click at [187, 134] on span "0205020186 - Ultrassonografia Transvaginal" at bounding box center [227, 137] width 437 height 13
checkbox Transvaginal "true"
click at [423, 219] on div "Requerente * Paciente Profissional de Saúde Paciente Nenhum resultado encontrad…" at bounding box center [227, 145] width 447 height 174
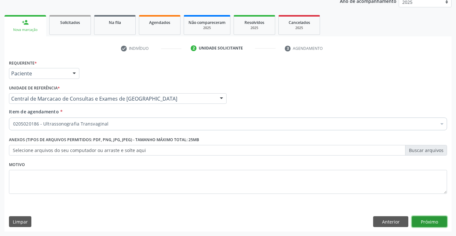
click at [436, 224] on button "Próximo" at bounding box center [429, 222] width 35 height 11
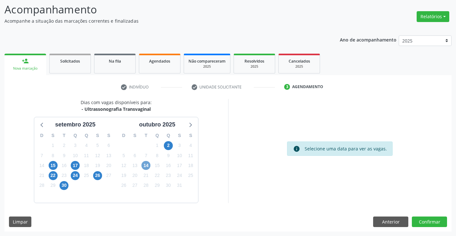
click at [145, 166] on span "14" at bounding box center [145, 165] width 9 height 9
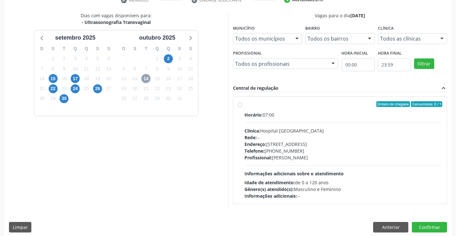
scroll to position [134, 0]
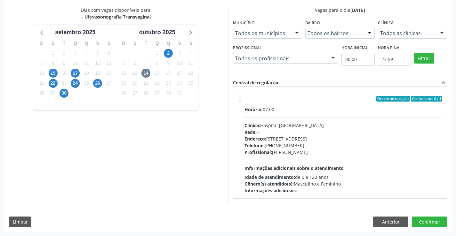
click at [244, 99] on label "Ordem de chegada Consumidos: 0 / 1 Horário: 07:00 Clínica: Hospital [GEOGRAPHIC…" at bounding box center [343, 145] width 198 height 98
click at [239, 99] on input "Ordem de chegada Consumidos: 0 / 1 Horário: 07:00 Clínica: Hospital [GEOGRAPHIC…" at bounding box center [240, 99] width 4 height 6
radio input "true"
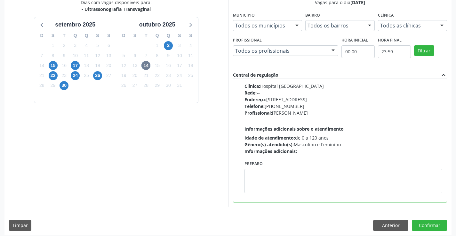
scroll to position [146, 0]
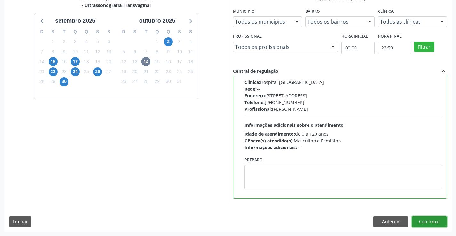
click at [433, 218] on button "Confirmar" at bounding box center [429, 222] width 35 height 11
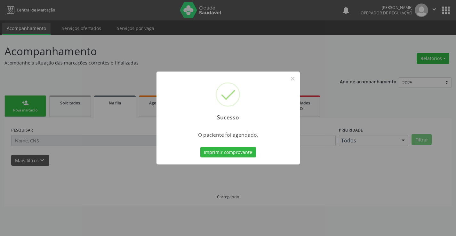
scroll to position [0, 0]
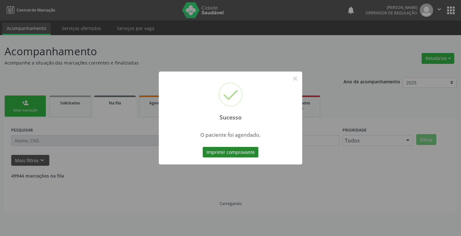
click at [242, 155] on button "Imprimir comprovante" at bounding box center [230, 152] width 56 height 11
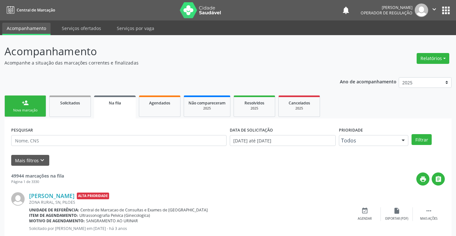
click at [37, 106] on link "person_add Nova marcação" at bounding box center [25, 106] width 42 height 21
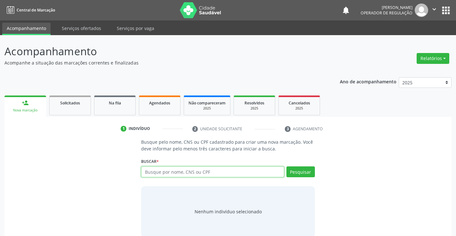
click at [213, 171] on input "text" at bounding box center [212, 172] width 143 height 11
type input "702905507147372"
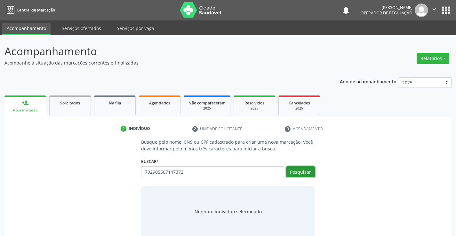
click at [300, 170] on button "Pesquisar" at bounding box center [300, 172] width 28 height 11
type input "702905507147372"
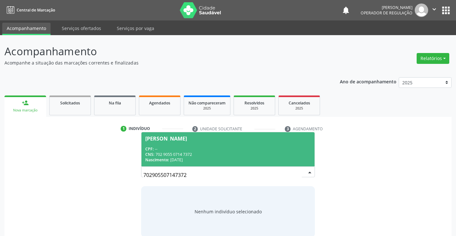
click at [244, 141] on span "[PERSON_NAME] CPF: -- CNS: 702 9055 0714 7372 Nascimento: [DATE]" at bounding box center [227, 149] width 173 height 34
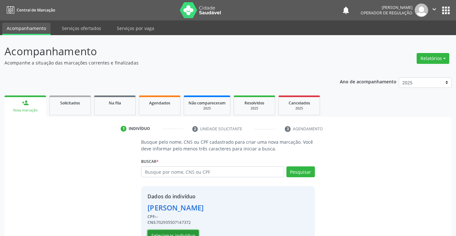
click at [184, 233] on button "Selecionar indivíduo" at bounding box center [172, 235] width 51 height 11
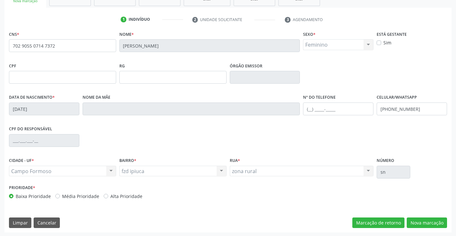
scroll to position [110, 0]
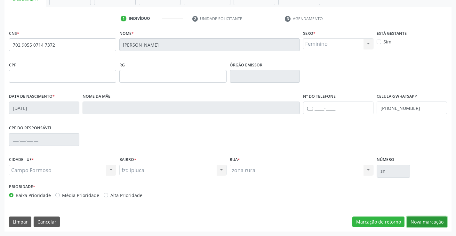
click at [422, 223] on button "Nova marcação" at bounding box center [427, 222] width 40 height 11
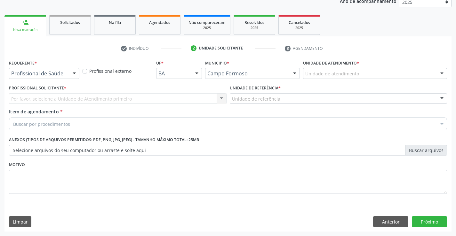
click at [67, 76] on div "Profissional de Saúde" at bounding box center [44, 73] width 70 height 11
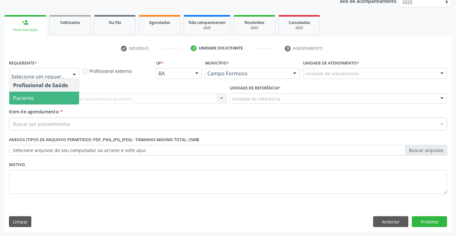
click at [53, 101] on span "Paciente" at bounding box center [44, 98] width 70 height 13
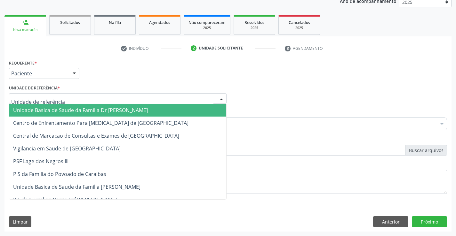
click at [57, 110] on span "Unidade Basica de Saude da Familia Dr [PERSON_NAME]" at bounding box center [80, 110] width 135 height 7
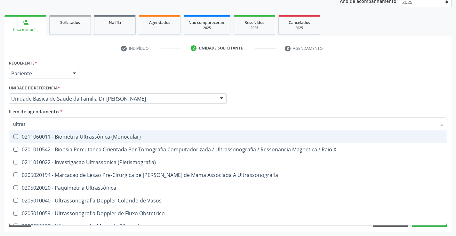
type input "ultrass"
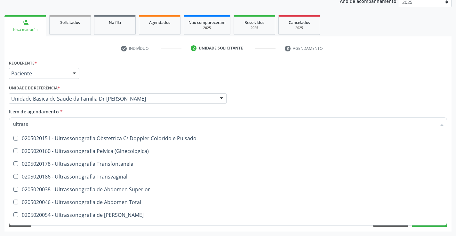
scroll to position [128, 0]
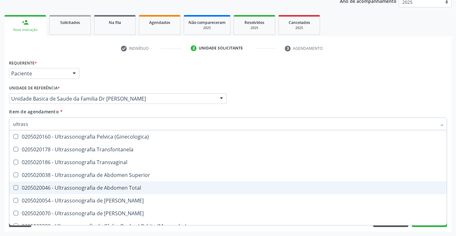
click at [137, 187] on div "0205020046 - Ultrassonografia de Abdomen Total" at bounding box center [228, 188] width 430 height 5
checkbox Total "true"
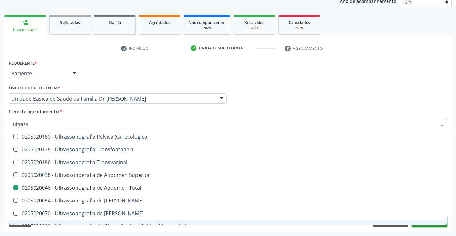
click at [424, 227] on button "Próximo" at bounding box center [429, 222] width 35 height 11
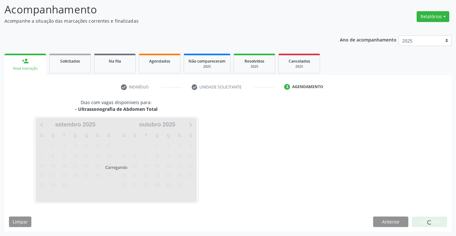
scroll to position [0, 0]
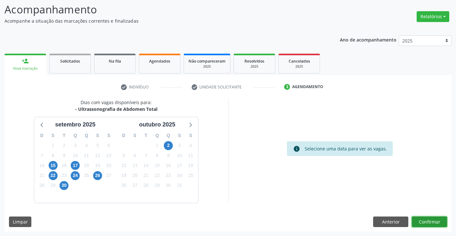
click at [431, 222] on button "Confirmar" at bounding box center [429, 222] width 35 height 11
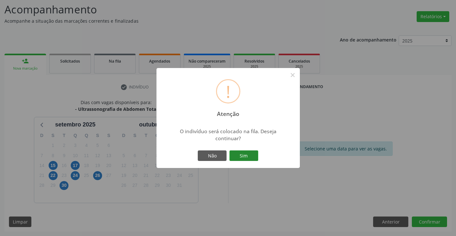
click at [256, 154] on button "Sim" at bounding box center [243, 156] width 29 height 11
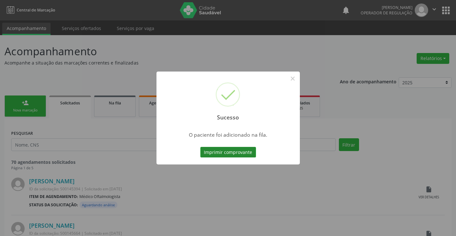
click at [231, 151] on button "Imprimir comprovante" at bounding box center [228, 152] width 56 height 11
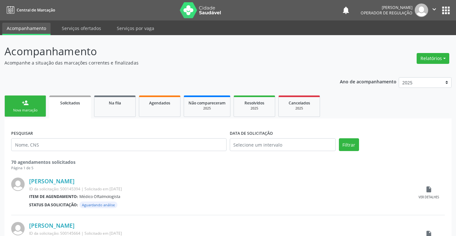
click at [28, 104] on div "person_add" at bounding box center [25, 102] width 7 height 7
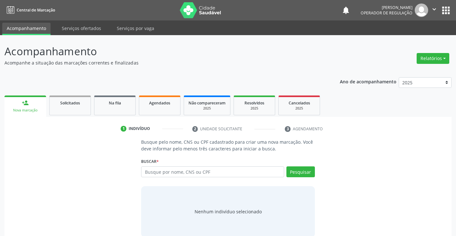
click at [432, 10] on icon "" at bounding box center [434, 9] width 7 height 7
click at [413, 42] on link "Sair" at bounding box center [418, 39] width 44 height 9
click at [219, 172] on input "text" at bounding box center [212, 172] width 143 height 11
click at [213, 171] on input "text" at bounding box center [212, 172] width 143 height 11
type input "705401415302997"
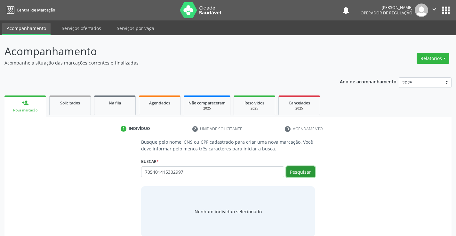
click at [296, 172] on button "Pesquisar" at bounding box center [300, 172] width 28 height 11
type input "705401415302997"
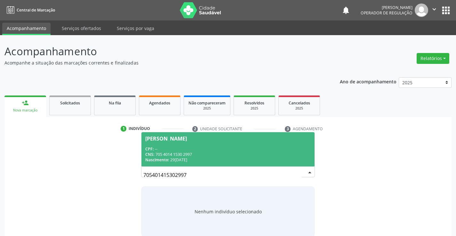
click at [187, 149] on div "CPF: --" at bounding box center [227, 148] width 165 height 5
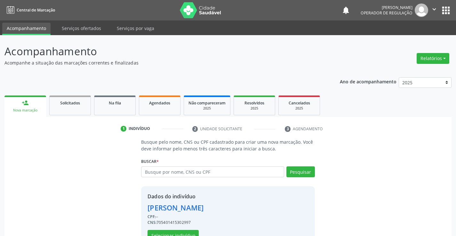
scroll to position [20, 0]
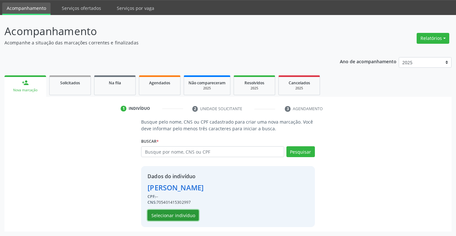
click at [181, 213] on button "Selecionar indivíduo" at bounding box center [172, 215] width 51 height 11
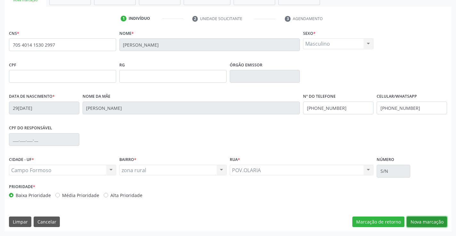
click at [419, 222] on button "Nova marcação" at bounding box center [427, 222] width 40 height 11
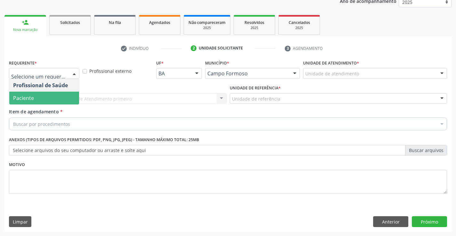
click at [43, 99] on span "Paciente" at bounding box center [44, 98] width 70 height 13
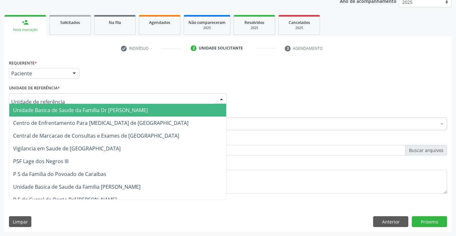
click at [46, 104] on span "Unidade Basica de Saude da Familia Dr [PERSON_NAME]" at bounding box center [117, 110] width 217 height 13
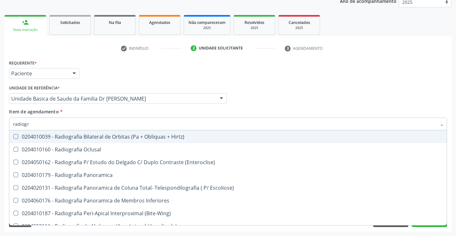
type input "radiogra"
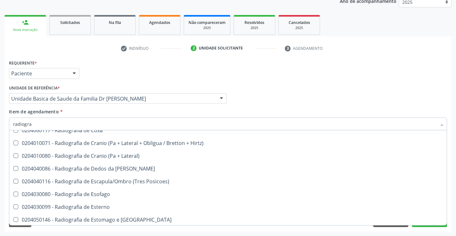
scroll to position [544, 0]
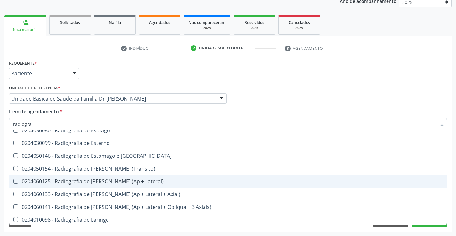
click at [136, 184] on div "0204060125 - Radiografia de [PERSON_NAME] (Ap + Lateral)" at bounding box center [228, 181] width 430 height 5
checkbox Lateral\) "true"
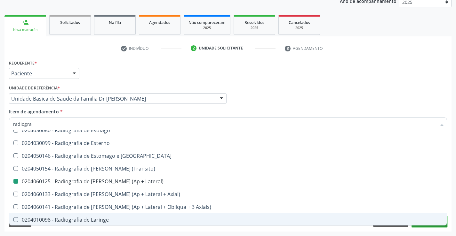
click at [430, 226] on button "Próximo" at bounding box center [429, 222] width 35 height 11
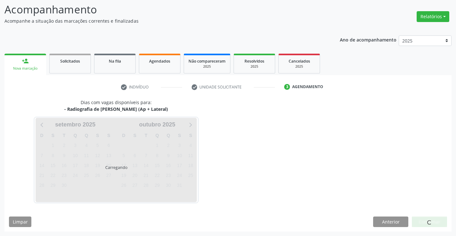
scroll to position [0, 0]
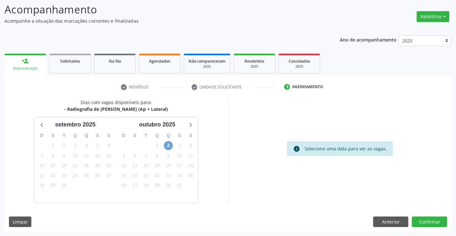
click at [167, 145] on span "2" at bounding box center [168, 145] width 9 height 9
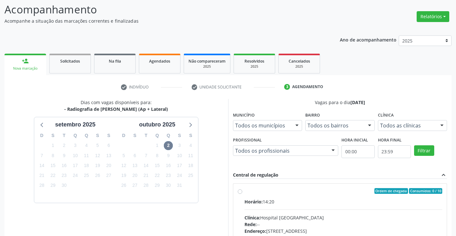
click at [244, 192] on label "Ordem de chegada Consumidos: 0 / 10 Horário: 14:20 Clínica: Hospital [GEOGRAPHI…" at bounding box center [343, 237] width 198 height 98
click at [240, 192] on input "Ordem de chegada Consumidos: 0 / 10 Horário: 14:20 Clínica: Hospital [GEOGRAPHI…" at bounding box center [240, 191] width 4 height 6
radio input "true"
drag, startPoint x: 460, startPoint y: 174, endPoint x: 460, endPoint y: 189, distance: 15.0
click at [456, 190] on html "Central de Marcação notifications [PERSON_NAME] Operador de regulação  Configu…" at bounding box center [228, 76] width 456 height 236
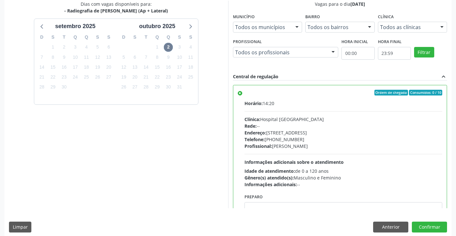
scroll to position [142, 0]
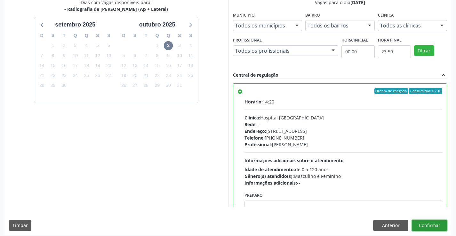
click at [434, 225] on button "Confirmar" at bounding box center [429, 225] width 35 height 11
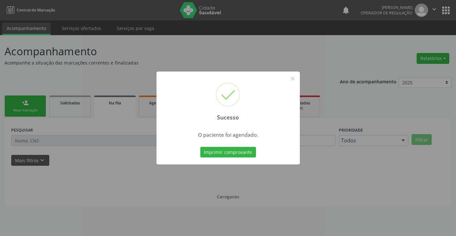
scroll to position [0, 0]
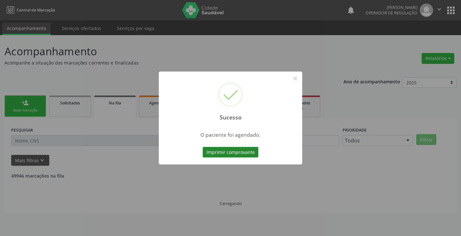
click at [224, 149] on button "Imprimir comprovante" at bounding box center [230, 152] width 56 height 11
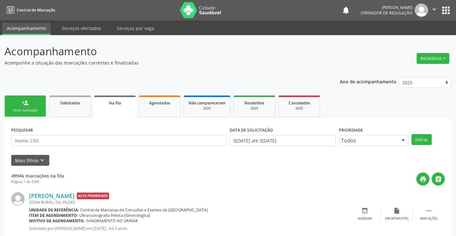
click at [36, 105] on link "person_add Nova marcação" at bounding box center [25, 106] width 42 height 21
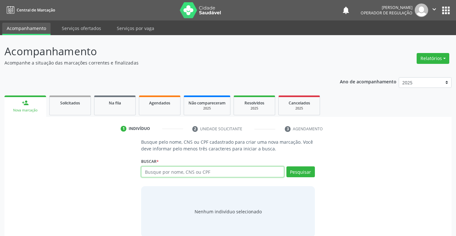
click at [170, 174] on input "text" at bounding box center [212, 172] width 143 height 11
type input "705604414359716"
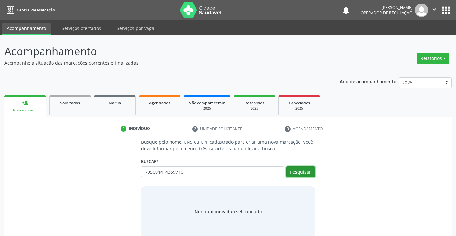
click at [306, 172] on button "Pesquisar" at bounding box center [300, 172] width 28 height 11
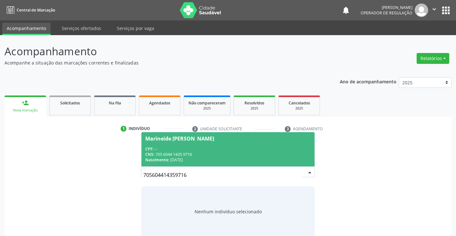
click at [245, 145] on span "Marineide [PERSON_NAME] CPF: -- CNS: 705 6044 1435 9716 Nascimento: 2[DATE]" at bounding box center [227, 149] width 173 height 34
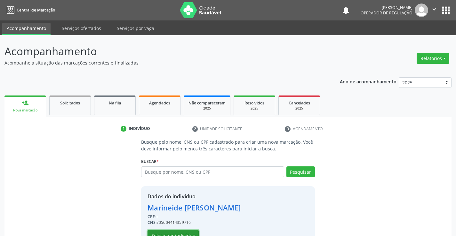
click at [173, 234] on button "Selecionar indivíduo" at bounding box center [172, 235] width 51 height 11
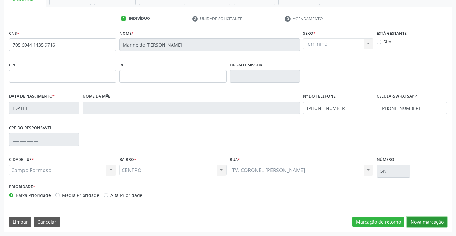
click at [423, 220] on button "Nova marcação" at bounding box center [427, 222] width 40 height 11
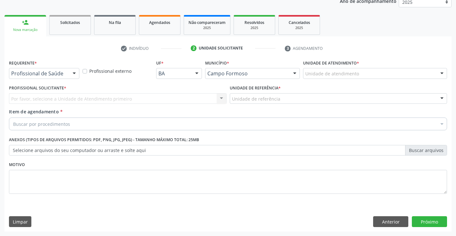
scroll to position [81, 0]
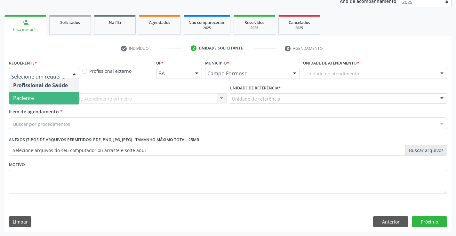
click at [41, 94] on span "Paciente" at bounding box center [44, 98] width 70 height 13
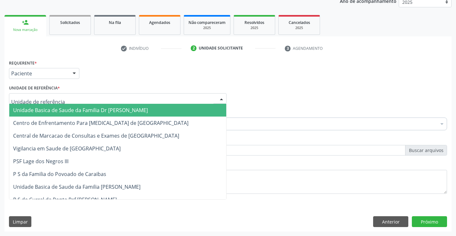
click at [56, 108] on span "Unidade Basica de Saude da Familia Dr [PERSON_NAME]" at bounding box center [80, 110] width 135 height 7
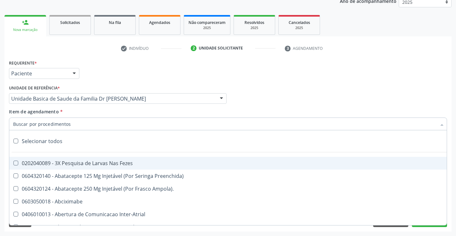
click at [56, 119] on div at bounding box center [228, 124] width 438 height 13
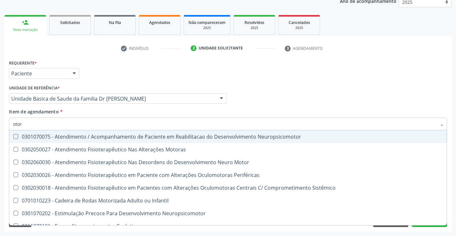
type input "otorr"
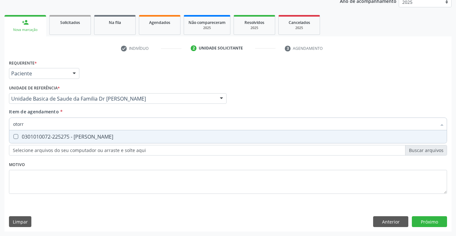
click at [98, 136] on div "0301010072-225275 - [PERSON_NAME]" at bounding box center [228, 136] width 430 height 5
checkbox Otorrinolaringologista "true"
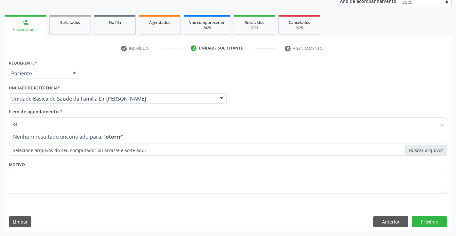
type input "o"
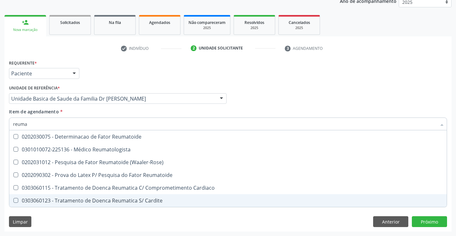
type input "reumat"
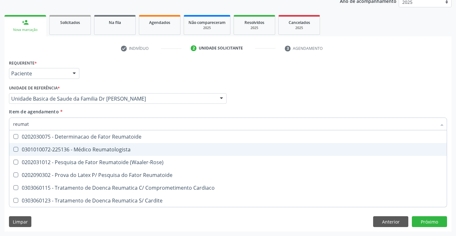
click at [128, 150] on div "0301010072-225136 - Médico Reumatologista" at bounding box center [228, 149] width 430 height 5
checkbox Reumatologista "true"
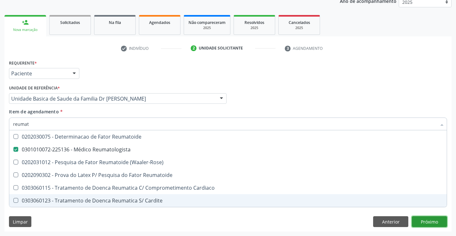
click at [427, 222] on div "Requerente * Paciente Profissional de Saúde Paciente Nenhum resultado encontrad…" at bounding box center [227, 145] width 447 height 174
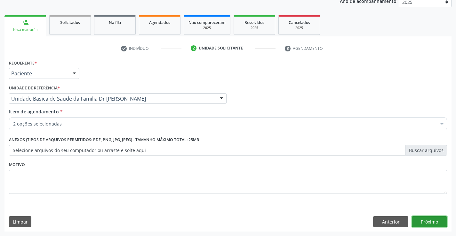
click at [427, 222] on button "Próximo" at bounding box center [429, 222] width 35 height 11
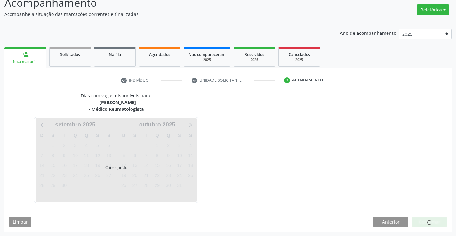
scroll to position [67, 0]
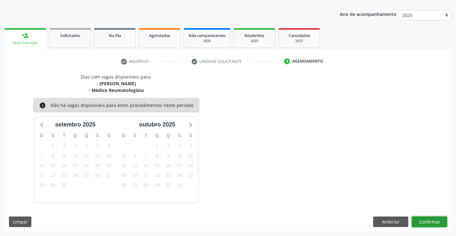
click at [432, 226] on button "Confirmar" at bounding box center [429, 222] width 35 height 11
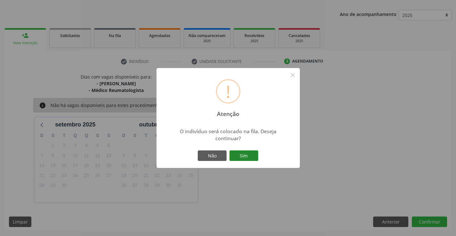
click at [237, 154] on button "Sim" at bounding box center [243, 156] width 29 height 11
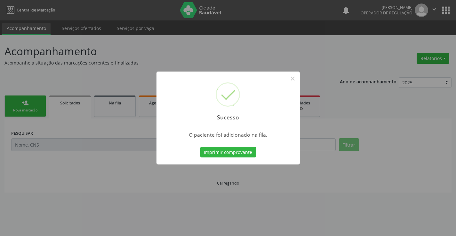
scroll to position [0, 0]
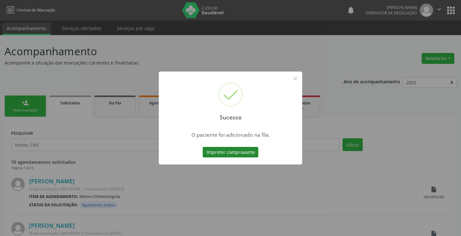
click at [241, 151] on button "Imprimir comprovante" at bounding box center [230, 152] width 56 height 11
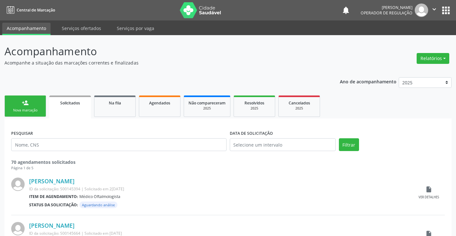
click at [26, 107] on link "person_add Nova marcação" at bounding box center [25, 106] width 42 height 21
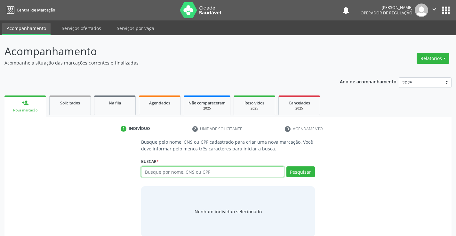
click at [171, 174] on input "text" at bounding box center [212, 172] width 143 height 11
type input "700500516602659"
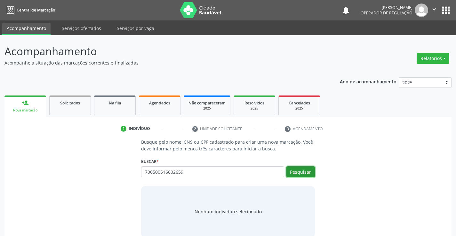
click at [306, 170] on button "Pesquisar" at bounding box center [300, 172] width 28 height 11
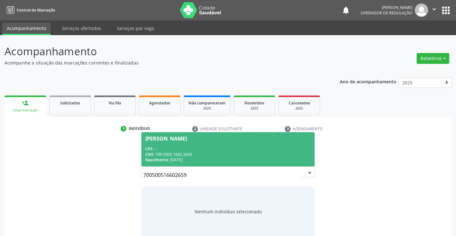
click at [193, 145] on span "[PERSON_NAME] CPF: -- CNS: 700 5005 1660 2659 Nascimento: [DATE]" at bounding box center [227, 149] width 173 height 34
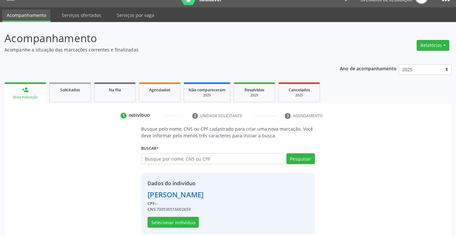
scroll to position [20, 0]
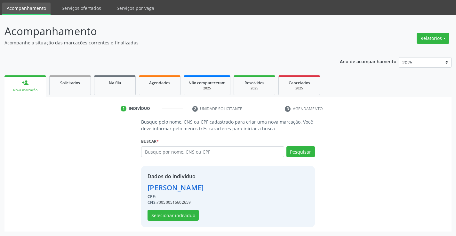
click at [194, 184] on div "[PERSON_NAME]" at bounding box center [175, 188] width 56 height 11
click at [183, 219] on button "Selecionar indivíduo" at bounding box center [172, 215] width 51 height 11
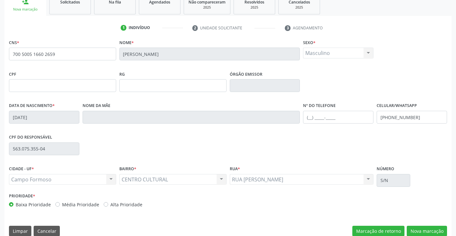
scroll to position [110, 0]
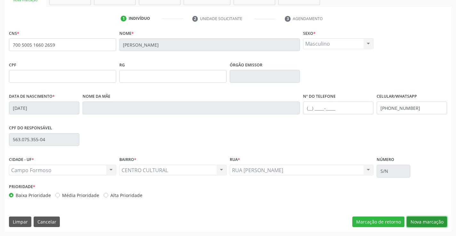
click at [412, 221] on button "Nova marcação" at bounding box center [427, 222] width 40 height 11
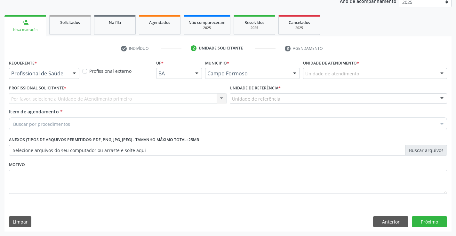
click at [75, 72] on div at bounding box center [74, 73] width 10 height 11
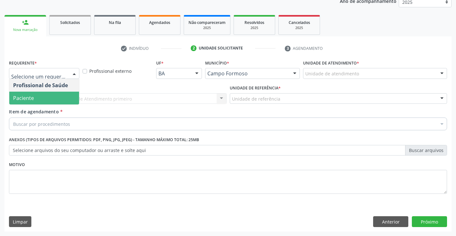
click at [62, 95] on span "Paciente" at bounding box center [44, 98] width 70 height 13
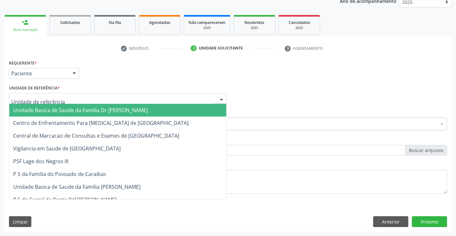
click at [224, 99] on div at bounding box center [222, 99] width 10 height 11
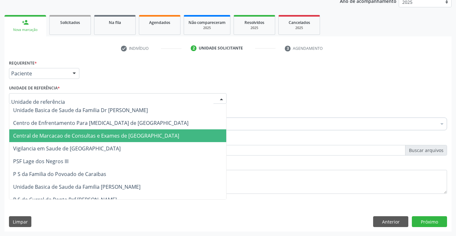
click at [202, 134] on span "Central de Marcacao de Consultas e Exames de [GEOGRAPHIC_DATA]" at bounding box center [117, 136] width 217 height 13
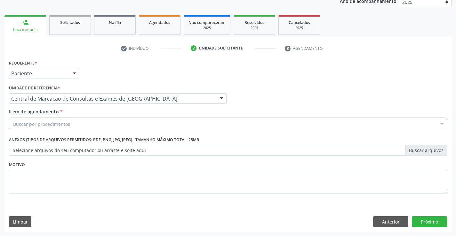
click at [203, 128] on div "Buscar por procedimentos" at bounding box center [228, 124] width 438 height 13
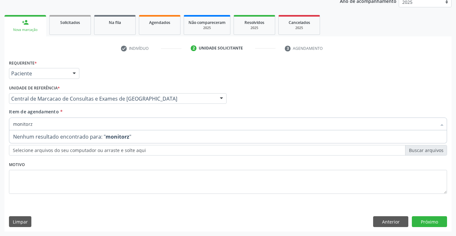
type input "monitor"
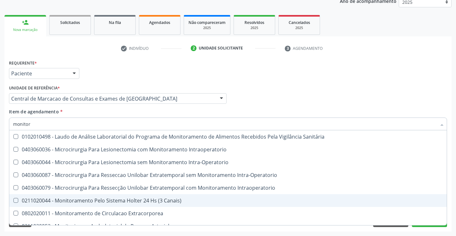
click at [177, 199] on div "0211020044 - Monitoramento Pelo Sistema Holter 24 Hs (3 Canais)" at bounding box center [228, 200] width 430 height 5
checkbox Canais\) "true"
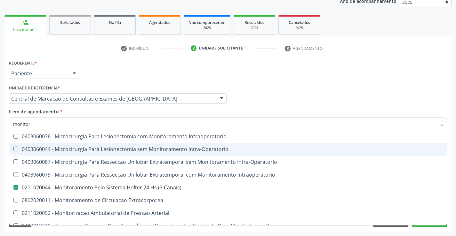
scroll to position [20, 0]
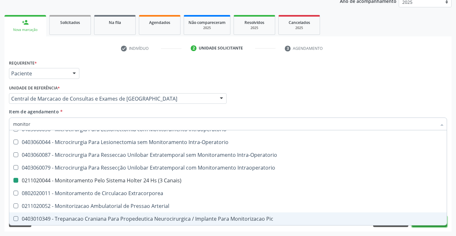
click at [430, 226] on button "Próximo" at bounding box center [429, 222] width 35 height 11
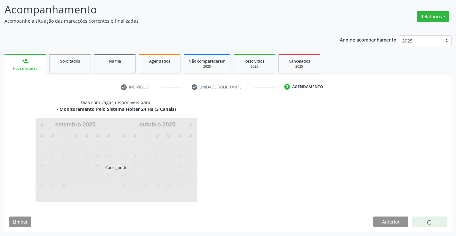
scroll to position [0, 0]
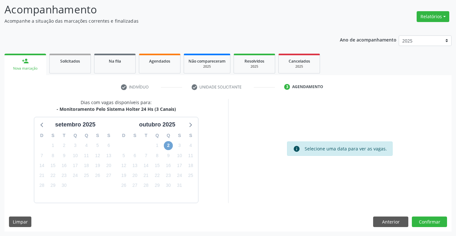
click at [171, 146] on span "2" at bounding box center [168, 145] width 9 height 9
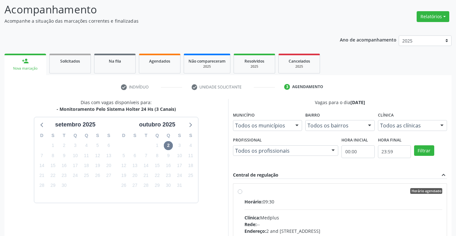
click at [244, 192] on label "Horário agendado Horário: 09:30 Clínica: Medplus Rede: -- Endereço: 2 and [STRE…" at bounding box center [343, 237] width 198 height 98
click at [238, 192] on input "Horário agendado Horário: 09:30 Clínica: Medplus Rede: -- Endereço: 2 and [STRE…" at bounding box center [240, 191] width 4 height 6
radio input "true"
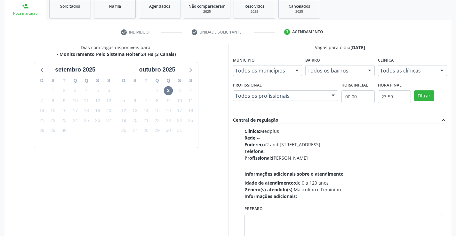
scroll to position [146, 0]
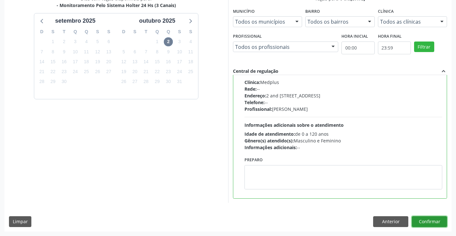
click at [428, 218] on button "Confirmar" at bounding box center [429, 222] width 35 height 11
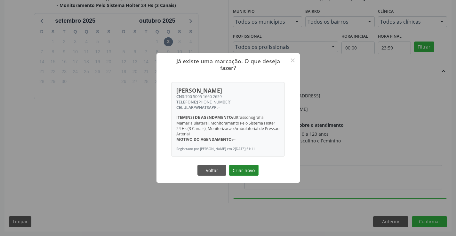
click at [244, 171] on button "Criar novo" at bounding box center [243, 170] width 29 height 11
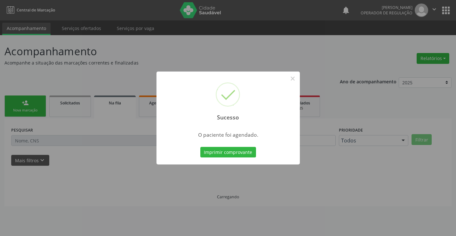
scroll to position [0, 0]
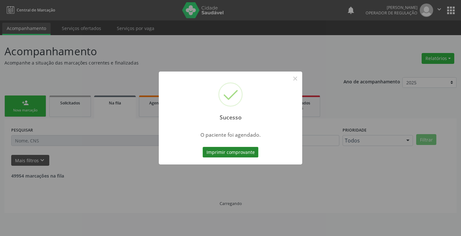
click at [240, 154] on button "Imprimir comprovante" at bounding box center [230, 152] width 56 height 11
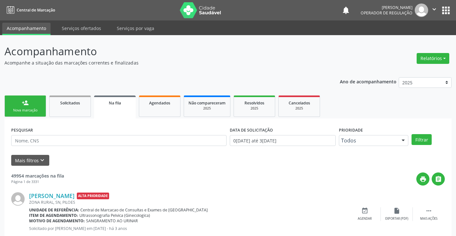
click at [25, 109] on div "Nova marcação" at bounding box center [25, 110] width 32 height 5
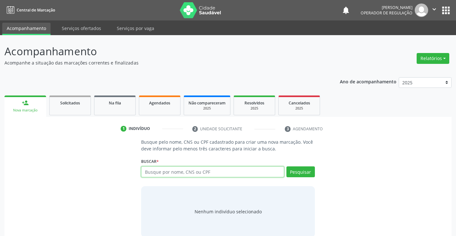
click at [184, 174] on input "text" at bounding box center [212, 172] width 143 height 11
paste input "700 5005 1660 2659"
type input "700 5005 1660 2659"
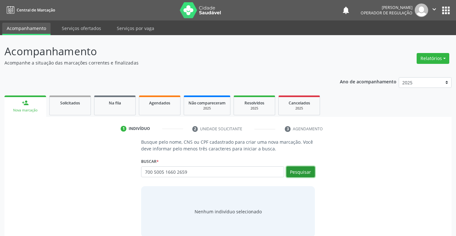
click at [298, 173] on button "Pesquisar" at bounding box center [300, 172] width 28 height 11
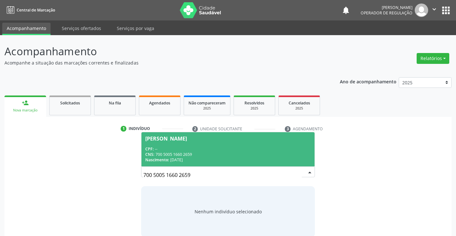
click at [240, 145] on span "[PERSON_NAME] CPF: -- CNS: 700 5005 1660 2659 Nascimento: [DATE]" at bounding box center [227, 149] width 173 height 34
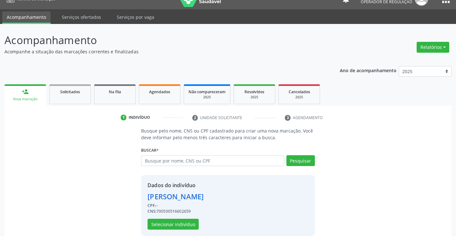
scroll to position [20, 0]
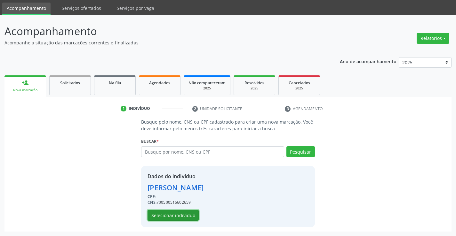
click at [180, 218] on button "Selecionar indivíduo" at bounding box center [172, 215] width 51 height 11
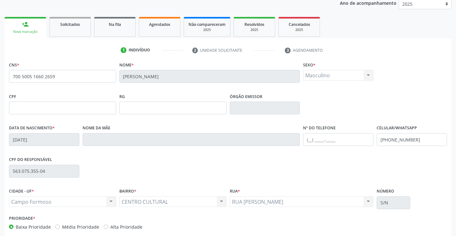
scroll to position [110, 0]
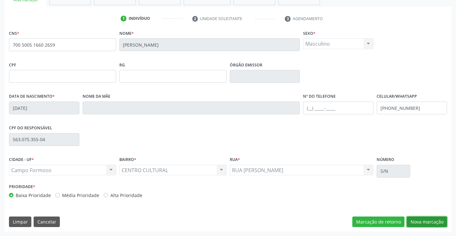
click at [412, 221] on button "Nova marcação" at bounding box center [427, 222] width 40 height 11
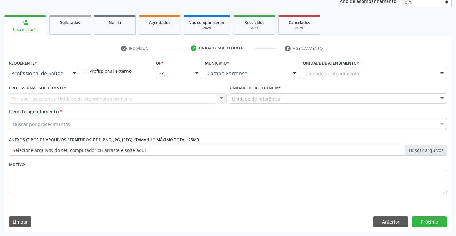
click at [74, 70] on div at bounding box center [74, 73] width 10 height 11
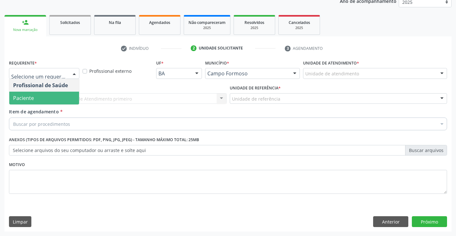
click at [61, 95] on span "Paciente" at bounding box center [44, 98] width 70 height 13
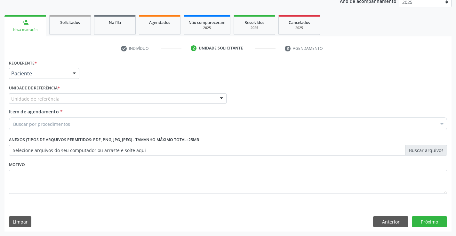
click at [223, 97] on div at bounding box center [222, 99] width 10 height 11
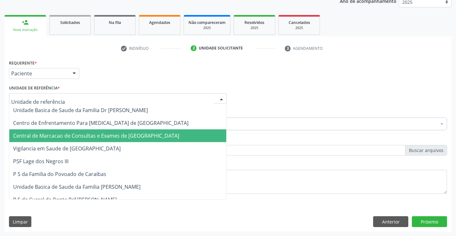
click at [212, 135] on span "Central de Marcacao de Consultas e Exames de [GEOGRAPHIC_DATA]" at bounding box center [117, 136] width 217 height 13
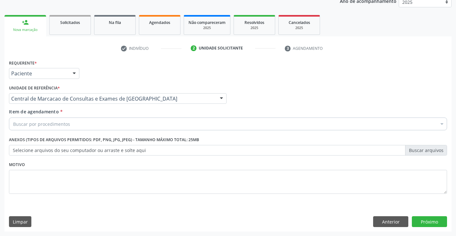
click at [216, 126] on div "Buscar por procedimentos" at bounding box center [228, 124] width 438 height 13
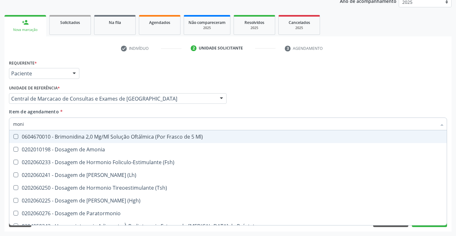
type input "monit"
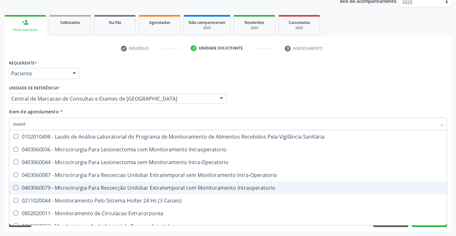
scroll to position [20, 0]
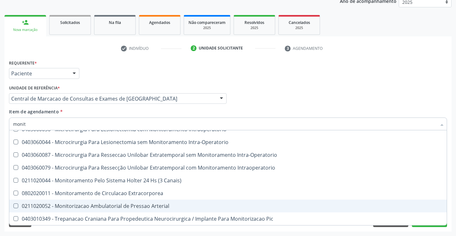
click at [206, 202] on span "0211020052 - Monitorizacao Ambulatorial de Pressao Arterial" at bounding box center [227, 206] width 437 height 13
checkbox Arterial "true"
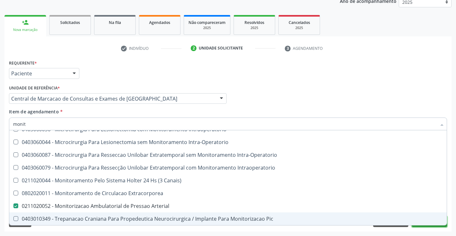
click at [432, 226] on button "Próximo" at bounding box center [429, 222] width 35 height 11
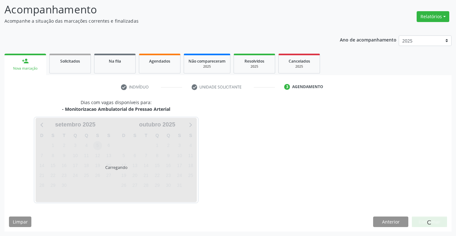
scroll to position [42, 0]
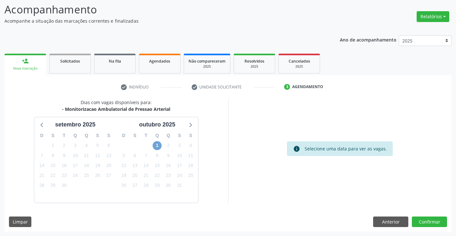
click at [161, 146] on span "1" at bounding box center [157, 145] width 9 height 9
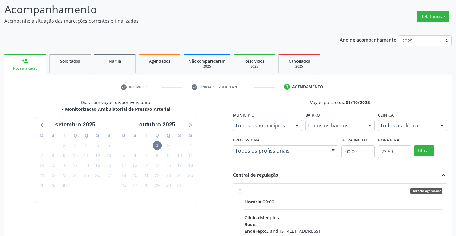
click at [244, 192] on label "Horário agendado Horário: 09:00 Clínica: Medplus Rede: -- Endereço: 2 and [STRE…" at bounding box center [343, 237] width 198 height 98
click at [241, 192] on input "Horário agendado Horário: 09:00 Clínica: Medplus Rede: -- Endereço: 2 and [STRE…" at bounding box center [240, 191] width 4 height 6
radio input "true"
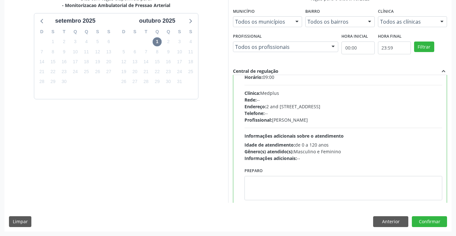
scroll to position [32, 0]
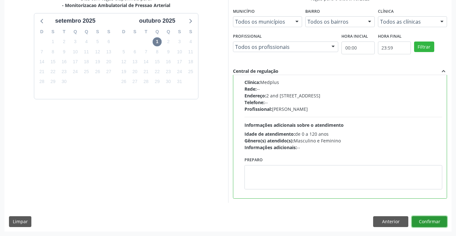
click at [427, 222] on button "Confirmar" at bounding box center [429, 222] width 35 height 11
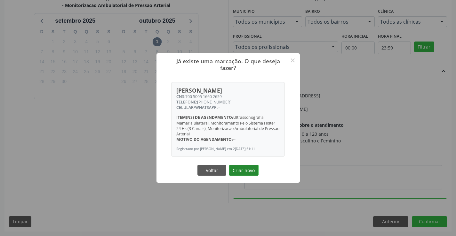
click at [241, 174] on button "Criar novo" at bounding box center [243, 170] width 29 height 11
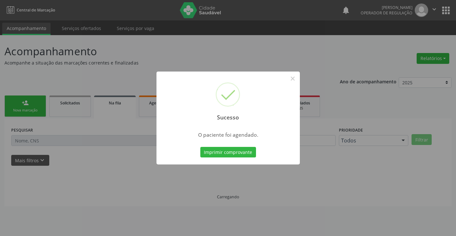
scroll to position [0, 0]
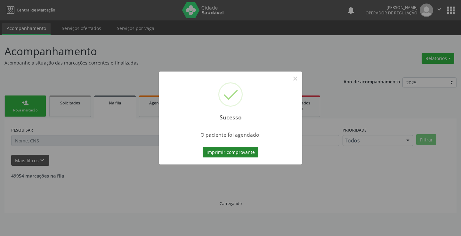
click at [239, 152] on button "Imprimir comprovante" at bounding box center [230, 152] width 56 height 11
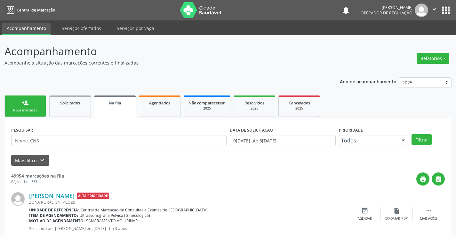
click at [20, 103] on link "person_add Nova marcação" at bounding box center [25, 106] width 42 height 21
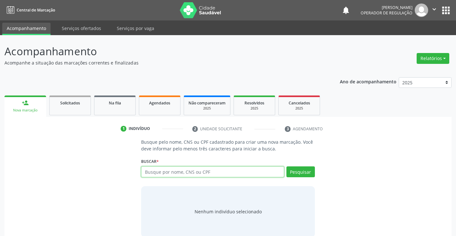
click at [182, 173] on input "text" at bounding box center [212, 172] width 143 height 11
type input "702808620301164"
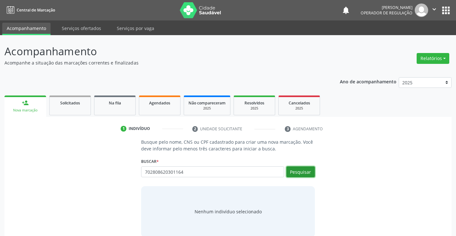
click at [301, 170] on button "Pesquisar" at bounding box center [300, 172] width 28 height 11
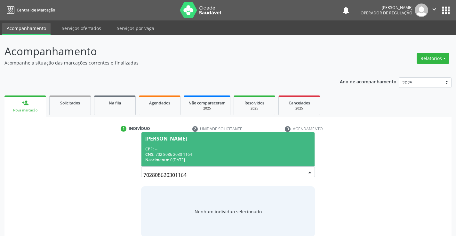
click at [237, 153] on div "CNS: 702 8086 2030 1164" at bounding box center [227, 154] width 165 height 5
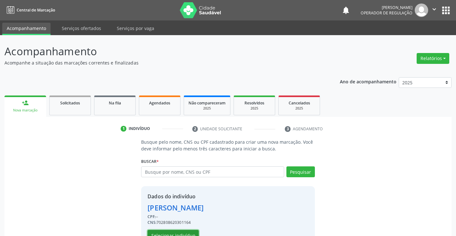
click at [181, 233] on button "Selecionar indivíduo" at bounding box center [172, 235] width 51 height 11
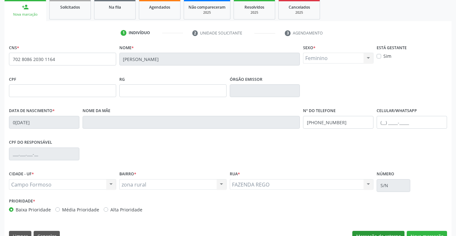
scroll to position [110, 0]
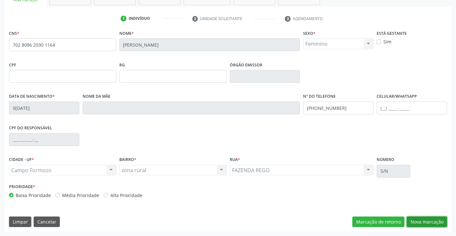
click at [431, 223] on button "Nova marcação" at bounding box center [427, 222] width 40 height 11
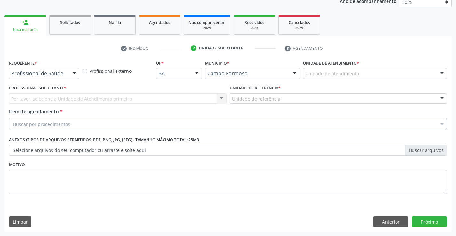
scroll to position [81, 0]
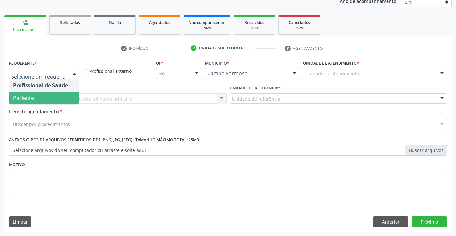
click at [43, 101] on span "Paciente" at bounding box center [44, 98] width 70 height 13
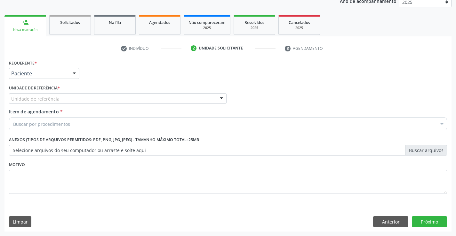
click at [11, 100] on input "text" at bounding box center [11, 102] width 0 height 13
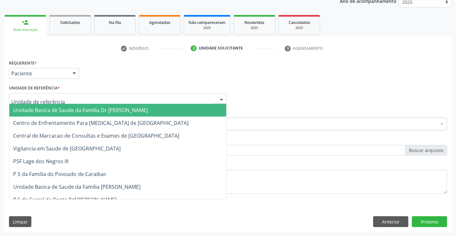
click at [44, 111] on span "Unidade Basica de Saude da Familia Dr [PERSON_NAME]" at bounding box center [80, 110] width 135 height 7
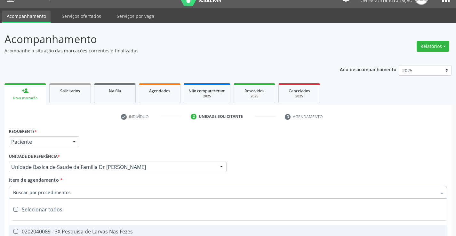
scroll to position [0, 0]
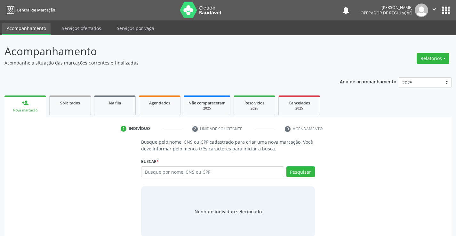
click at [172, 173] on input "text" at bounding box center [212, 172] width 143 height 11
type input "709001887668517"
click at [302, 172] on button "Pesquisar" at bounding box center [300, 172] width 28 height 11
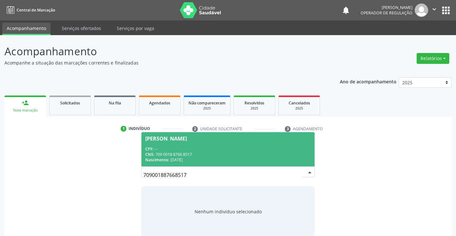
click at [220, 144] on span "[PERSON_NAME] CPF: -- CNS: 709 0018 8766 8517 Nascimento: [DATE]" at bounding box center [227, 149] width 173 height 34
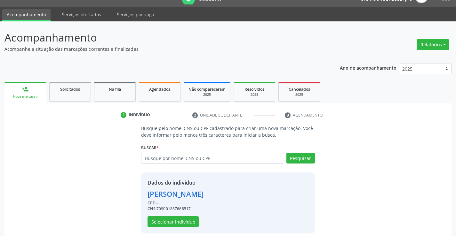
scroll to position [20, 0]
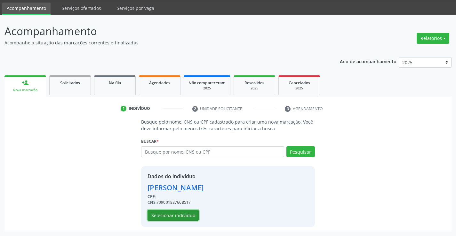
click at [179, 214] on button "Selecionar indivíduo" at bounding box center [172, 215] width 51 height 11
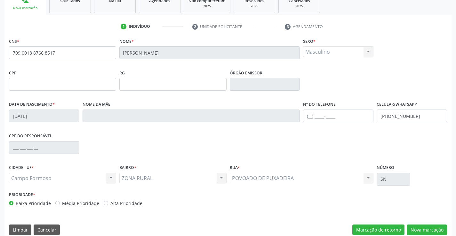
scroll to position [110, 0]
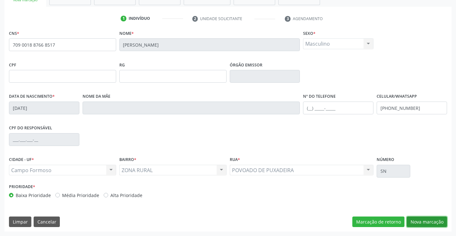
click at [428, 221] on button "Nova marcação" at bounding box center [427, 222] width 40 height 11
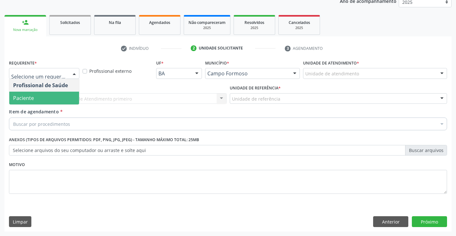
click at [47, 101] on span "Paciente" at bounding box center [44, 98] width 70 height 13
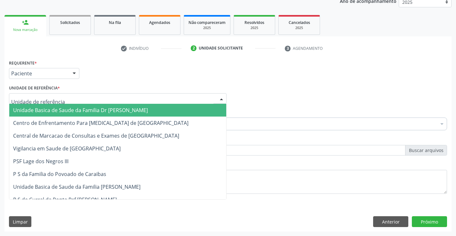
click at [59, 100] on div at bounding box center [118, 98] width 218 height 11
click at [58, 107] on span "Unidade Basica de Saude da Familia Dr [PERSON_NAME]" at bounding box center [80, 110] width 135 height 7
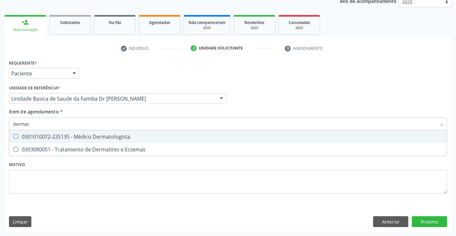
type input "dermato"
click at [94, 132] on span "0301010072-225135 - Médico Dermatologista" at bounding box center [227, 137] width 437 height 13
checkbox Dermatologista "true"
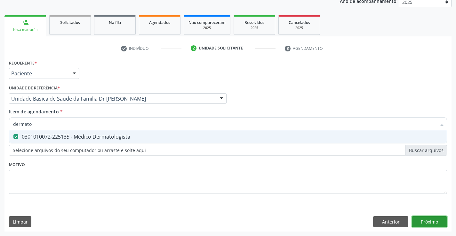
click at [430, 223] on div "Requerente * Paciente Profissional de Saúde Paciente Nenhum resultado encontrad…" at bounding box center [227, 145] width 447 height 174
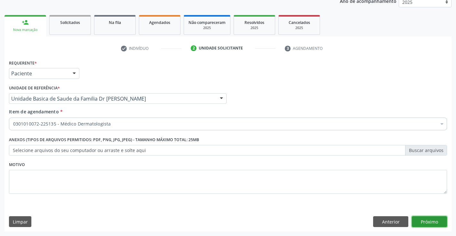
click at [429, 225] on button "Próximo" at bounding box center [429, 222] width 35 height 11
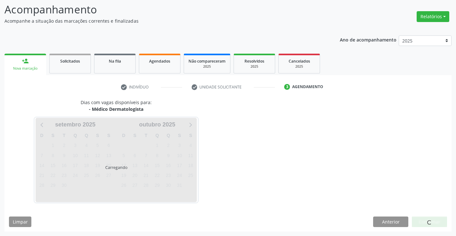
scroll to position [61, 0]
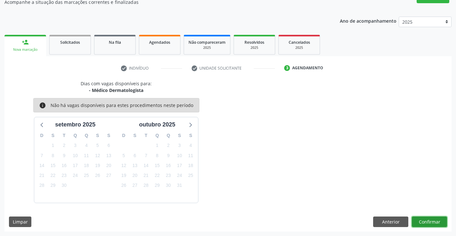
click at [429, 224] on button "Confirmar" at bounding box center [429, 222] width 35 height 11
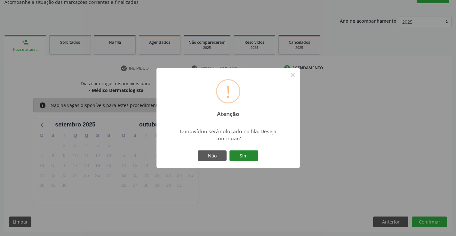
click at [249, 157] on button "Sim" at bounding box center [243, 156] width 29 height 11
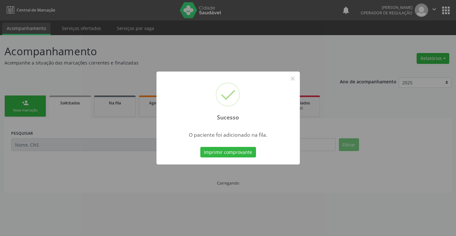
scroll to position [0, 0]
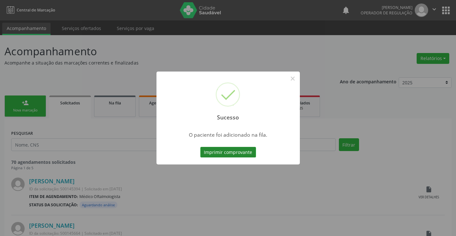
click at [249, 152] on button "Imprimir comprovante" at bounding box center [228, 152] width 56 height 11
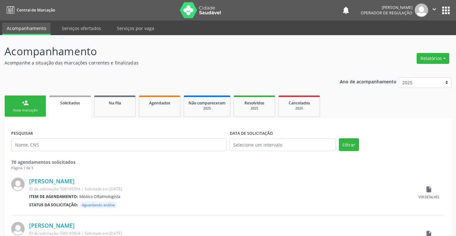
click at [35, 102] on link "person_add Nova marcação" at bounding box center [25, 106] width 42 height 21
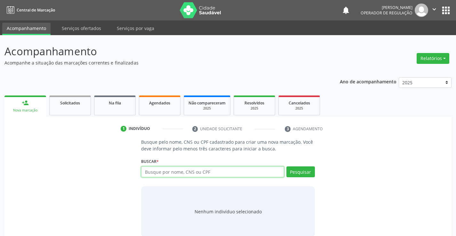
click at [218, 173] on input "text" at bounding box center [212, 172] width 143 height 11
type input "706201597437966"
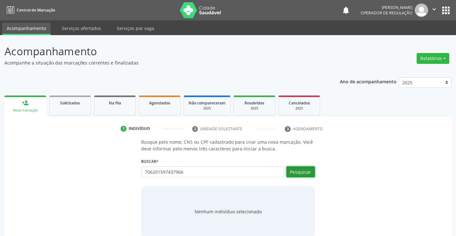
click at [297, 174] on button "Pesquisar" at bounding box center [300, 172] width 28 height 11
type input "706201597437966"
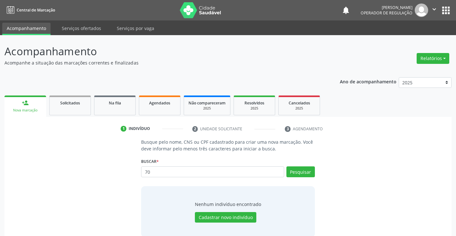
type input "7"
type input "66483395515"
click at [308, 170] on button "Pesquisar" at bounding box center [300, 172] width 28 height 11
type input "66483395515"
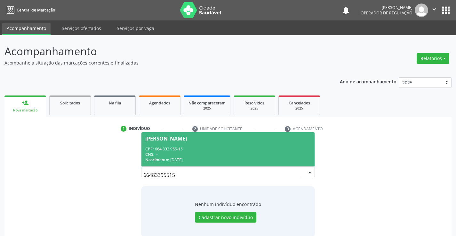
click at [260, 149] on div "CPF: 664.833.955-15" at bounding box center [227, 148] width 165 height 5
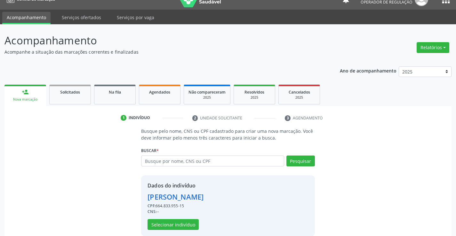
scroll to position [20, 0]
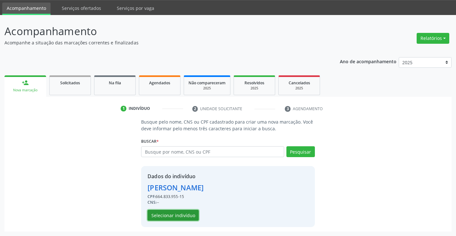
click at [177, 216] on button "Selecionar indivíduo" at bounding box center [172, 215] width 51 height 11
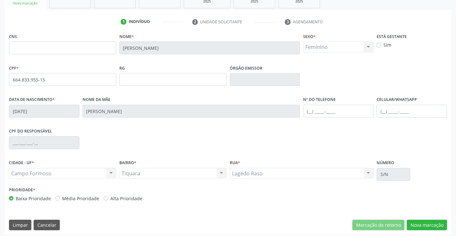
scroll to position [110, 0]
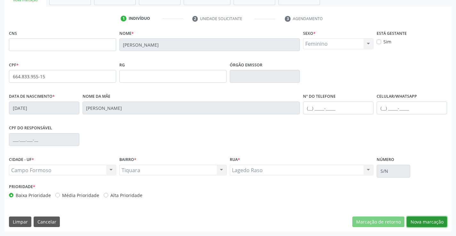
click at [433, 224] on button "Nova marcação" at bounding box center [427, 222] width 40 height 11
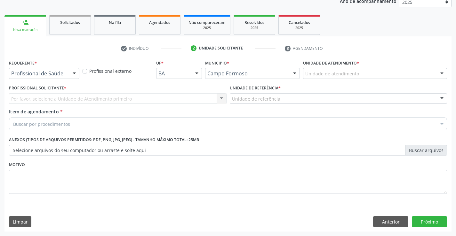
scroll to position [81, 0]
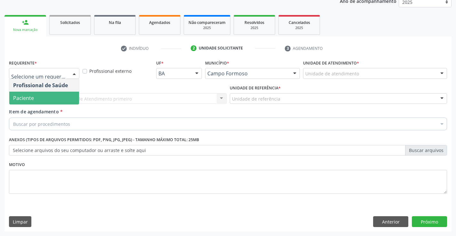
click at [44, 101] on span "Paciente" at bounding box center [44, 98] width 70 height 13
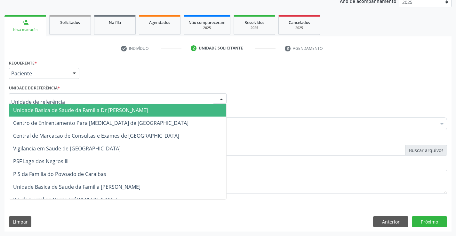
click at [59, 113] on span "Unidade Basica de Saude da Familia Dr [PERSON_NAME]" at bounding box center [80, 110] width 135 height 7
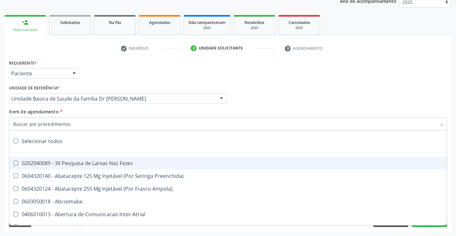
click at [62, 129] on div at bounding box center [228, 124] width 438 height 13
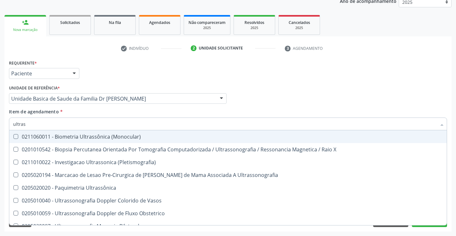
type input "ultrass"
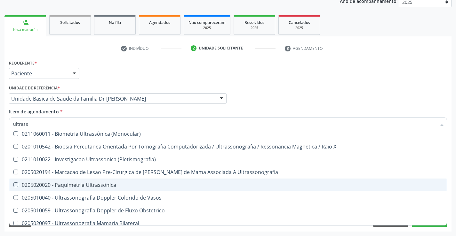
scroll to position [0, 0]
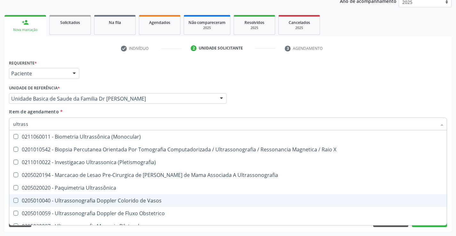
click at [148, 202] on div "0205010040 - Ultrassonografia Doppler Colorido de Vasos" at bounding box center [228, 200] width 430 height 5
checkbox Vasos "true"
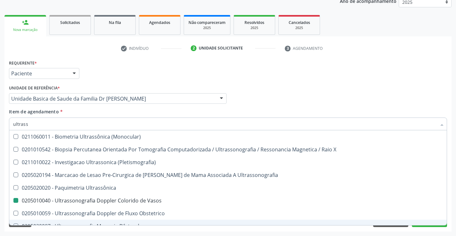
click at [426, 227] on div "Requerente * Paciente Profissional de Saúde Paciente Nenhum resultado encontrad…" at bounding box center [227, 145] width 447 height 174
checkbox X "true"
checkbox Vasos "false"
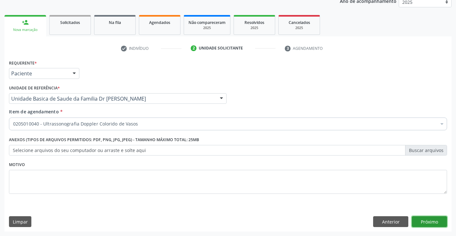
click at [427, 224] on button "Próximo" at bounding box center [429, 222] width 35 height 11
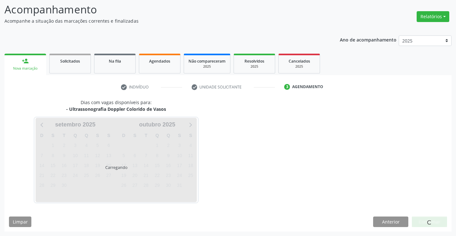
scroll to position [61, 0]
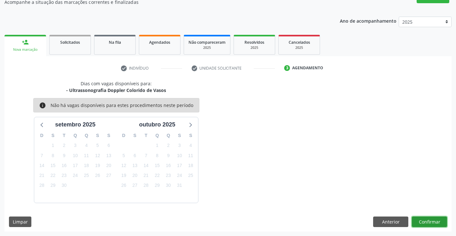
click at [426, 222] on button "Confirmar" at bounding box center [429, 222] width 35 height 11
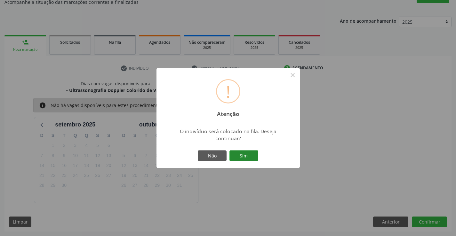
click at [243, 157] on button "Sim" at bounding box center [243, 156] width 29 height 11
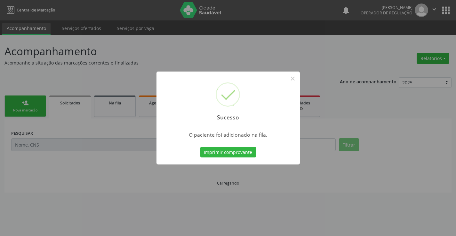
scroll to position [0, 0]
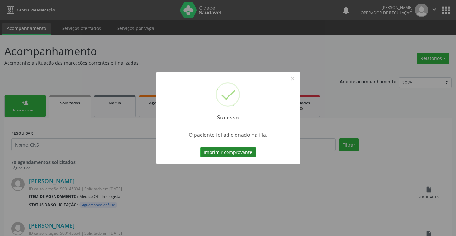
click at [236, 155] on button "Imprimir comprovante" at bounding box center [228, 152] width 56 height 11
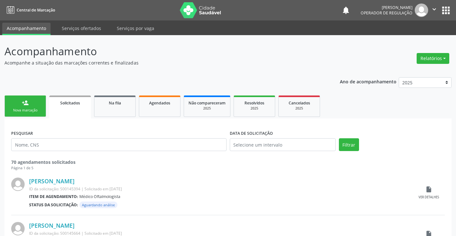
click at [28, 107] on link "person_add Nova marcação" at bounding box center [25, 106] width 42 height 21
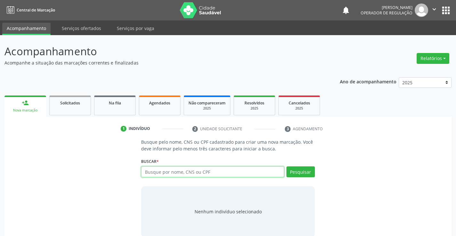
click at [161, 173] on input "text" at bounding box center [212, 172] width 143 height 11
type input "700807956188285"
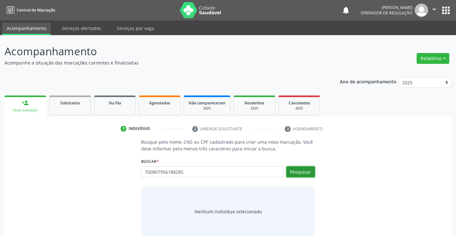
click at [298, 175] on button "Pesquisar" at bounding box center [300, 172] width 28 height 11
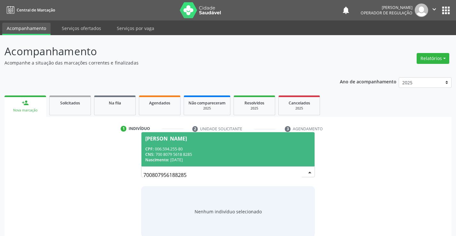
click at [265, 152] on div "CNS: 700 8079 5618 8285" at bounding box center [227, 154] width 165 height 5
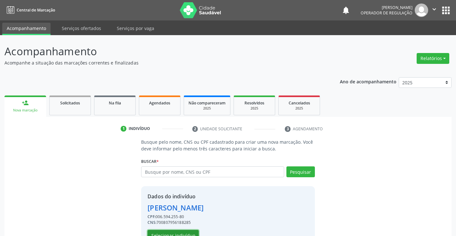
click at [167, 234] on button "Selecionar indivíduo" at bounding box center [172, 235] width 51 height 11
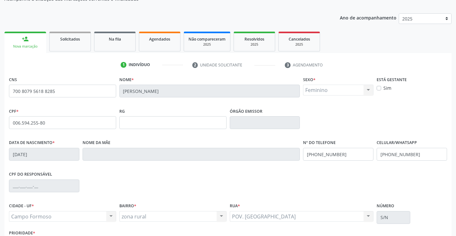
scroll to position [110, 0]
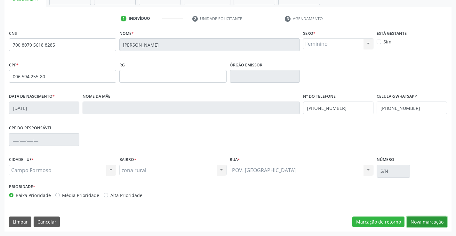
click at [430, 217] on button "Nova marcação" at bounding box center [427, 222] width 40 height 11
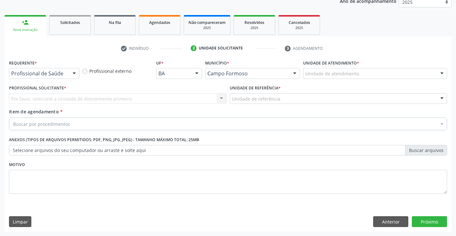
scroll to position [81, 0]
click at [46, 68] on div "Profissional de Saúde" at bounding box center [44, 73] width 70 height 11
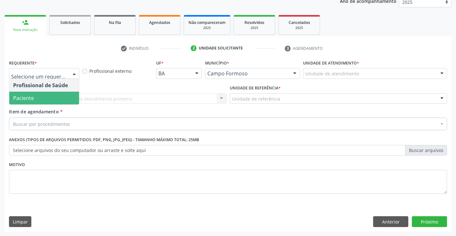
click at [45, 98] on span "Paciente" at bounding box center [44, 98] width 70 height 13
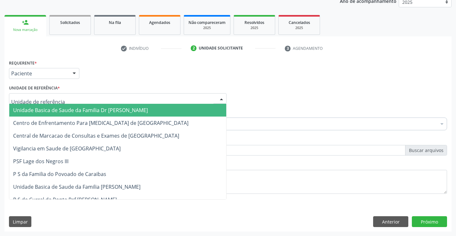
click at [53, 110] on span "Unidade Basica de Saude da Familia Dr [PERSON_NAME]" at bounding box center [80, 110] width 135 height 7
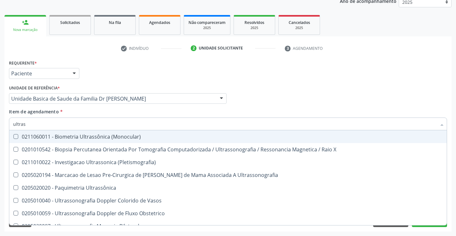
type input "ultrass"
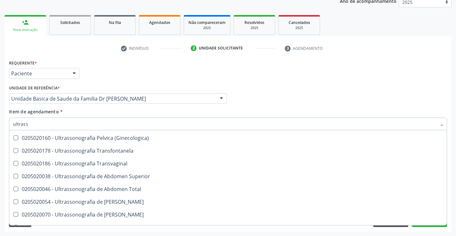
scroll to position [128, 0]
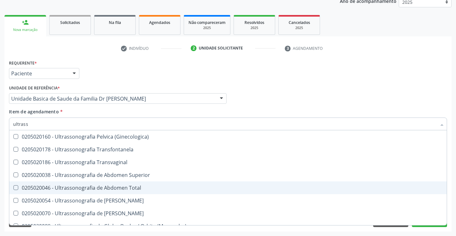
click at [141, 190] on div "0205020046 - Ultrassonografia de Abdomen Total" at bounding box center [228, 188] width 430 height 5
checkbox Total "true"
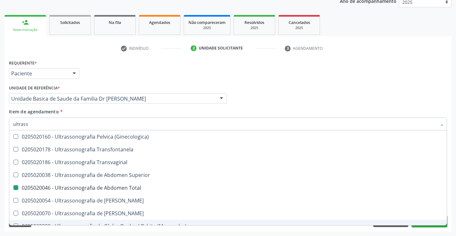
click at [424, 226] on button "Próximo" at bounding box center [429, 222] width 35 height 11
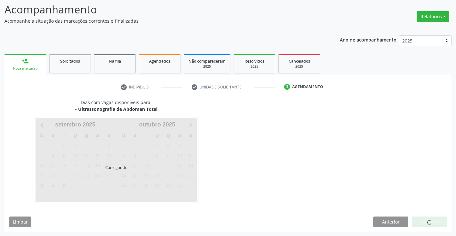
scroll to position [0, 0]
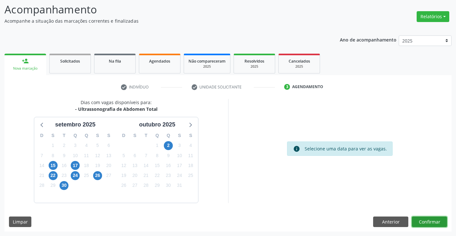
click at [433, 223] on button "Confirmar" at bounding box center [429, 222] width 35 height 11
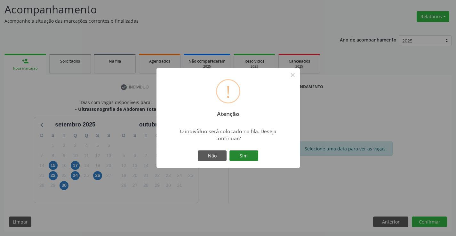
click at [250, 153] on button "Sim" at bounding box center [243, 156] width 29 height 11
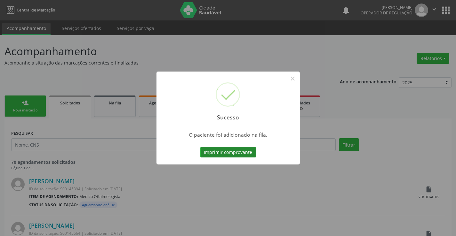
click at [228, 152] on button "Imprimir comprovante" at bounding box center [228, 152] width 56 height 11
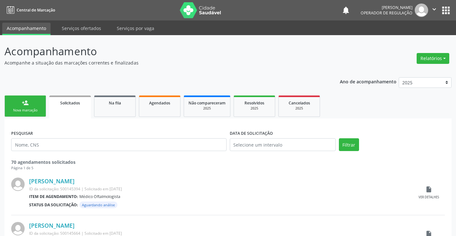
click at [435, 14] on button "" at bounding box center [434, 10] width 12 height 13
click at [408, 40] on link "Sair" at bounding box center [418, 39] width 44 height 9
